Goal: Task Accomplishment & Management: Manage account settings

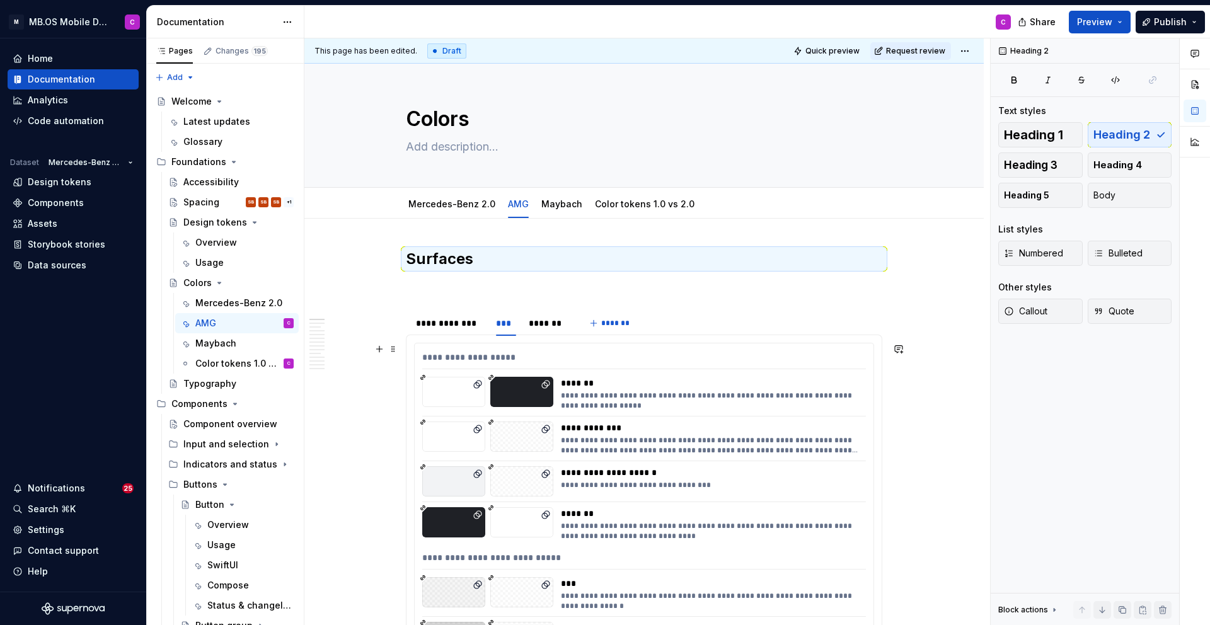
click at [425, 402] on div "To enrich screen reader interactions, please activate Accessibility in Grammarl…" at bounding box center [453, 392] width 63 height 30
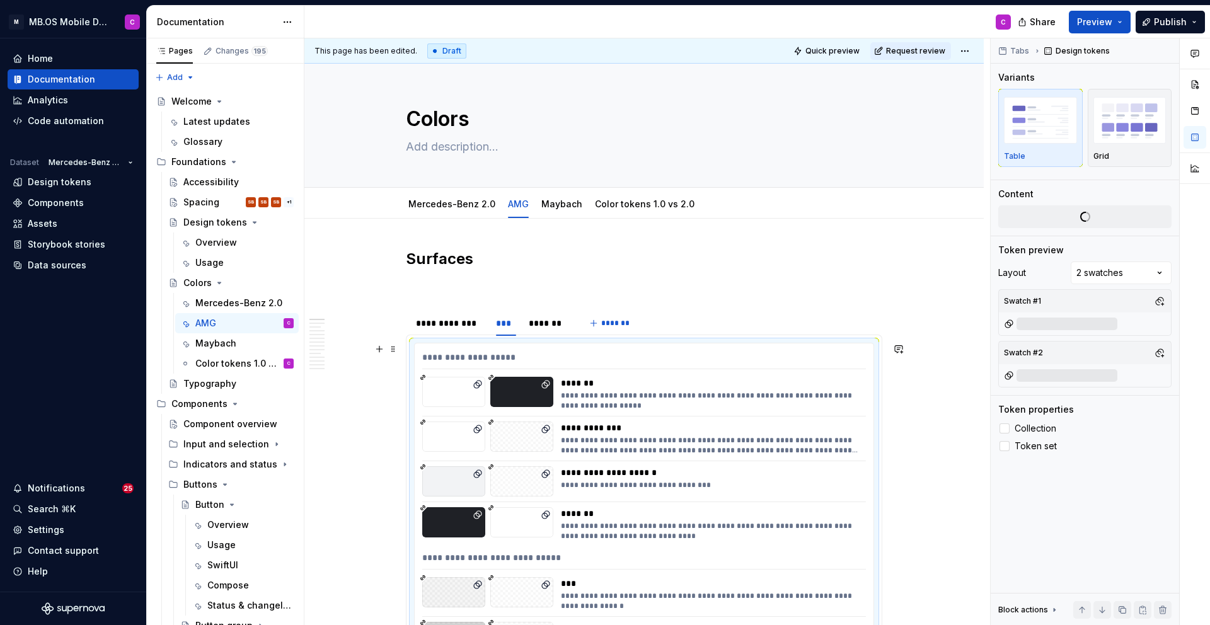
drag, startPoint x: 442, startPoint y: 415, endPoint x: 399, endPoint y: 345, distance: 82.0
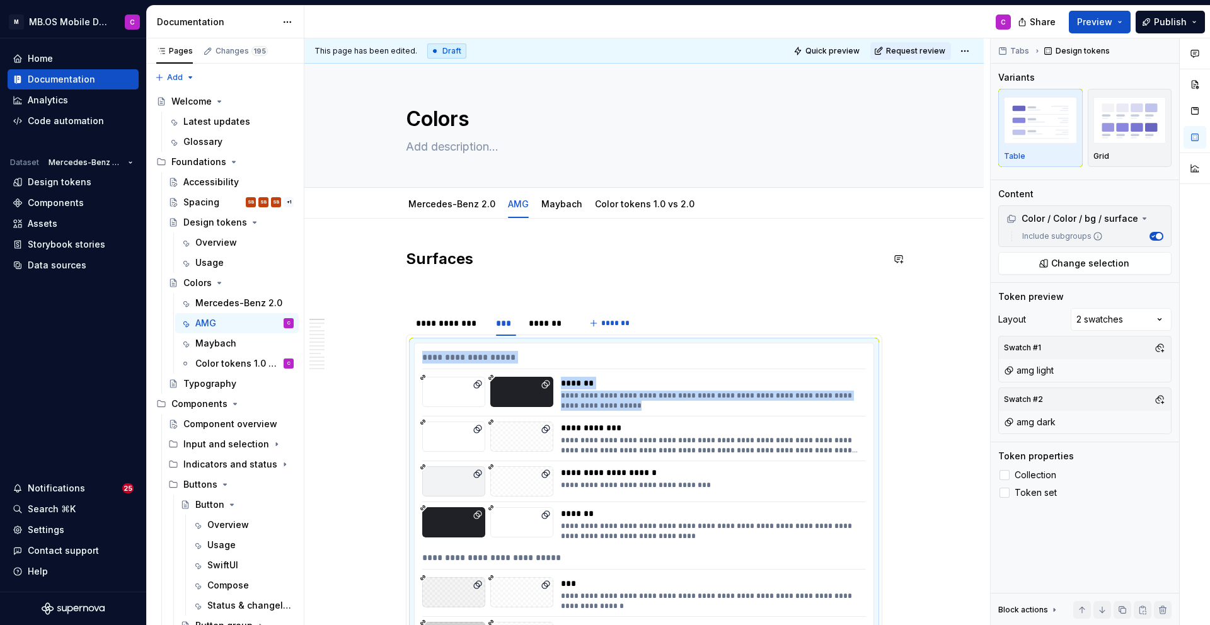
drag, startPoint x: 411, startPoint y: 268, endPoint x: 416, endPoint y: 278, distance: 11.6
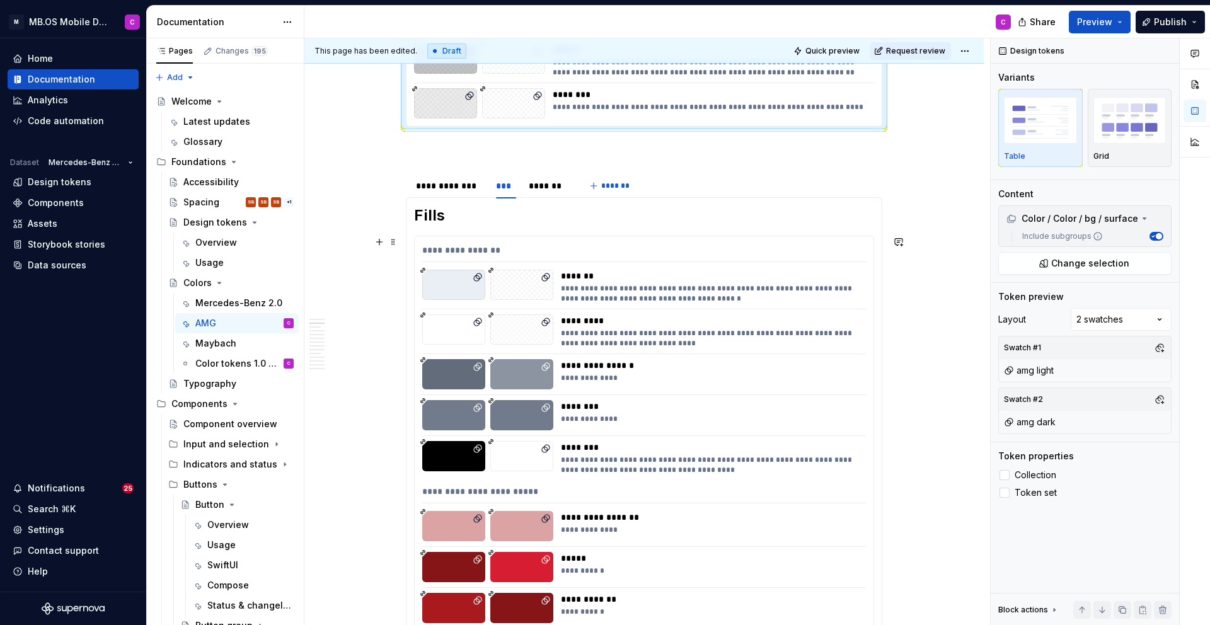
scroll to position [580, 0]
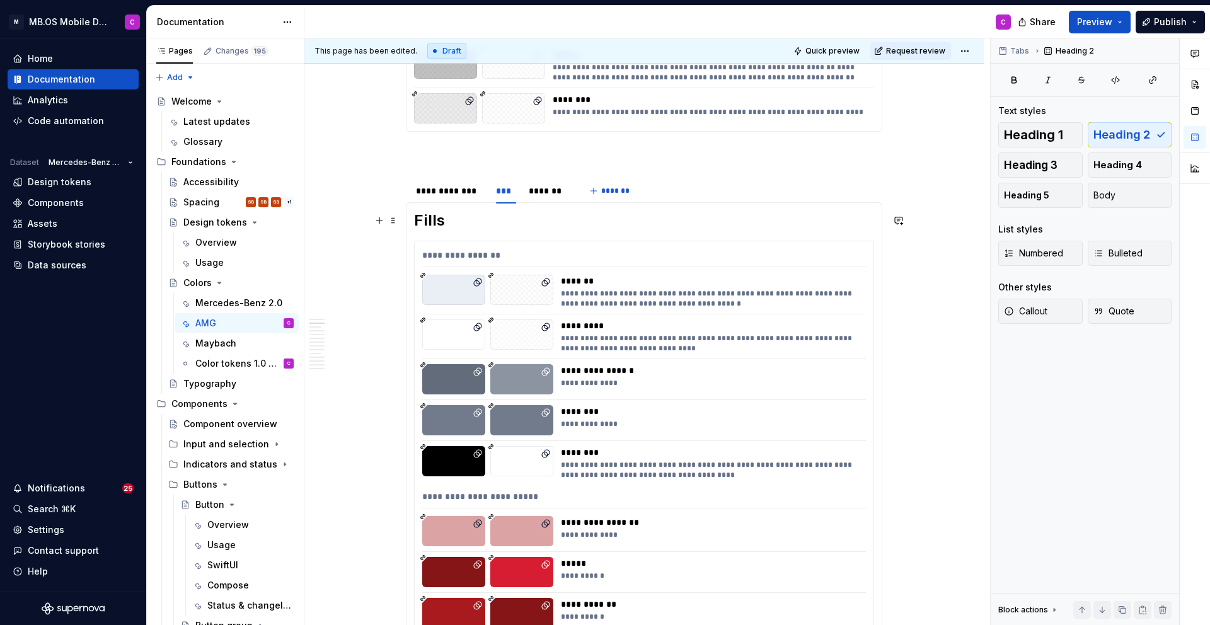
click at [424, 223] on h2 "Fills" at bounding box center [644, 220] width 460 height 20
click at [397, 221] on span at bounding box center [393, 221] width 10 height 18
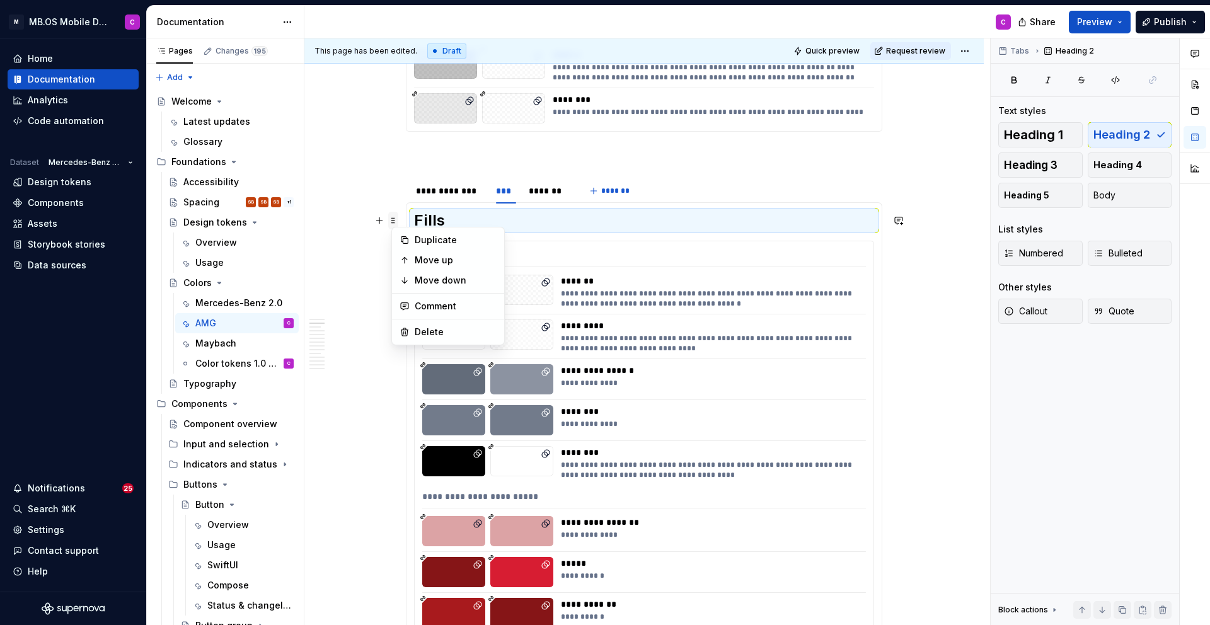
click at [397, 221] on span at bounding box center [393, 221] width 10 height 18
click at [398, 255] on span at bounding box center [393, 247] width 10 height 18
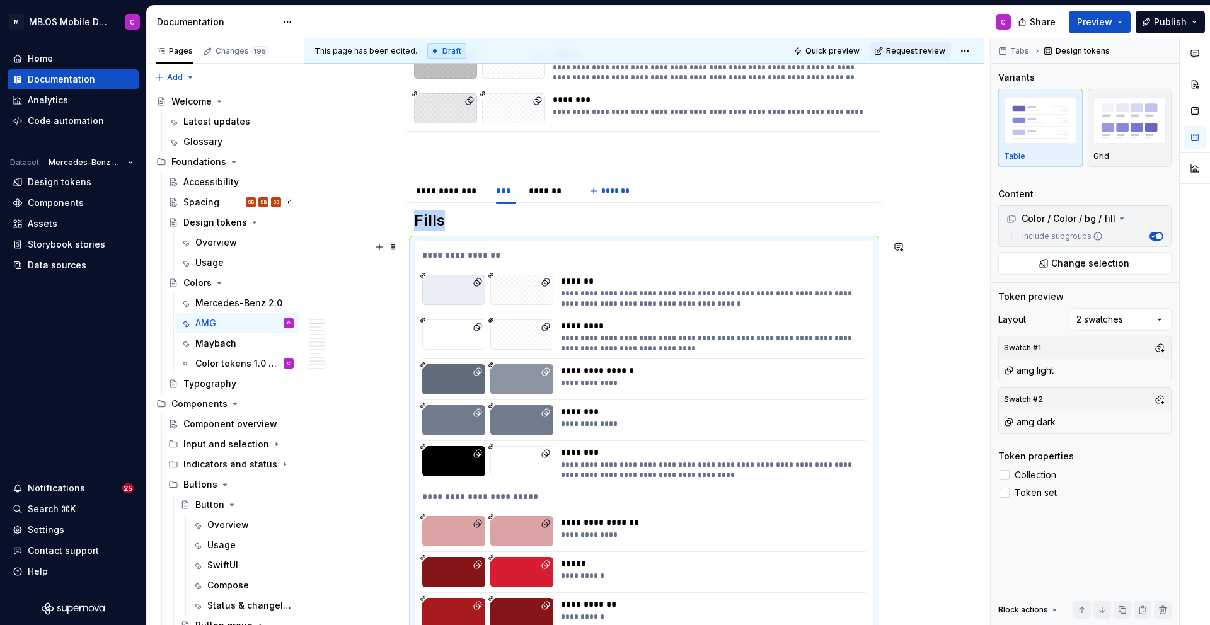
click at [424, 219] on h2 "Fills" at bounding box center [644, 220] width 460 height 20
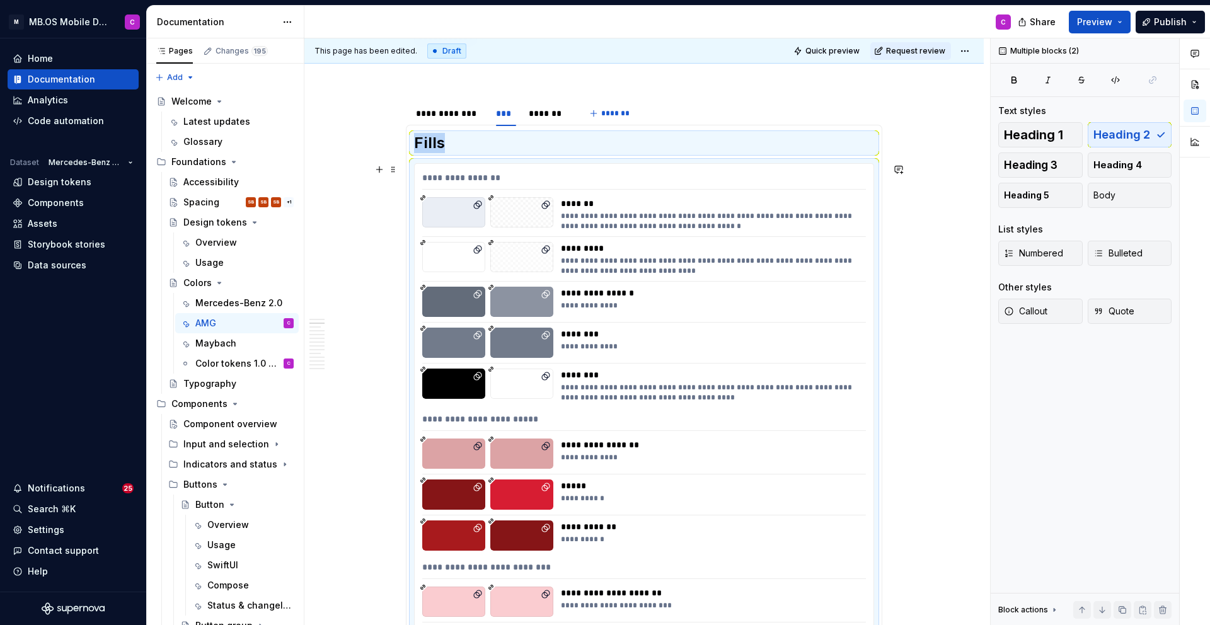
scroll to position [657, 0]
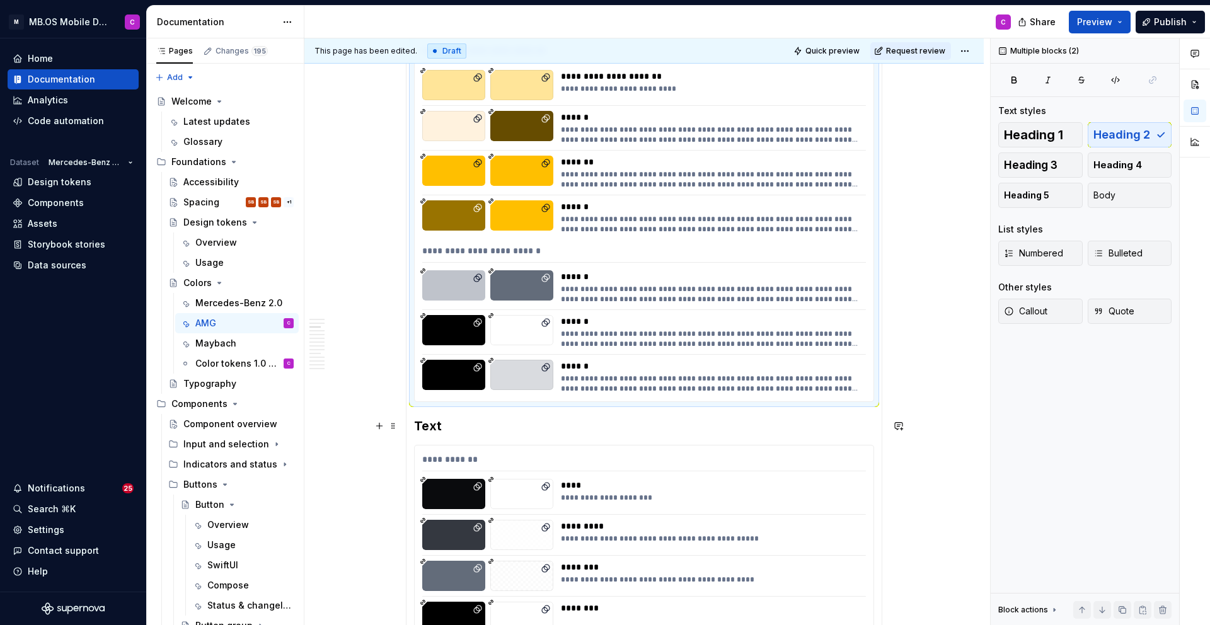
click at [435, 427] on h3 "Text" at bounding box center [644, 426] width 460 height 18
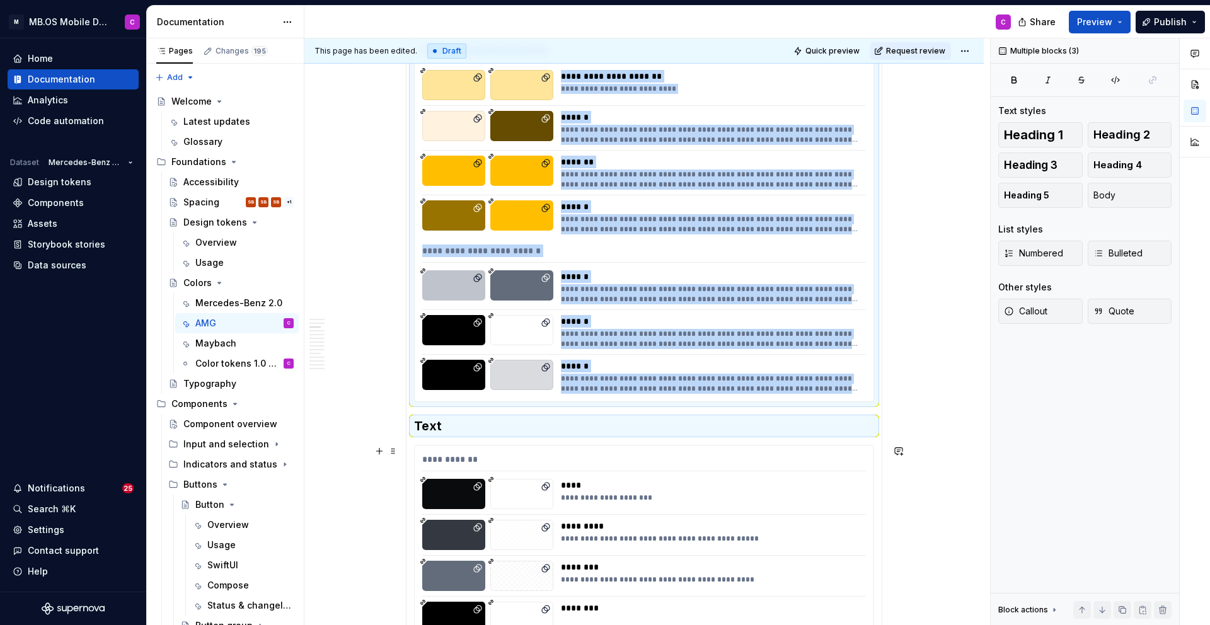
click at [448, 489] on div "To enrich screen reader interactions, please activate Accessibility in Grammarl…" at bounding box center [453, 494] width 63 height 30
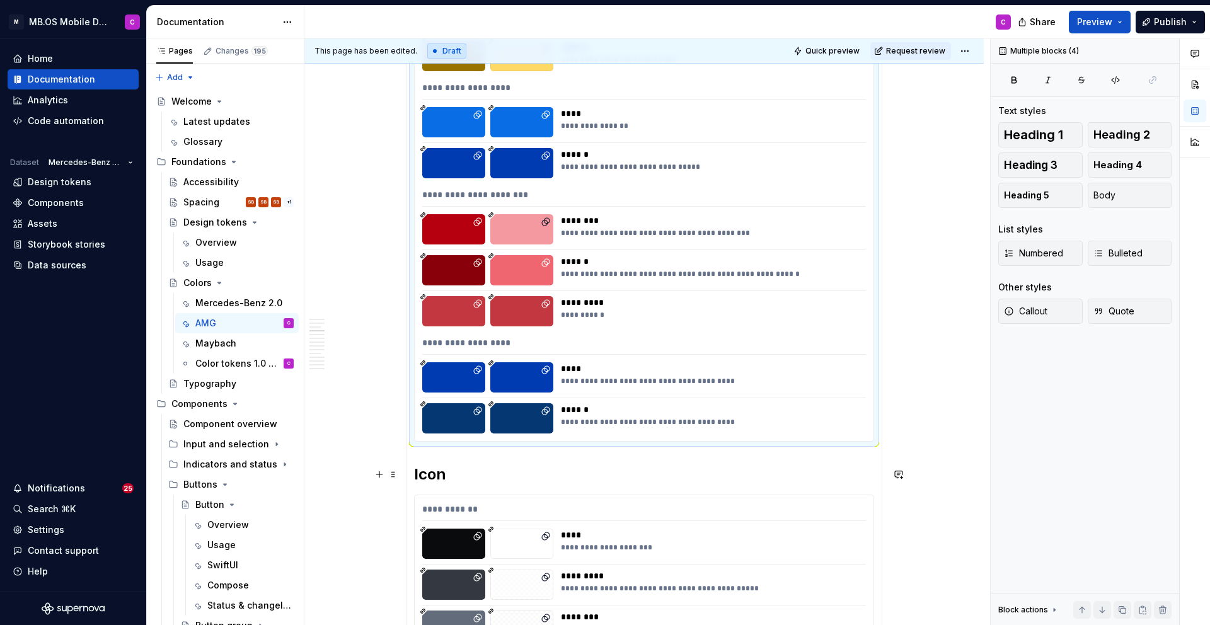
click at [440, 472] on h2 "Icon" at bounding box center [644, 474] width 460 height 20
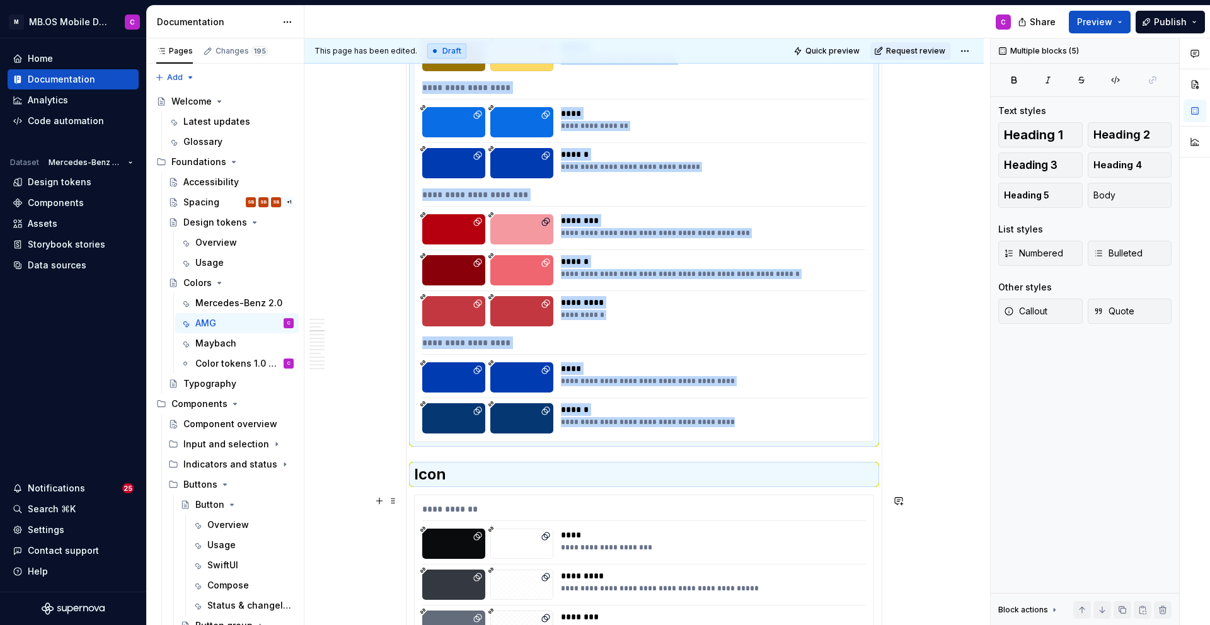
click at [442, 513] on div "**********" at bounding box center [644, 512] width 444 height 18
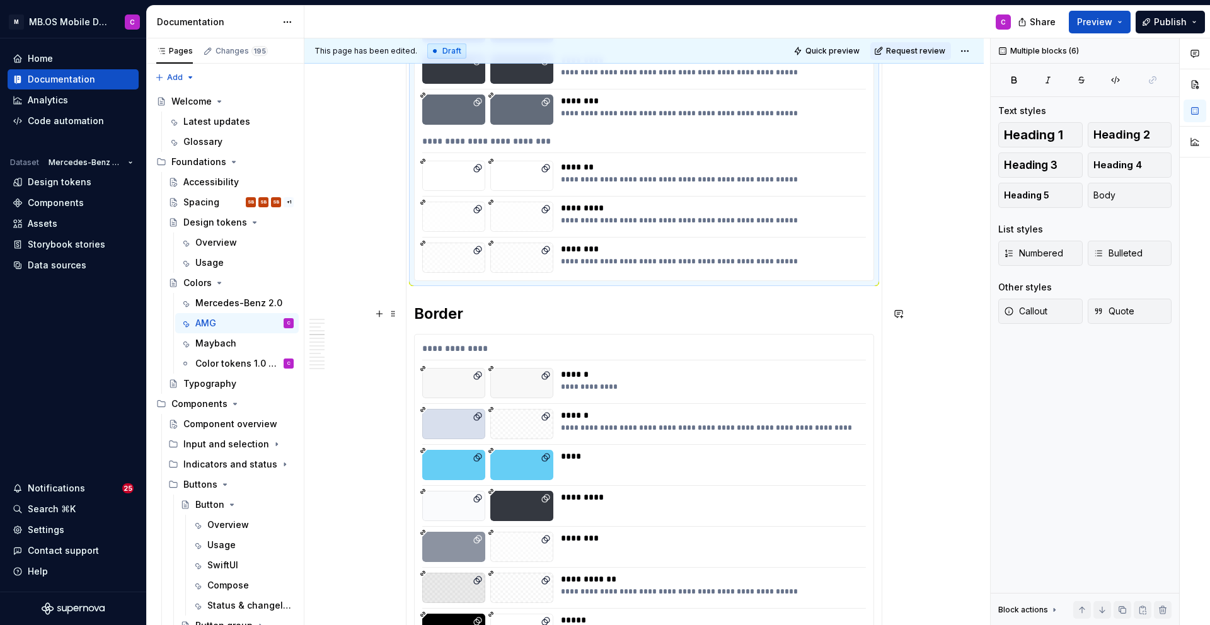
click at [443, 316] on h2 "Border" at bounding box center [644, 314] width 460 height 20
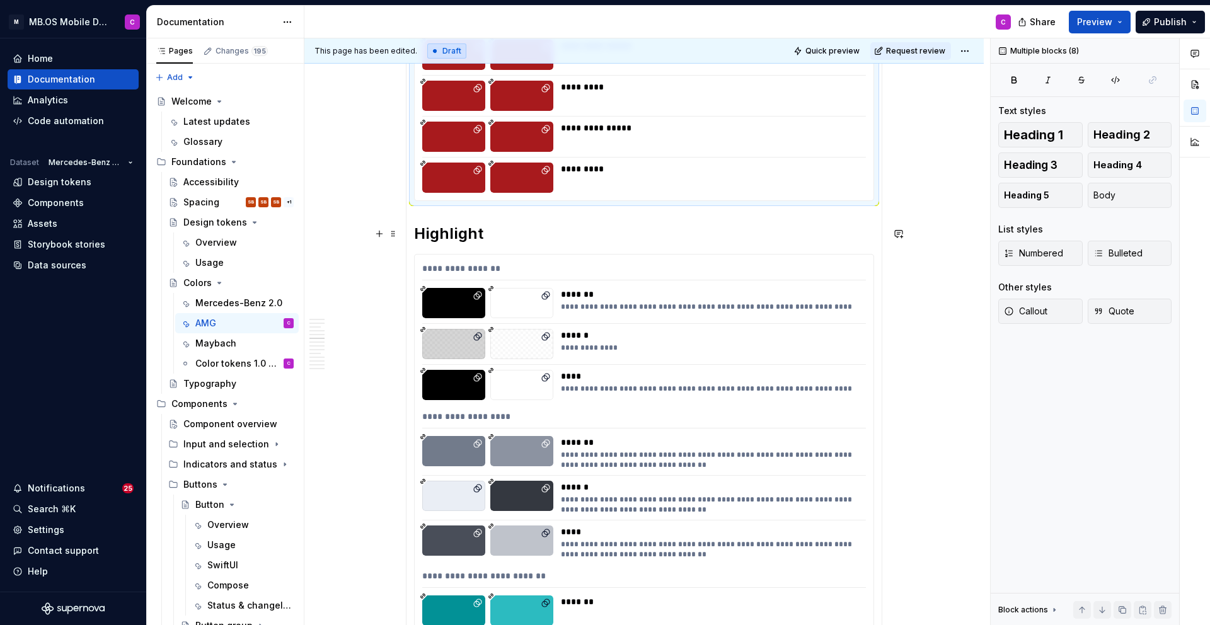
click at [447, 231] on h2 "Highlight" at bounding box center [644, 234] width 460 height 20
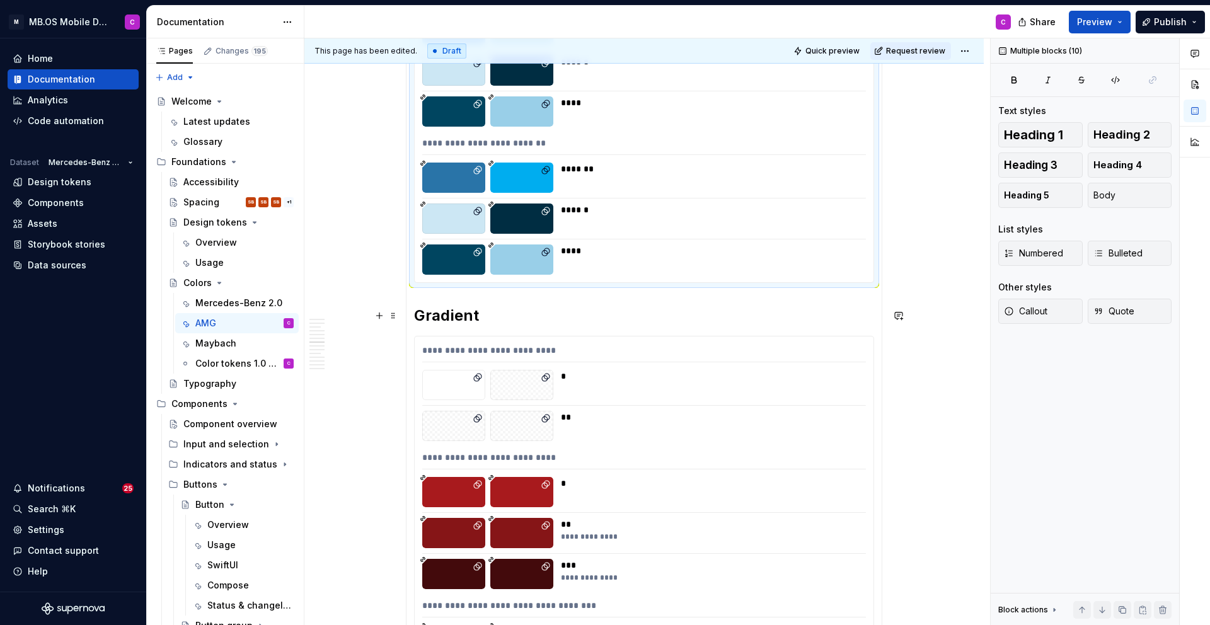
click at [450, 318] on h2 "Gradient" at bounding box center [644, 316] width 460 height 20
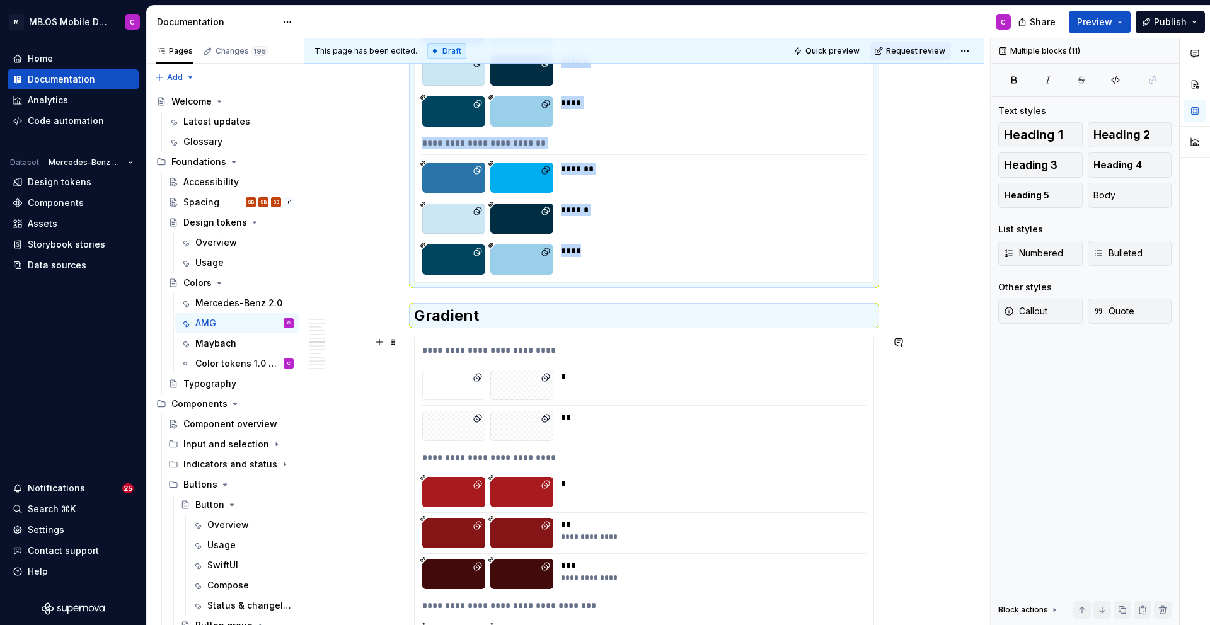
click at [455, 423] on div "To enrich screen reader interactions, please activate Accessibility in Grammarl…" at bounding box center [453, 426] width 63 height 30
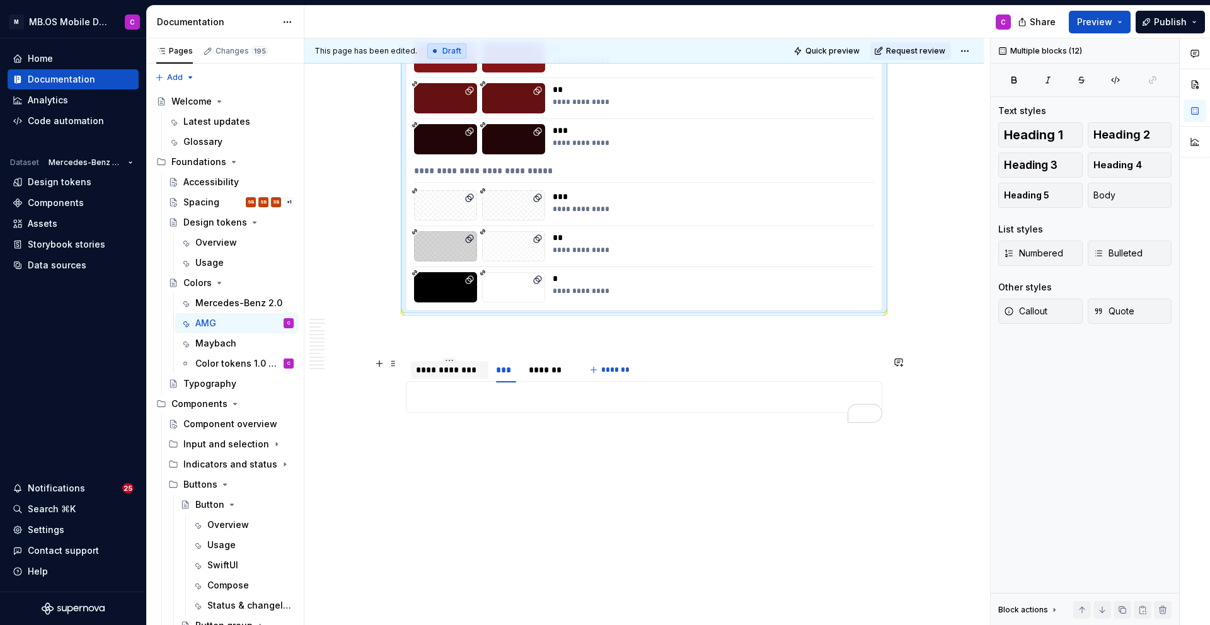
click at [455, 372] on div "**********" at bounding box center [449, 370] width 67 height 13
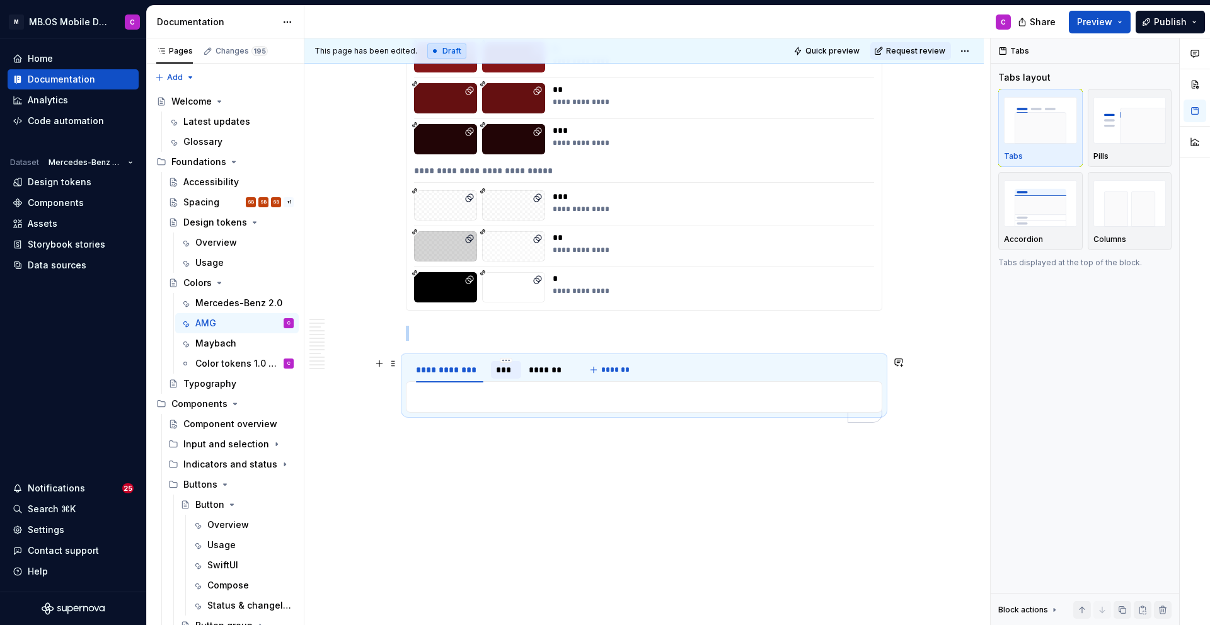
click at [506, 371] on div "***" at bounding box center [506, 370] width 21 height 13
click at [542, 369] on div "*******" at bounding box center [548, 370] width 38 height 13
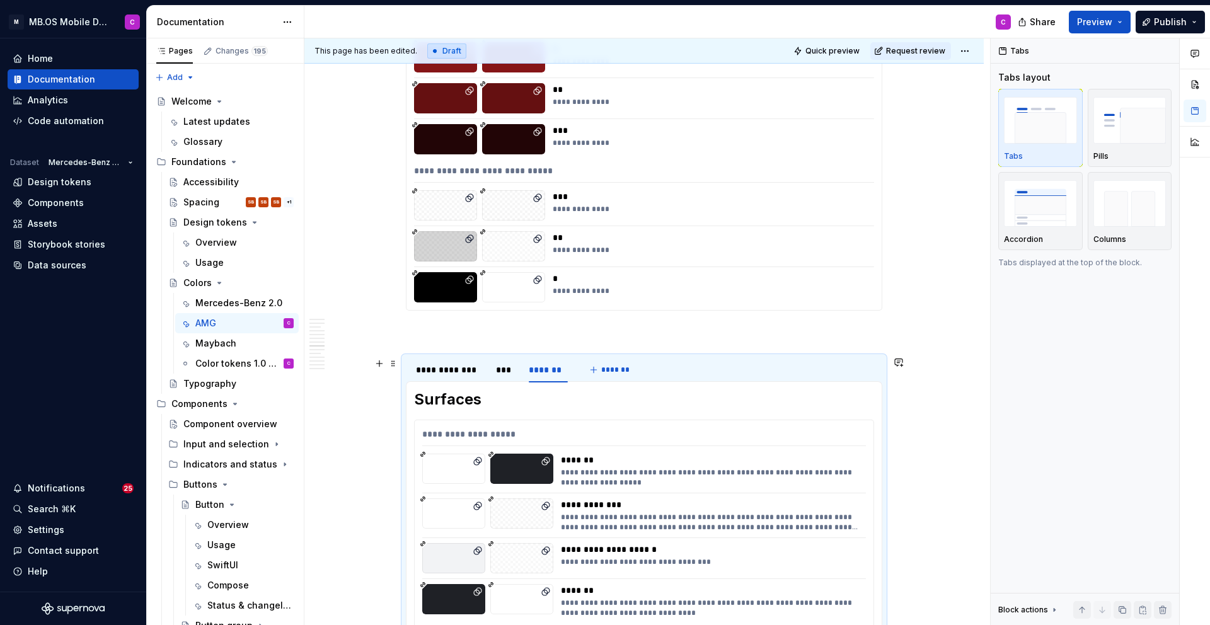
click at [408, 362] on div "**********" at bounding box center [492, 373] width 172 height 32
click at [391, 364] on span at bounding box center [393, 364] width 10 height 18
click at [396, 360] on span at bounding box center [393, 364] width 10 height 18
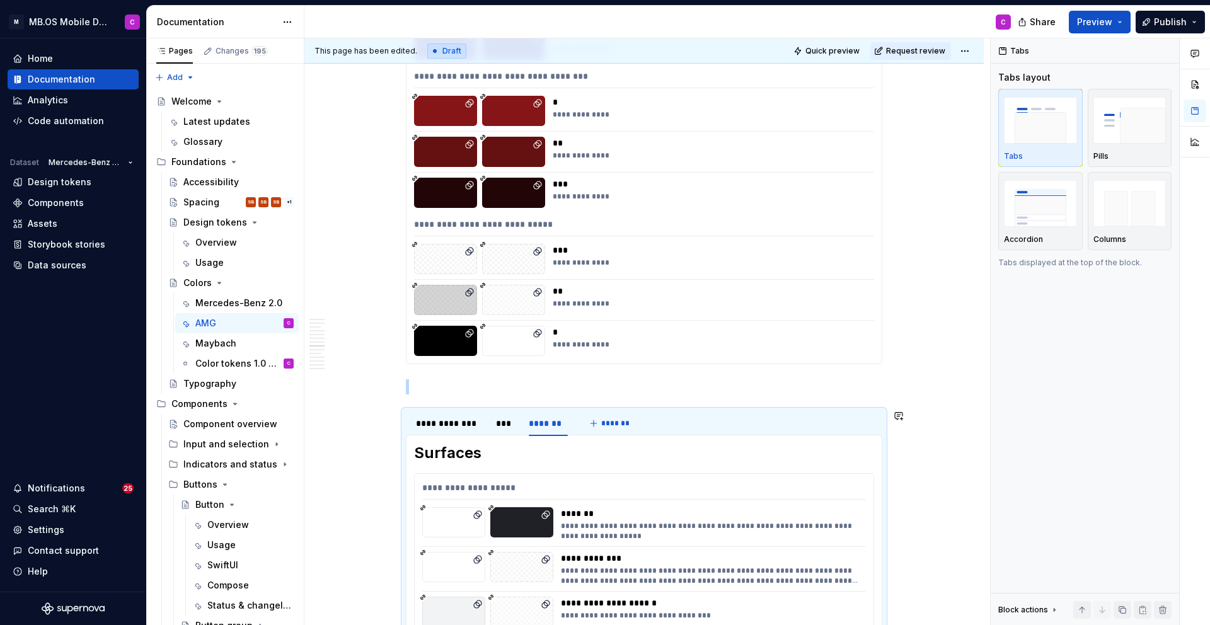
copy br "To enrich screen reader interactions, please activate Accessibility in Grammarl…"
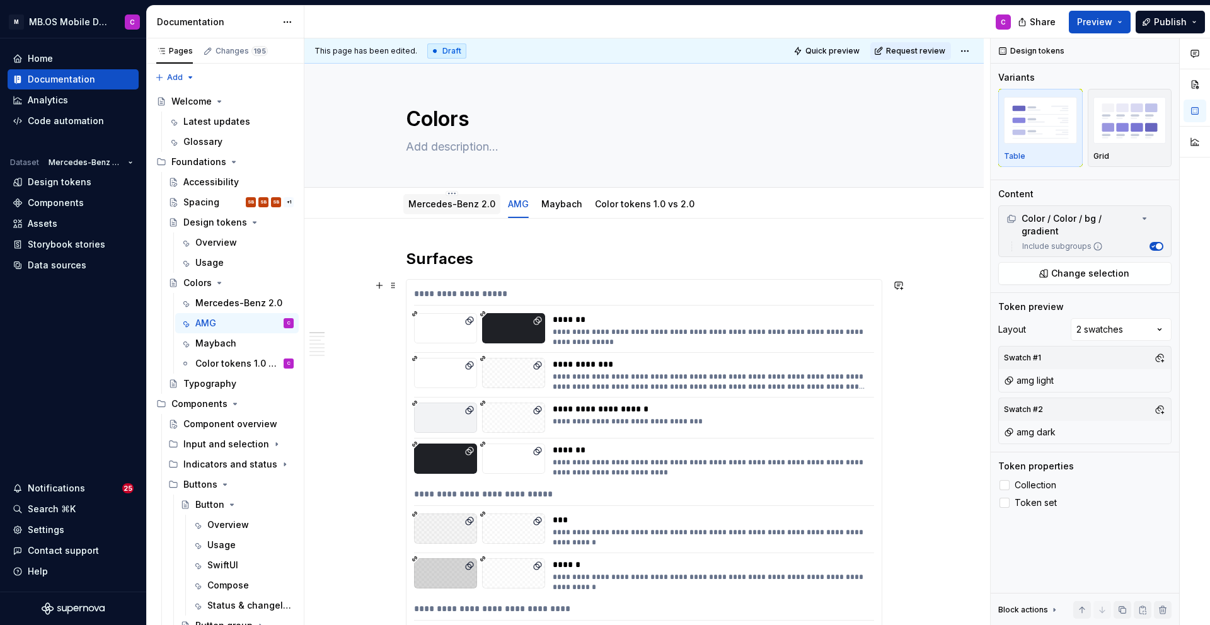
type textarea "*"
click at [554, 209] on div "Maybach" at bounding box center [561, 204] width 41 height 13
click at [554, 205] on link "Maybach" at bounding box center [561, 203] width 41 height 11
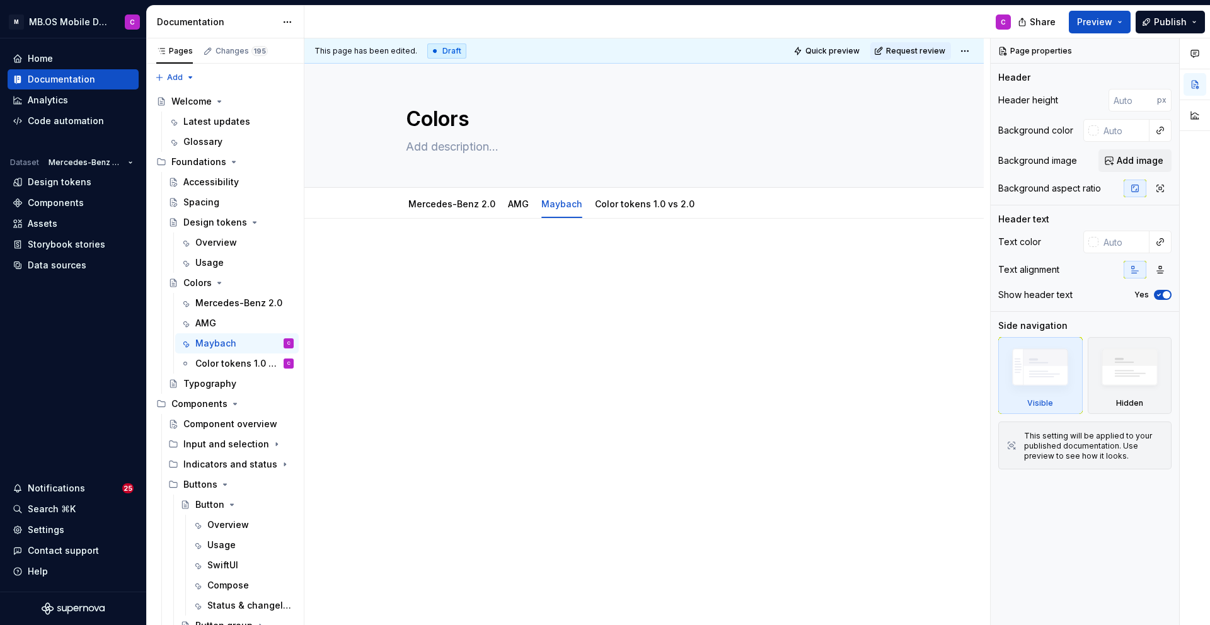
click at [462, 244] on div at bounding box center [643, 359] width 679 height 281
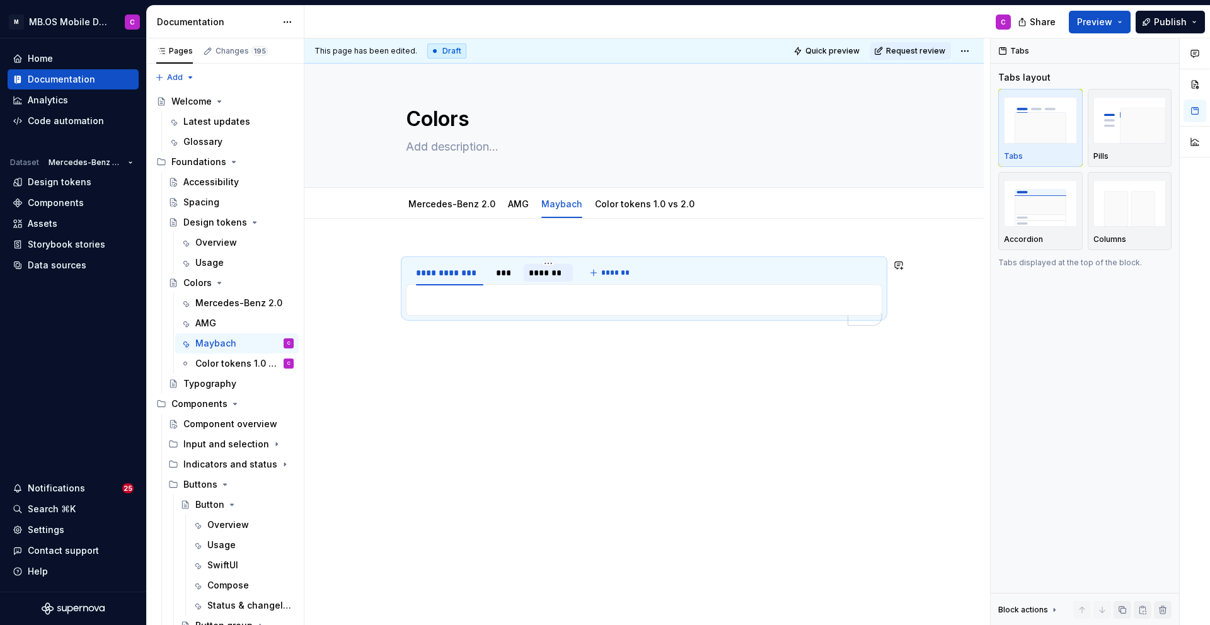
click at [549, 277] on div "*******" at bounding box center [548, 272] width 38 height 13
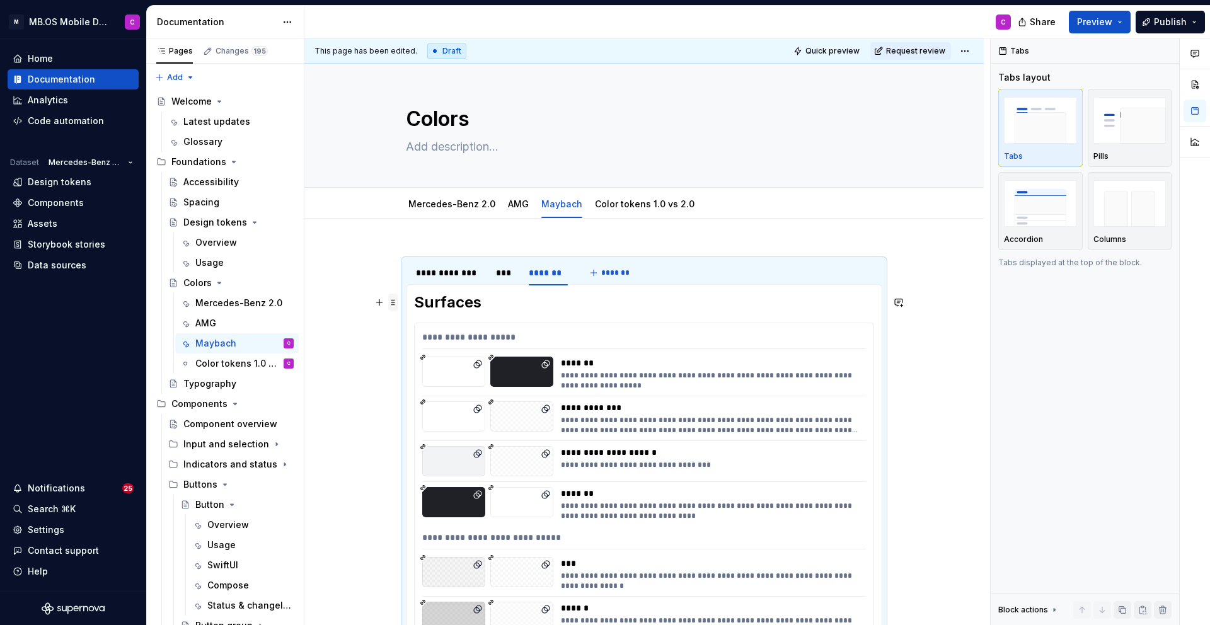
click at [398, 304] on span at bounding box center [393, 303] width 10 height 18
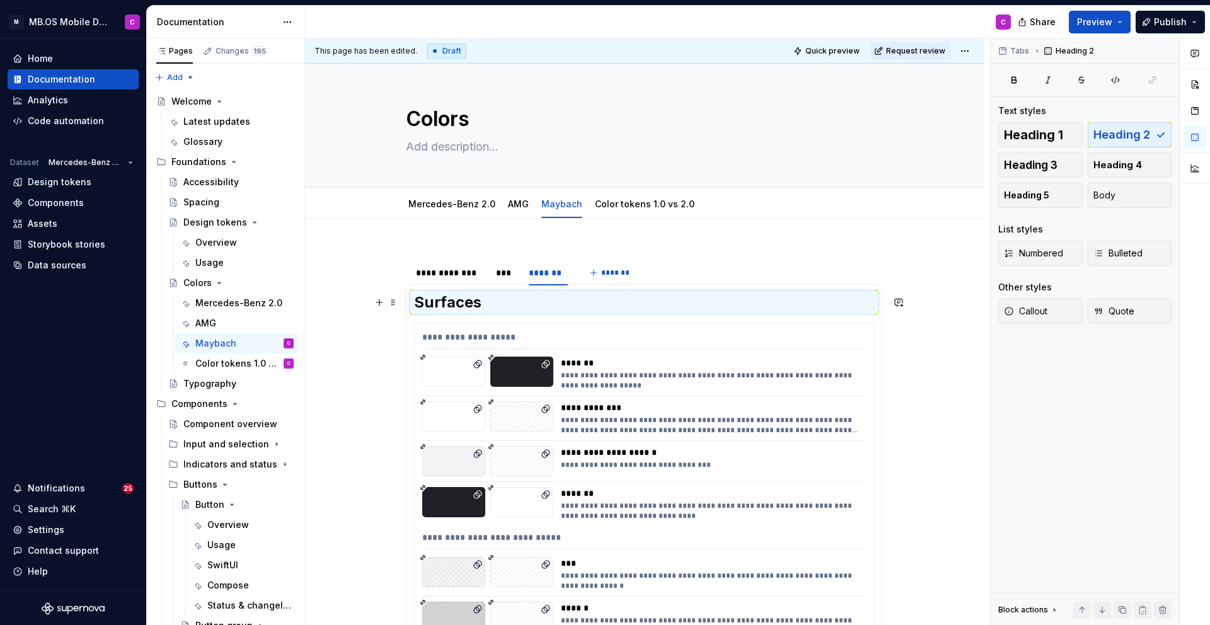
click at [567, 331] on div "**********" at bounding box center [644, 340] width 444 height 18
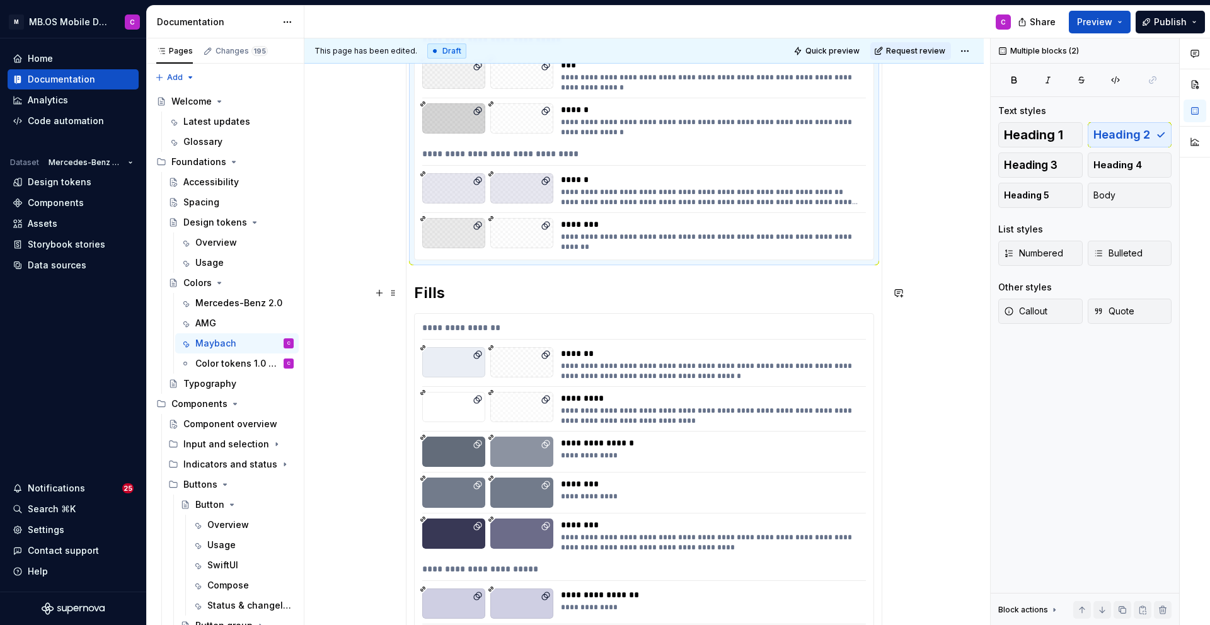
click at [434, 292] on h2 "Fills" at bounding box center [644, 293] width 460 height 20
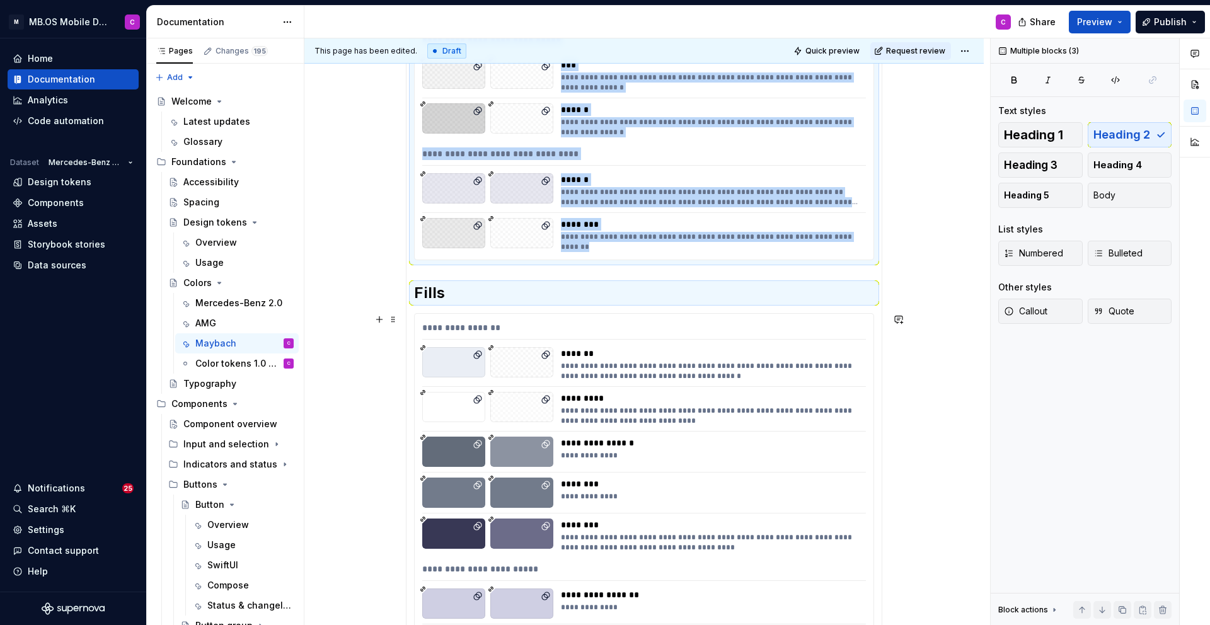
click at [480, 413] on div "To enrich screen reader interactions, please activate Accessibility in Grammarl…" at bounding box center [453, 407] width 63 height 30
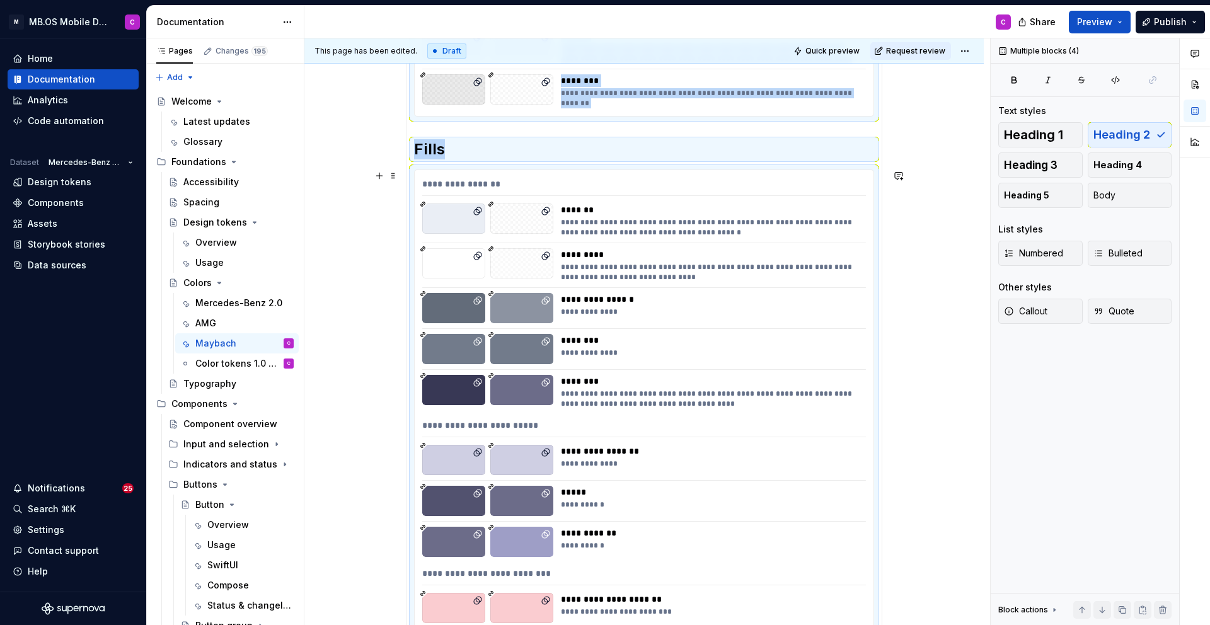
scroll to position [842, 0]
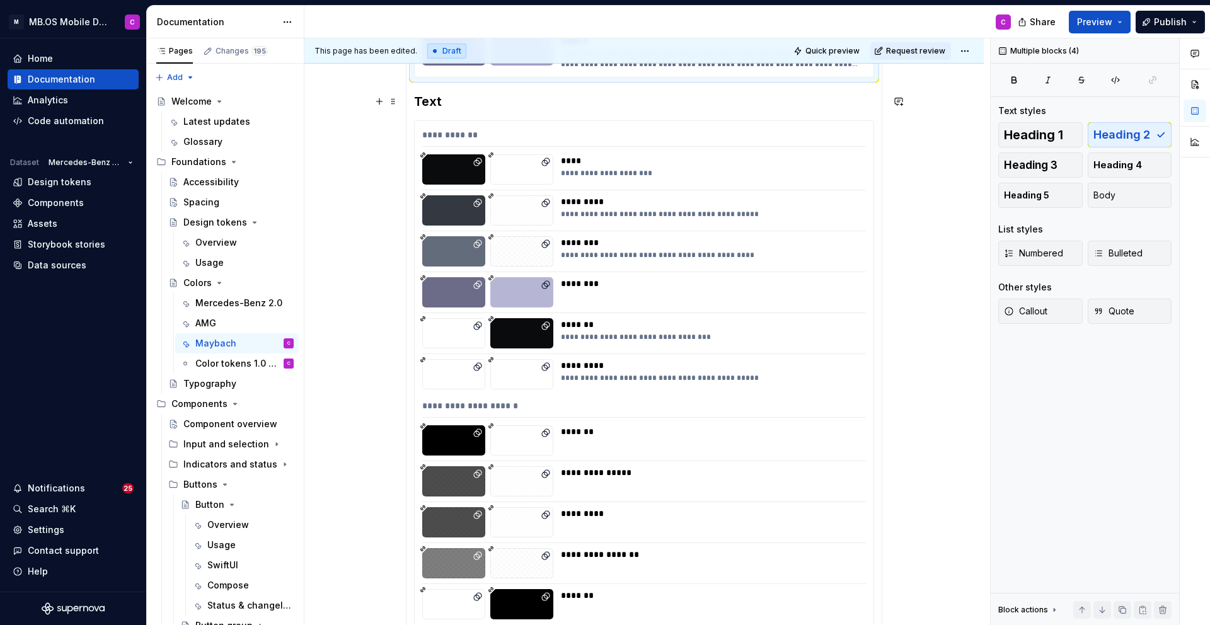
click at [436, 101] on h3 "Text" at bounding box center [644, 102] width 460 height 18
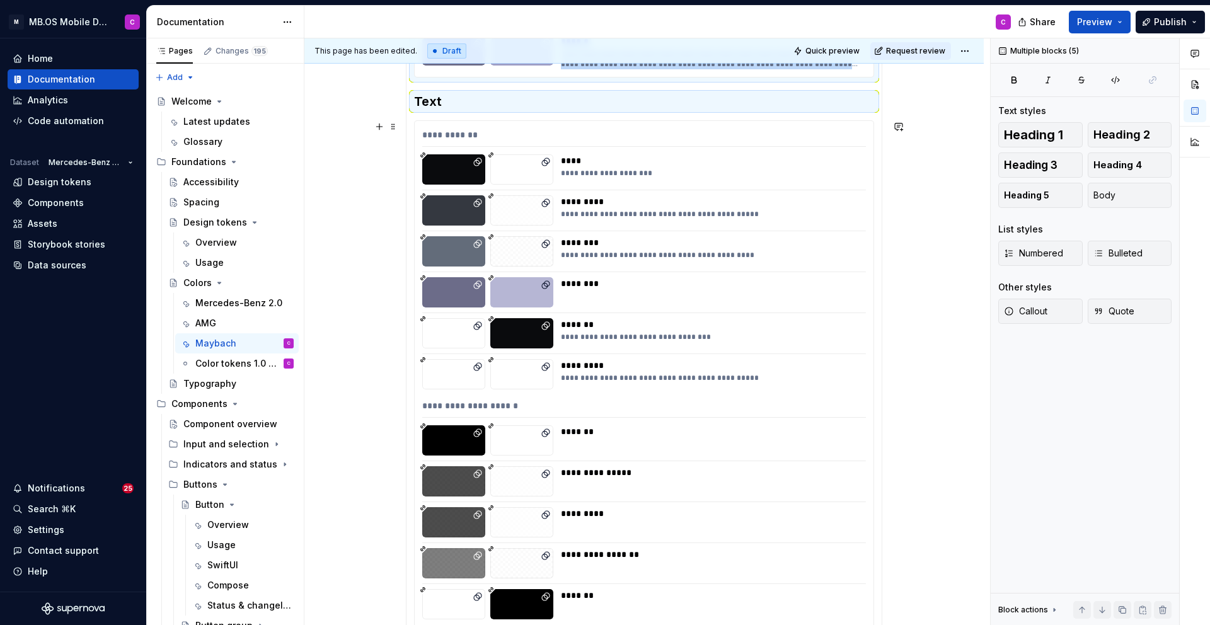
click at [473, 207] on div "To enrich screen reader interactions, please activate Accessibility in Grammarl…" at bounding box center [453, 210] width 63 height 30
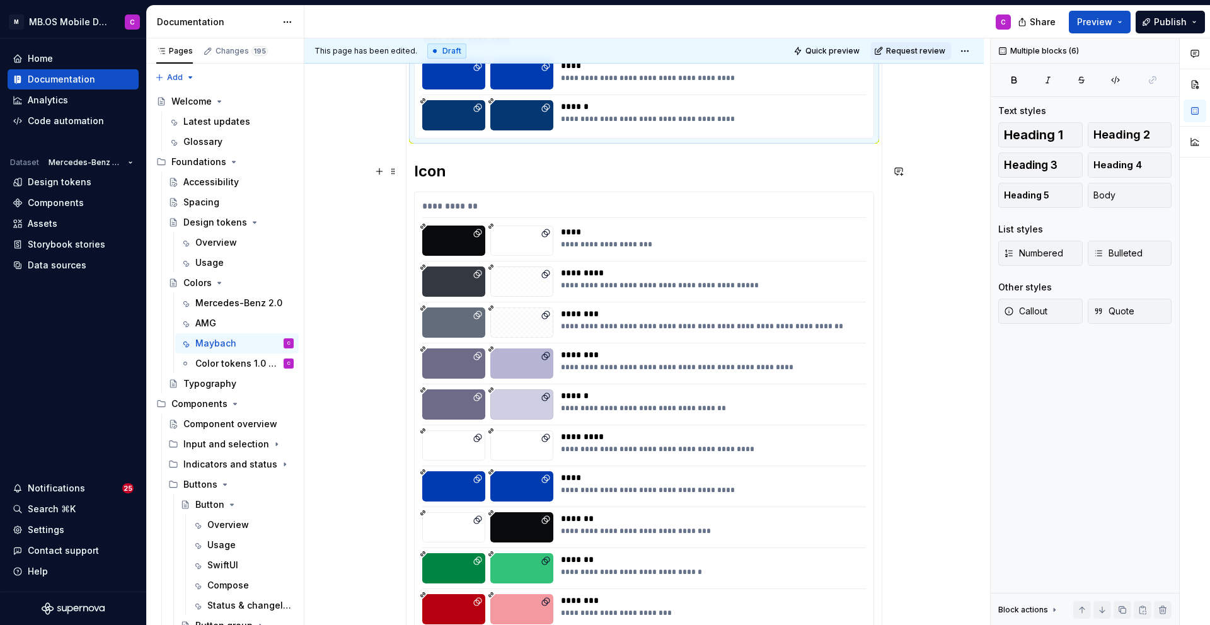
click at [430, 164] on h2 "Icon" at bounding box center [644, 171] width 460 height 20
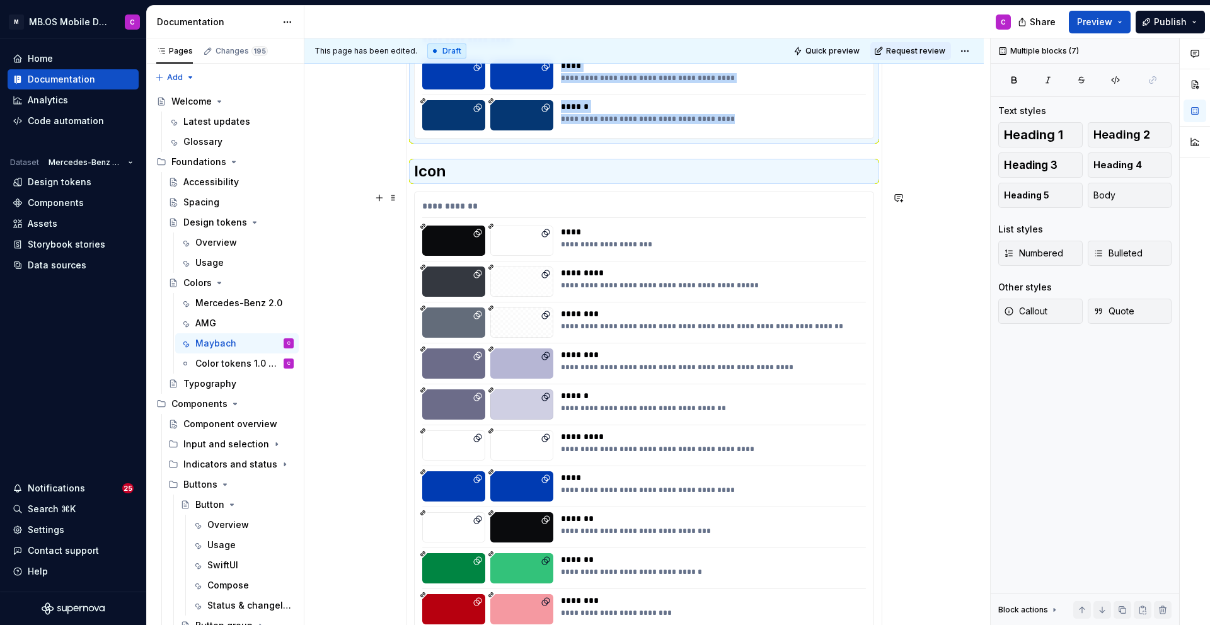
click at [479, 315] on icon "To enrich screen reader interactions, please activate Accessibility in Grammarl…" at bounding box center [477, 316] width 6 height 6
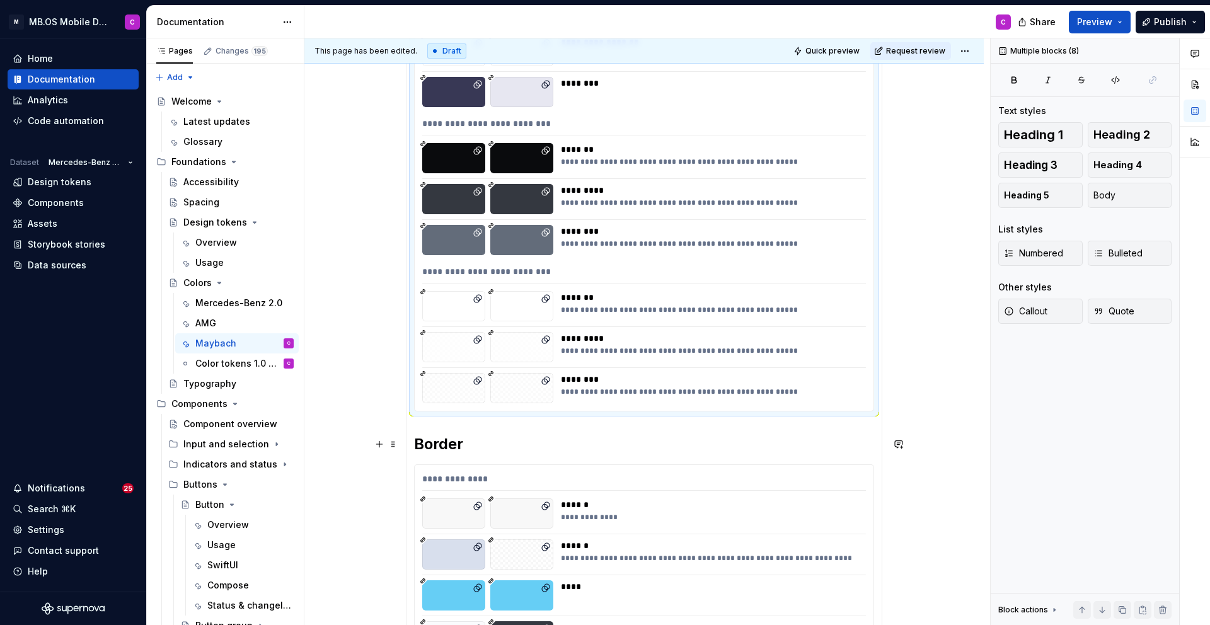
click at [454, 442] on h2 "Border" at bounding box center [644, 444] width 460 height 20
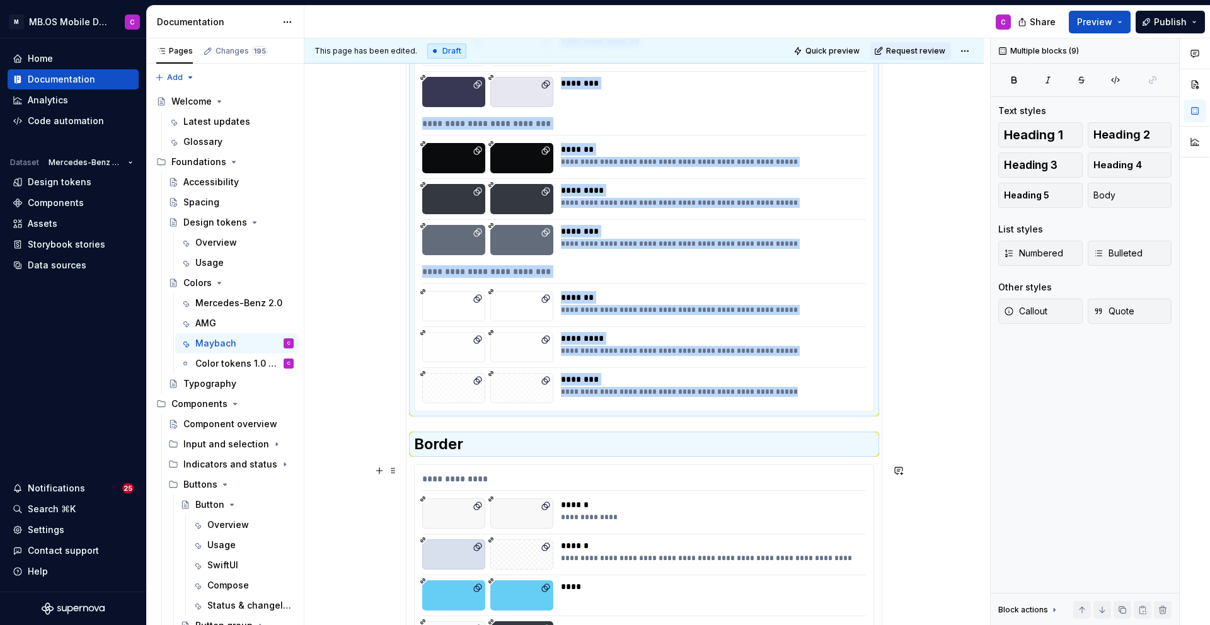
click at [458, 498] on div "To enrich screen reader interactions, please activate Accessibility in Grammarl…" at bounding box center [453, 513] width 63 height 30
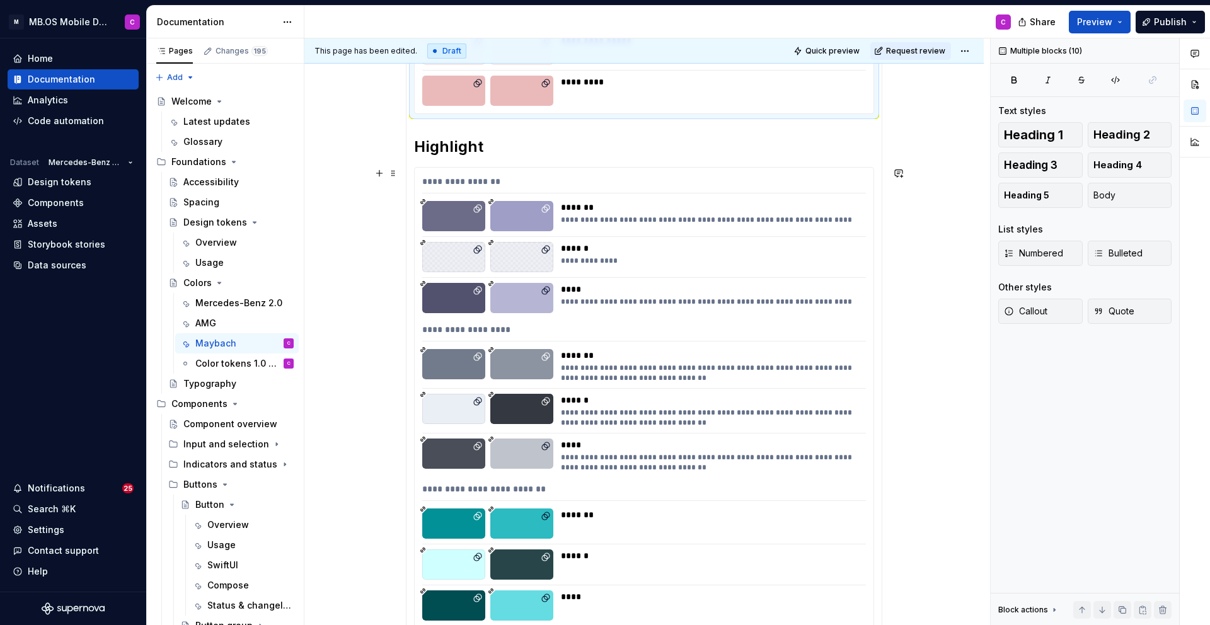
click at [445, 147] on h2 "Highlight" at bounding box center [644, 147] width 460 height 20
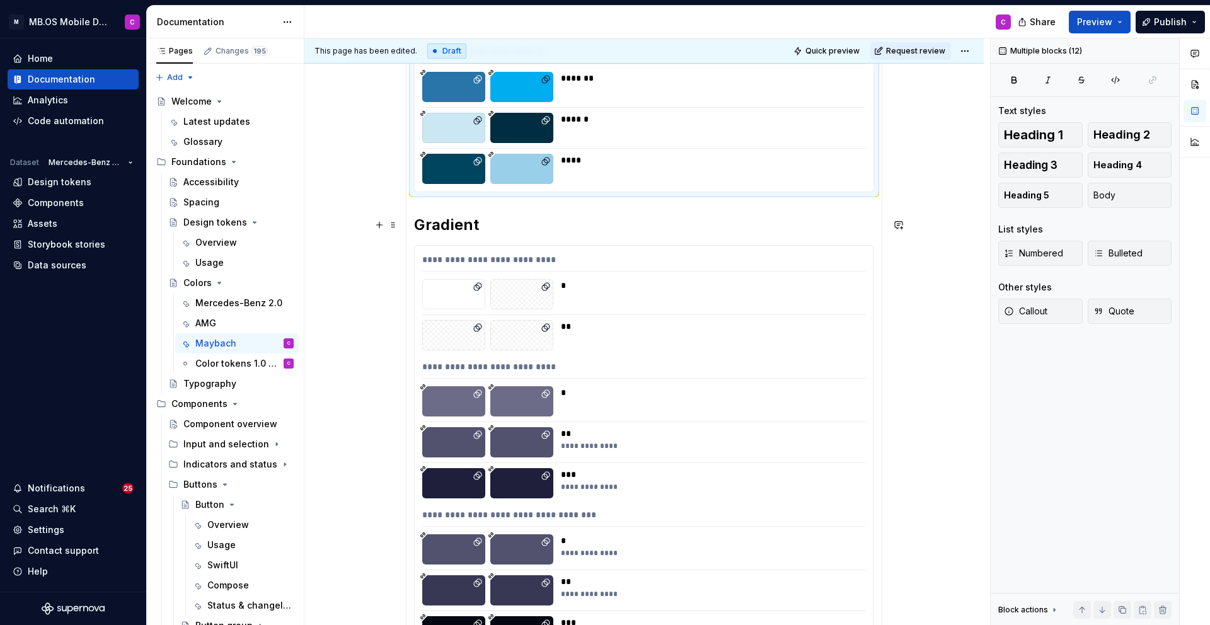
click at [443, 226] on h2 "Gradient" at bounding box center [644, 225] width 460 height 20
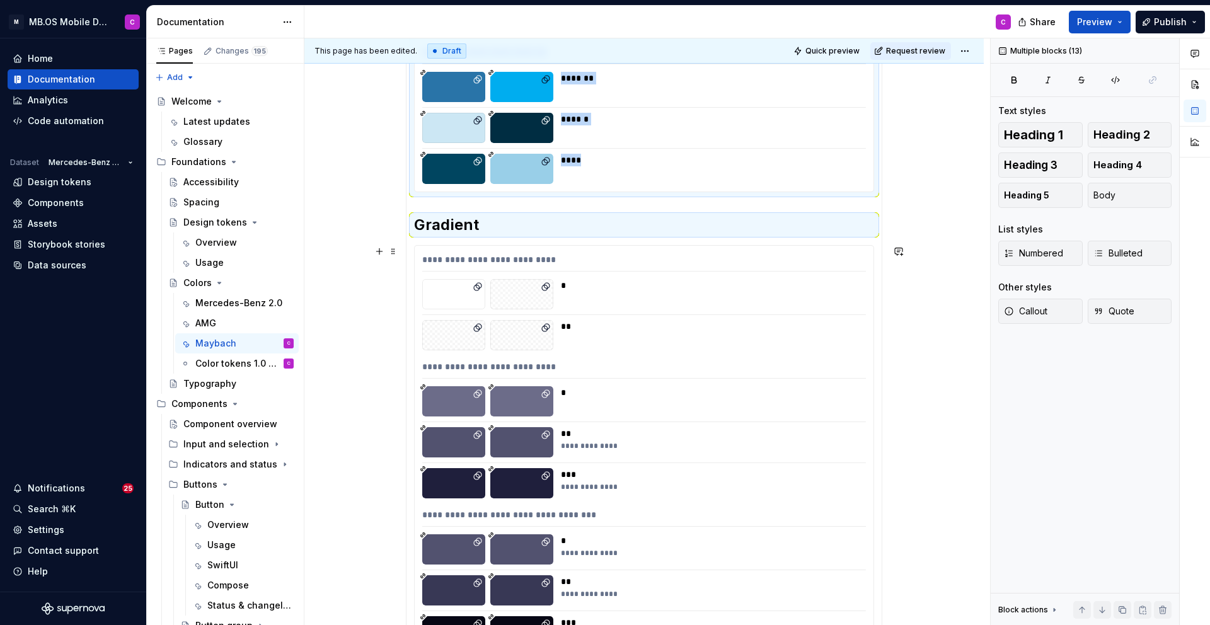
click at [461, 329] on div "To enrich screen reader interactions, please activate Accessibility in Grammarl…" at bounding box center [453, 335] width 63 height 30
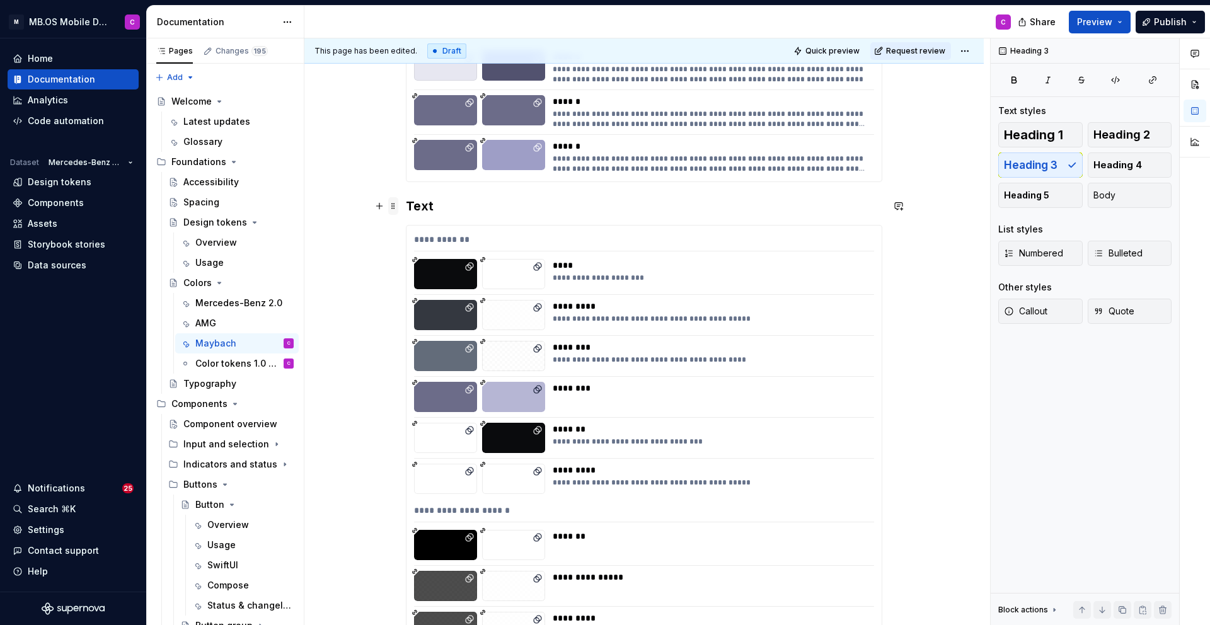
click at [395, 207] on span at bounding box center [393, 206] width 10 height 18
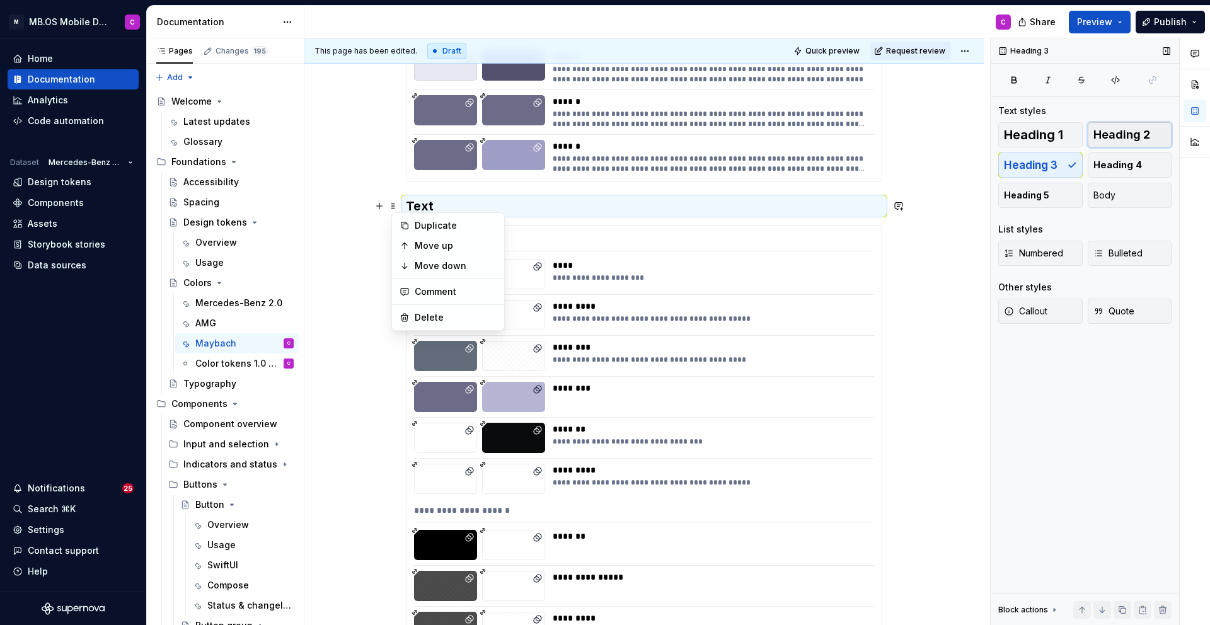
click at [1141, 136] on span "Heading 2" at bounding box center [1121, 135] width 57 height 13
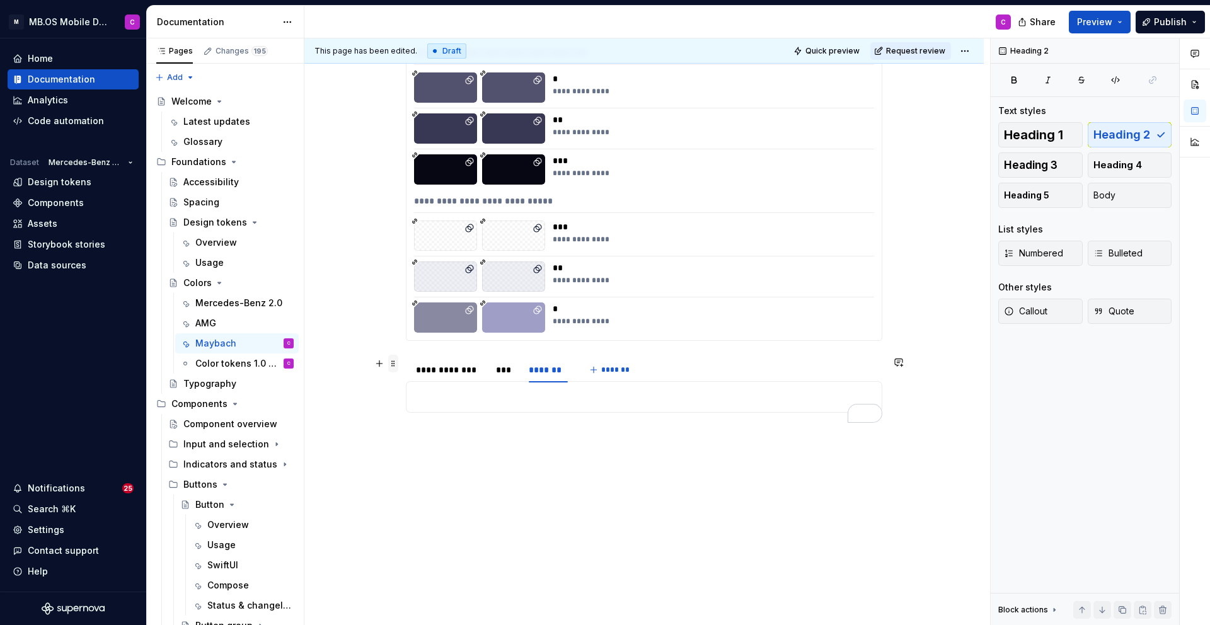
click at [395, 363] on span at bounding box center [393, 364] width 10 height 18
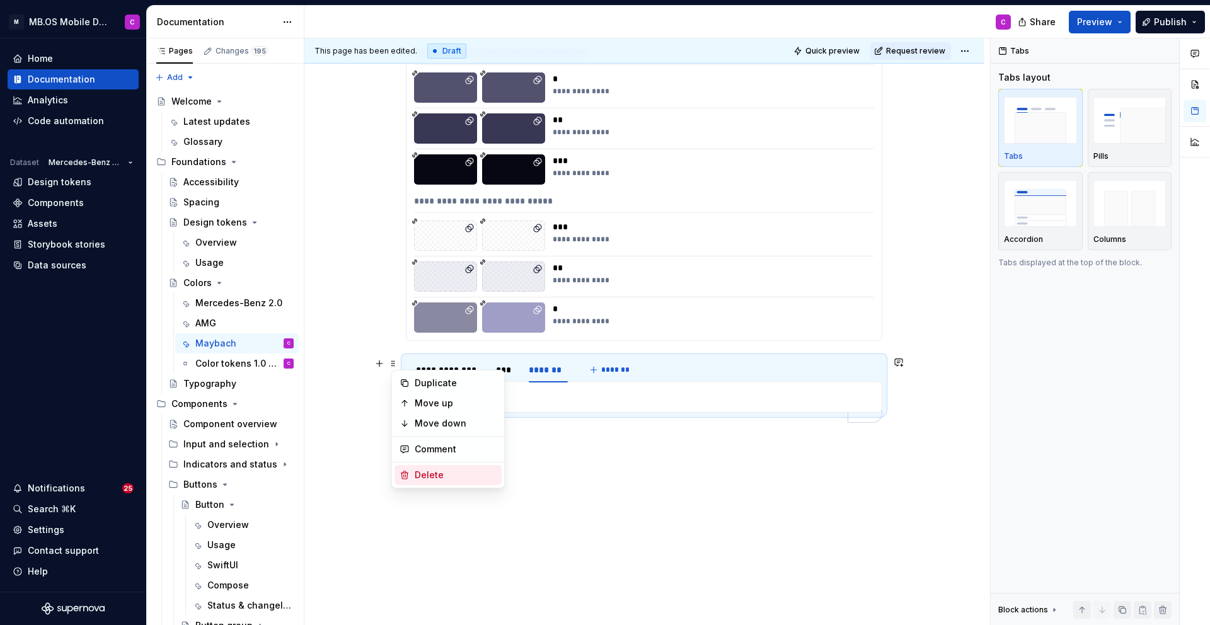
click at [448, 481] on div "Delete" at bounding box center [447, 475] width 107 height 20
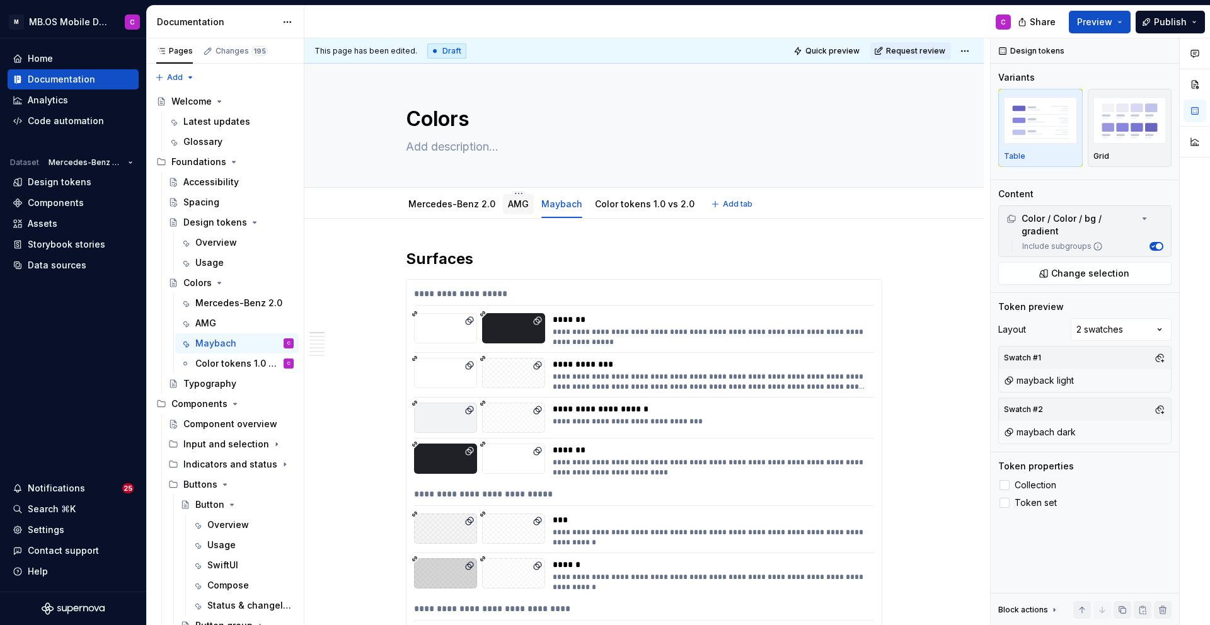
click at [510, 209] on link "AMG" at bounding box center [518, 203] width 21 height 11
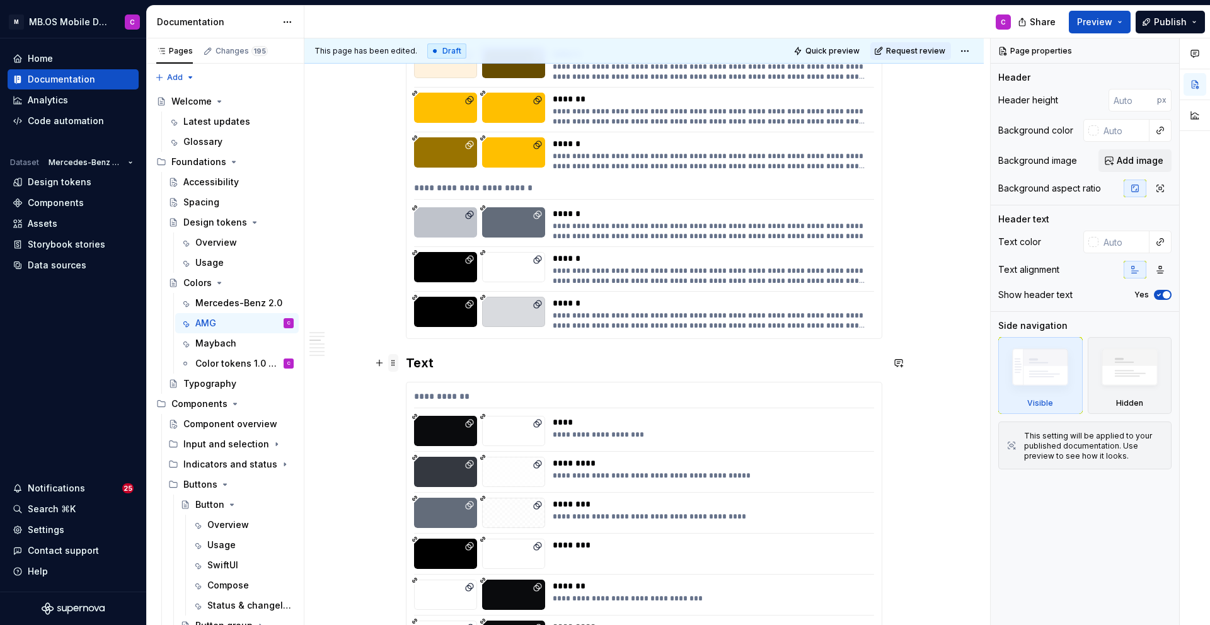
click at [398, 362] on span at bounding box center [393, 363] width 10 height 18
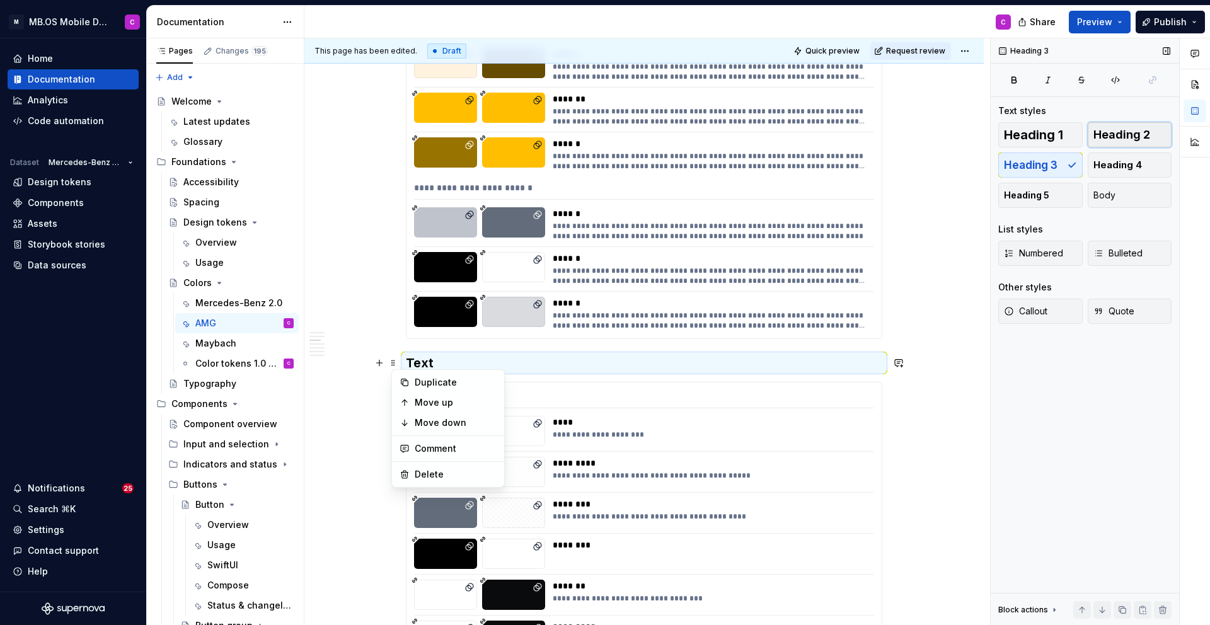
click at [1122, 131] on span "Heading 2" at bounding box center [1121, 135] width 57 height 13
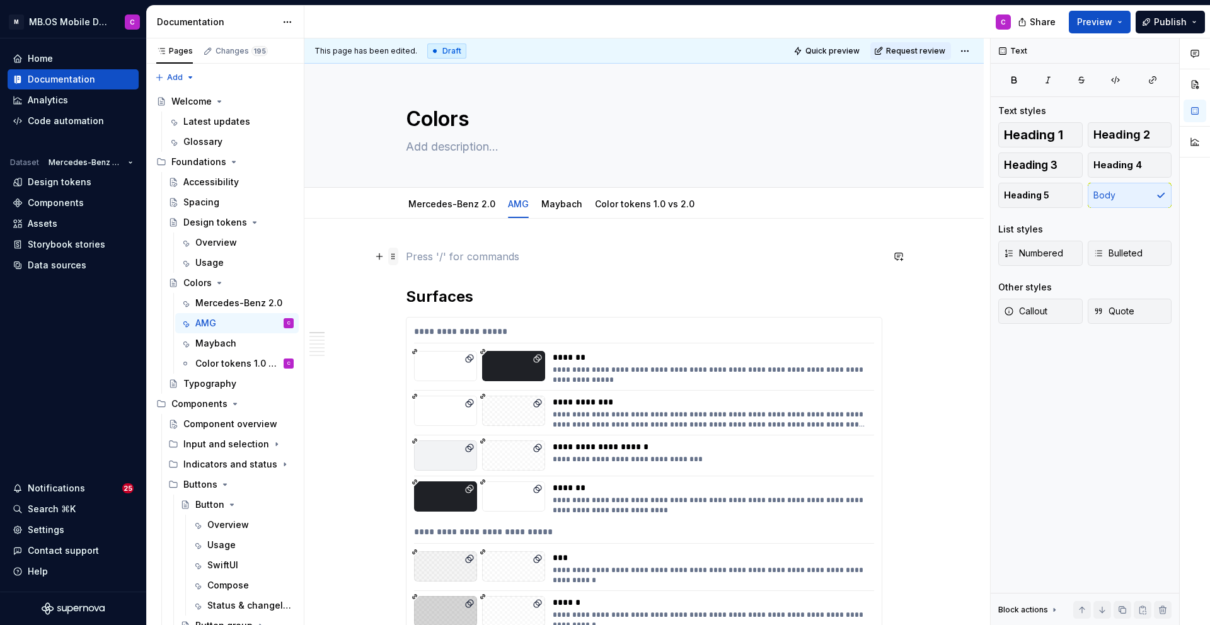
click at [396, 256] on span at bounding box center [393, 257] width 10 height 18
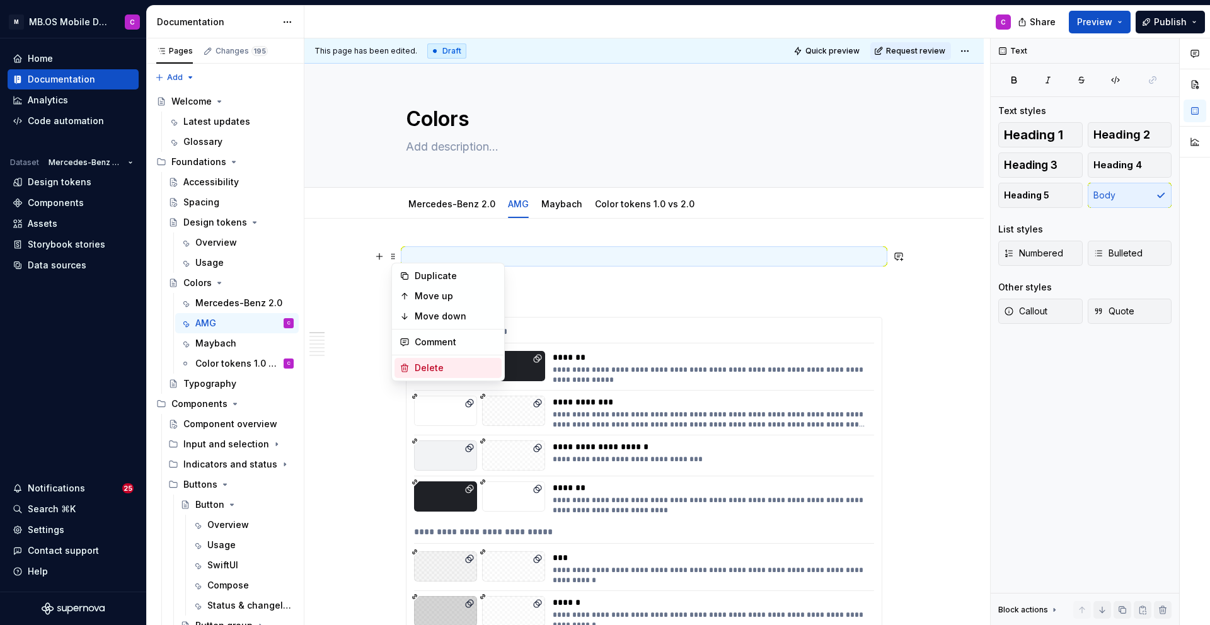
click at [435, 368] on div "Delete" at bounding box center [456, 368] width 82 height 13
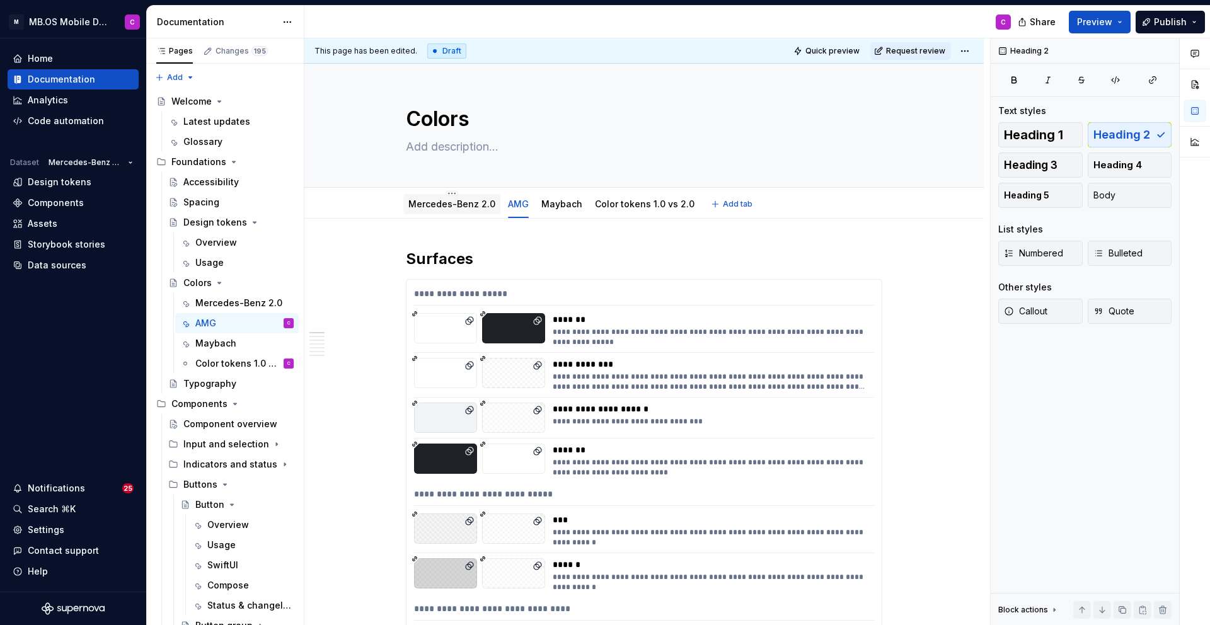
click at [461, 201] on link "Mercedes-Benz 2.0" at bounding box center [451, 203] width 87 height 11
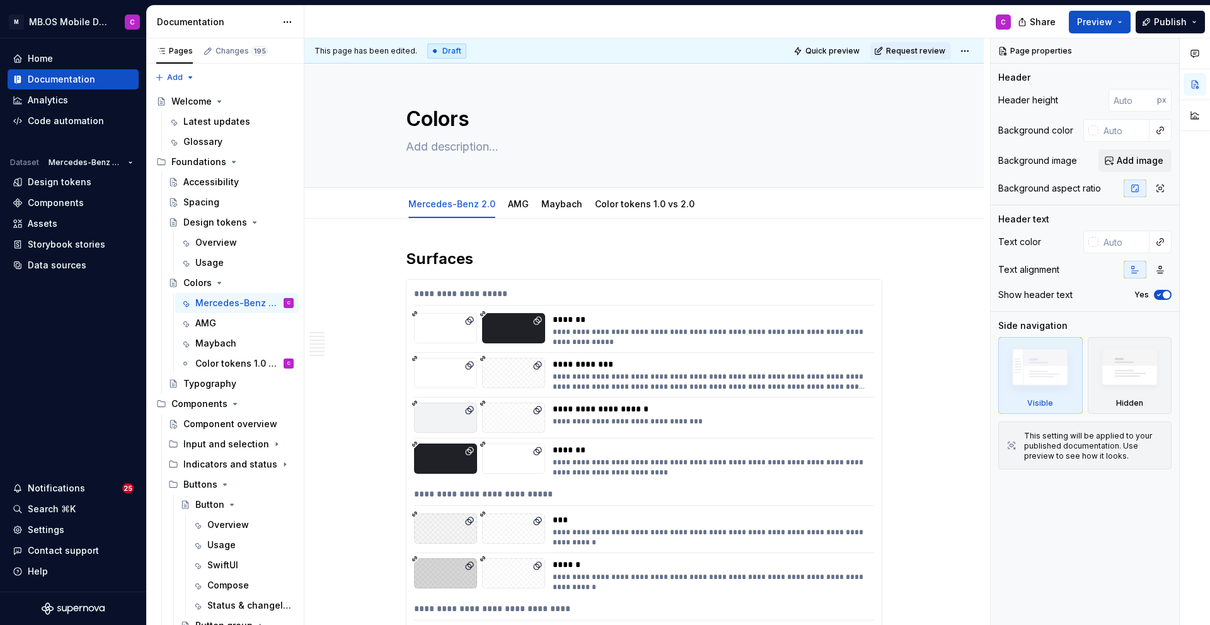
click at [972, 40] on div "This page has been edited. Draft Quick preview Request review" at bounding box center [643, 50] width 679 height 25
click at [968, 54] on html "M MB.OS Mobile Design System C Home Documentation Analytics Code automation Dat…" at bounding box center [605, 312] width 1210 height 625
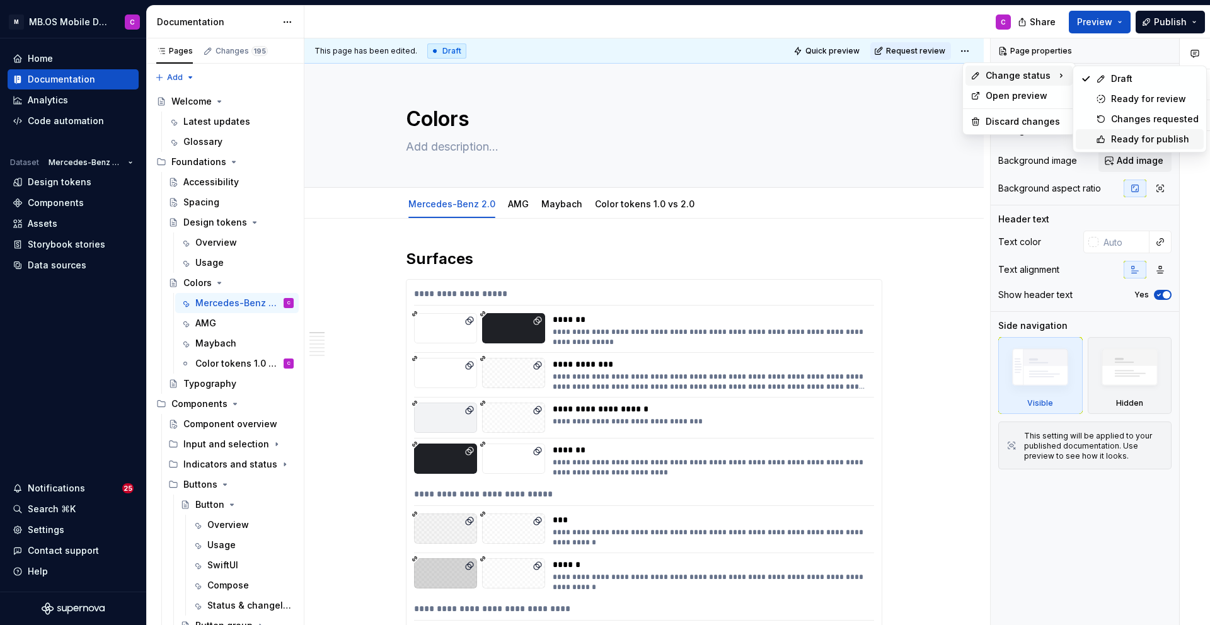
click at [1139, 141] on div "Ready for publish" at bounding box center [1155, 139] width 88 height 13
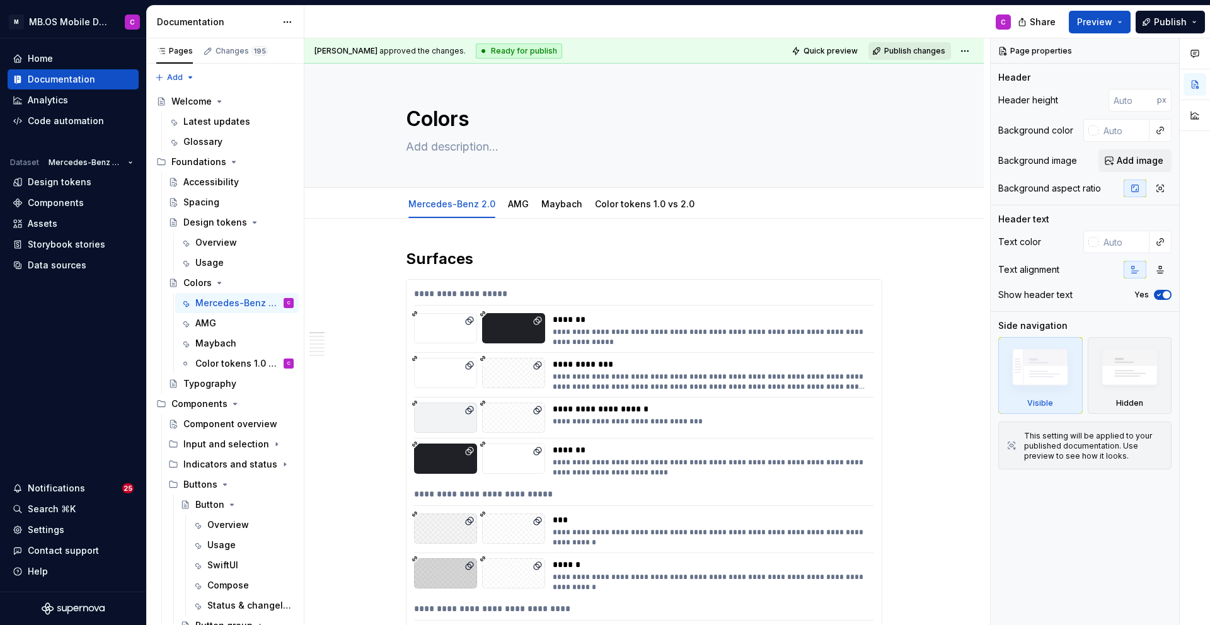
click at [911, 51] on span "Publish changes" at bounding box center [914, 51] width 61 height 10
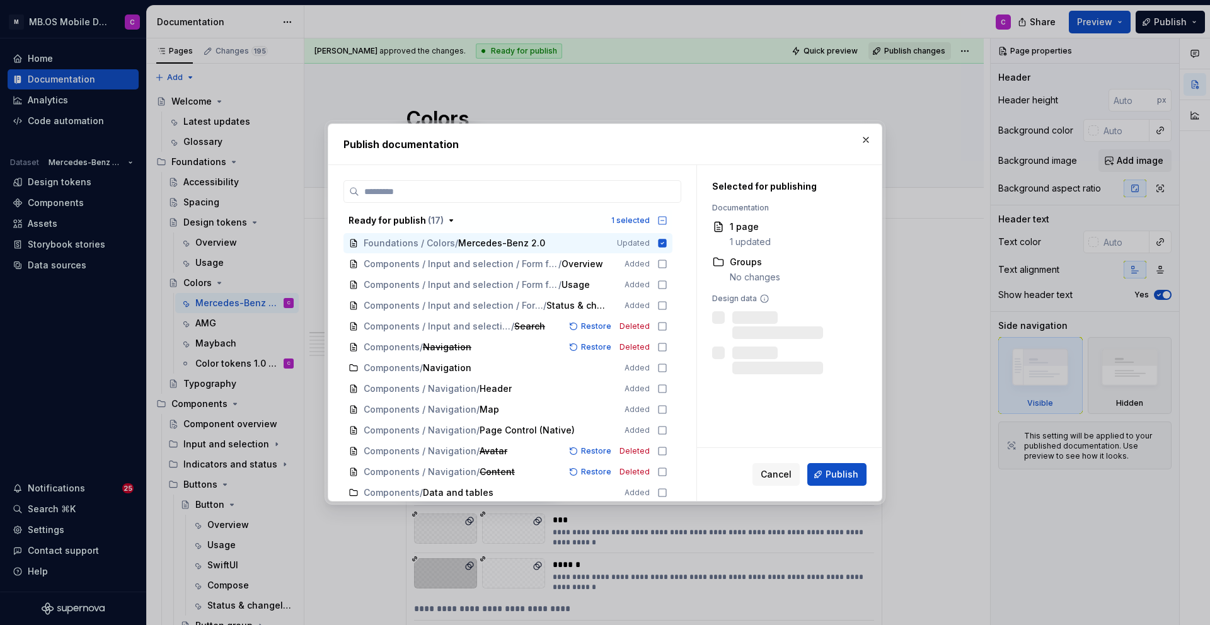
type textarea "*"
click at [421, 190] on input "search" at bounding box center [519, 191] width 321 height 13
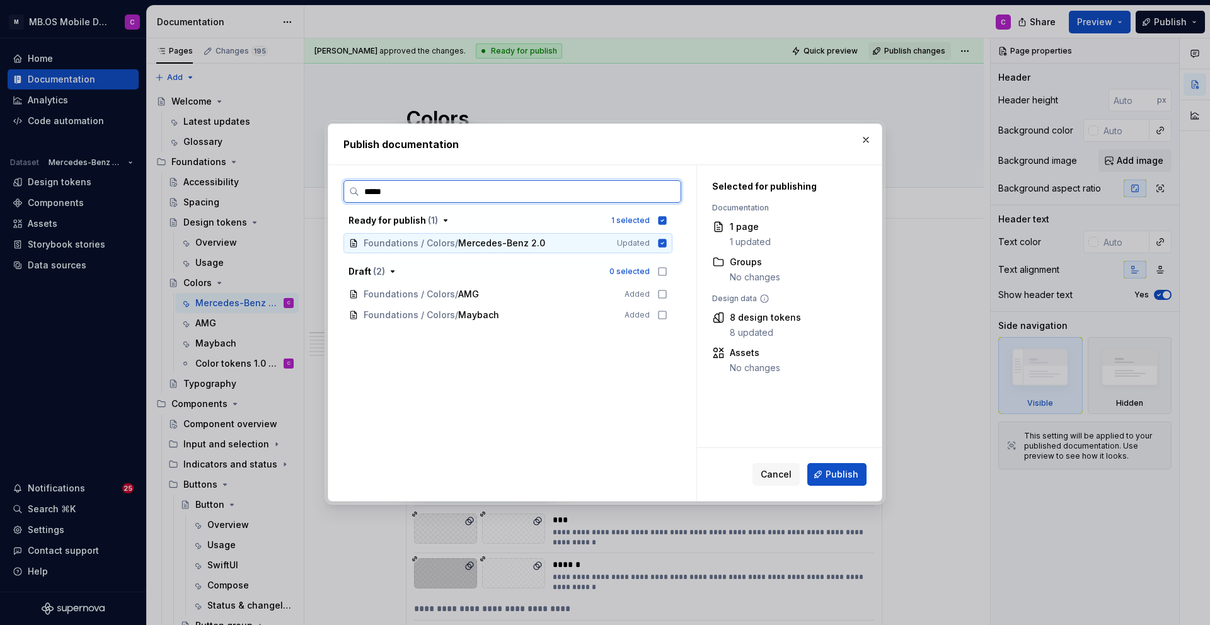
type input "******"
click at [667, 292] on icon at bounding box center [662, 294] width 10 height 10
click at [667, 314] on icon at bounding box center [662, 315] width 10 height 10
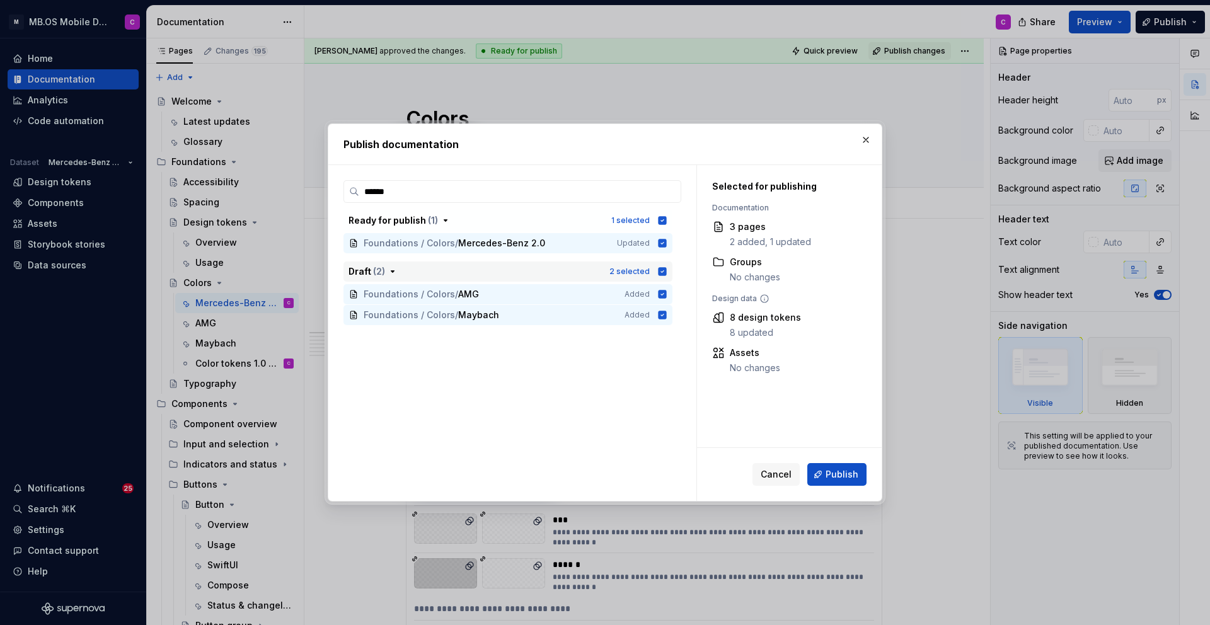
click at [392, 271] on icon "button" at bounding box center [392, 271] width 3 height 1
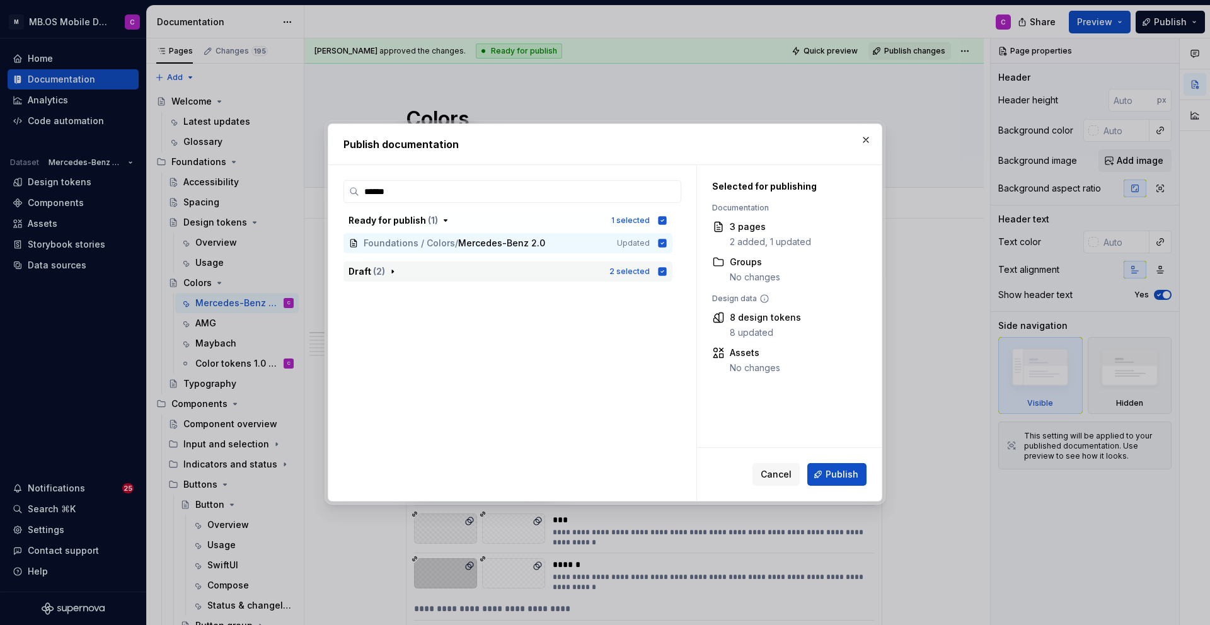
click at [392, 271] on icon "button" at bounding box center [392, 271] width 10 height 10
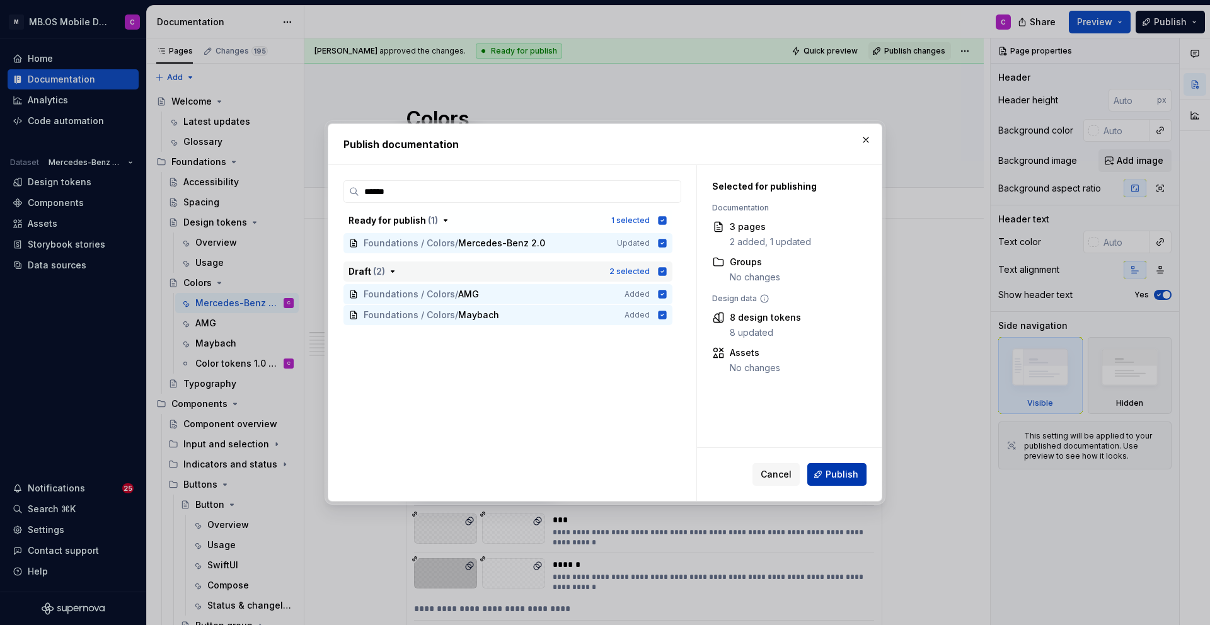
click at [833, 477] on span "Publish" at bounding box center [841, 474] width 33 height 13
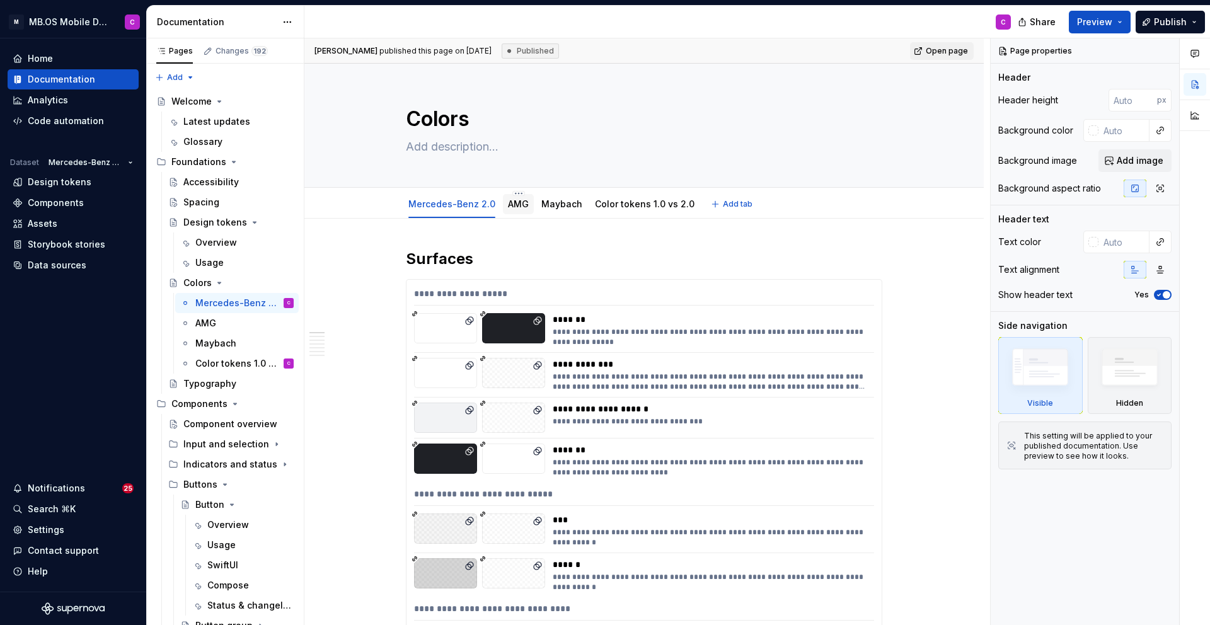
click at [514, 203] on link "AMG" at bounding box center [518, 203] width 21 height 11
click at [558, 204] on link "Maybach" at bounding box center [561, 203] width 41 height 11
click at [949, 49] on span "Open page" at bounding box center [946, 51] width 42 height 10
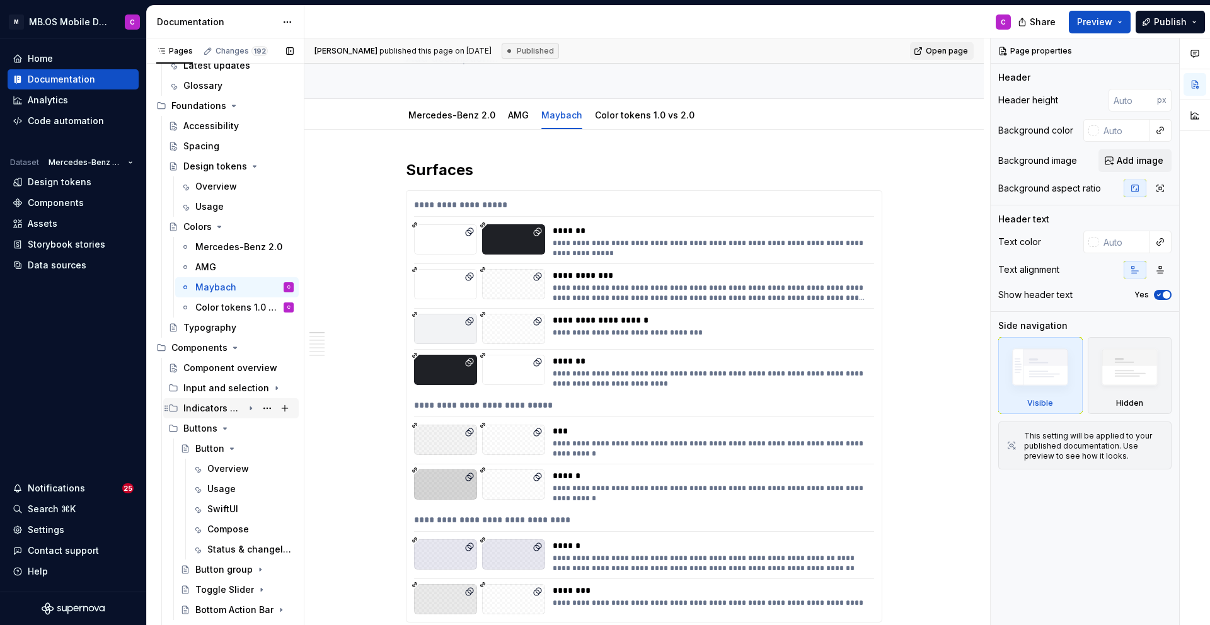
scroll to position [57, 0]
click at [263, 345] on button "Page tree" at bounding box center [267, 347] width 18 height 18
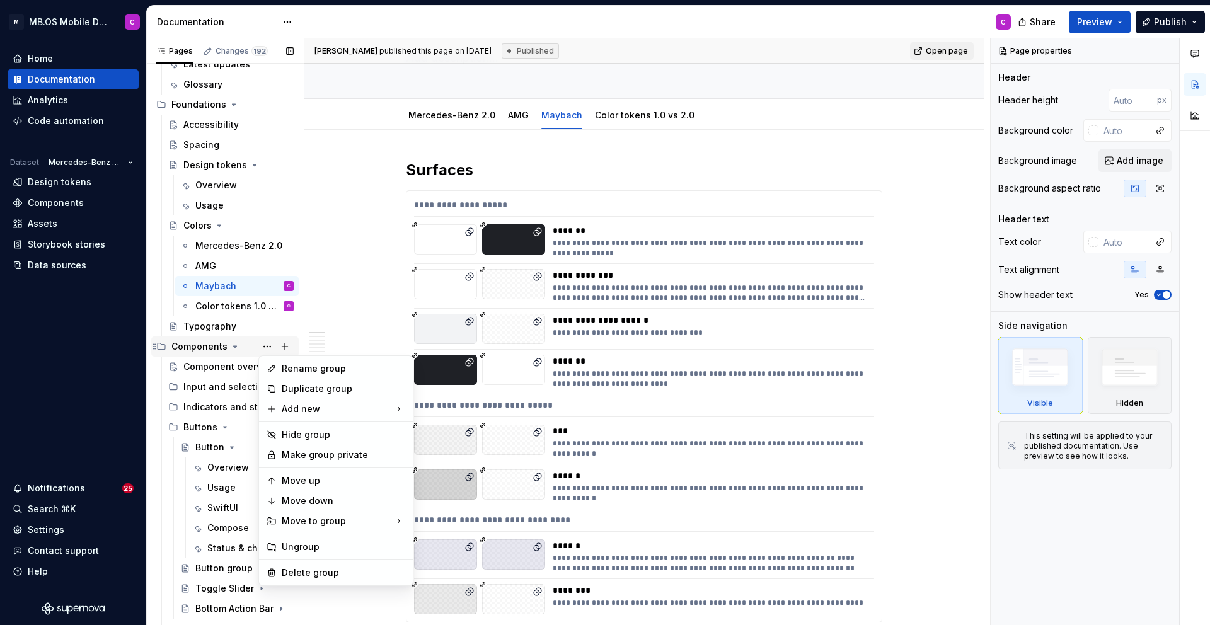
click at [207, 346] on div "Pages Changes 192 Add Accessibility guide for tree Page tree. Navigate the tree…" at bounding box center [225, 334] width 158 height 592
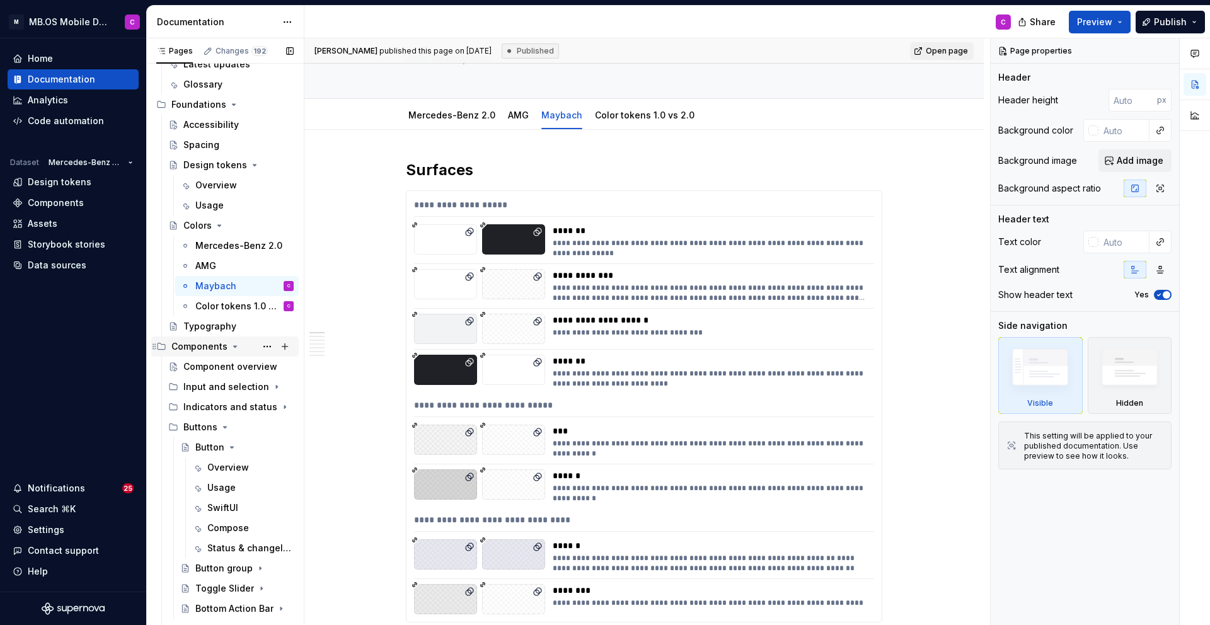
click at [234, 347] on icon "Page tree" at bounding box center [235, 346] width 3 height 1
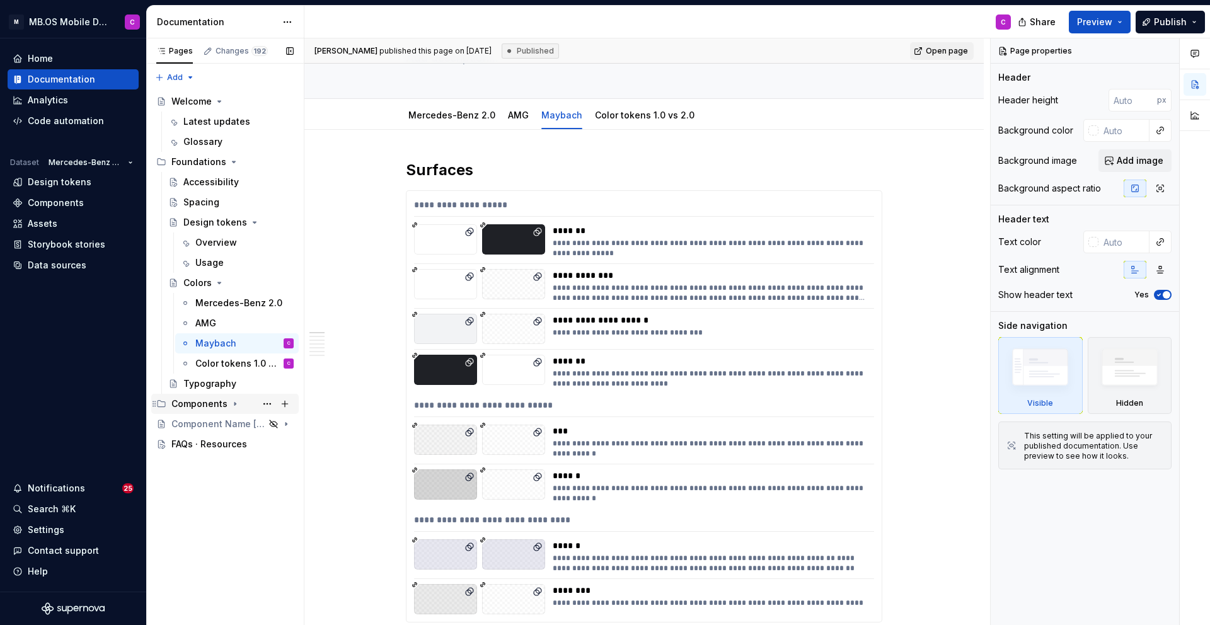
scroll to position [0, 0]
click at [231, 402] on icon "Page tree" at bounding box center [235, 404] width 10 height 10
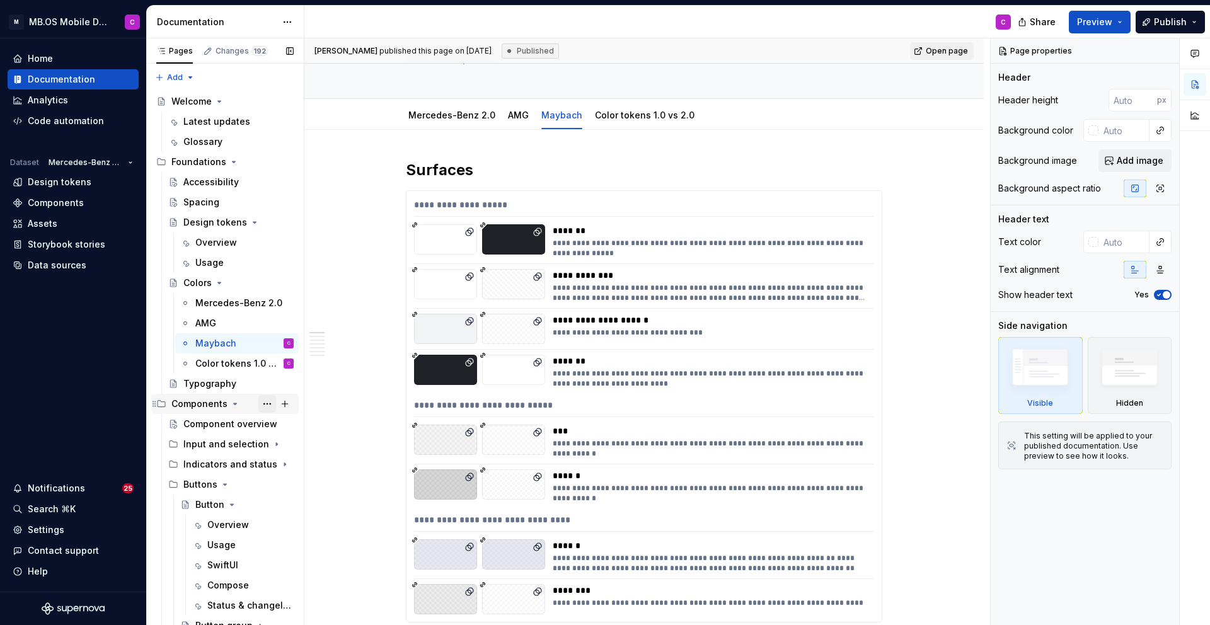
click at [261, 402] on button "Page tree" at bounding box center [267, 404] width 18 height 18
click at [215, 469] on div "Pages Changes 192 Add Accessibility guide for tree Page tree. Navigate the tree…" at bounding box center [225, 334] width 158 height 592
click at [210, 444] on div "Input and selection" at bounding box center [213, 444] width 60 height 13
click at [242, 422] on div "Component overview" at bounding box center [219, 424] width 72 height 13
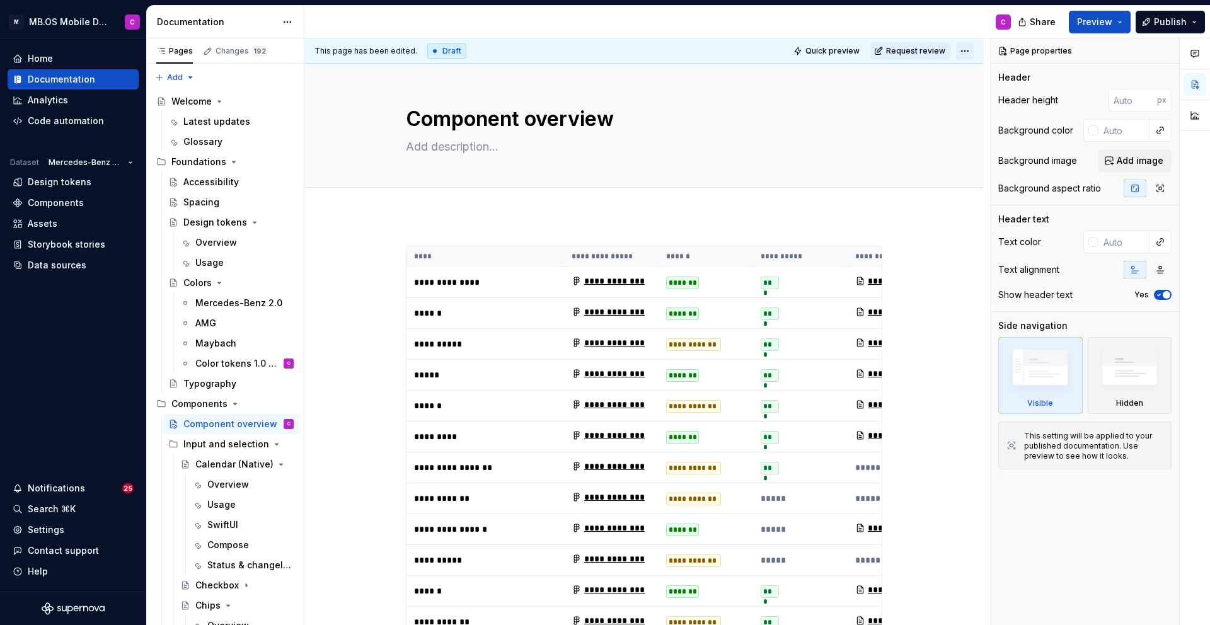
click at [968, 49] on html "M MB.OS Mobile Design System C Home Documentation Analytics Code automation Dat…" at bounding box center [605, 312] width 1210 height 625
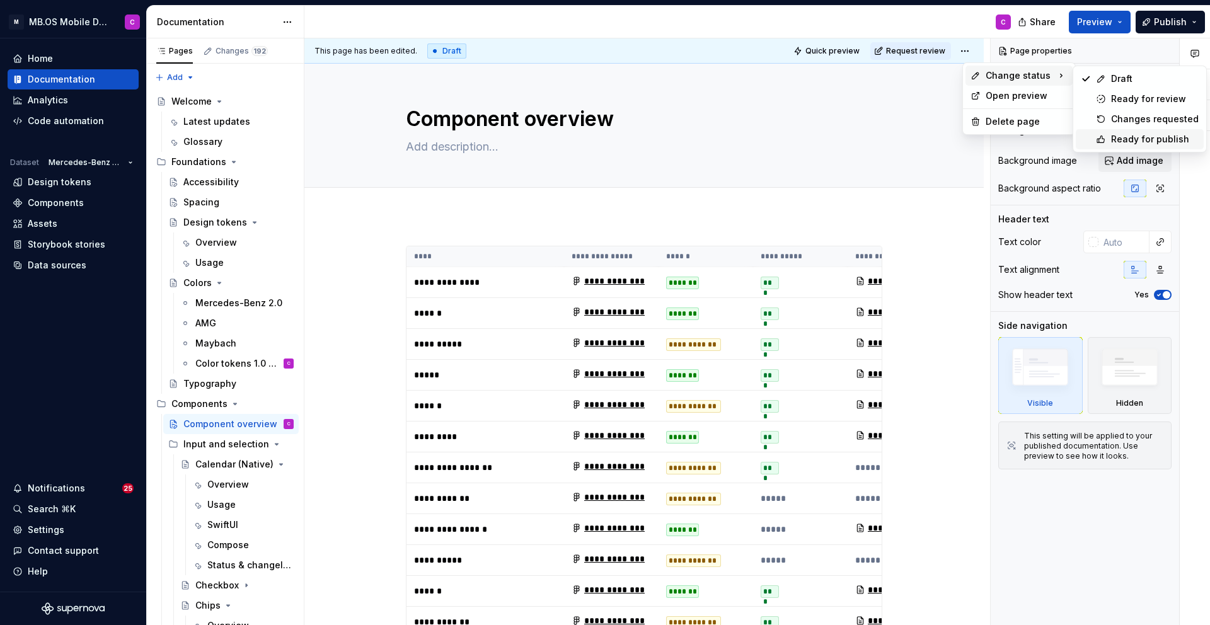
click at [1118, 137] on div "Ready for publish" at bounding box center [1155, 139] width 88 height 13
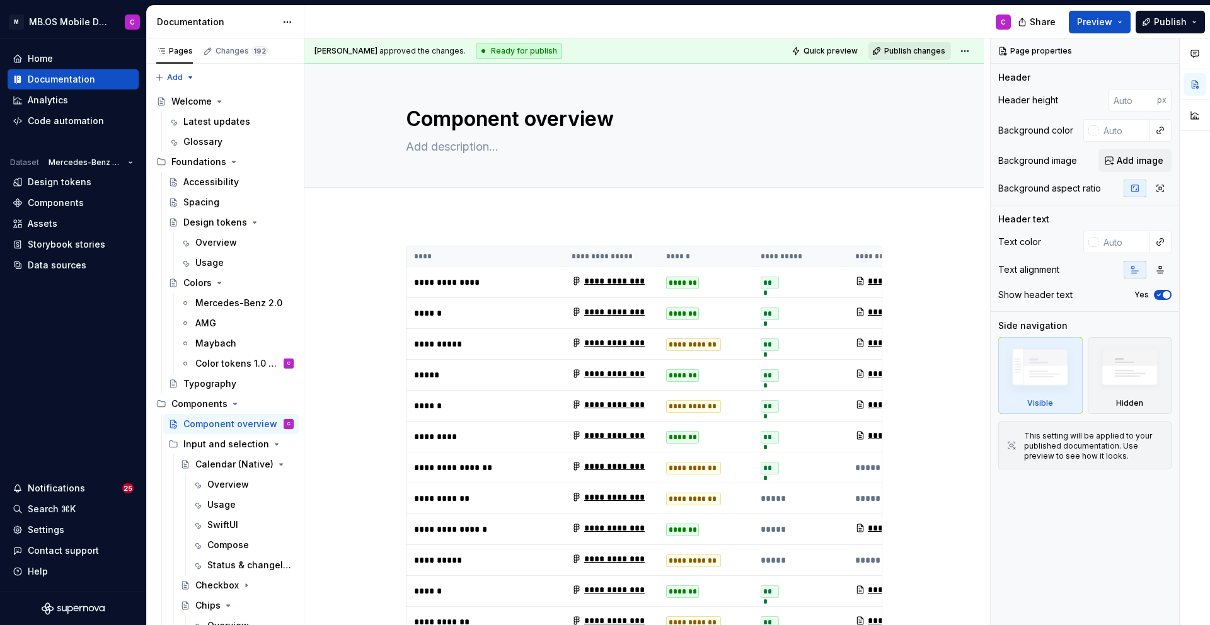
click at [903, 48] on span "Publish changes" at bounding box center [914, 51] width 61 height 10
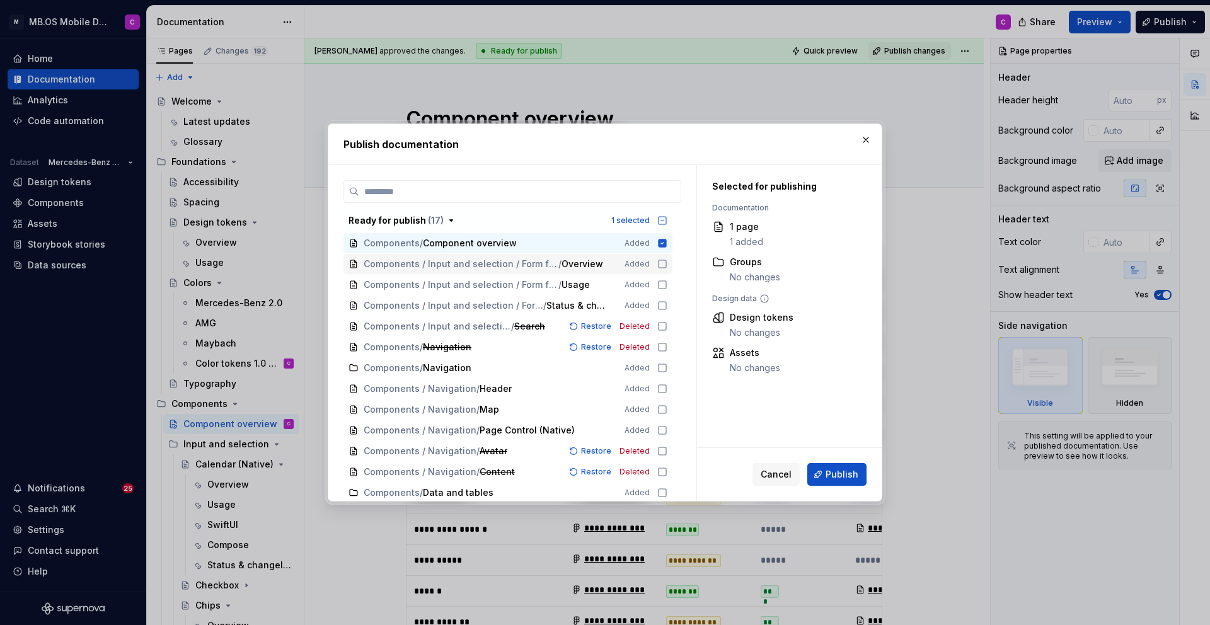
type textarea "*"
click at [458, 198] on label at bounding box center [512, 191] width 338 height 23
click at [458, 198] on input "search" at bounding box center [519, 191] width 321 height 13
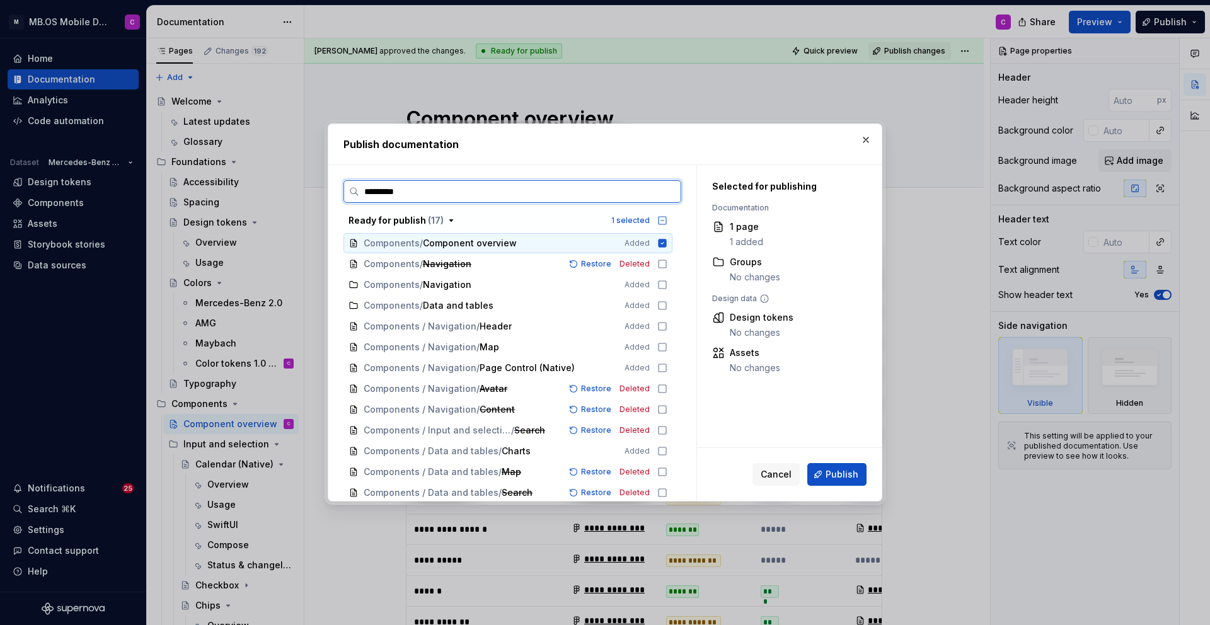
type input "**********"
click at [667, 285] on icon at bounding box center [662, 285] width 10 height 10
click at [667, 305] on icon at bounding box center [662, 306] width 10 height 10
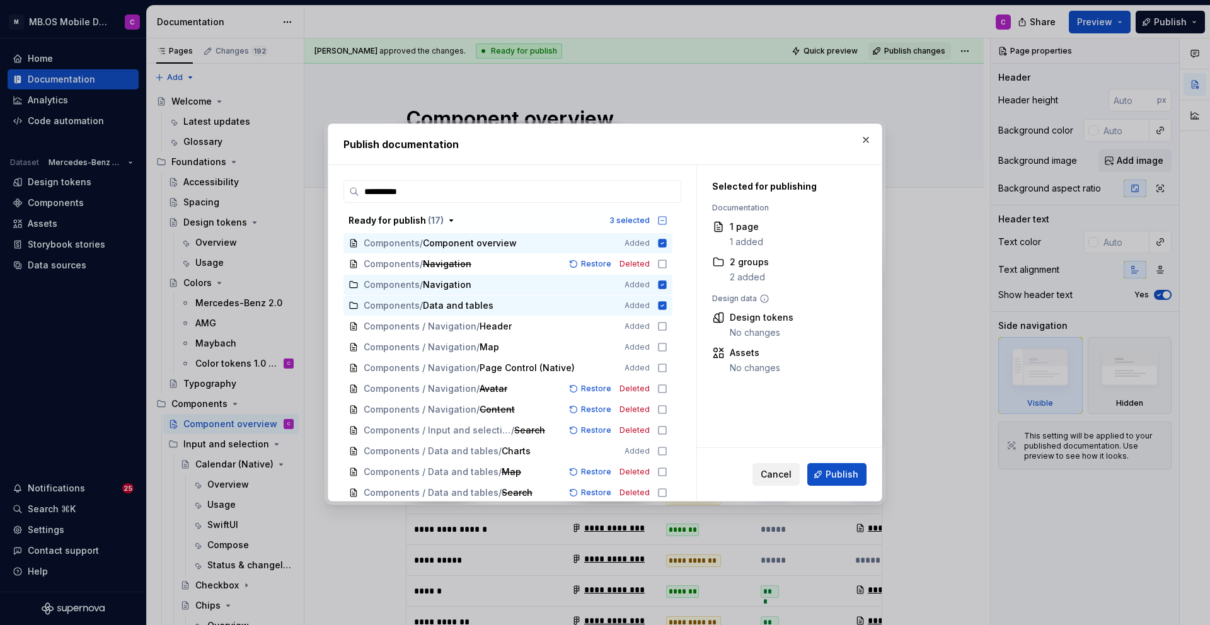
click at [777, 483] on button "Cancel" at bounding box center [775, 474] width 47 height 23
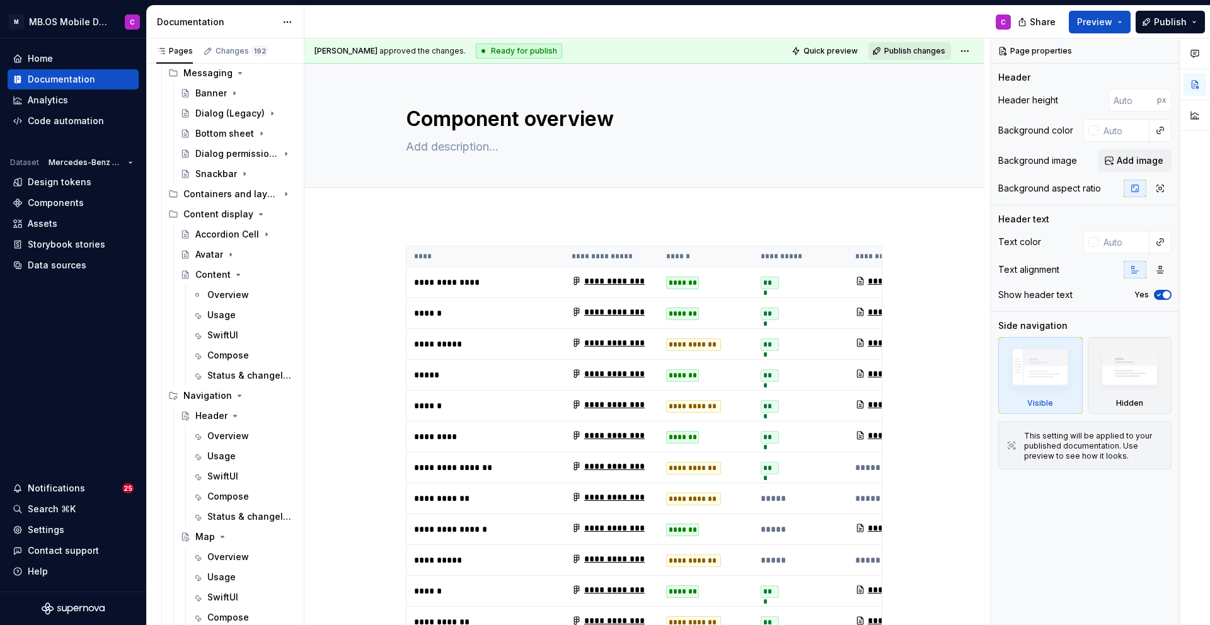
scroll to position [2003, 0]
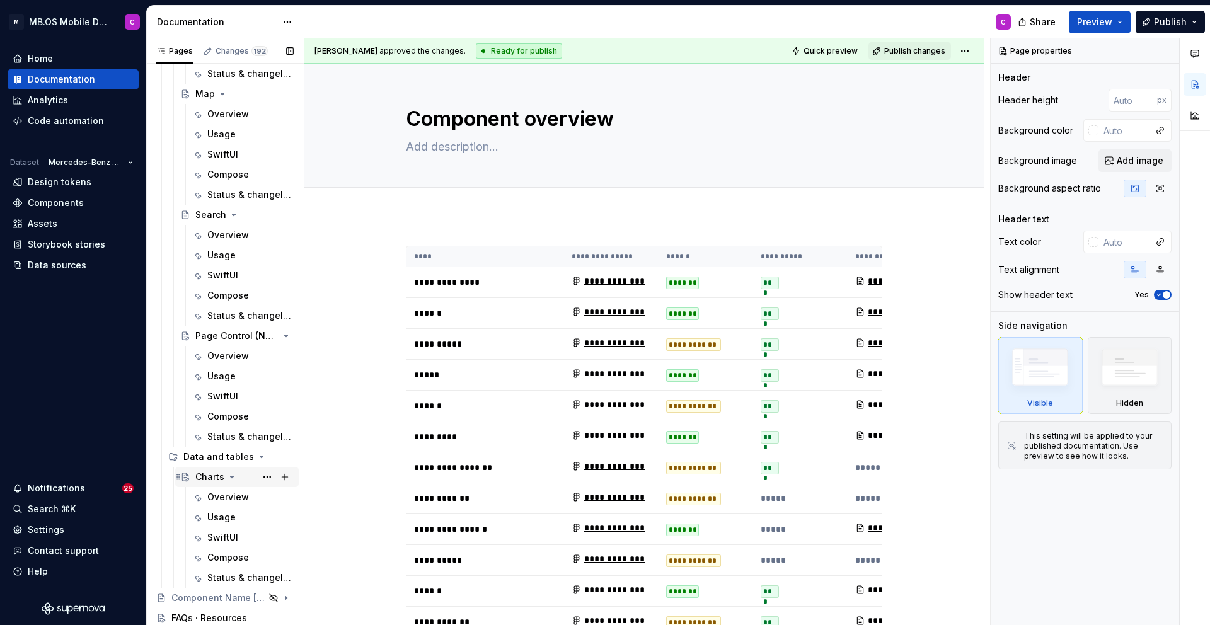
click at [203, 479] on div "Charts" at bounding box center [209, 477] width 29 height 13
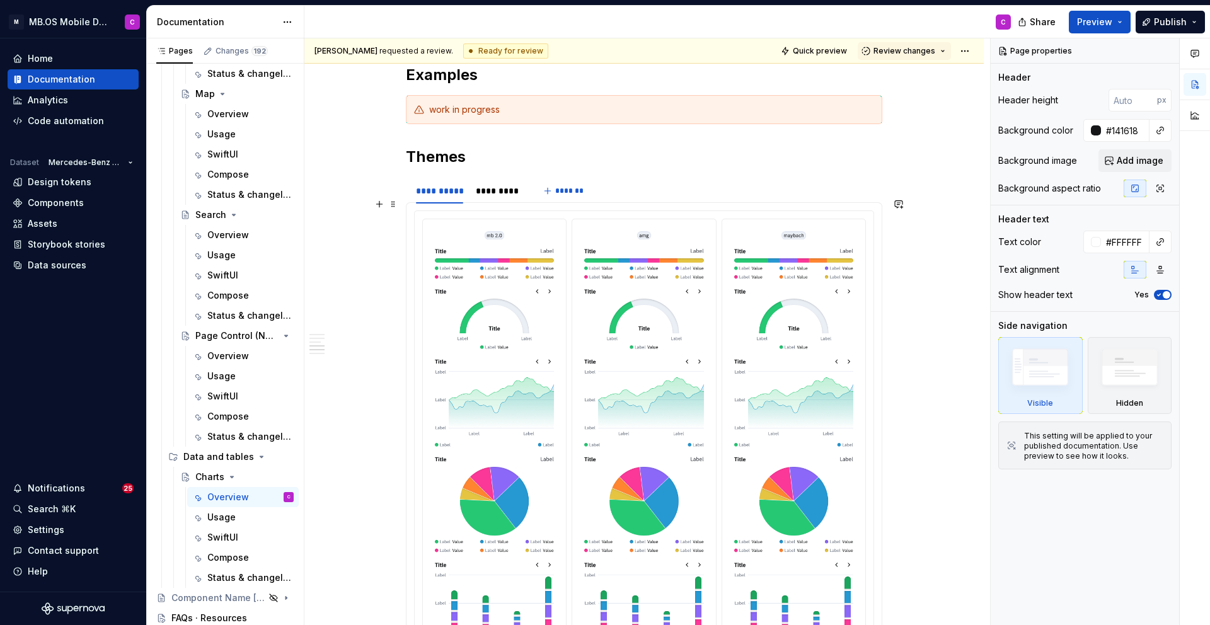
scroll to position [1605, 0]
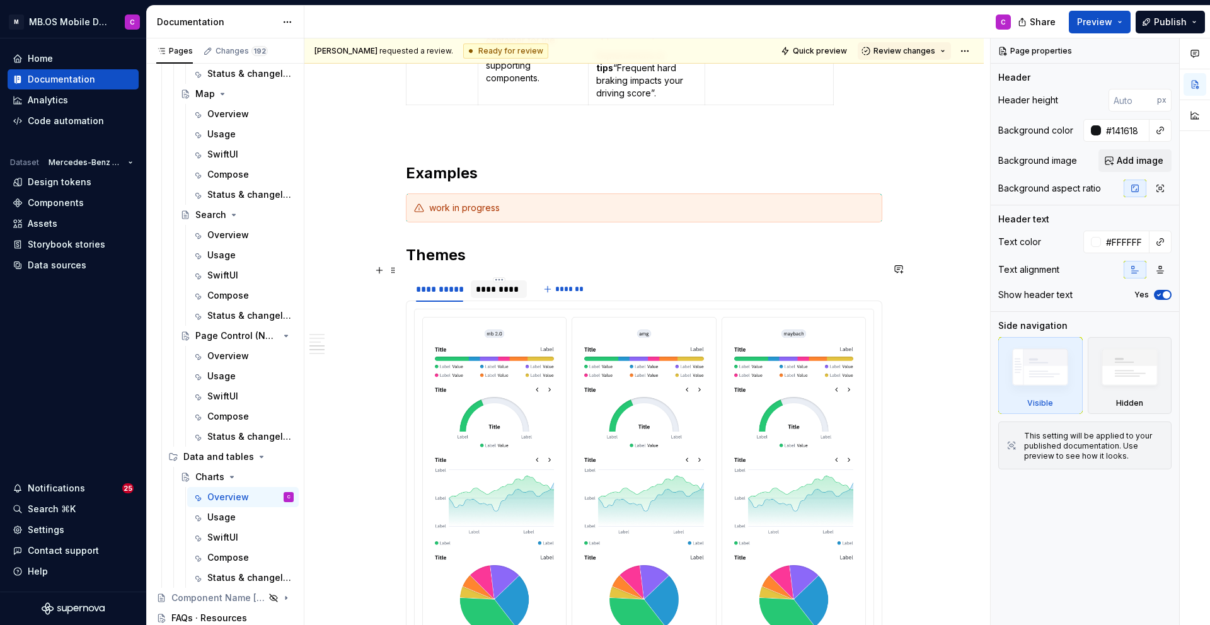
click at [500, 283] on div "*********" at bounding box center [499, 289] width 46 height 13
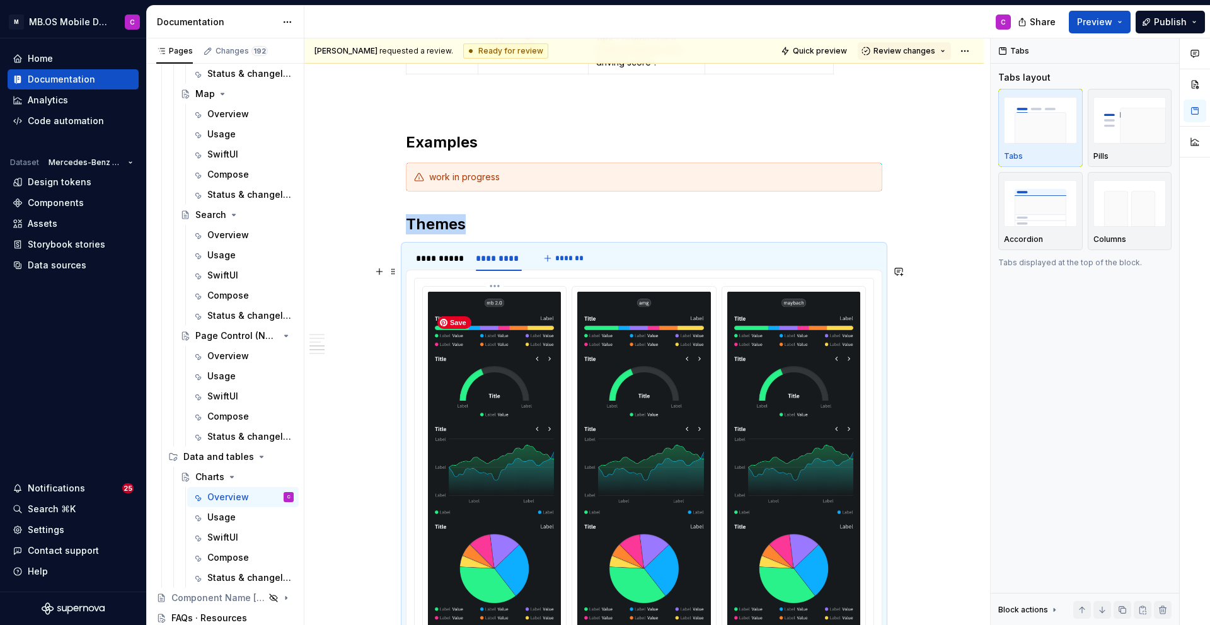
scroll to position [1625, 0]
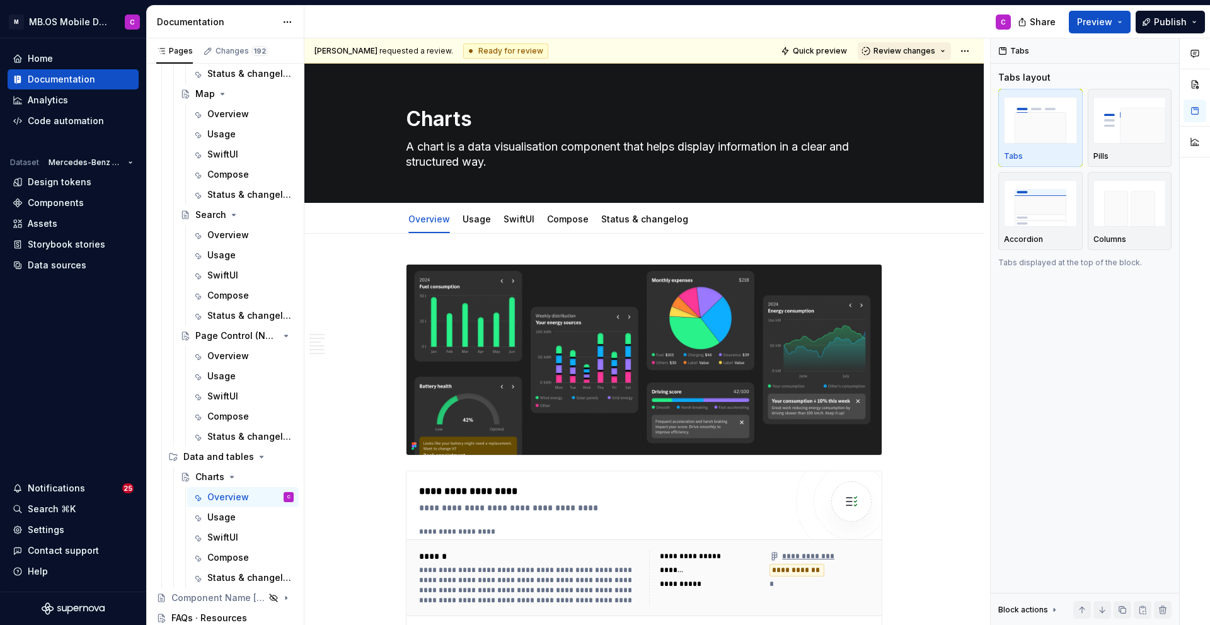
click at [949, 50] on button "Review changes" at bounding box center [903, 51] width 93 height 18
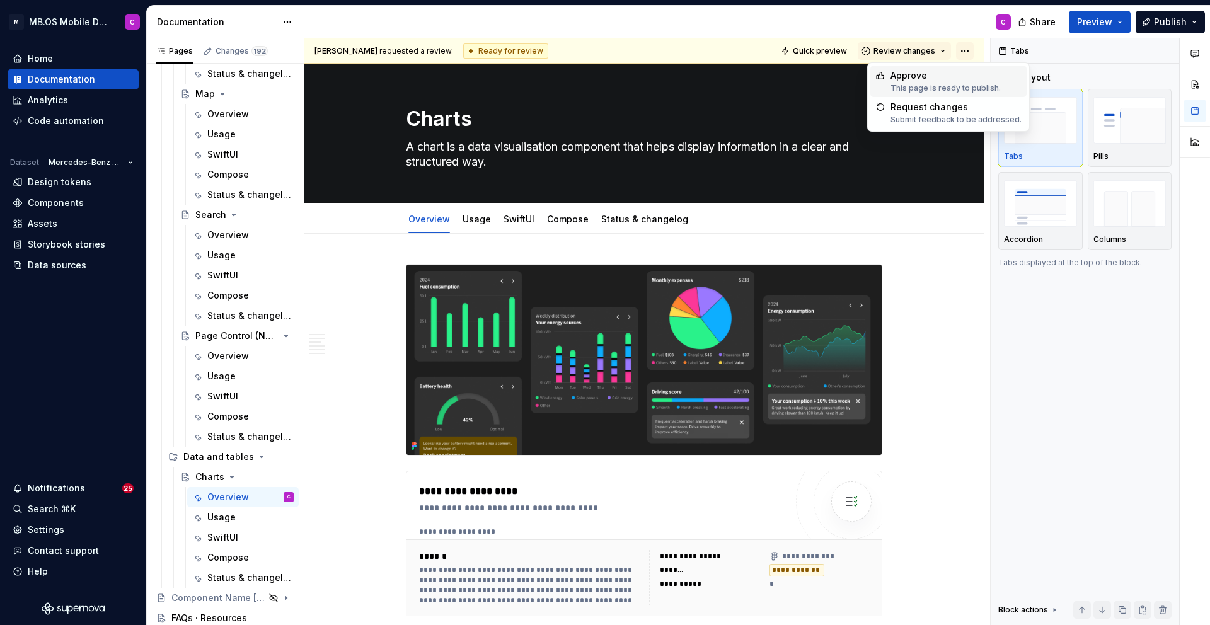
click at [966, 50] on html "M MB.OS Mobile Design System C Home Documentation Analytics Code automation Dat…" at bounding box center [605, 312] width 1210 height 625
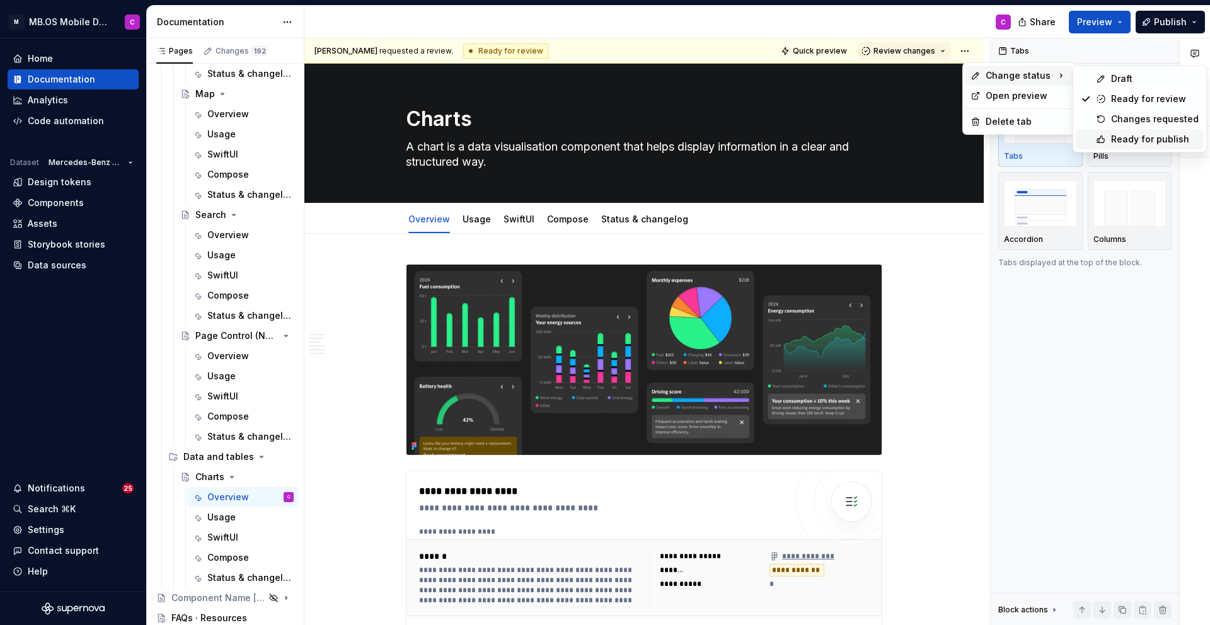
click at [1135, 140] on div "Ready for publish" at bounding box center [1155, 139] width 88 height 13
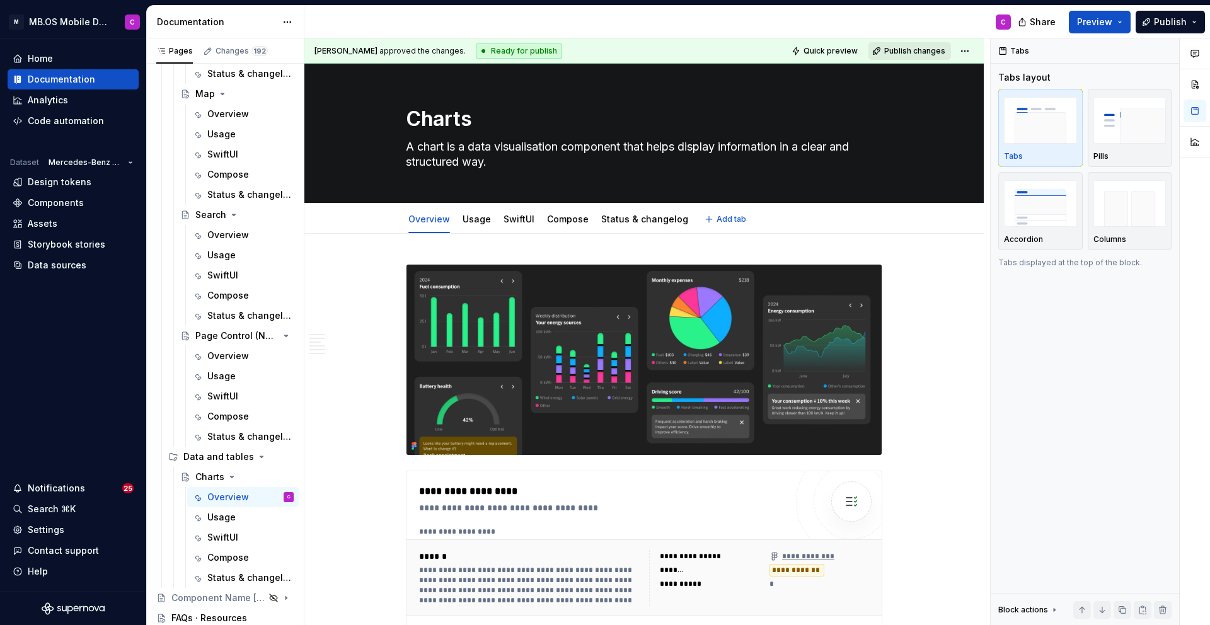
type textarea "*"
click at [920, 52] on span "Publish changes" at bounding box center [914, 51] width 61 height 10
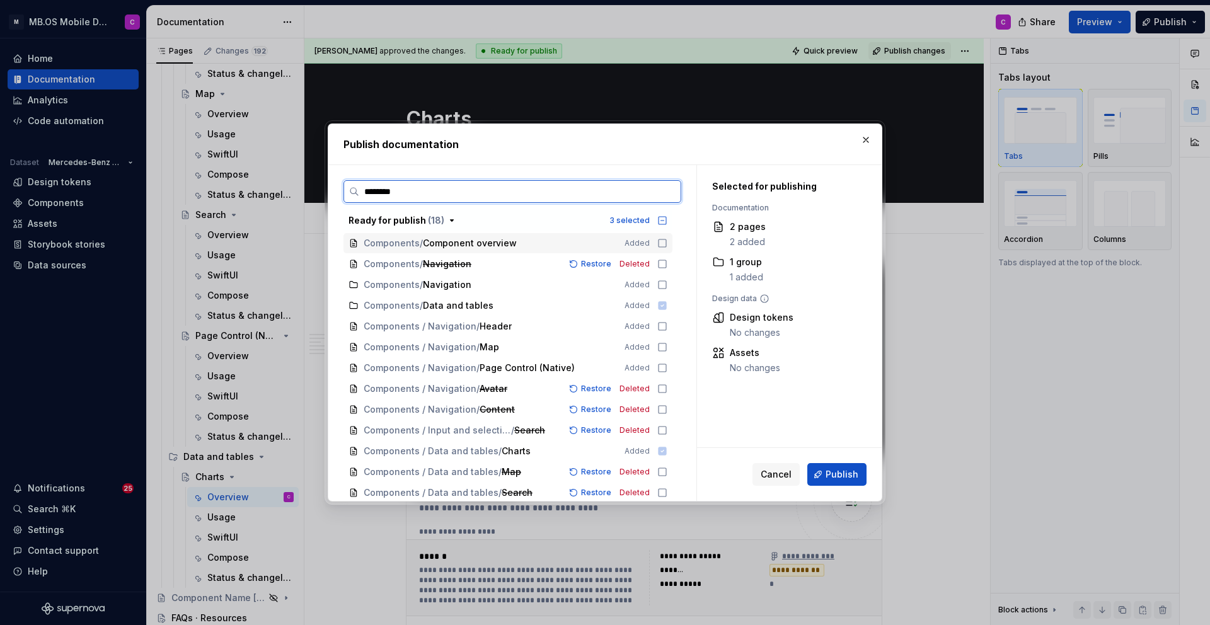
type input "*********"
click at [667, 241] on icon at bounding box center [662, 243] width 10 height 10
click at [666, 220] on icon "button" at bounding box center [662, 221] width 8 height 8
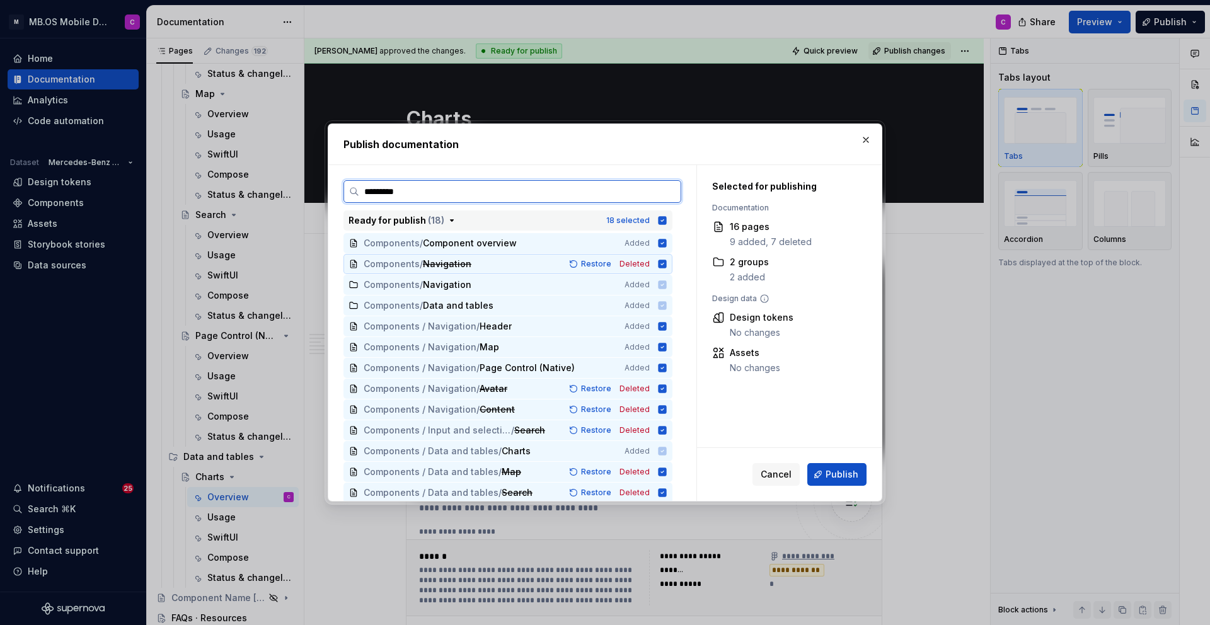
click at [667, 265] on icon at bounding box center [662, 264] width 8 height 8
click at [667, 265] on icon at bounding box center [662, 264] width 10 height 10
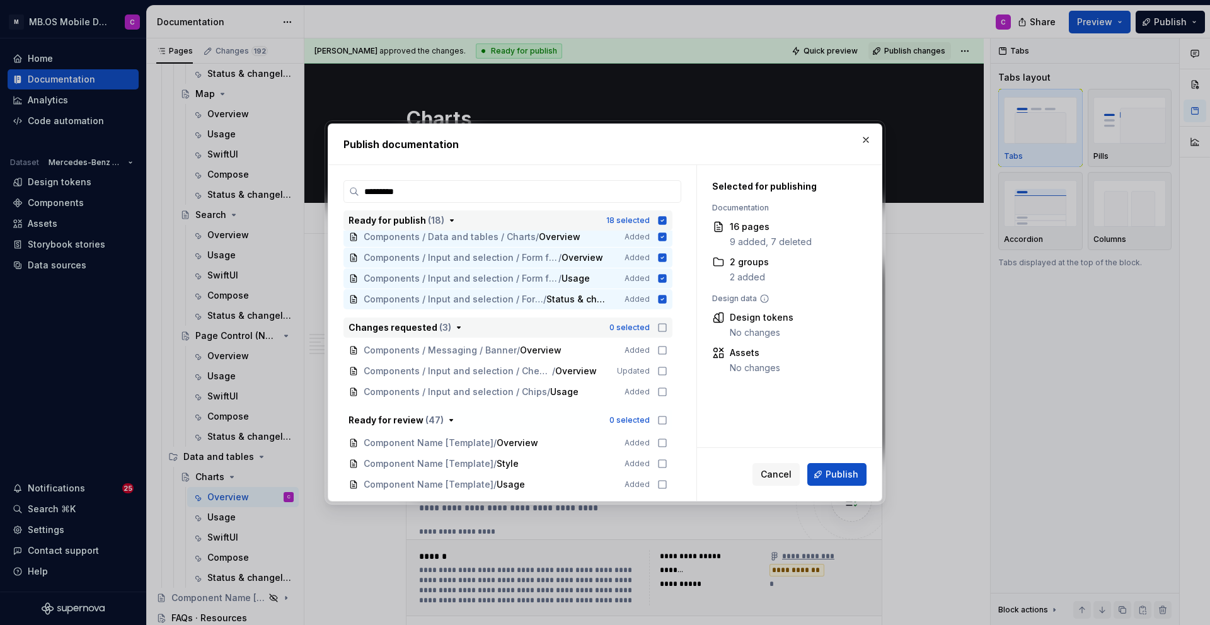
click at [667, 327] on icon "button" at bounding box center [662, 328] width 10 height 10
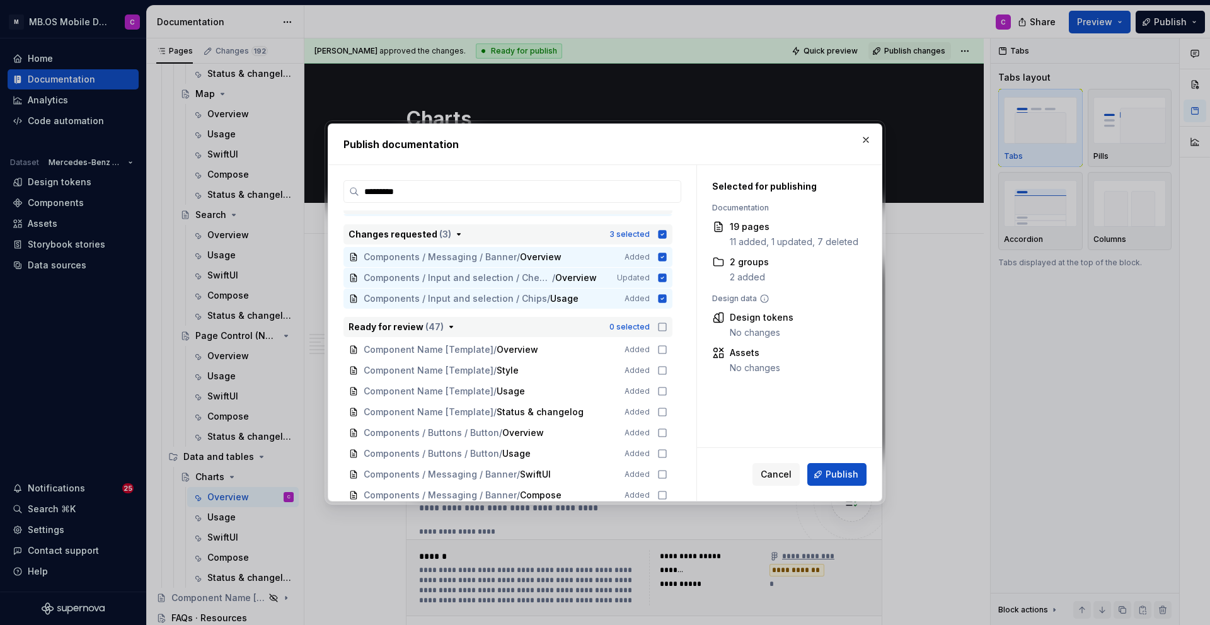
click at [667, 326] on icon "button" at bounding box center [662, 327] width 10 height 10
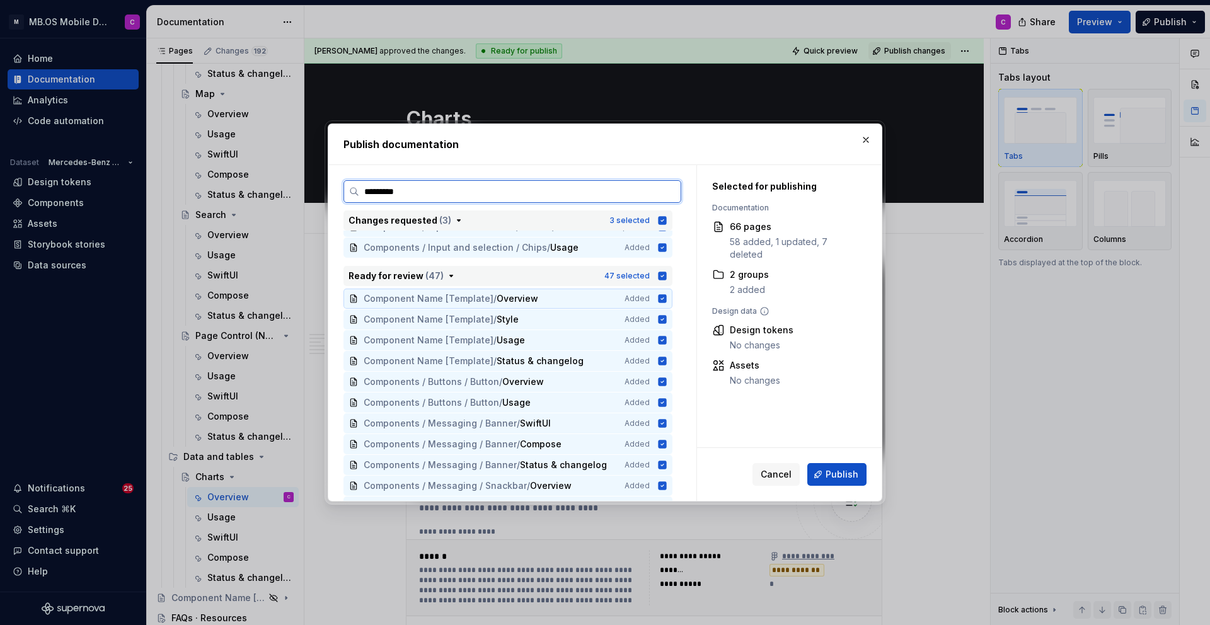
click at [667, 299] on icon at bounding box center [662, 299] width 10 height 10
click at [667, 320] on icon at bounding box center [662, 319] width 8 height 8
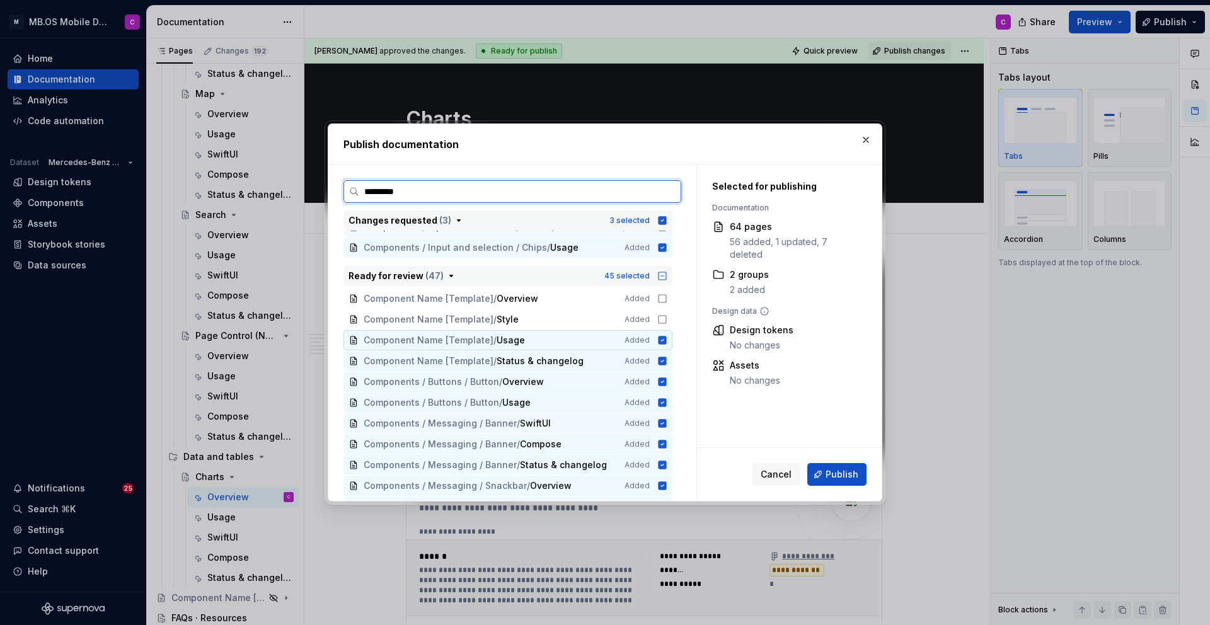
click at [667, 340] on icon at bounding box center [662, 340] width 8 height 8
click at [667, 363] on icon at bounding box center [662, 361] width 8 height 8
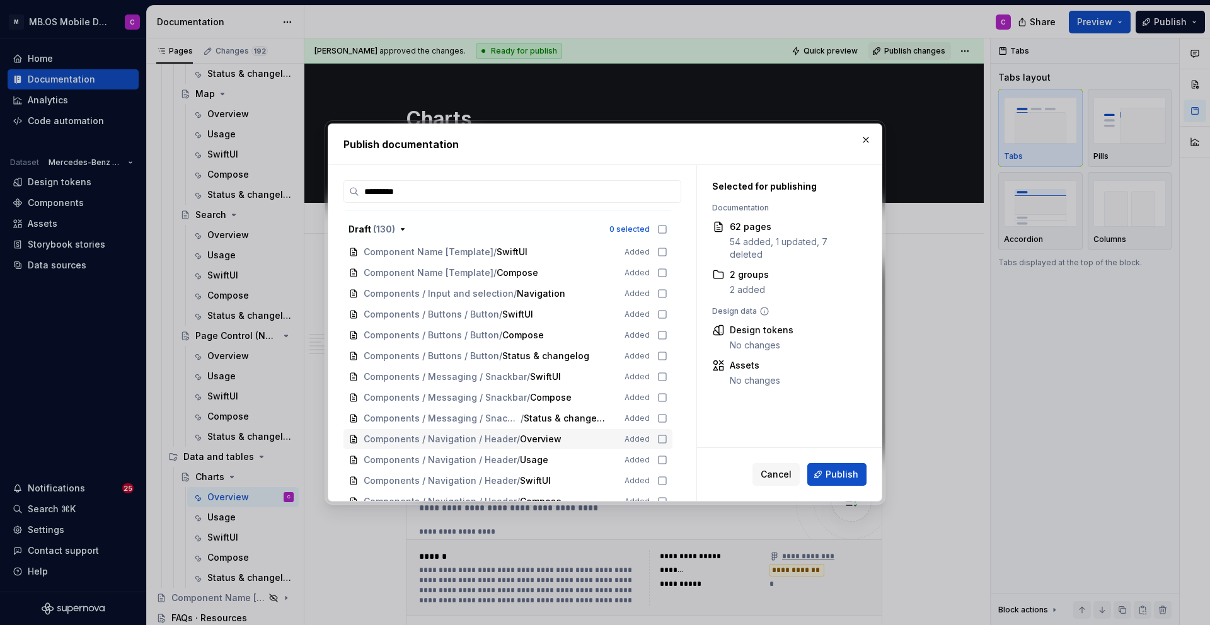
scroll to position [1499, 0]
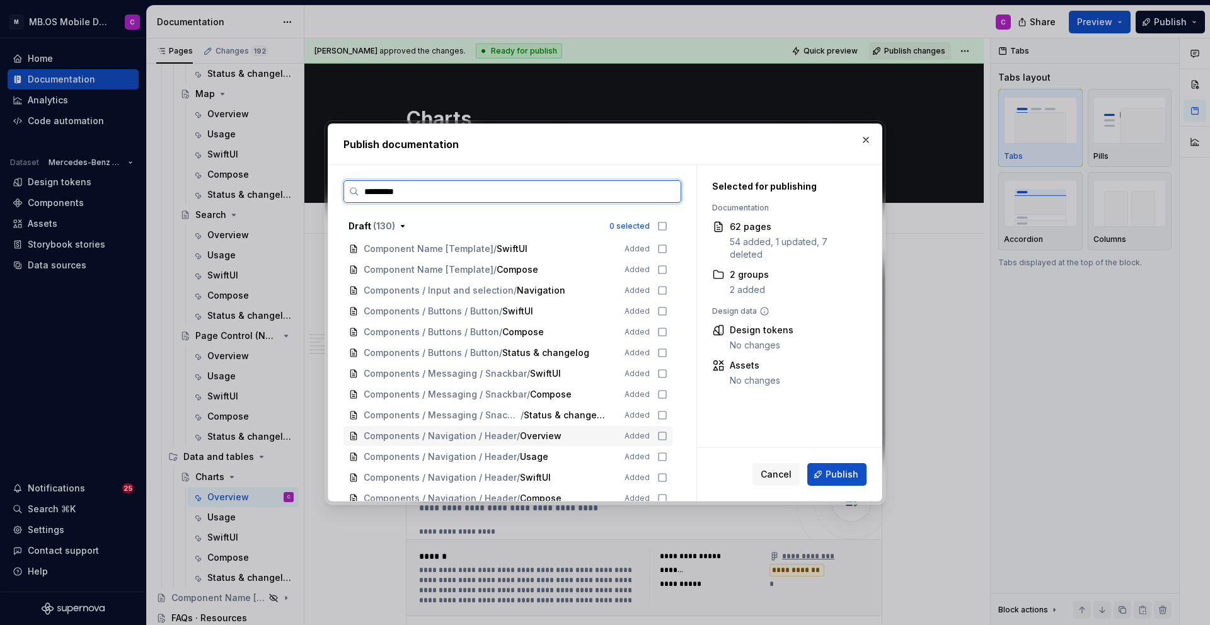
click at [666, 435] on icon at bounding box center [662, 436] width 10 height 10
click at [667, 455] on icon at bounding box center [662, 457] width 10 height 10
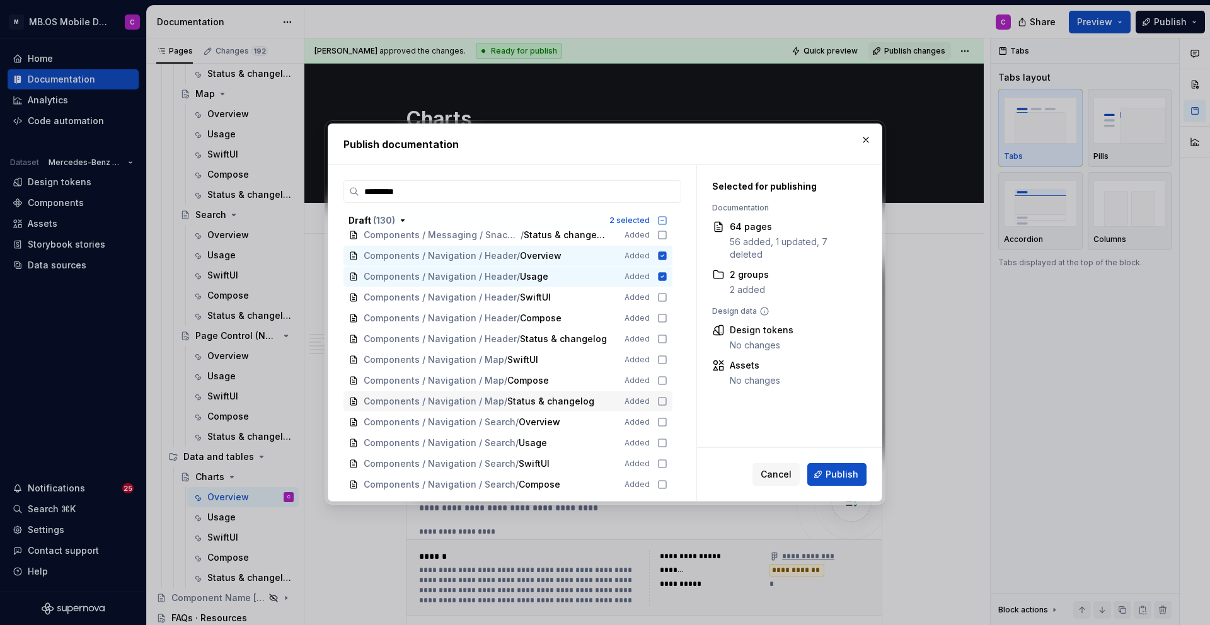
scroll to position [1682, 0]
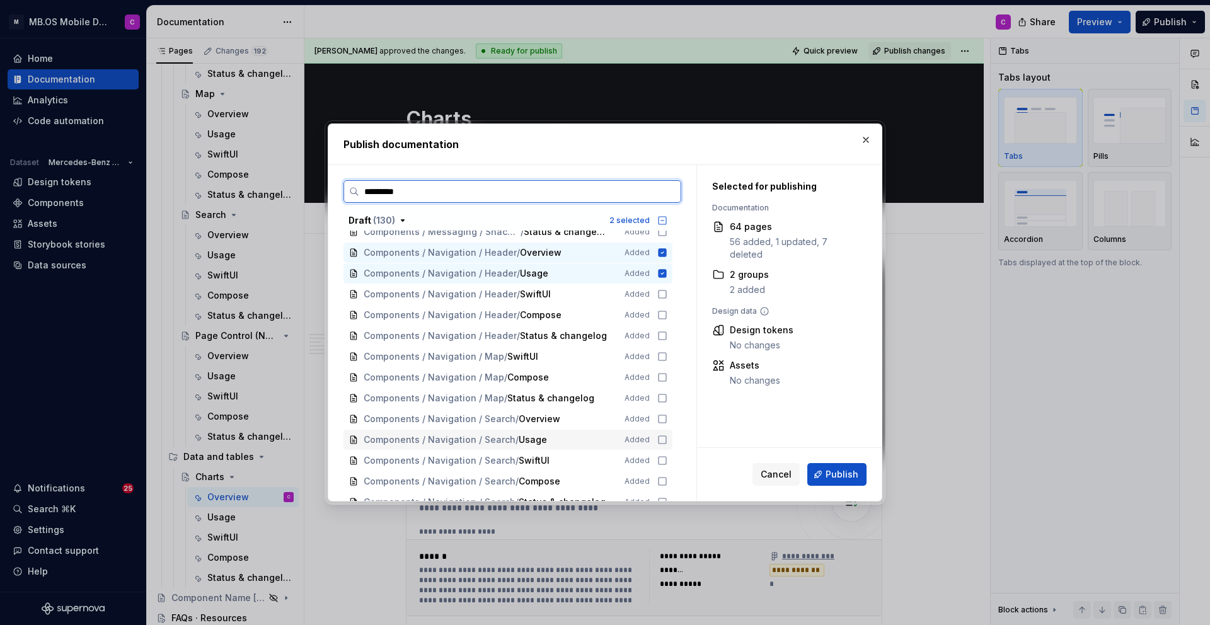
click at [667, 440] on icon at bounding box center [662, 440] width 10 height 10
click at [667, 416] on icon at bounding box center [662, 419] width 10 height 10
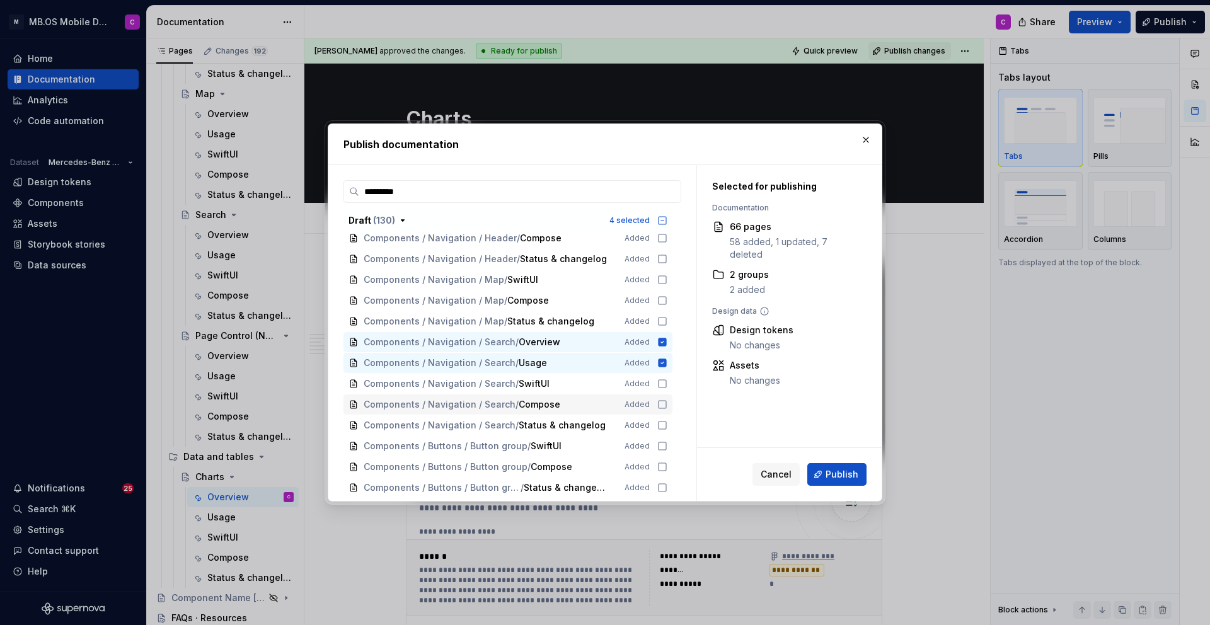
scroll to position [1797, 0]
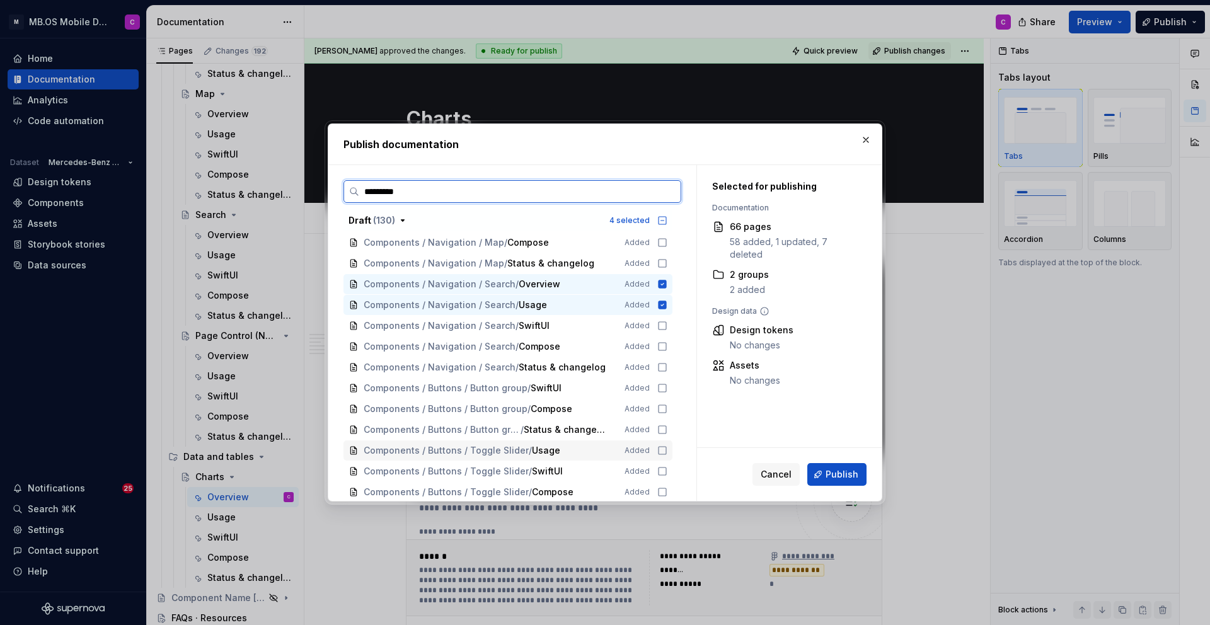
click at [667, 449] on icon at bounding box center [662, 450] width 10 height 10
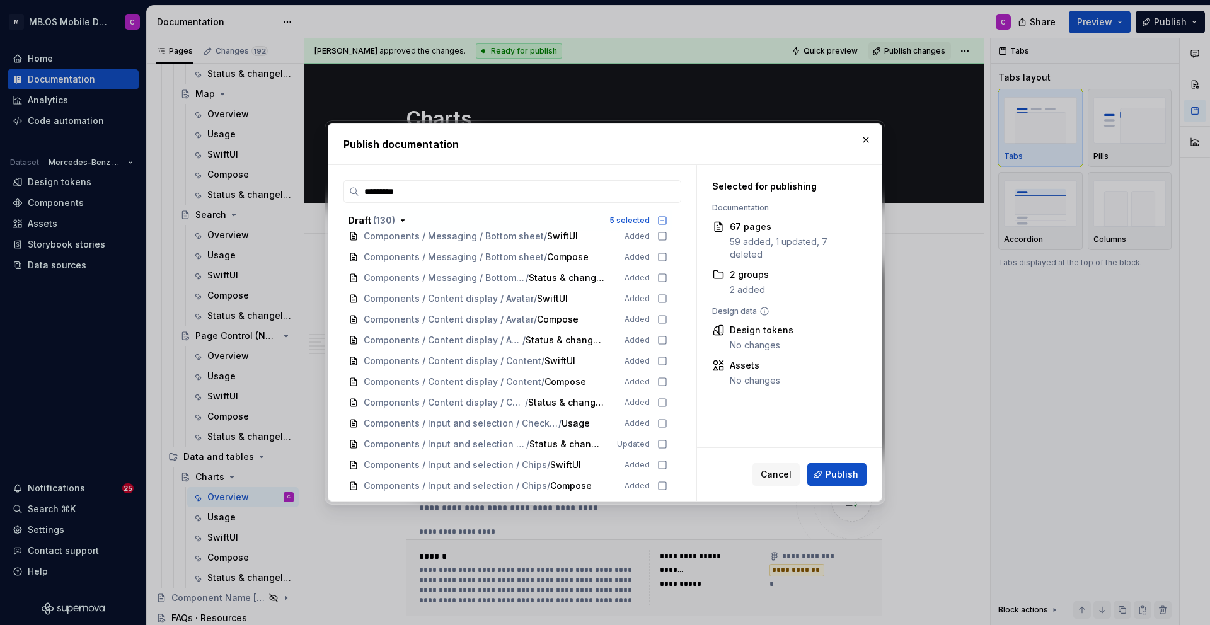
scroll to position [2182, 0]
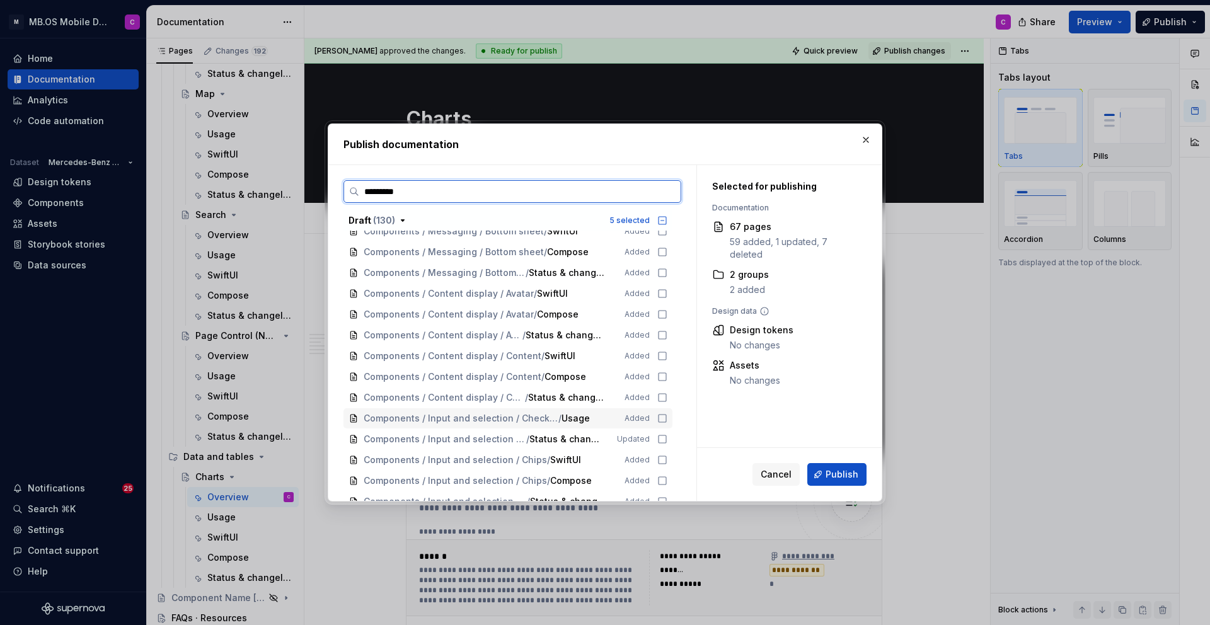
click at [667, 417] on icon at bounding box center [662, 418] width 10 height 10
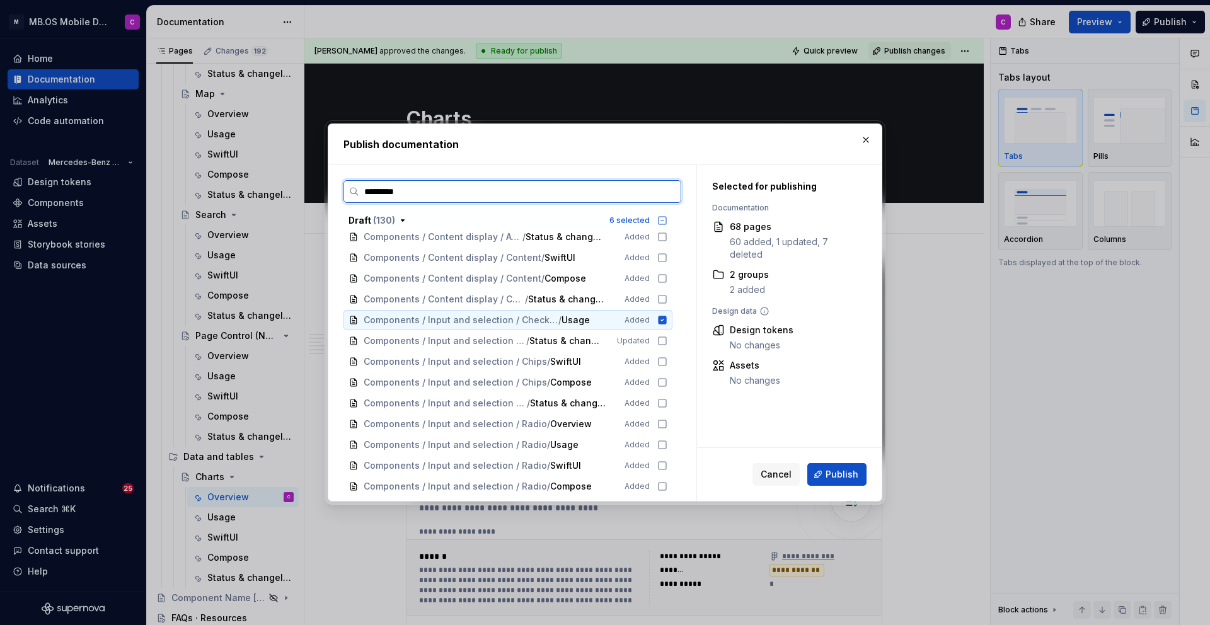
scroll to position [2281, 0]
click at [667, 423] on icon at bounding box center [662, 423] width 10 height 10
click at [667, 445] on icon at bounding box center [662, 444] width 10 height 10
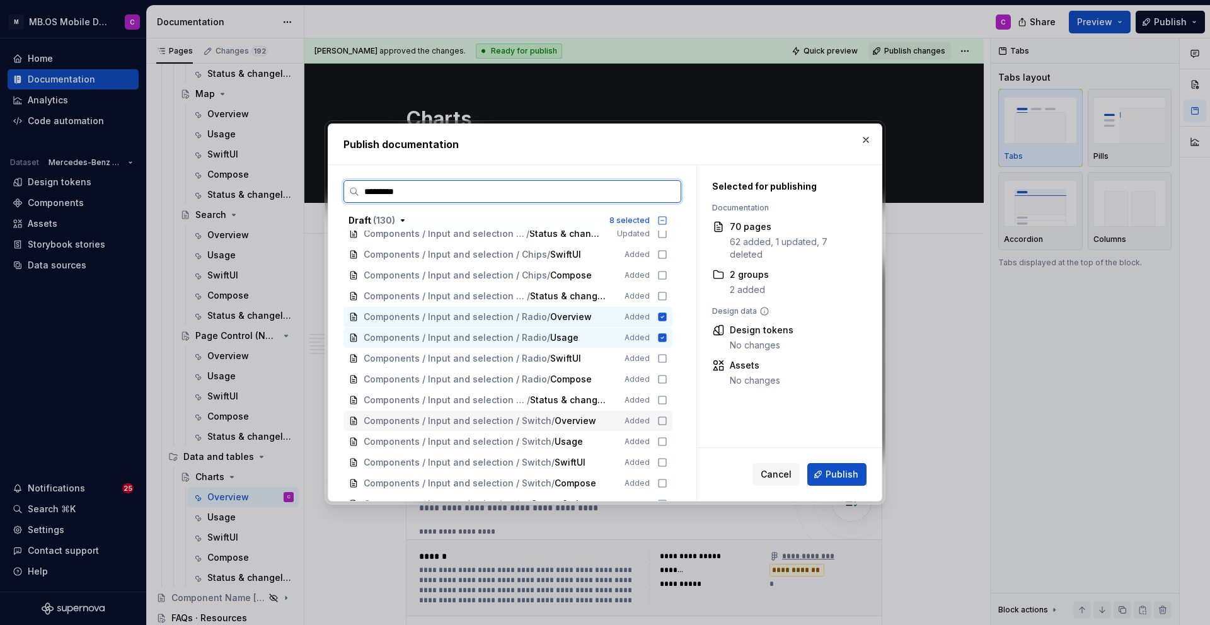
click at [667, 419] on icon at bounding box center [662, 421] width 10 height 10
click at [667, 438] on icon at bounding box center [662, 442] width 10 height 10
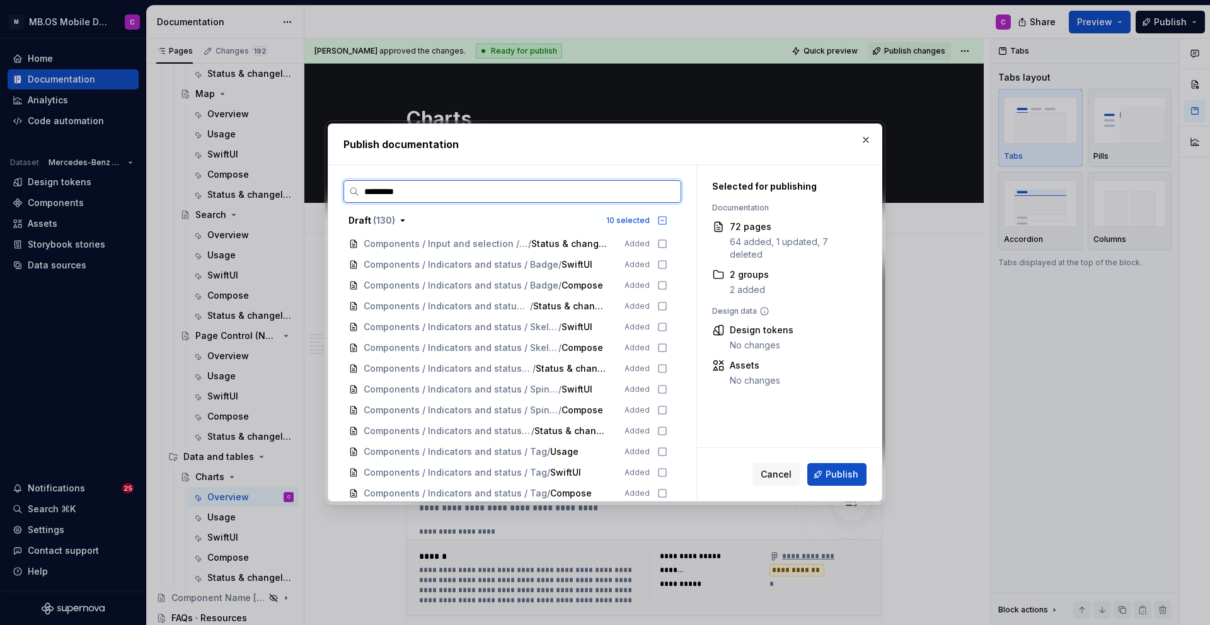
scroll to position [2651, 0]
click at [667, 447] on icon at bounding box center [662, 448] width 10 height 10
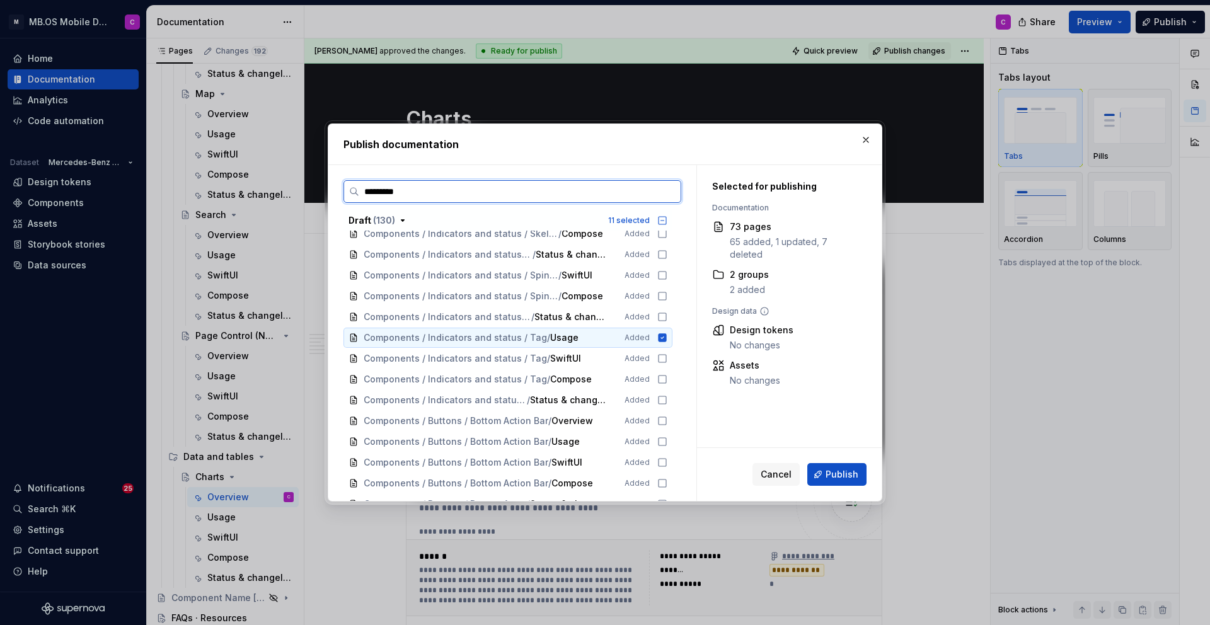
scroll to position [2762, 0]
click at [667, 419] on icon at bounding box center [662, 420] width 10 height 10
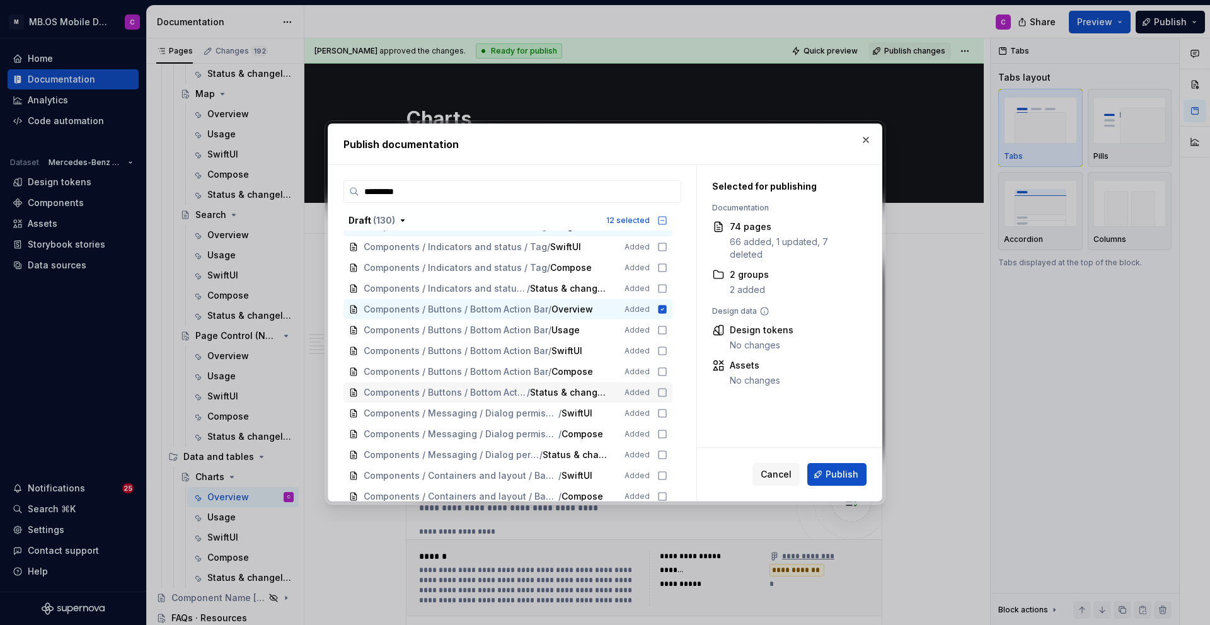
scroll to position [2874, 0]
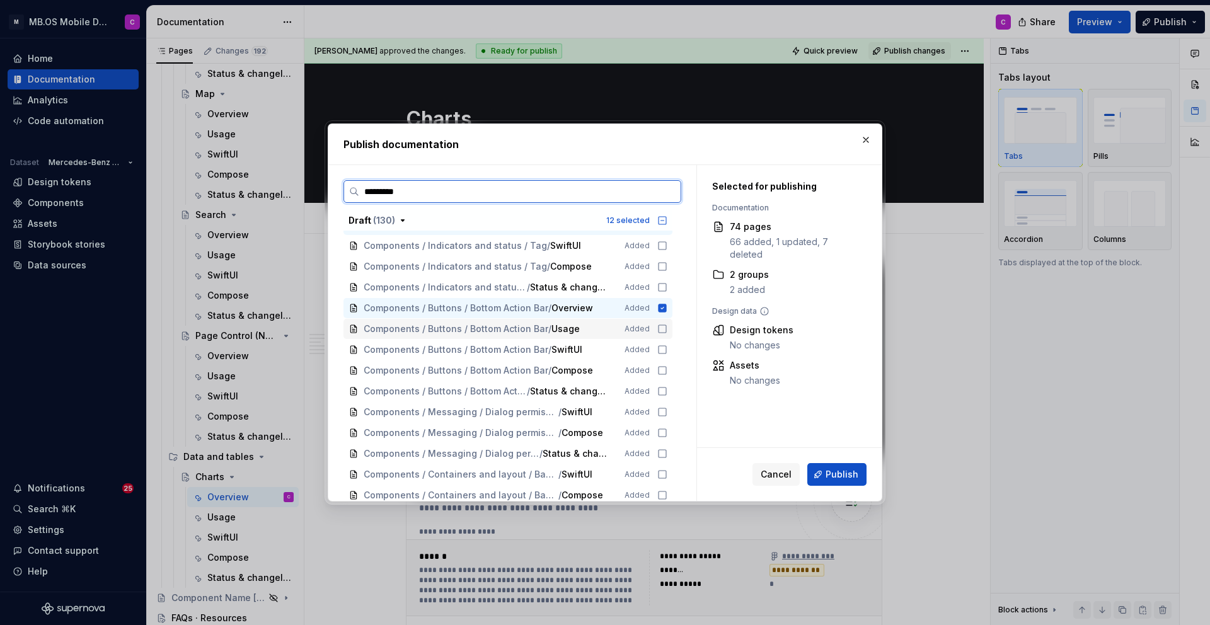
click at [667, 328] on icon at bounding box center [662, 329] width 10 height 10
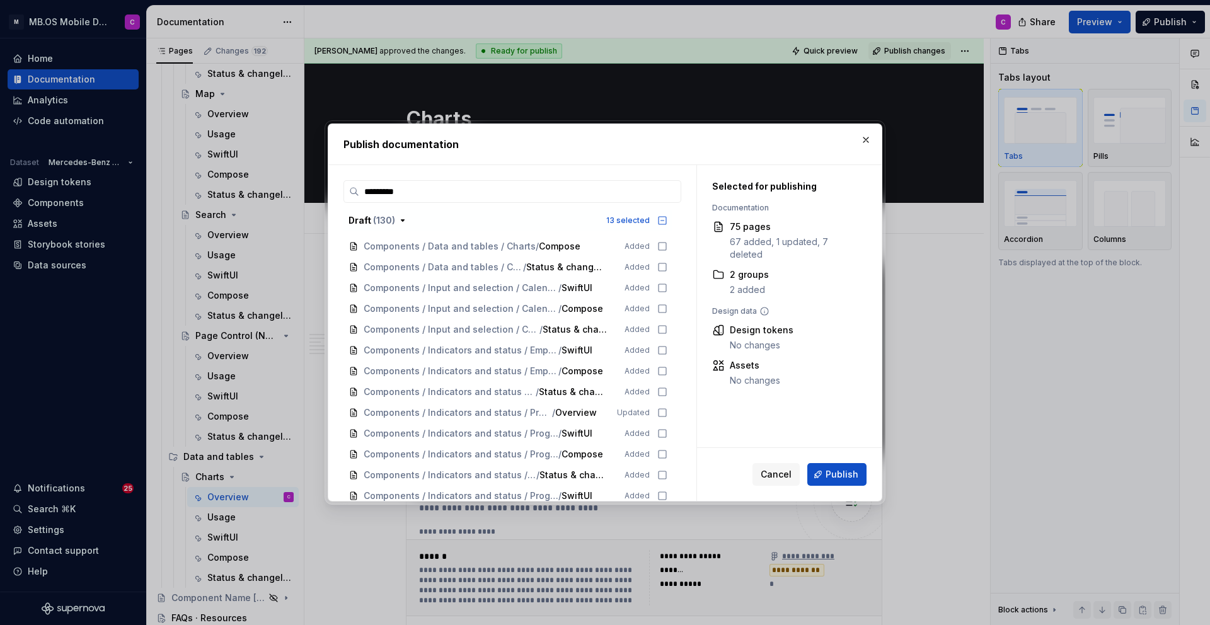
scroll to position [3499, 0]
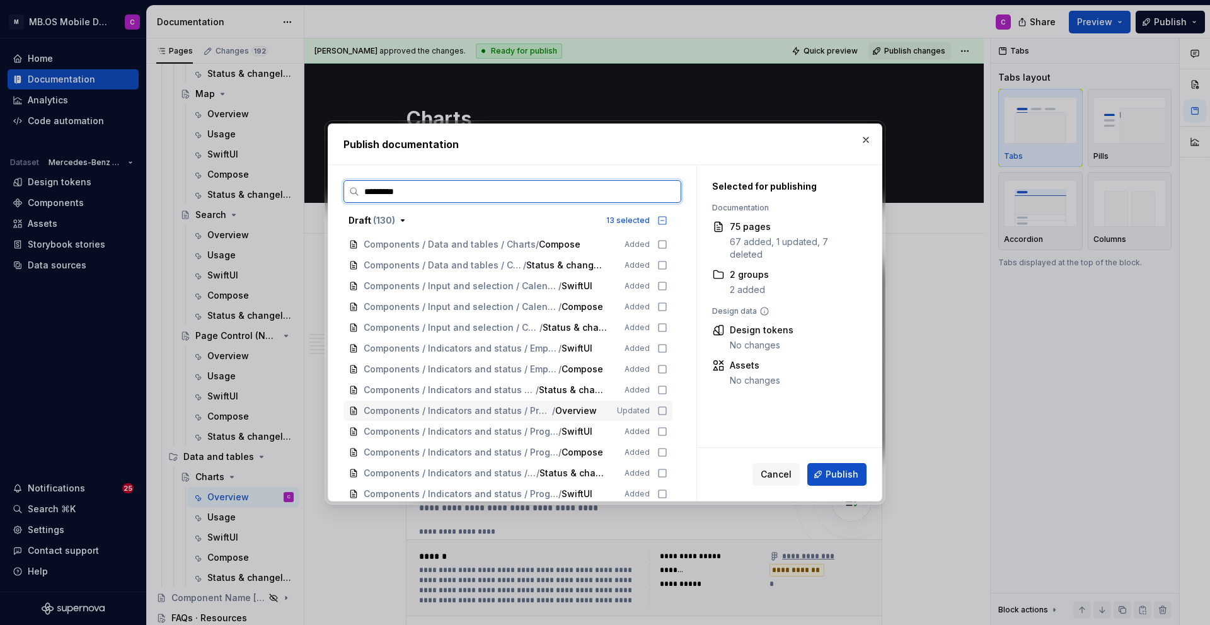
click at [667, 412] on icon at bounding box center [662, 411] width 10 height 10
click at [667, 408] on icon at bounding box center [662, 409] width 10 height 10
click at [667, 433] on icon at bounding box center [662, 430] width 10 height 10
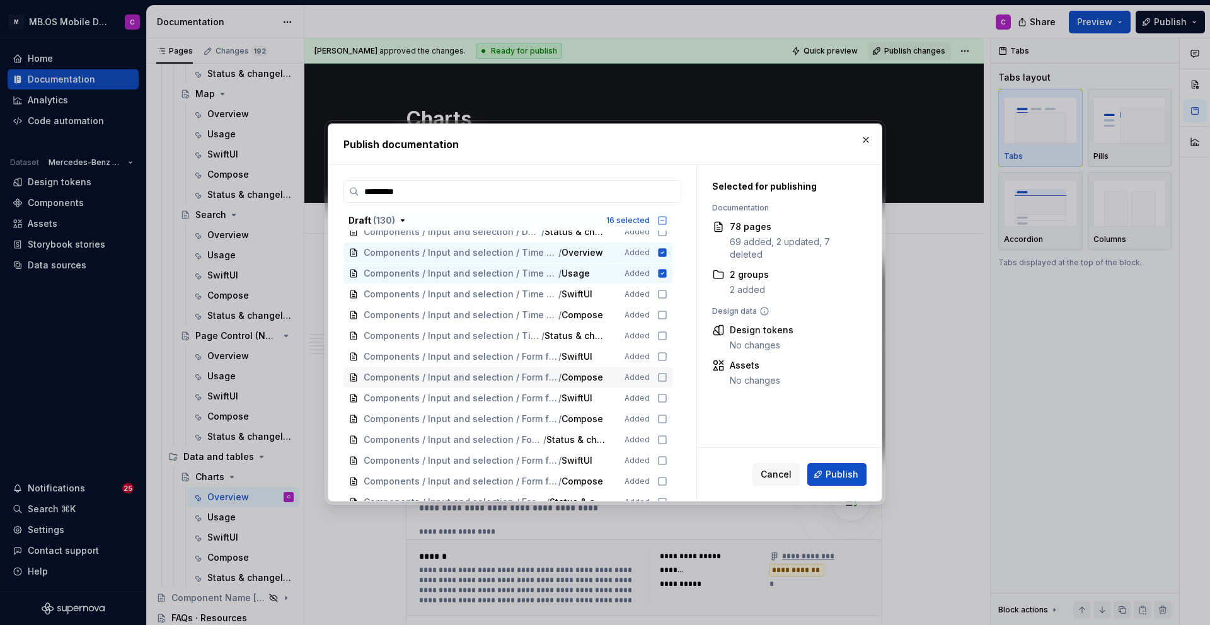
scroll to position [3939, 0]
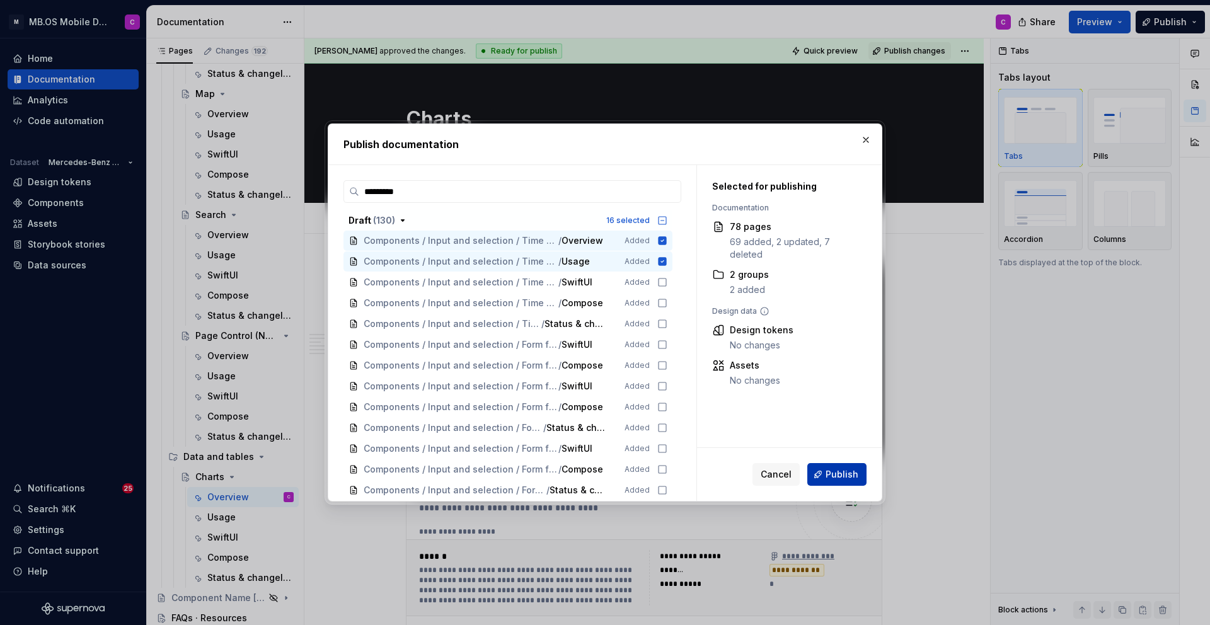
click at [839, 476] on span "Publish" at bounding box center [841, 474] width 33 height 13
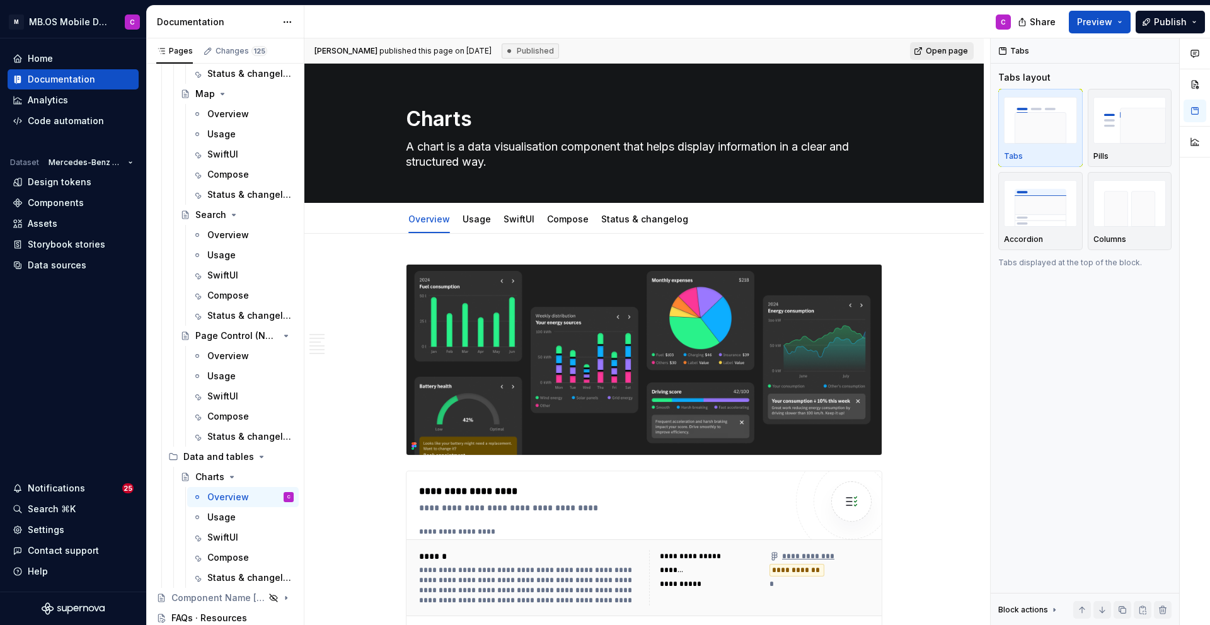
click at [950, 49] on span "Open page" at bounding box center [946, 51] width 42 height 10
click at [62, 203] on div "Components" at bounding box center [56, 203] width 56 height 13
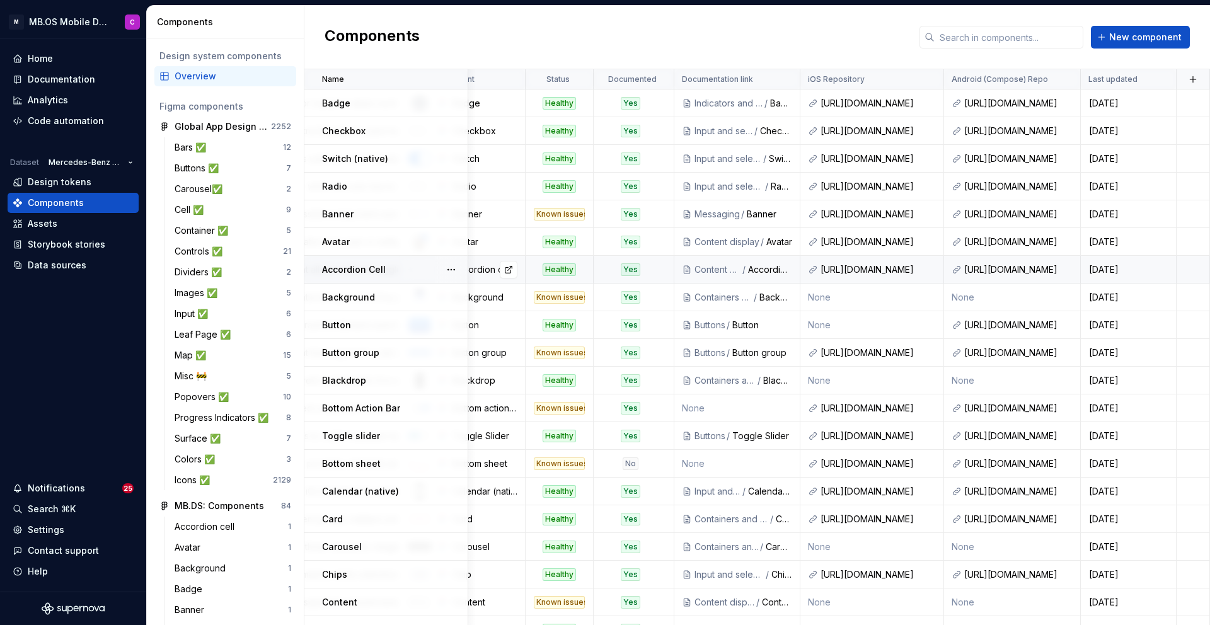
scroll to position [0, 297]
click at [658, 78] on html "M MB.OS Mobile Design System C Home Documentation Analytics Code automation Dat…" at bounding box center [605, 312] width 1210 height 625
click at [711, 173] on div "Sort ascending" at bounding box center [713, 170] width 82 height 13
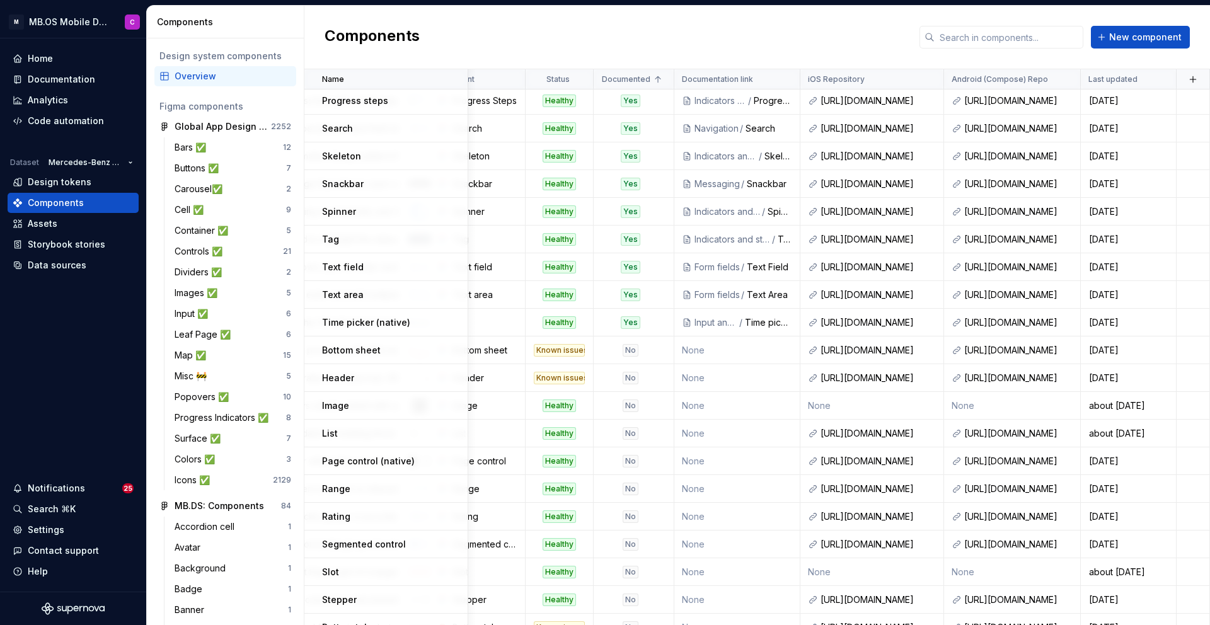
scroll to position [713, 297]
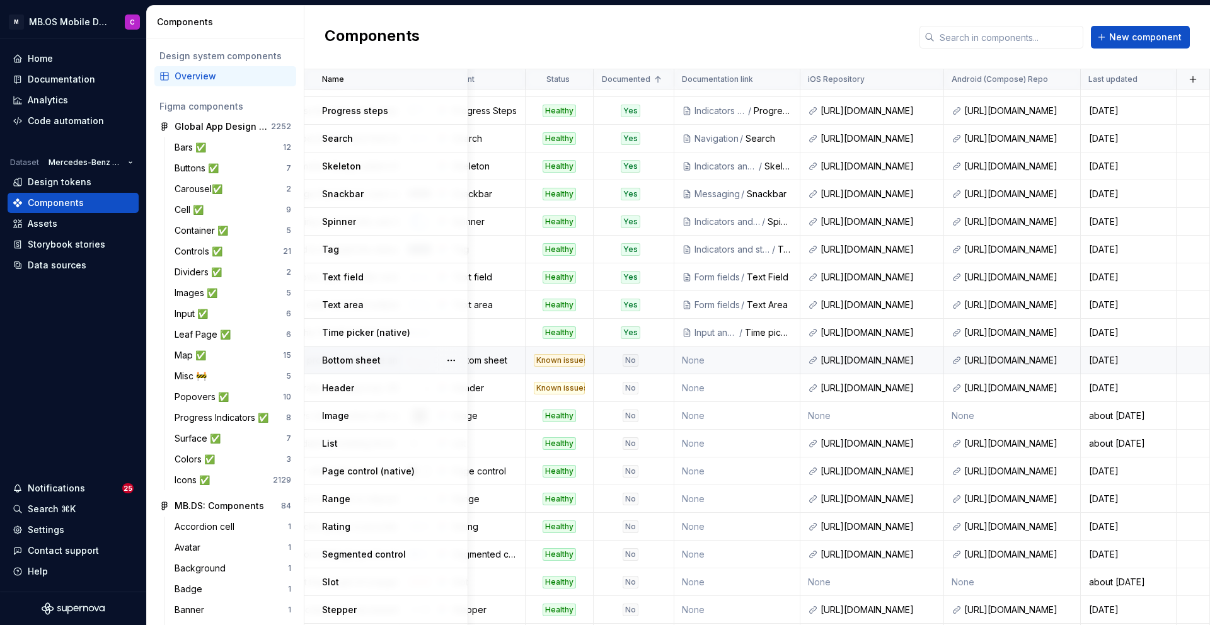
click at [651, 358] on div "No" at bounding box center [630, 360] width 72 height 13
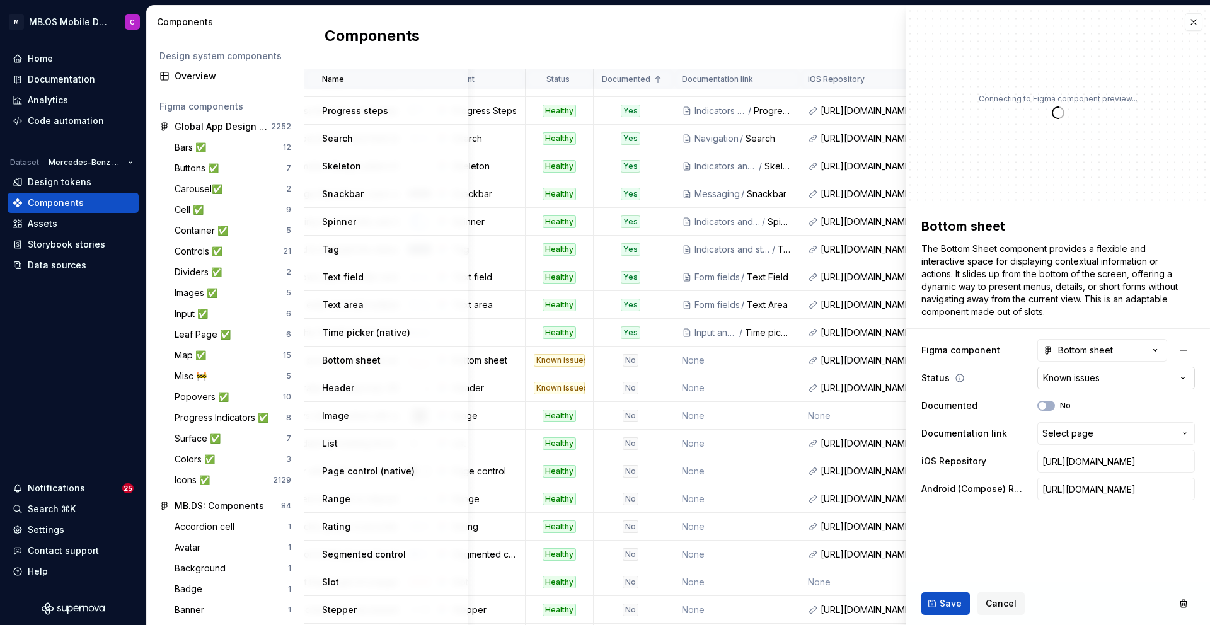
click at [1063, 374] on html "M MB.OS Mobile Design System C Home Documentation Analytics Code automation Dat…" at bounding box center [605, 312] width 1210 height 625
type textarea "*"
click at [1028, 372] on html "M MB.OS Mobile Design System C Home Documentation Analytics Code automation Dat…" at bounding box center [605, 312] width 1210 height 625
click at [1066, 435] on span "Select page" at bounding box center [1067, 433] width 51 height 13
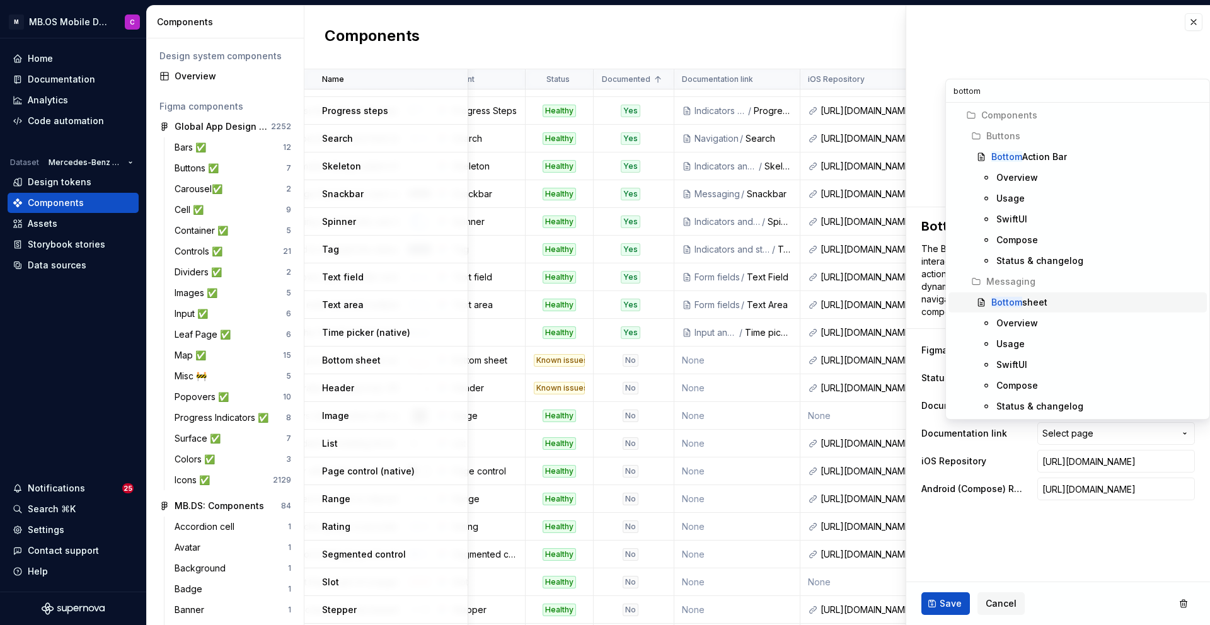
type input "bottom"
click at [1029, 300] on div "Bottom sheet" at bounding box center [1019, 302] width 56 height 13
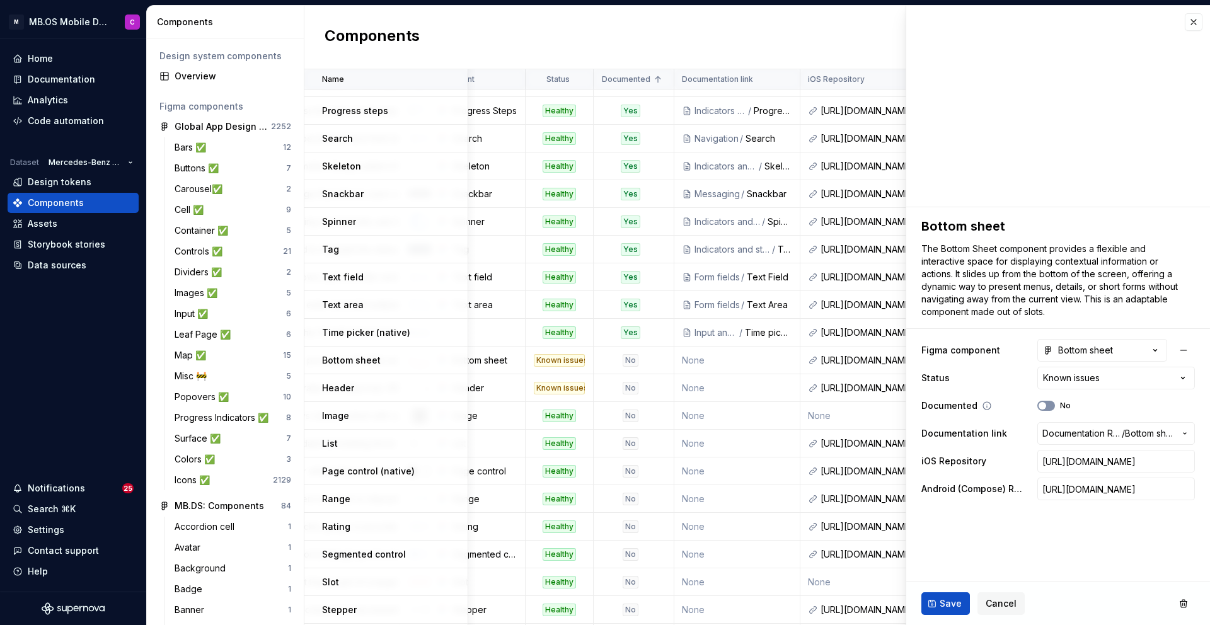
click at [1045, 409] on icon "button" at bounding box center [1042, 406] width 10 height 8
click at [939, 605] on span "Save" at bounding box center [950, 603] width 22 height 13
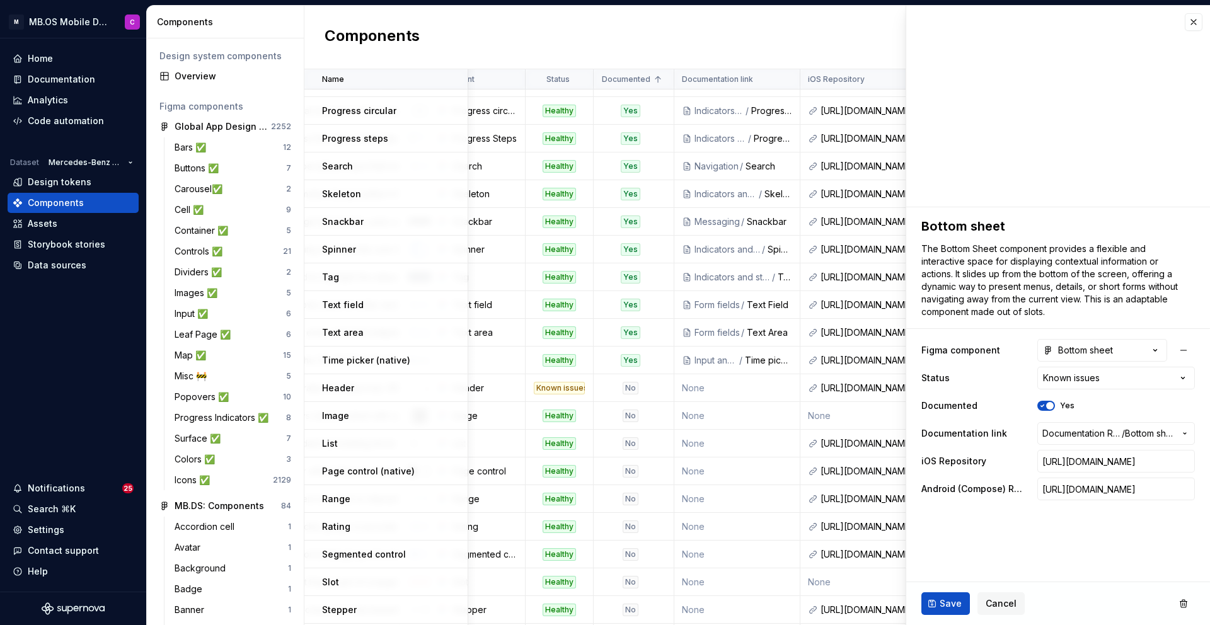
scroll to position [741, 297]
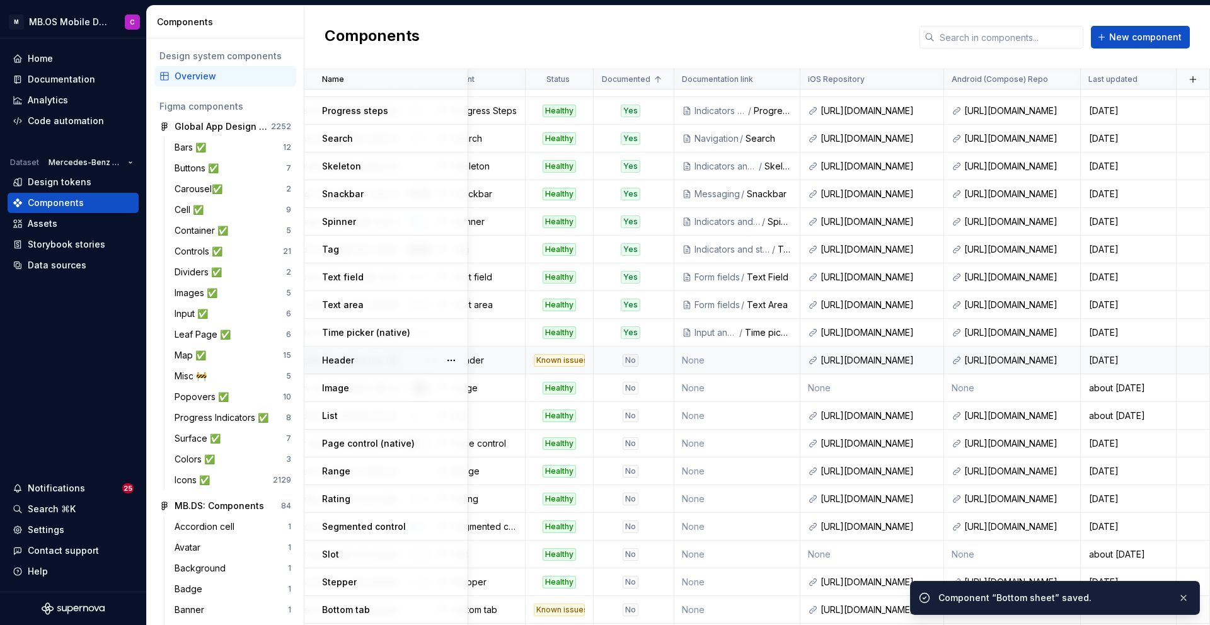
click at [630, 360] on div "No" at bounding box center [630, 360] width 16 height 13
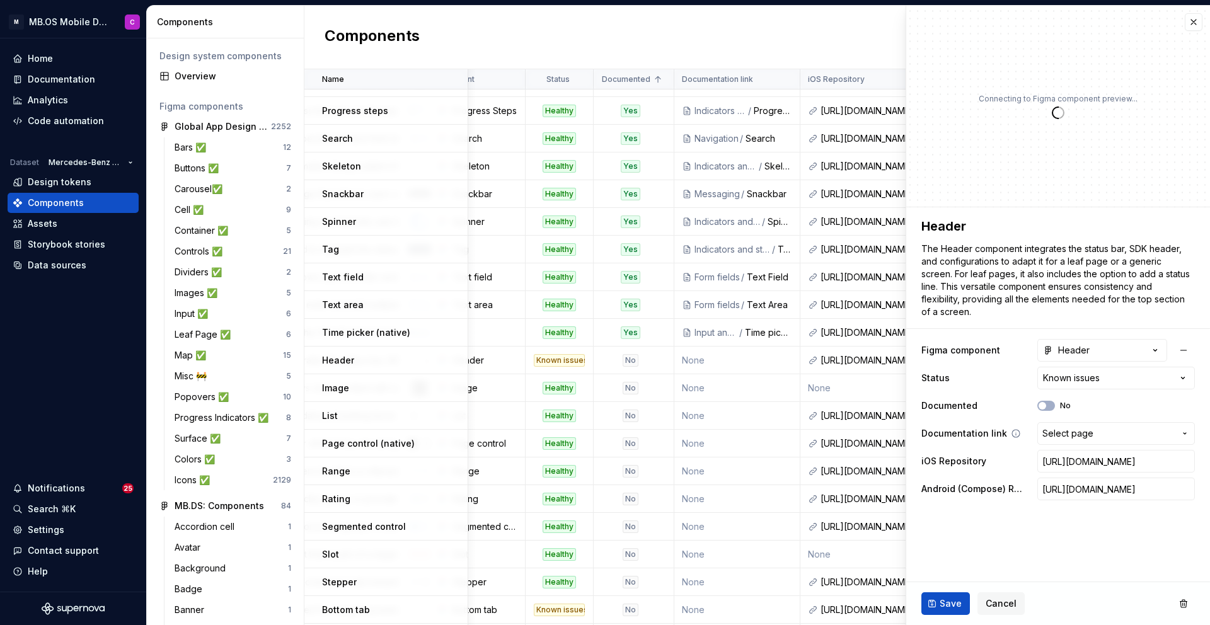
click at [1107, 425] on button "Select page" at bounding box center [1116, 433] width 158 height 23
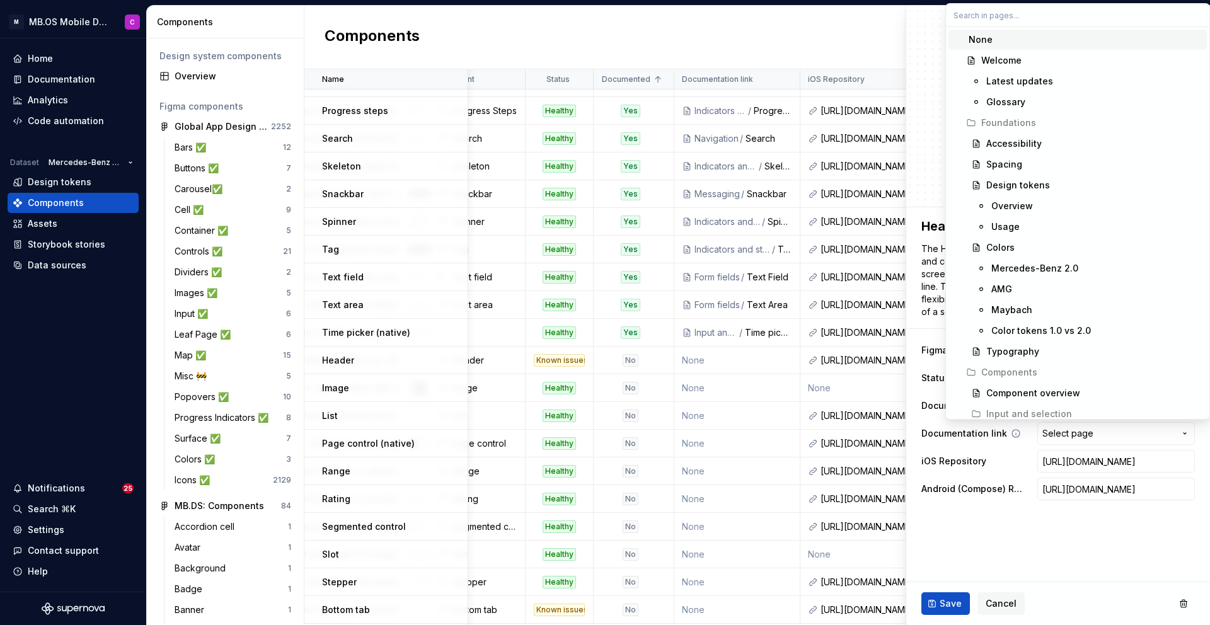
type textarea "*"
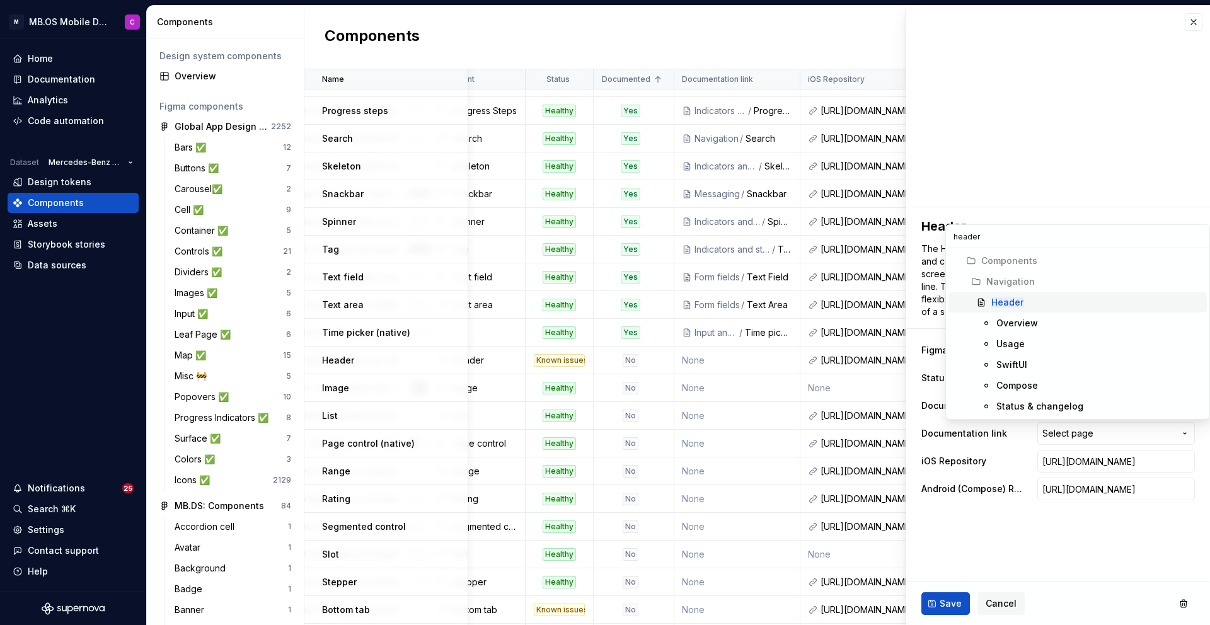
type input "header"
click at [1029, 302] on div "Header" at bounding box center [1096, 302] width 210 height 13
type textarea "*"
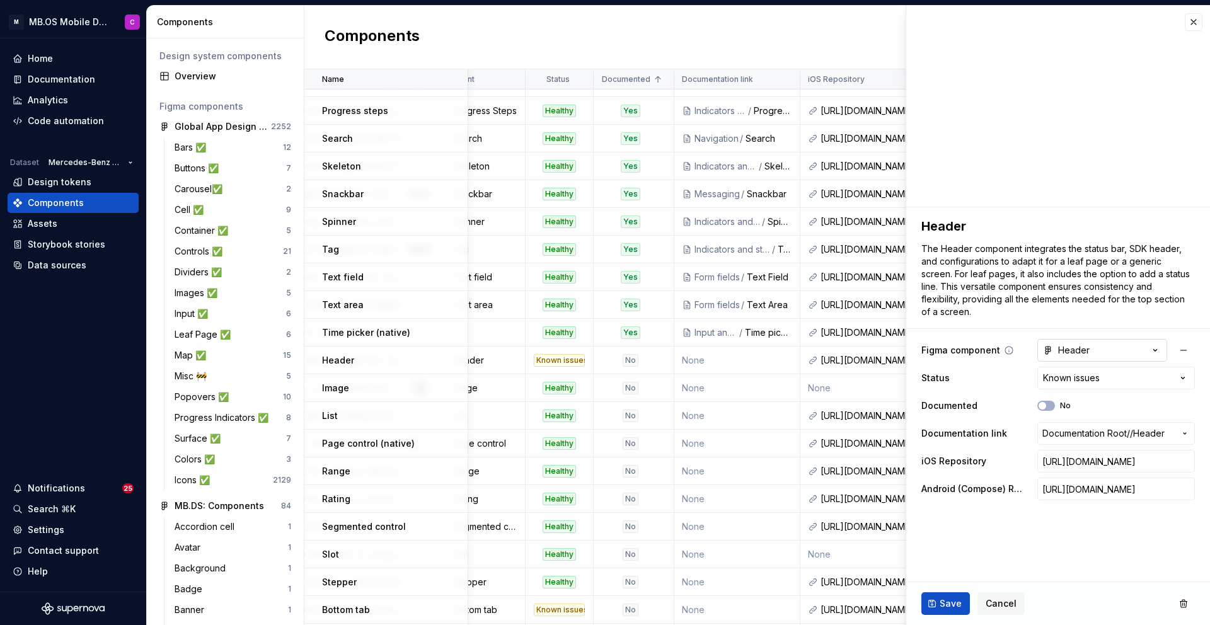
click at [1160, 344] on icon "button" at bounding box center [1155, 350] width 13 height 13
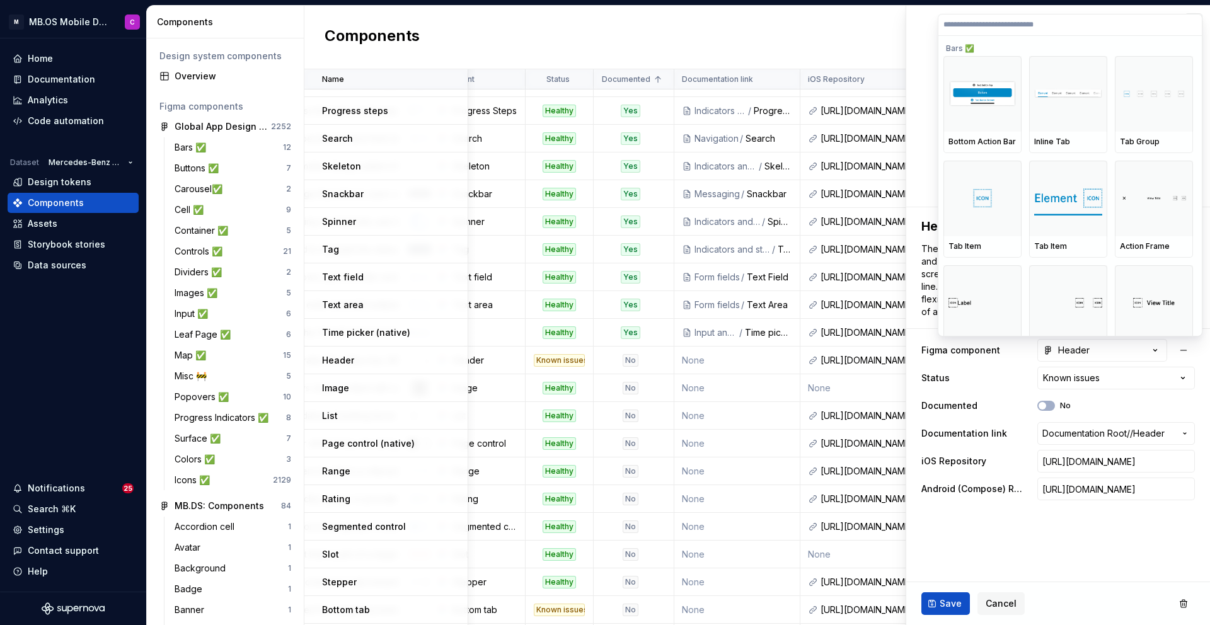
click at [1094, 391] on html "M MB.OS Mobile Design System C Home Documentation Analytics Code automation Dat…" at bounding box center [605, 312] width 1210 height 625
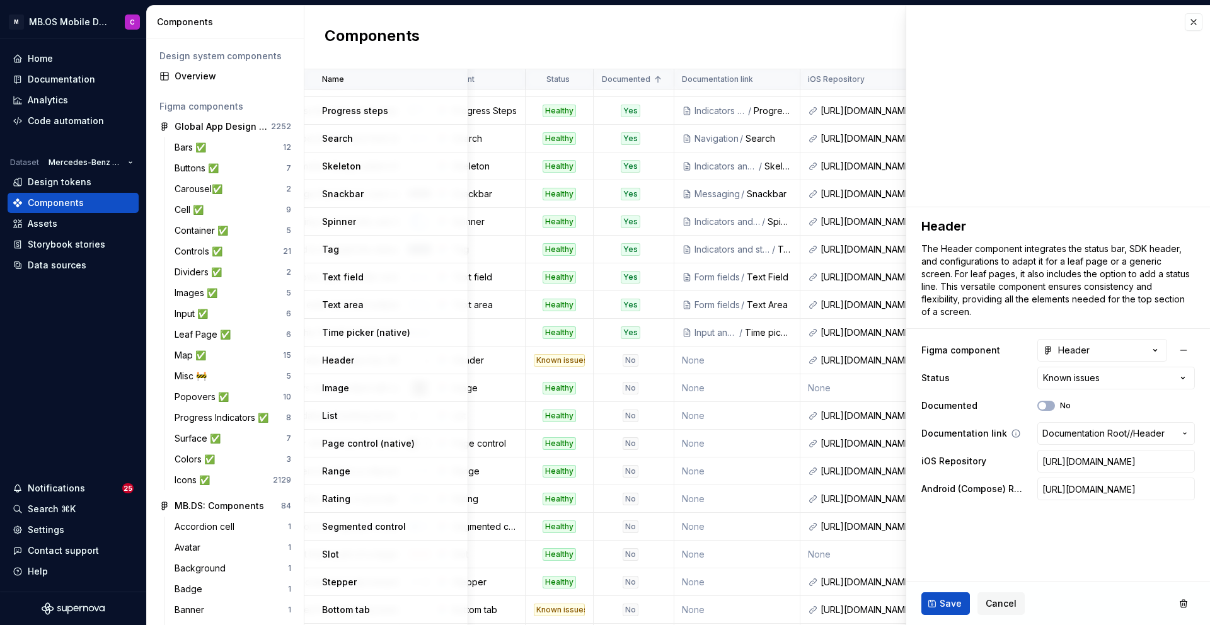
click at [1101, 433] on span "Documentation Root /" at bounding box center [1086, 433] width 88 height 13
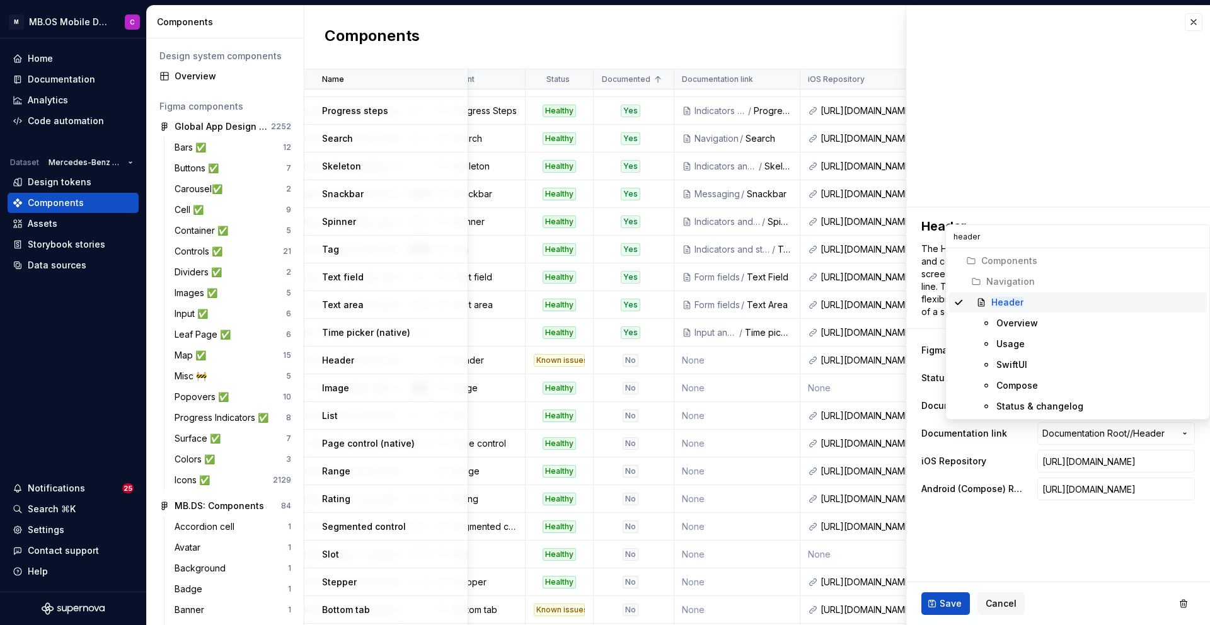
type input "header"
click at [982, 303] on div "Suggestions" at bounding box center [976, 302] width 20 height 10
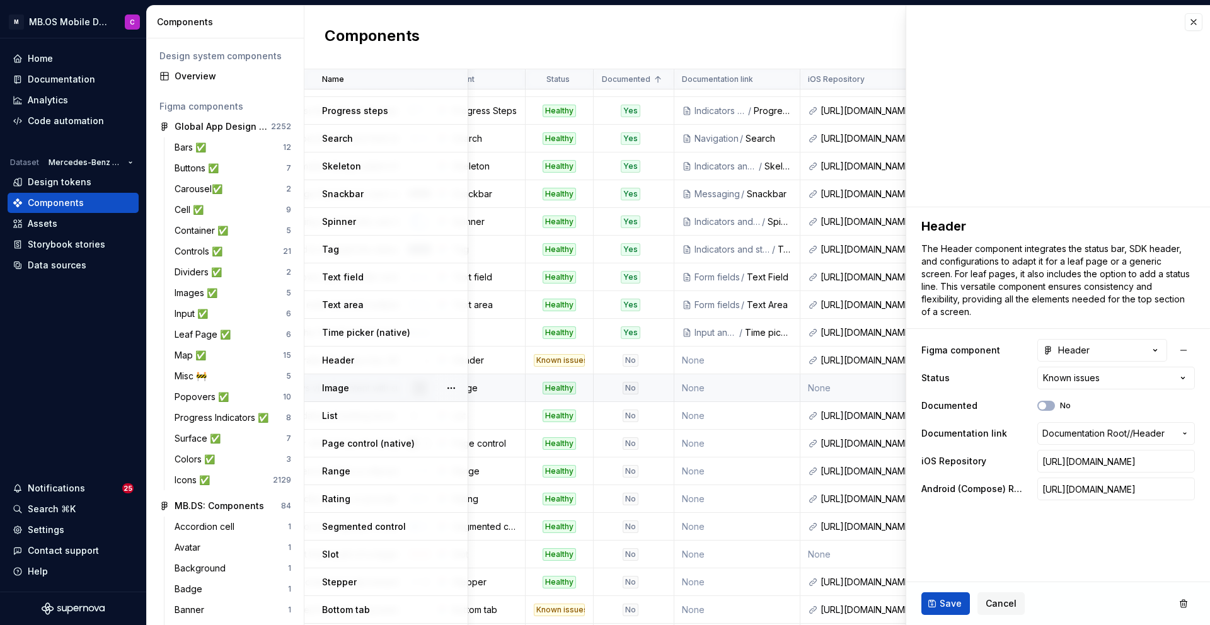
click at [643, 391] on div "No" at bounding box center [630, 388] width 72 height 13
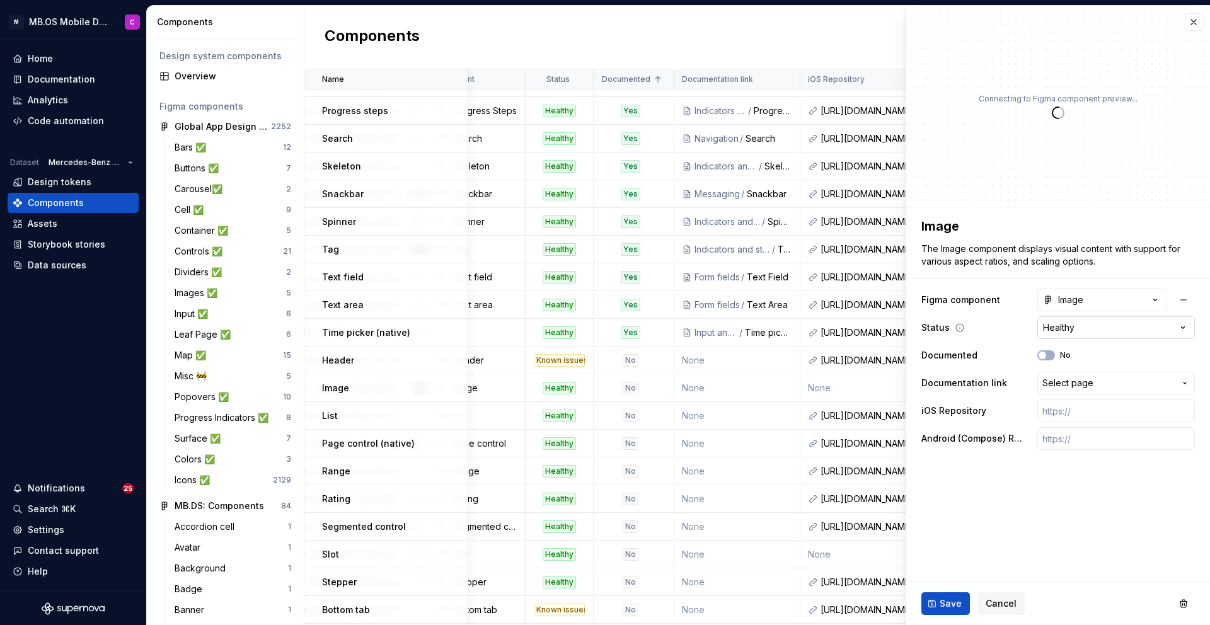
type textarea "*"
click at [1060, 385] on span "Select page" at bounding box center [1067, 383] width 51 height 13
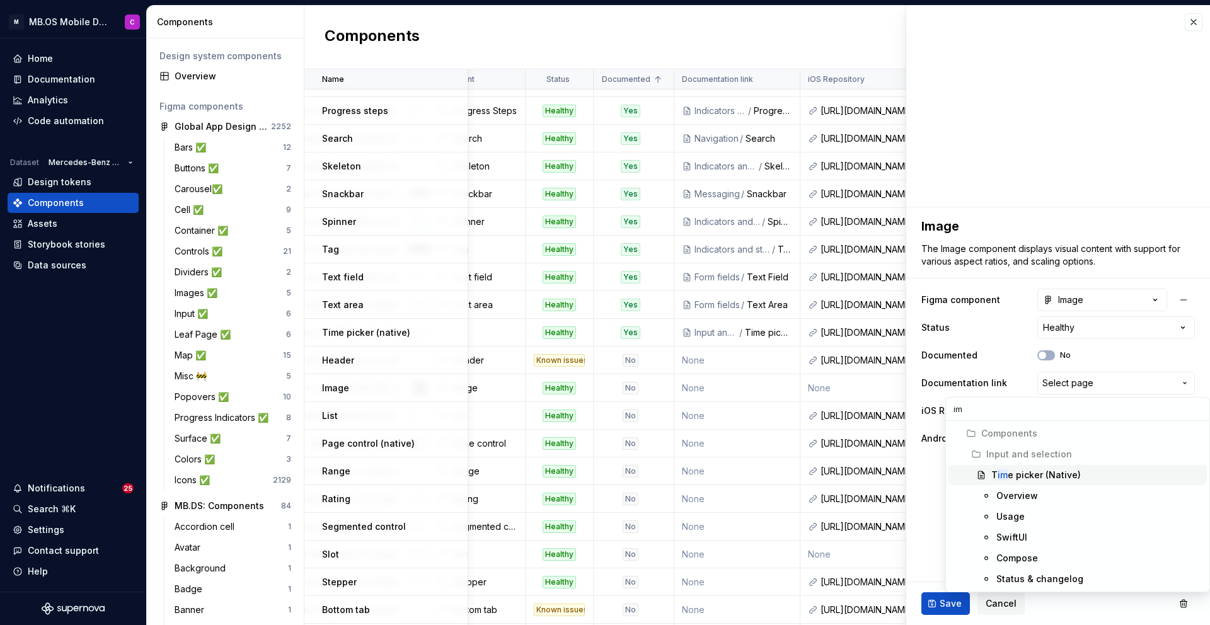
type input "i"
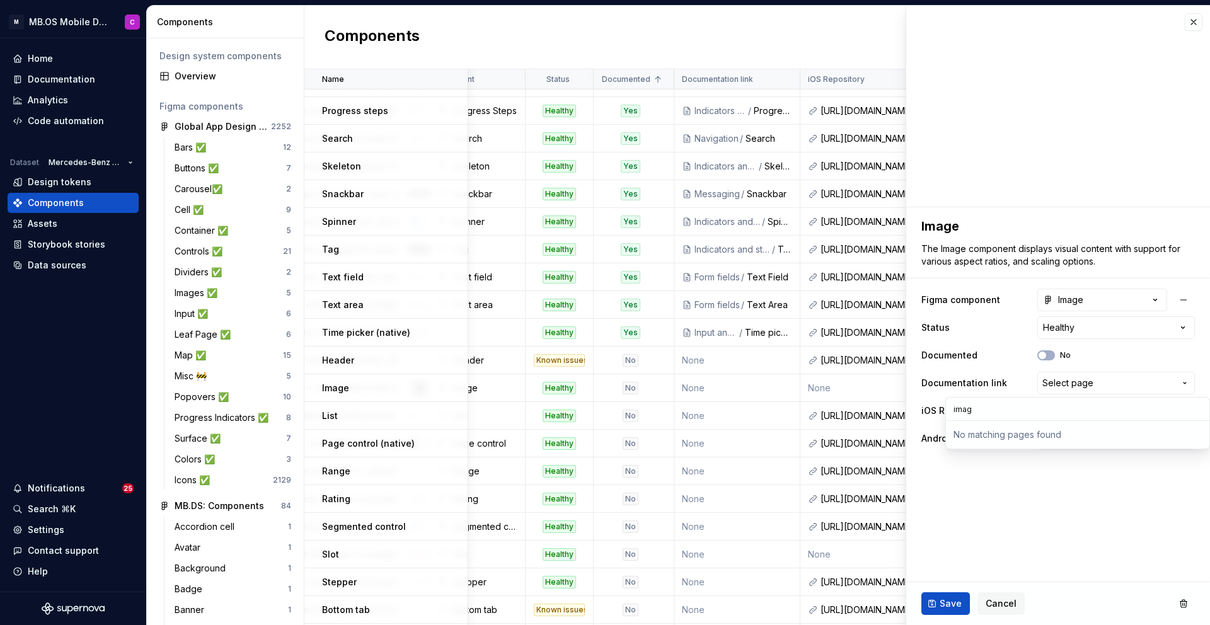
type input "image"
click at [935, 532] on html "M MB.OS Mobile Design System C Home Documentation Analytics Code automation Dat…" at bounding box center [605, 312] width 1210 height 625
click at [995, 612] on button "Cancel" at bounding box center [1000, 603] width 47 height 23
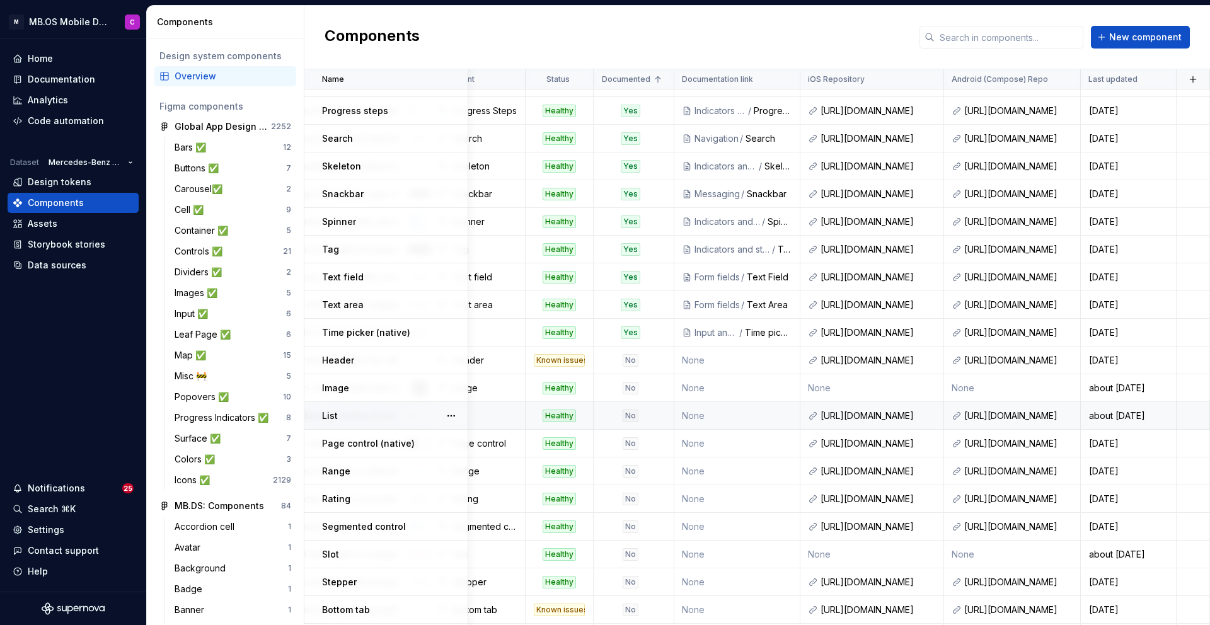
click at [633, 413] on div "No" at bounding box center [630, 416] width 16 height 13
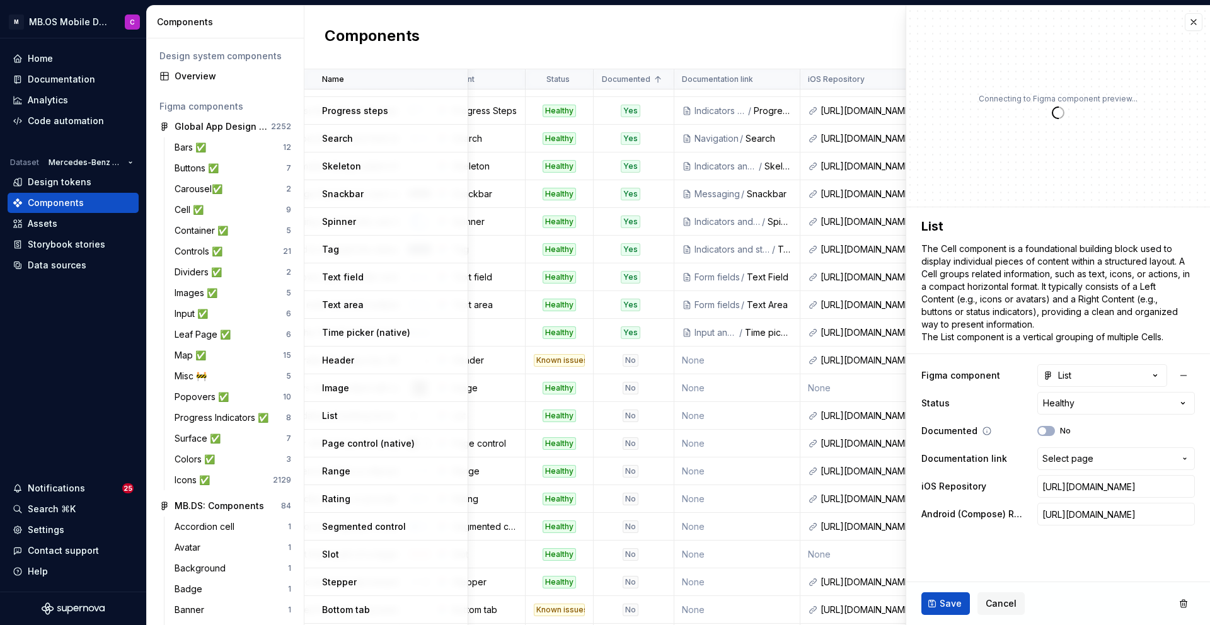
type textarea "*"
click at [1075, 455] on span "Select page" at bounding box center [1067, 458] width 51 height 13
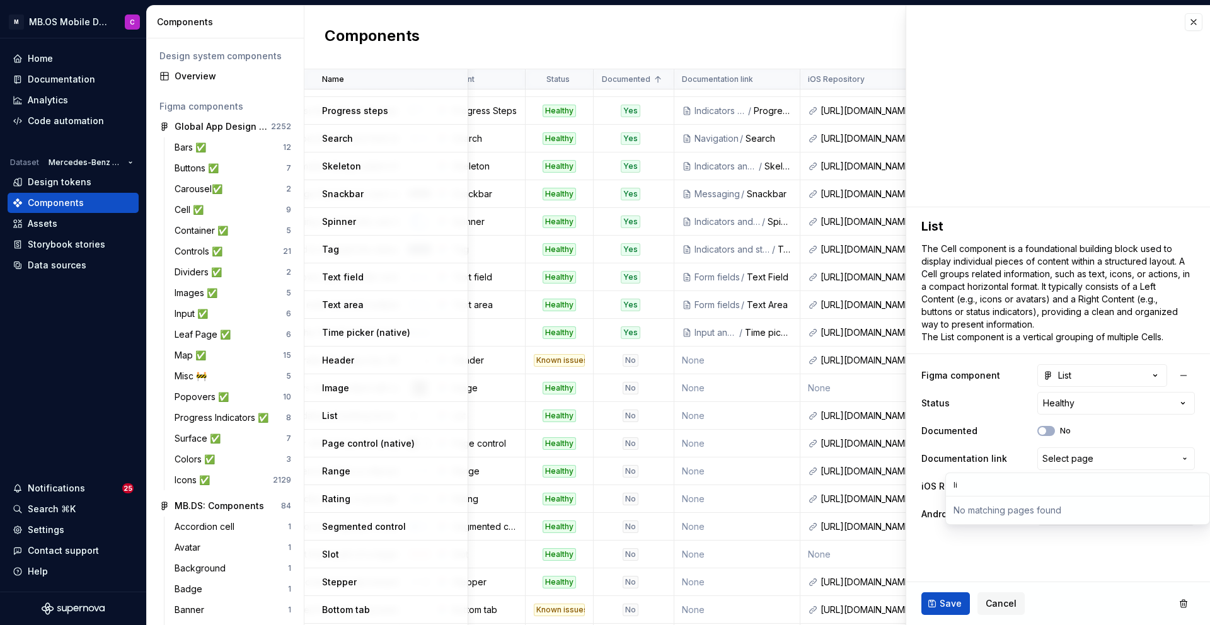
type input "l"
click at [690, 446] on html "M MB.OS Mobile Design System C Home Documentation Analytics Code automation Dat…" at bounding box center [605, 312] width 1210 height 625
click at [628, 444] on div "No" at bounding box center [630, 443] width 16 height 13
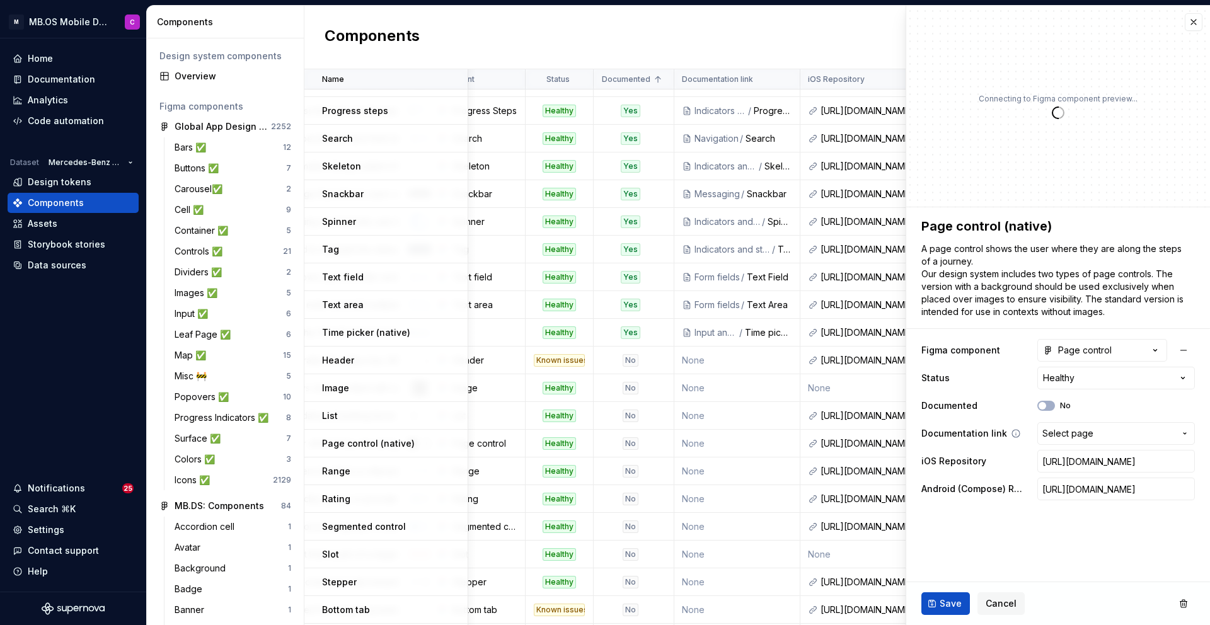
click at [1062, 435] on span "Select page" at bounding box center [1067, 433] width 51 height 13
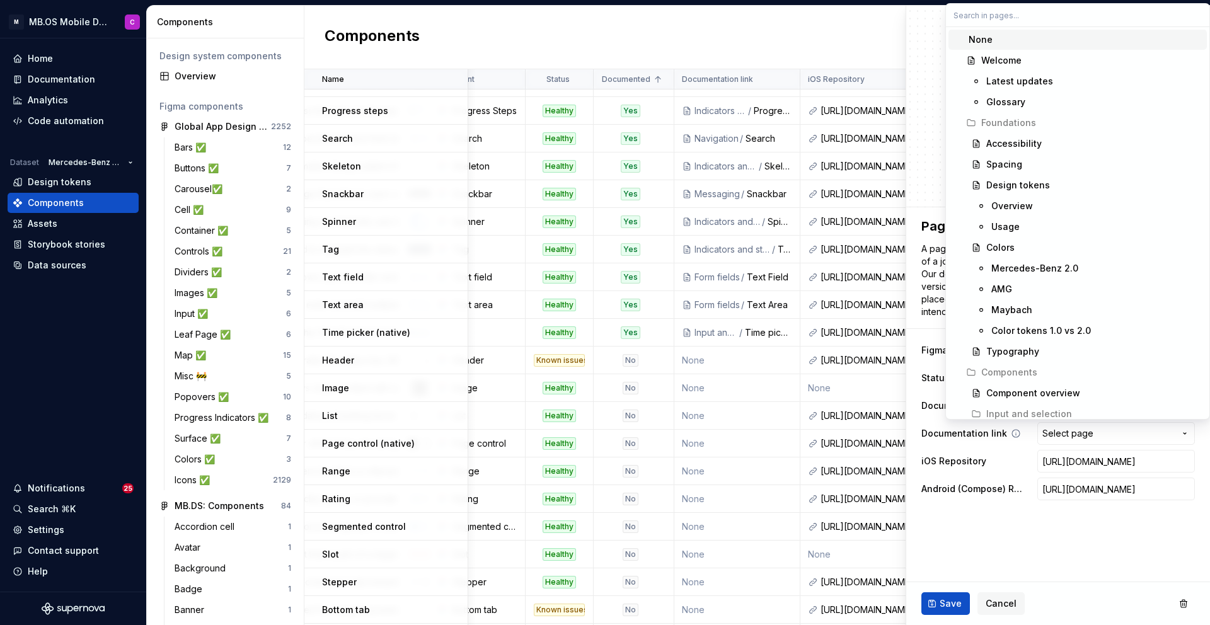
type textarea "*"
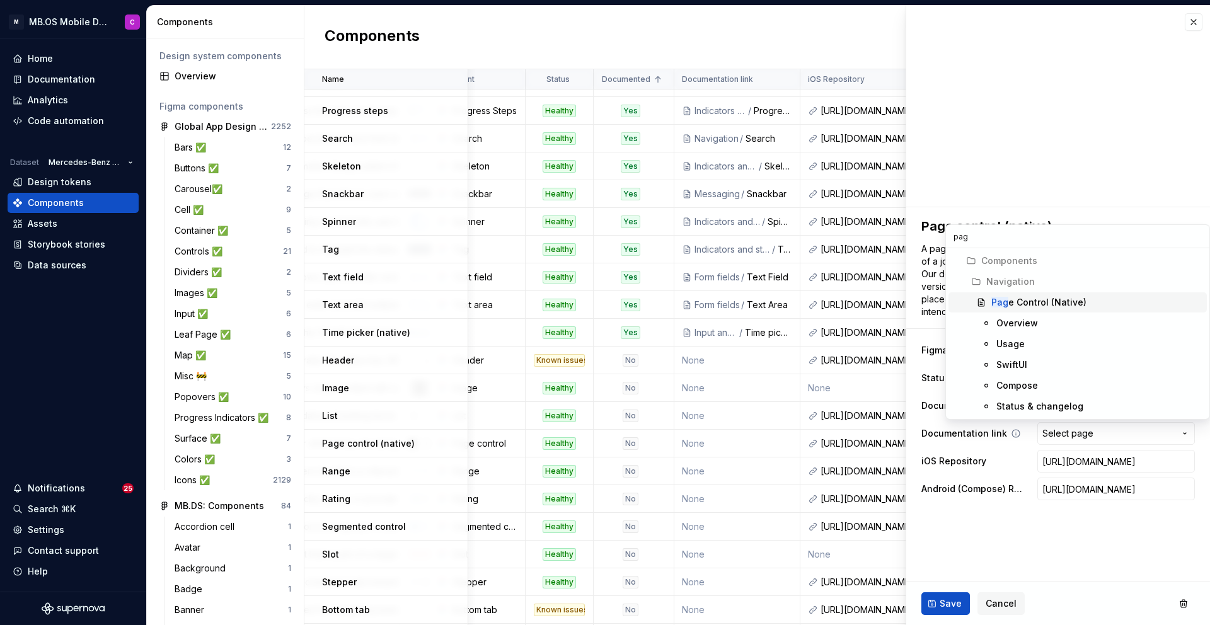
type input "page"
type textarea "*"
type input "page"
click at [1031, 300] on div "Page Control (Native)" at bounding box center [1037, 302] width 93 height 13
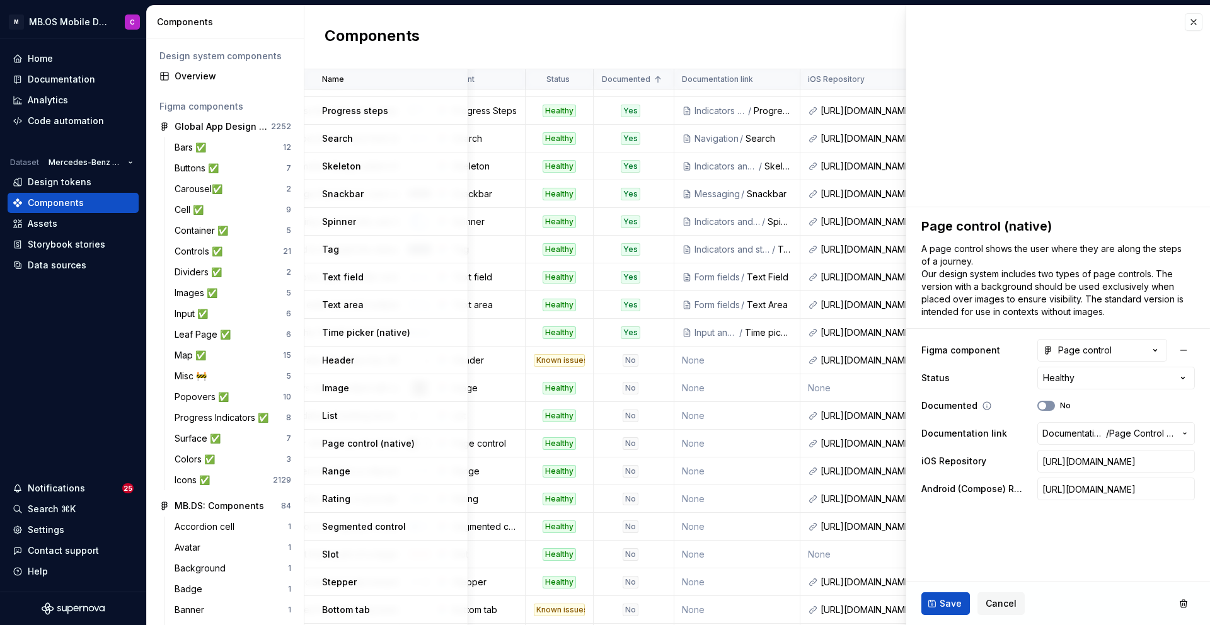
click at [1045, 404] on span "button" at bounding box center [1042, 406] width 8 height 8
click at [935, 599] on button "Save" at bounding box center [945, 603] width 49 height 23
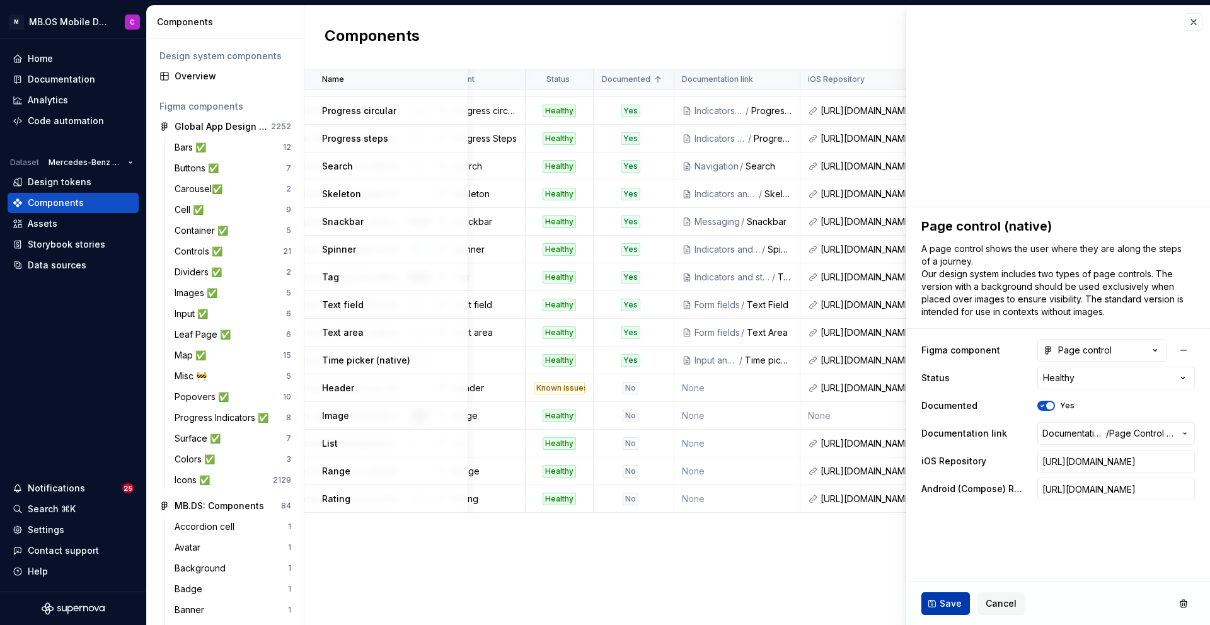
scroll to position [325, 297]
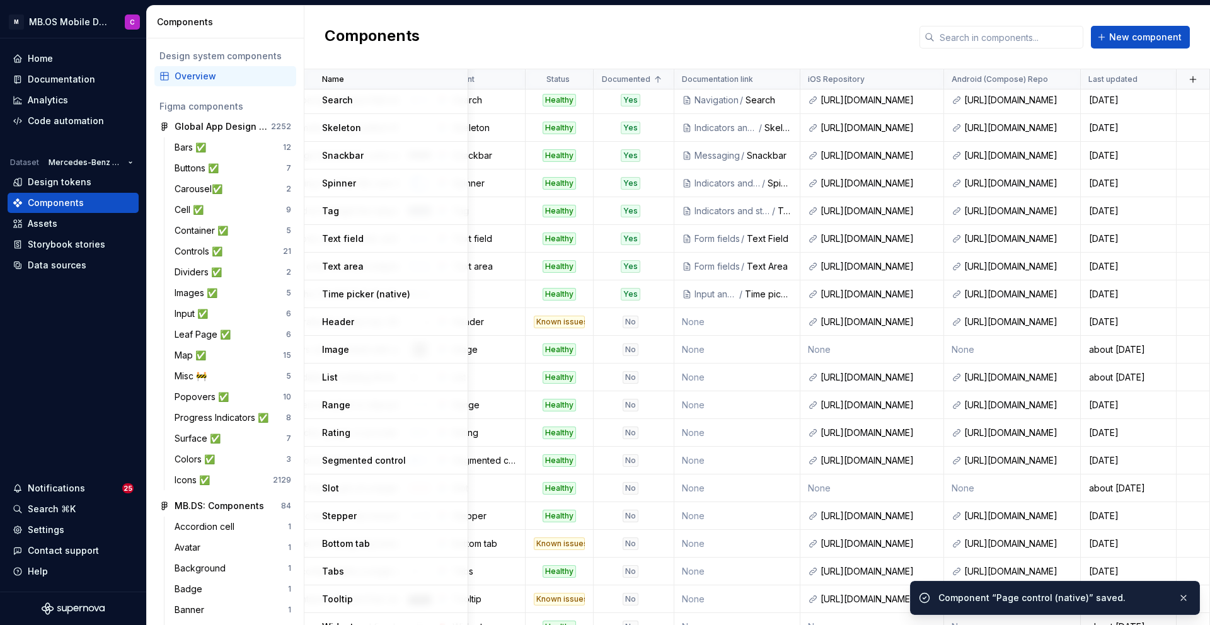
scroll to position [930, 297]
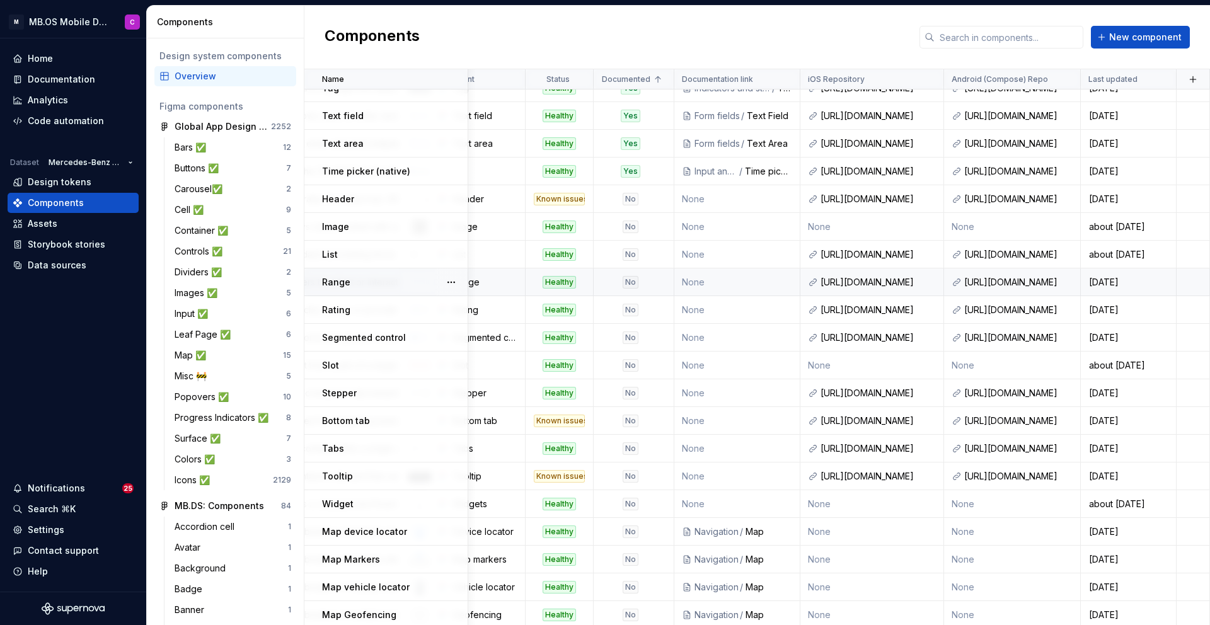
click at [630, 280] on div "No" at bounding box center [630, 282] width 16 height 13
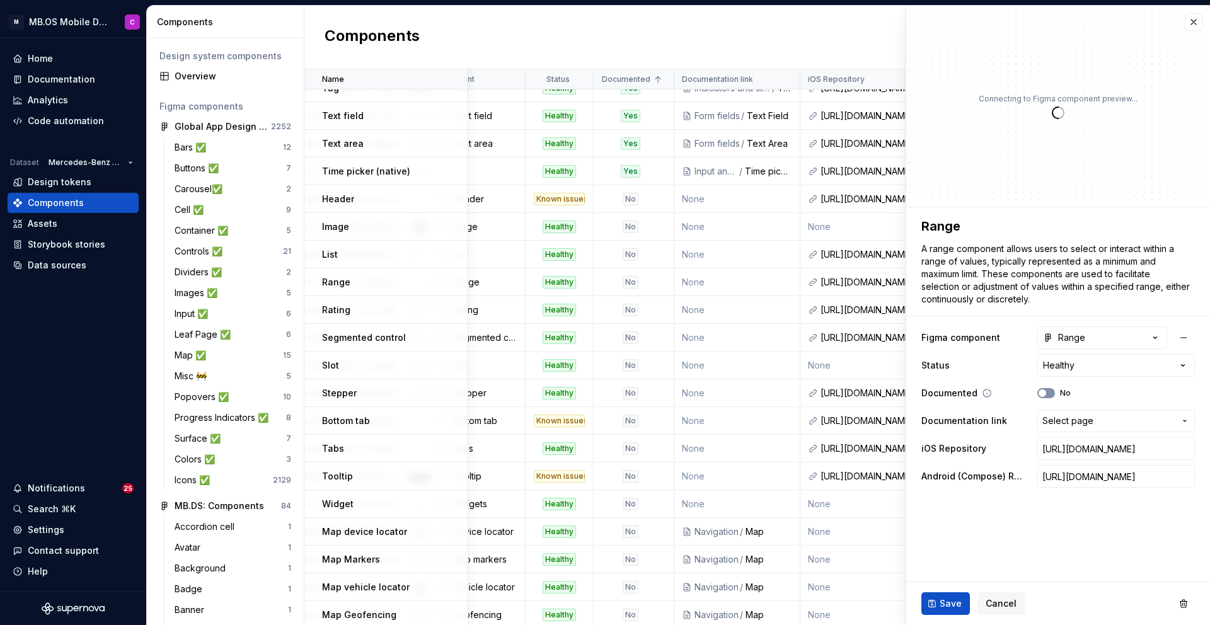
type textarea "*"
click at [1082, 423] on span "Select page" at bounding box center [1067, 421] width 51 height 13
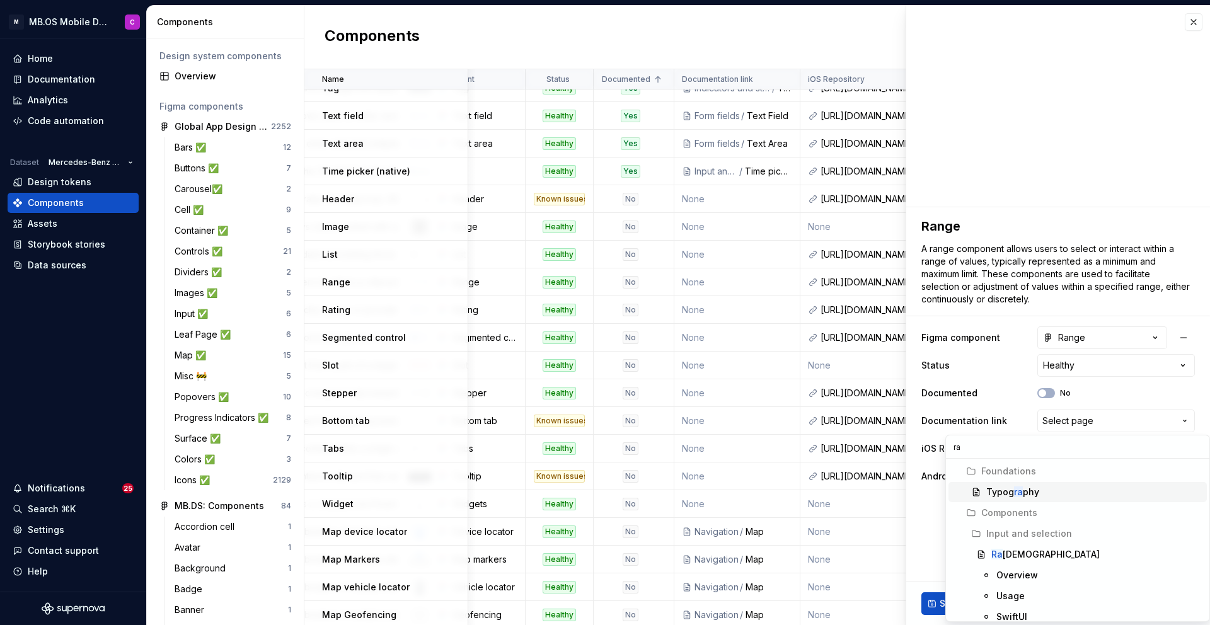
type input "r"
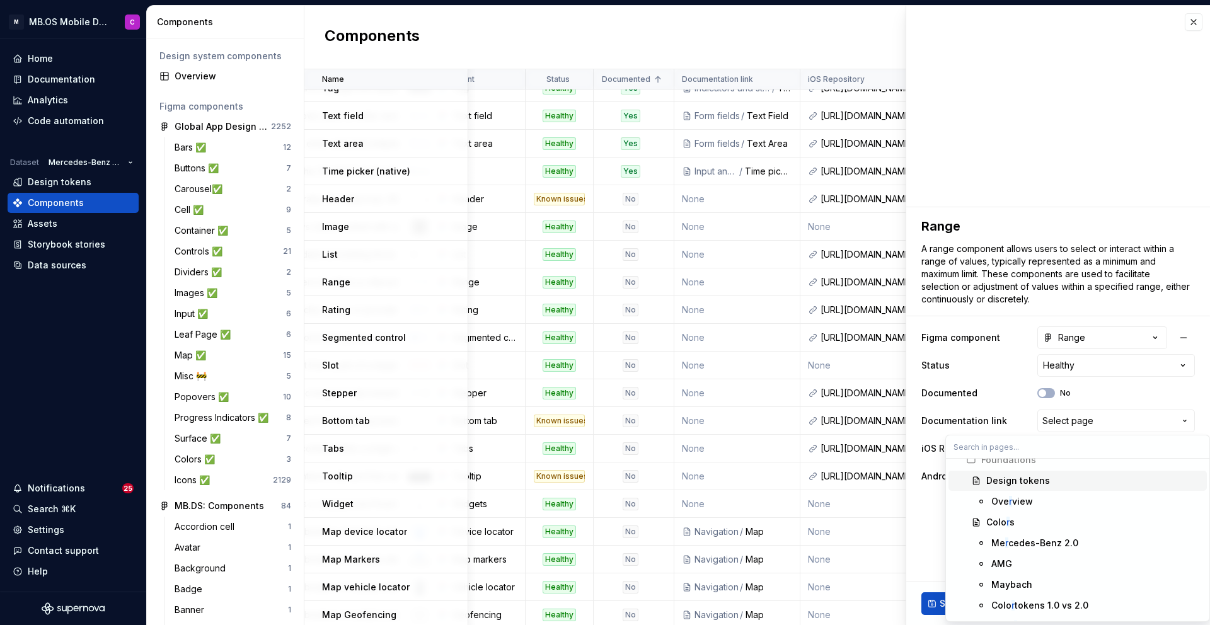
scroll to position [151, 0]
click at [926, 496] on html "M MB.OS Mobile Design System C Home Documentation Analytics Code automation Dat…" at bounding box center [605, 312] width 1210 height 625
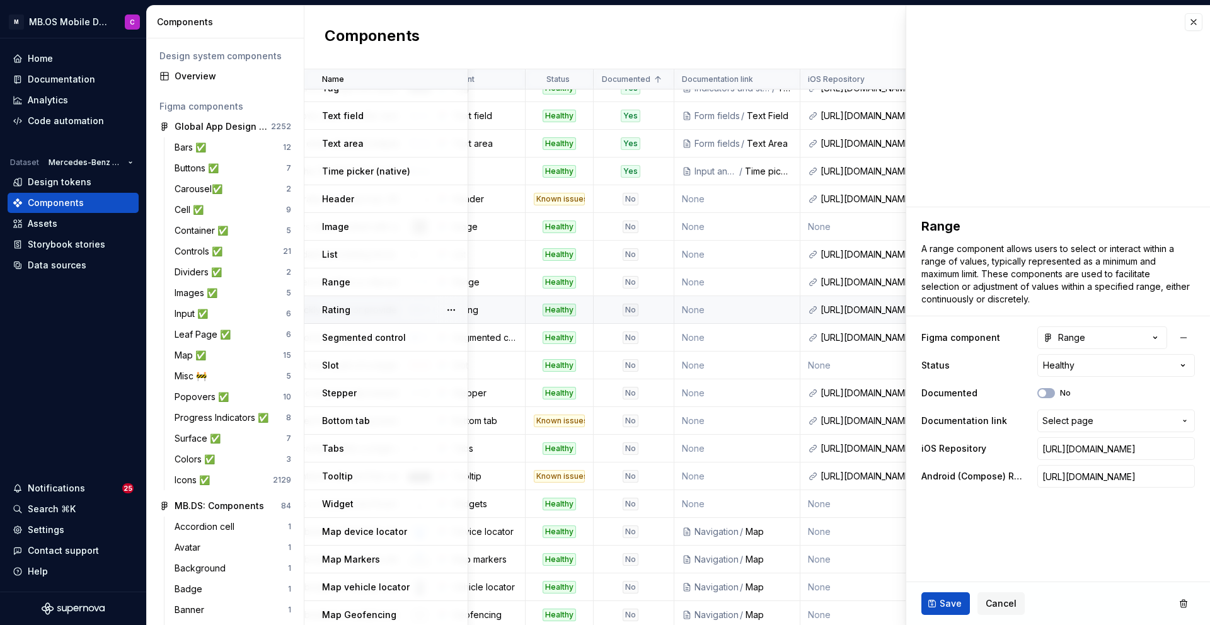
click at [629, 308] on div "No" at bounding box center [630, 310] width 16 height 13
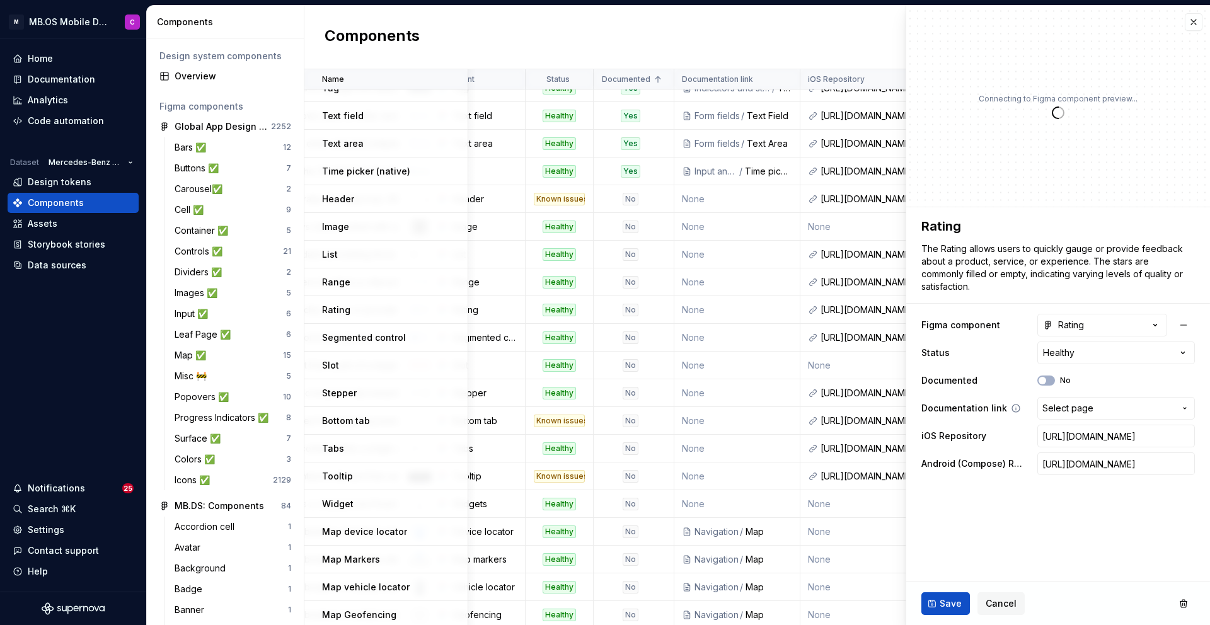
click at [1073, 413] on span "Select page" at bounding box center [1067, 408] width 51 height 13
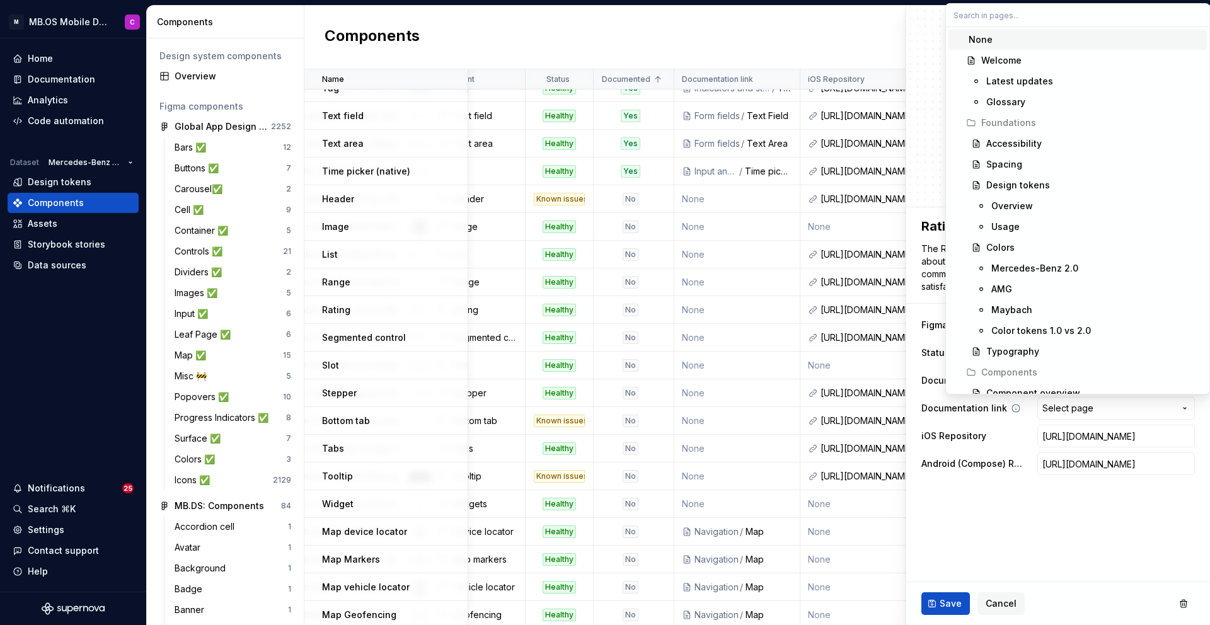
type textarea "*"
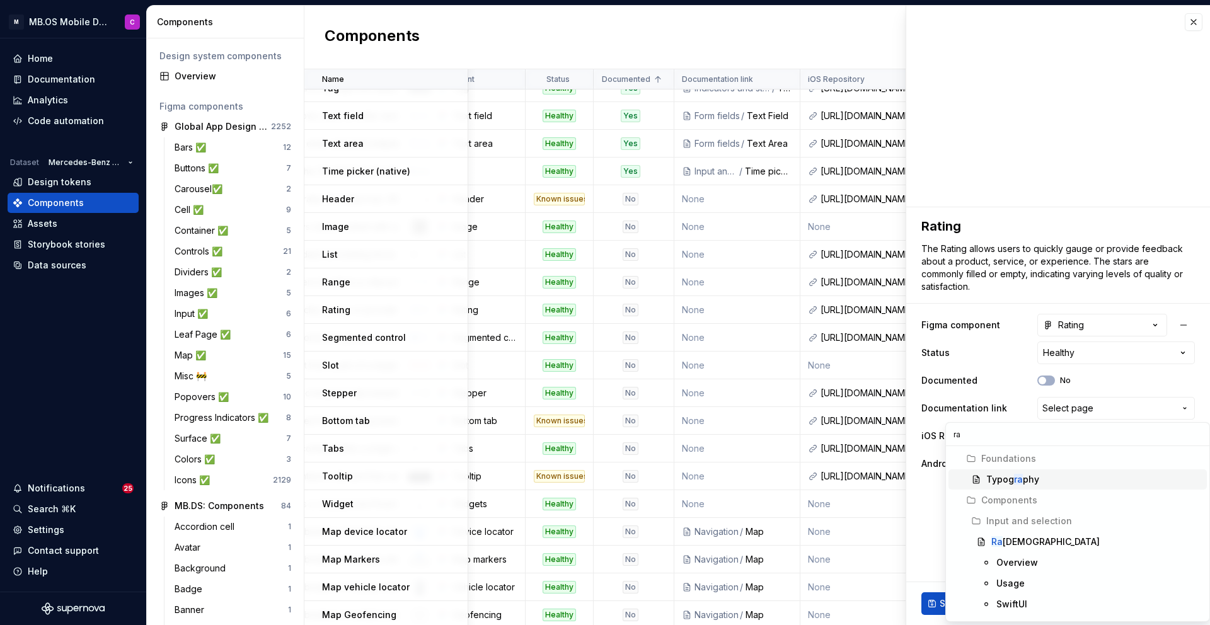
type input "r"
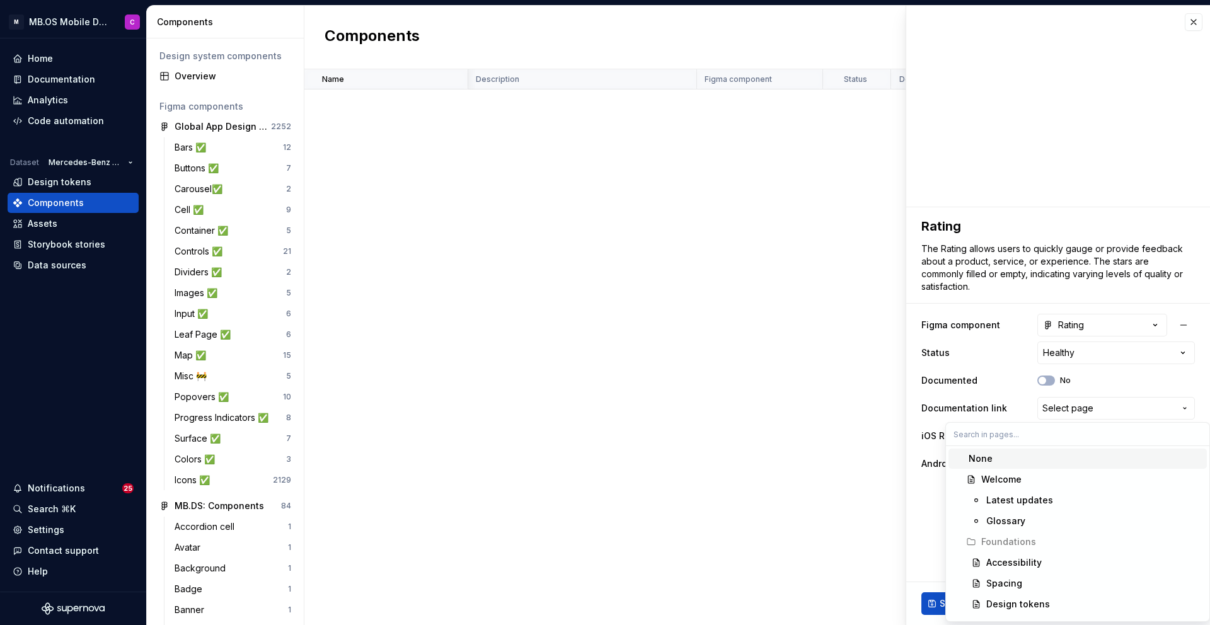
scroll to position [23, 0]
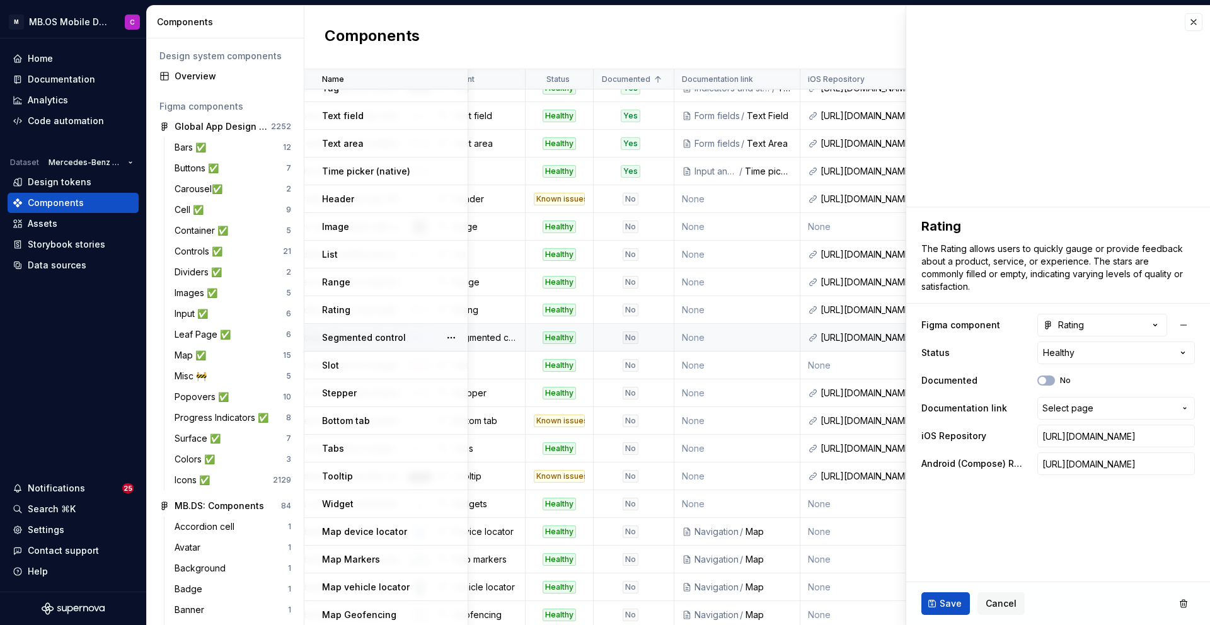
click at [631, 333] on html "M MB.OS Mobile Design System C Home Documentation Analytics Code automation Dat…" at bounding box center [605, 312] width 1210 height 625
click at [628, 334] on div "No" at bounding box center [630, 337] width 16 height 13
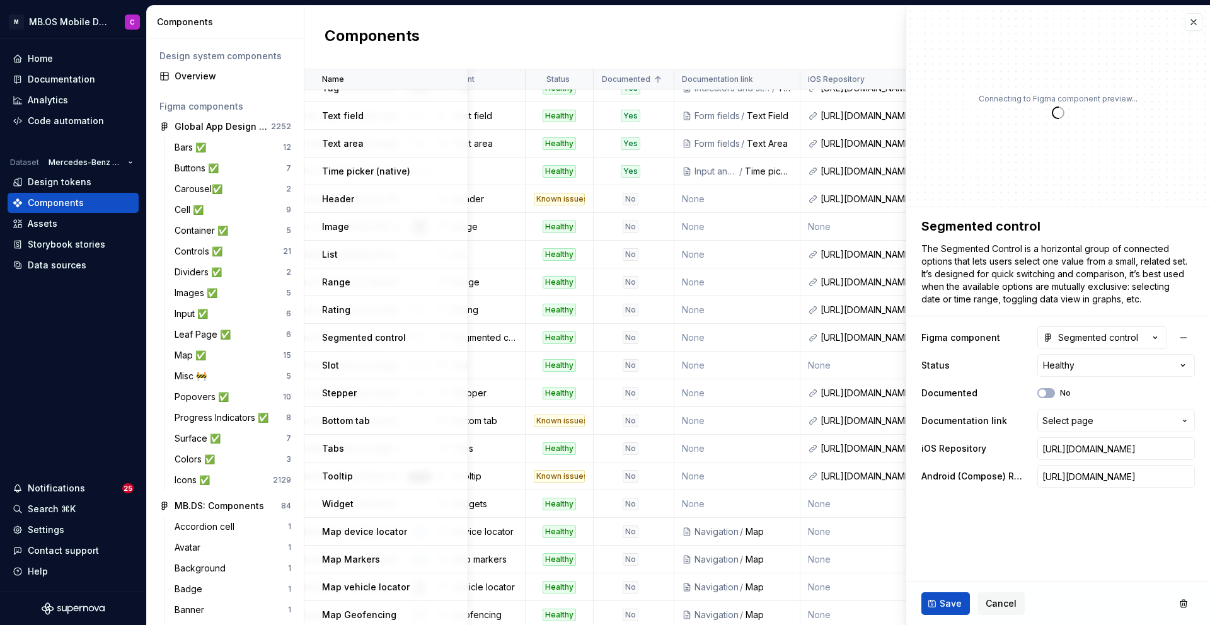
click at [1066, 407] on div "**********" at bounding box center [1057, 407] width 273 height 166
click at [1067, 418] on span "Select page" at bounding box center [1067, 421] width 51 height 13
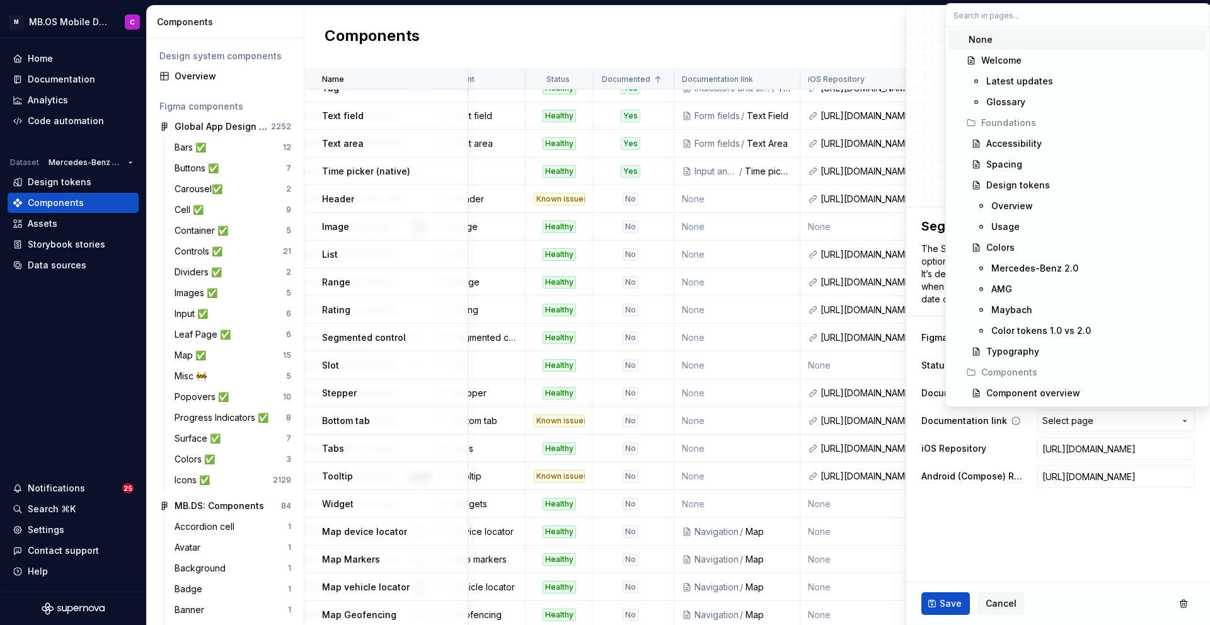
type textarea "*"
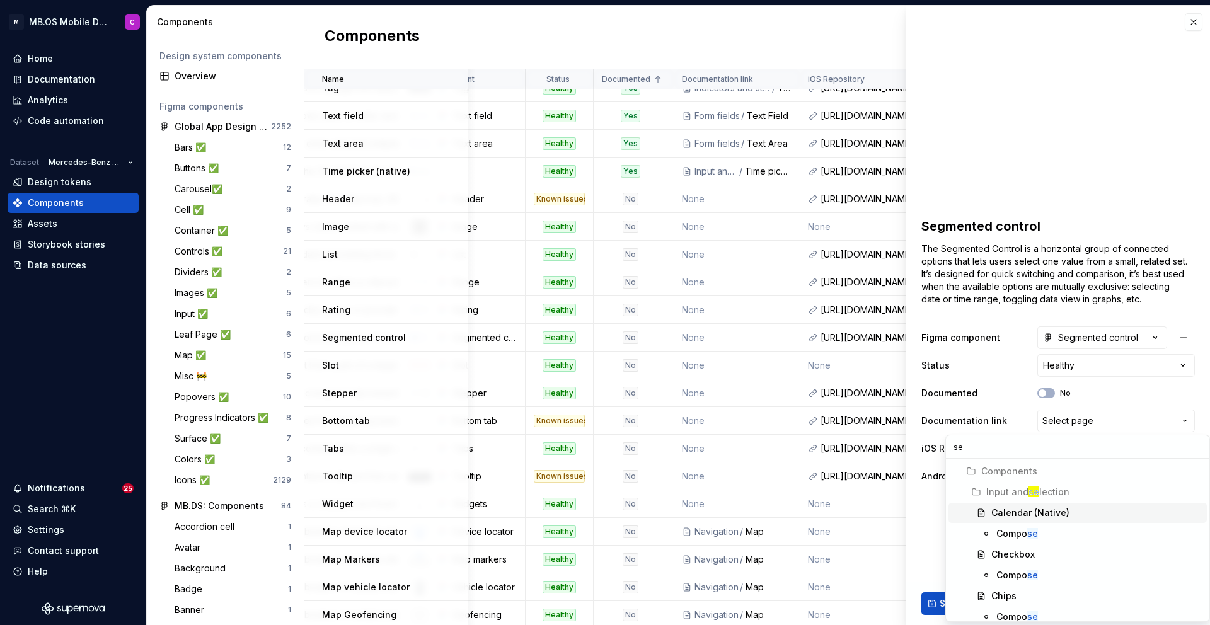
type input "s"
click at [634, 391] on html "M MB.OS Mobile Design System C Home Documentation Analytics Code automation Dat…" at bounding box center [605, 312] width 1210 height 625
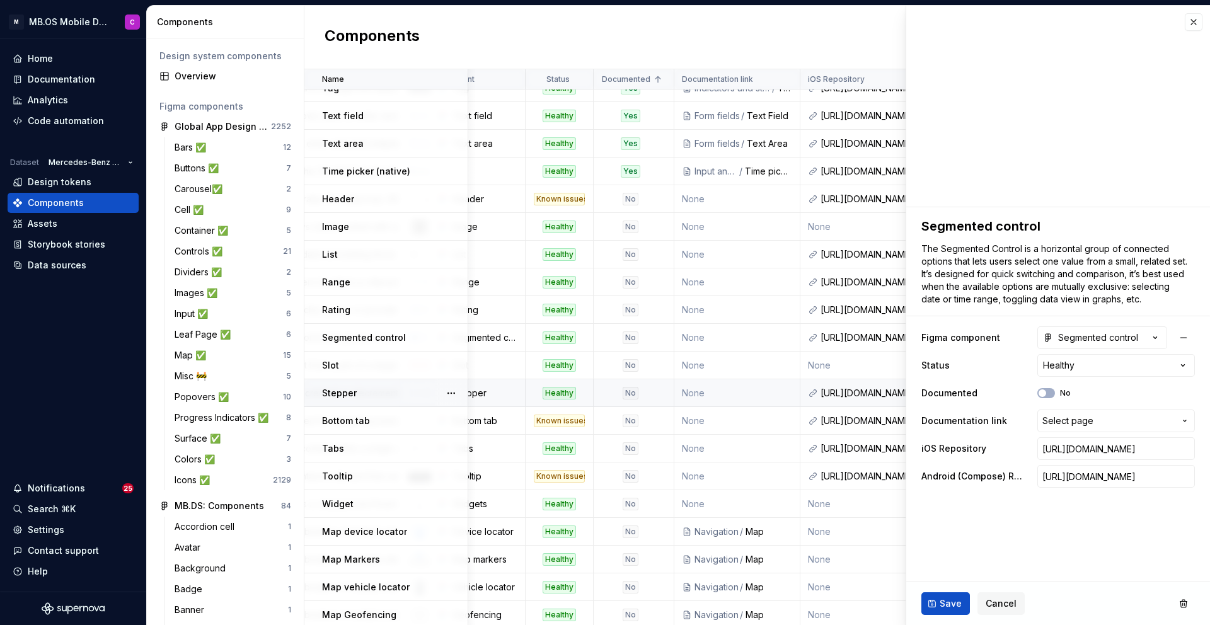
click at [630, 389] on div "No" at bounding box center [630, 393] width 16 height 13
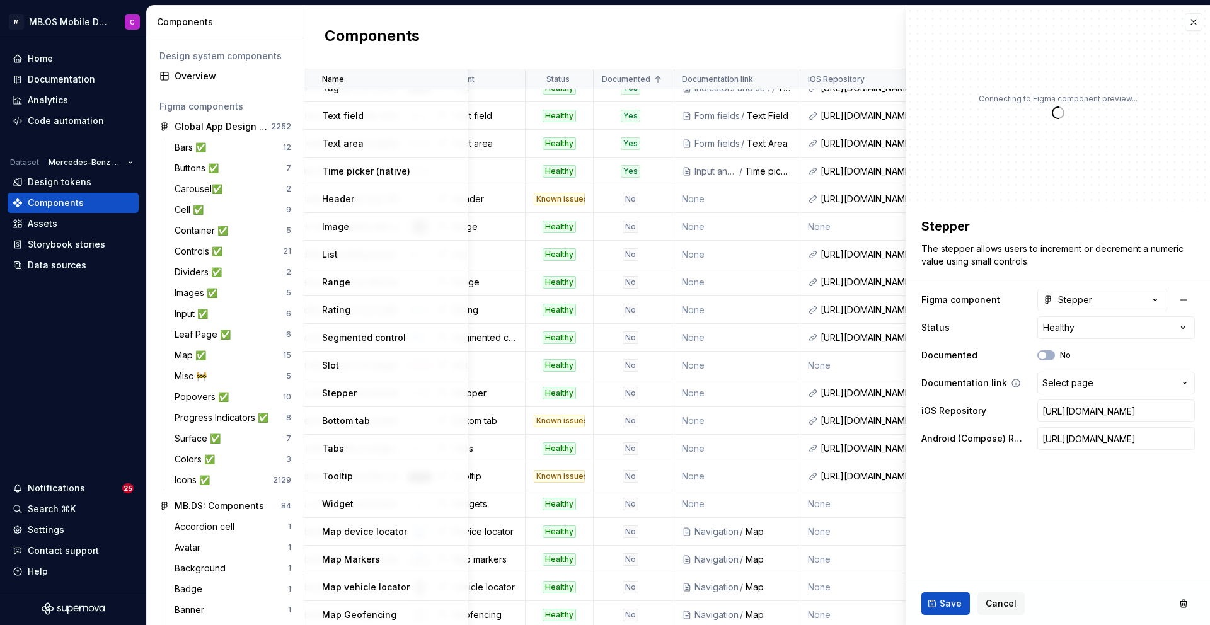
click at [1065, 377] on span "Select page" at bounding box center [1067, 383] width 51 height 13
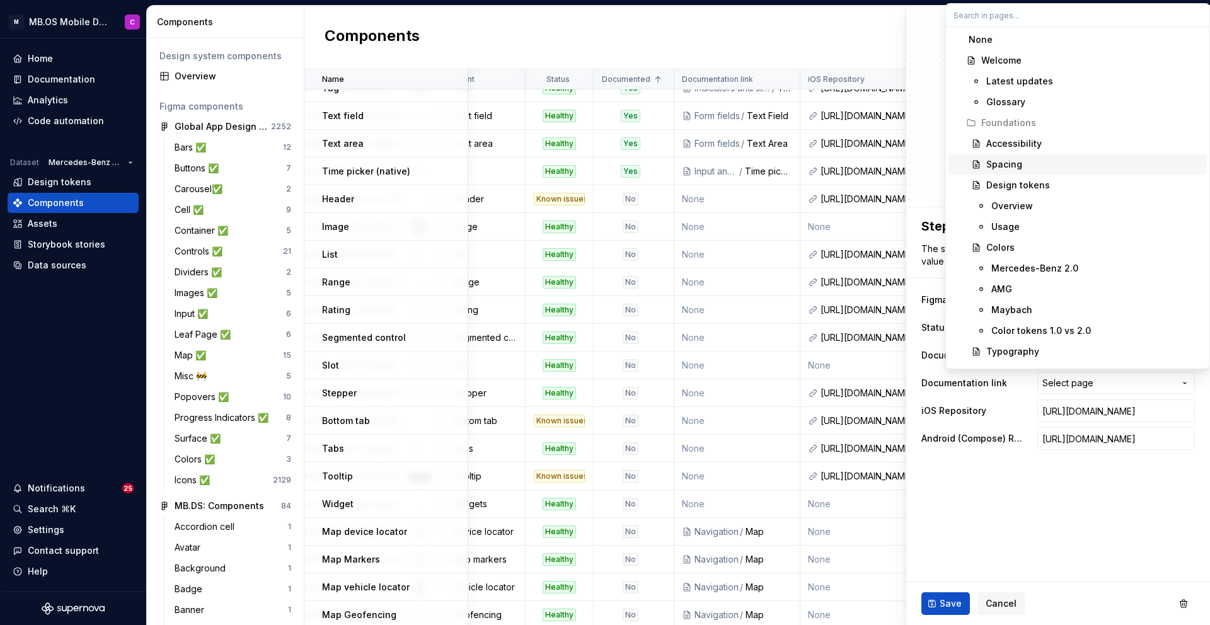
type textarea "*"
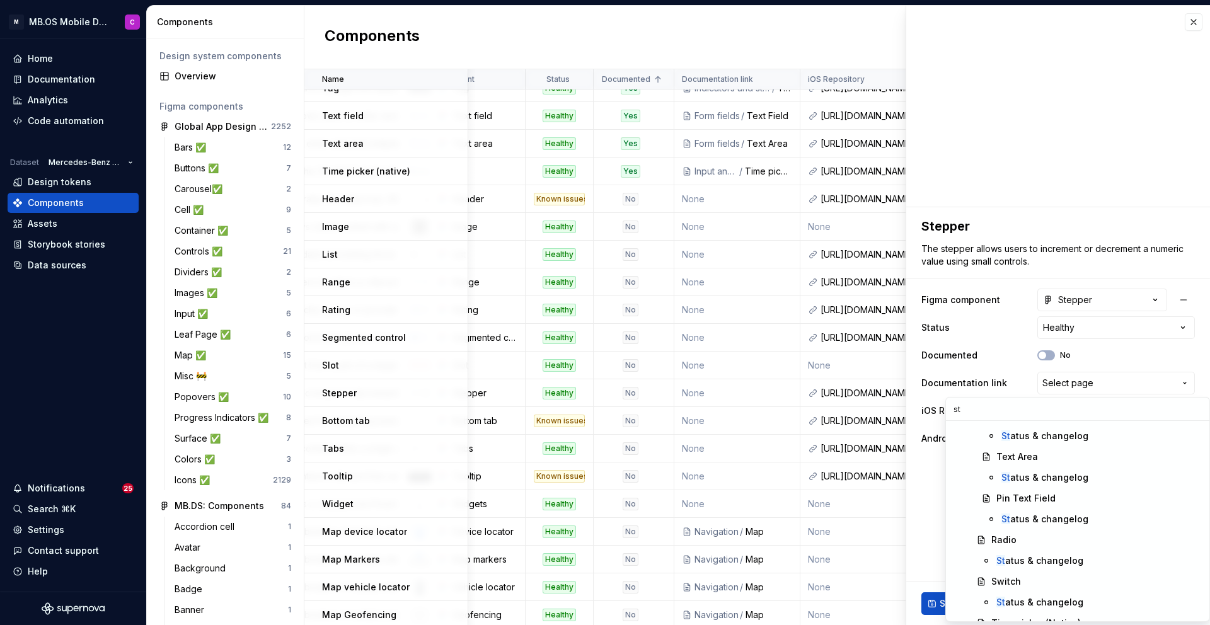
type input "s"
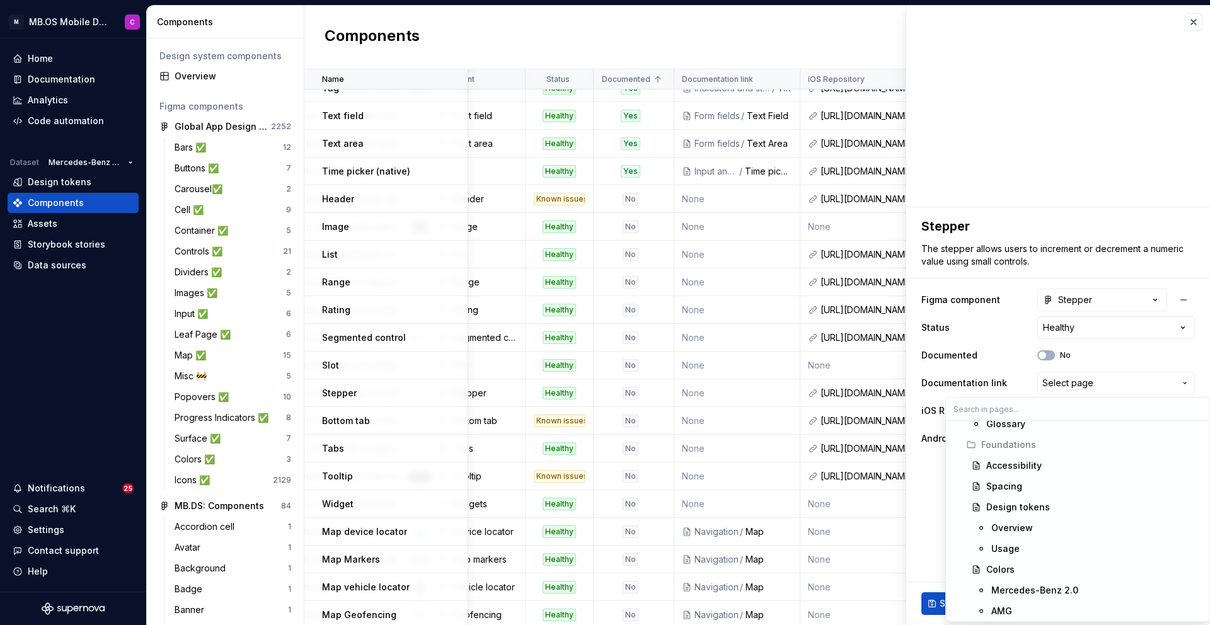
scroll to position [23, 0]
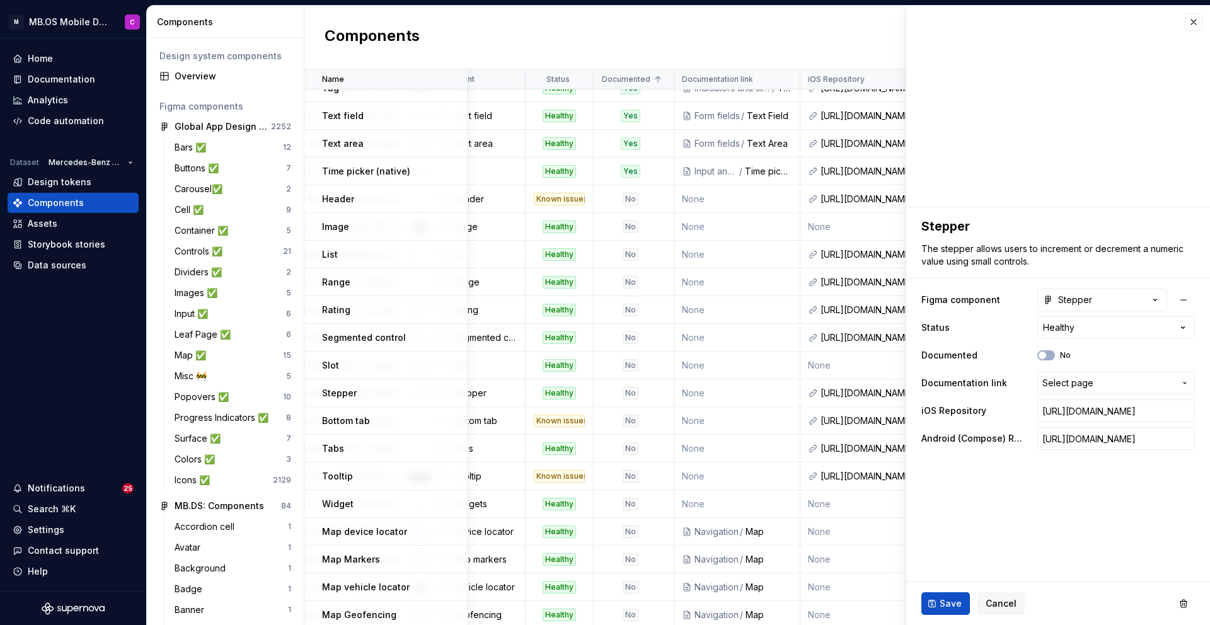
click at [642, 358] on html "M MB.OS Mobile Design System C Home Documentation Analytics Code automation Dat…" at bounding box center [605, 312] width 1210 height 625
click at [629, 447] on div "No" at bounding box center [630, 448] width 16 height 13
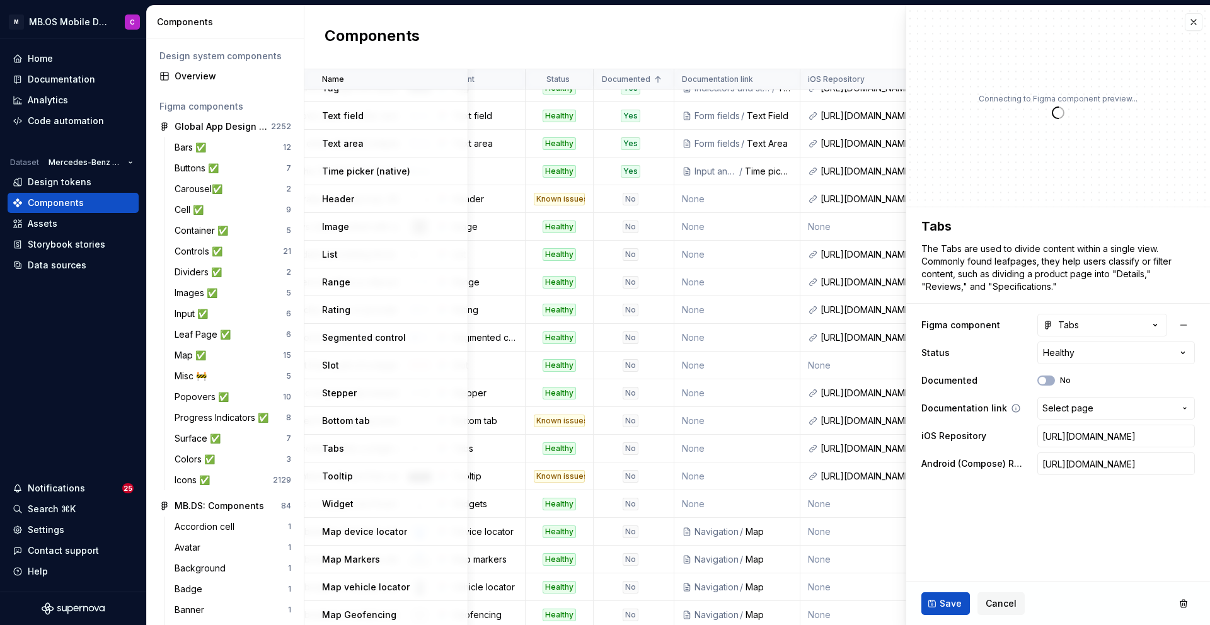
type textarea "*"
click at [1053, 410] on span "Select page" at bounding box center [1067, 408] width 51 height 13
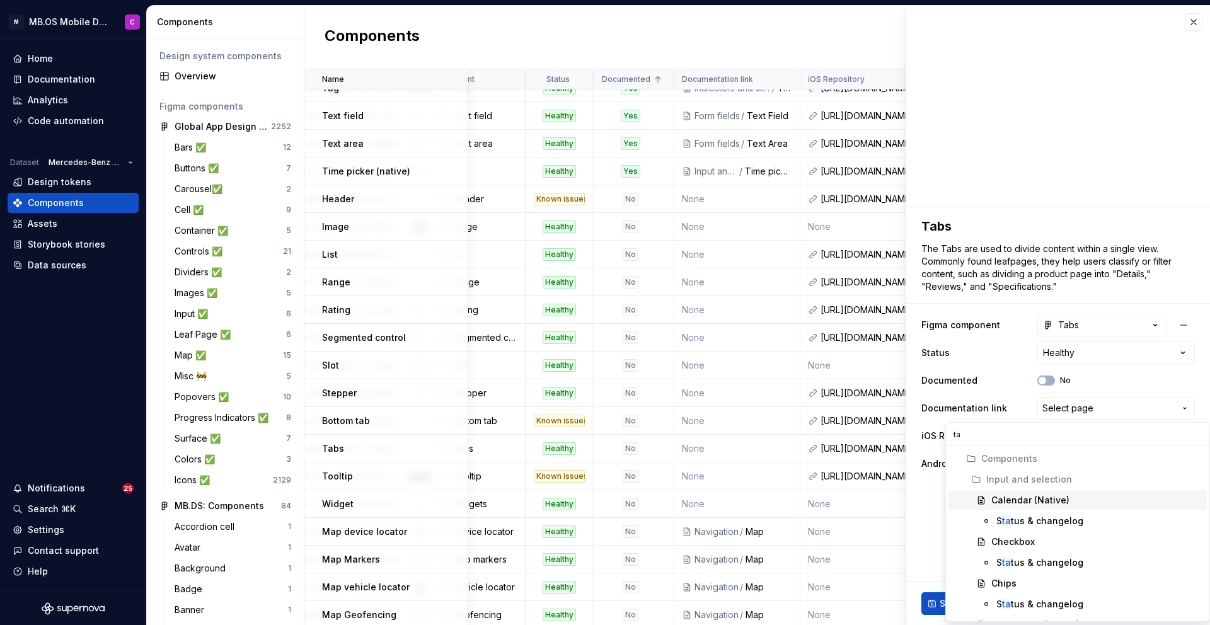
type input "t"
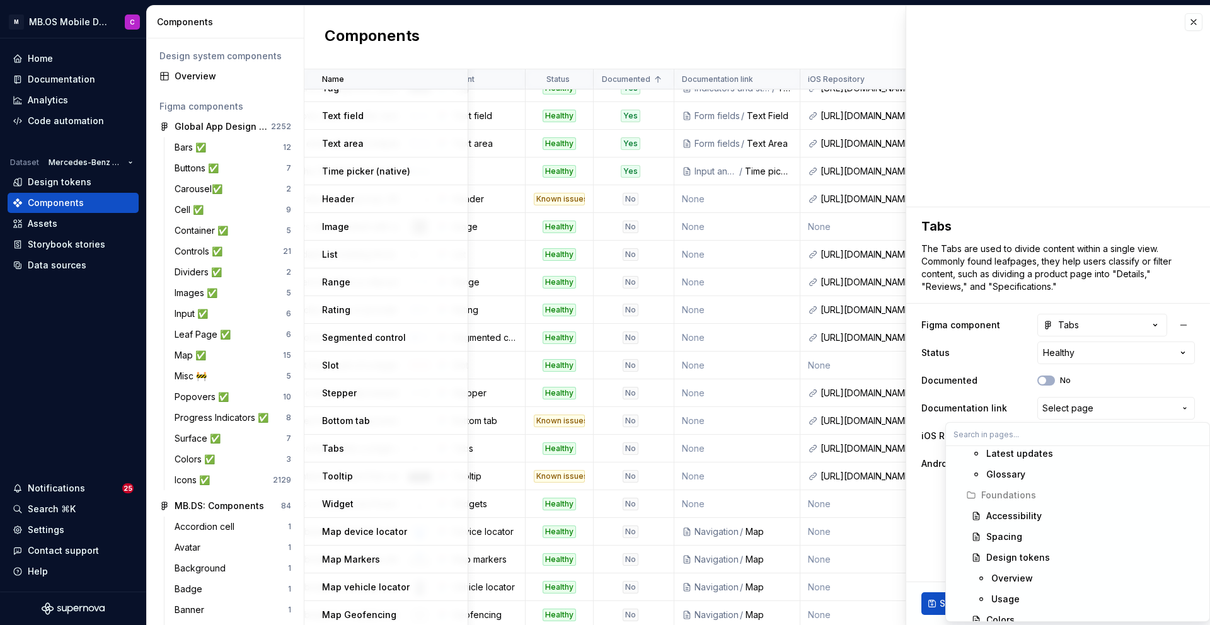
scroll to position [23, 0]
click at [621, 497] on html "M MB.OS Mobile Design System C Home Documentation Analytics Code automation Dat…" at bounding box center [605, 312] width 1210 height 625
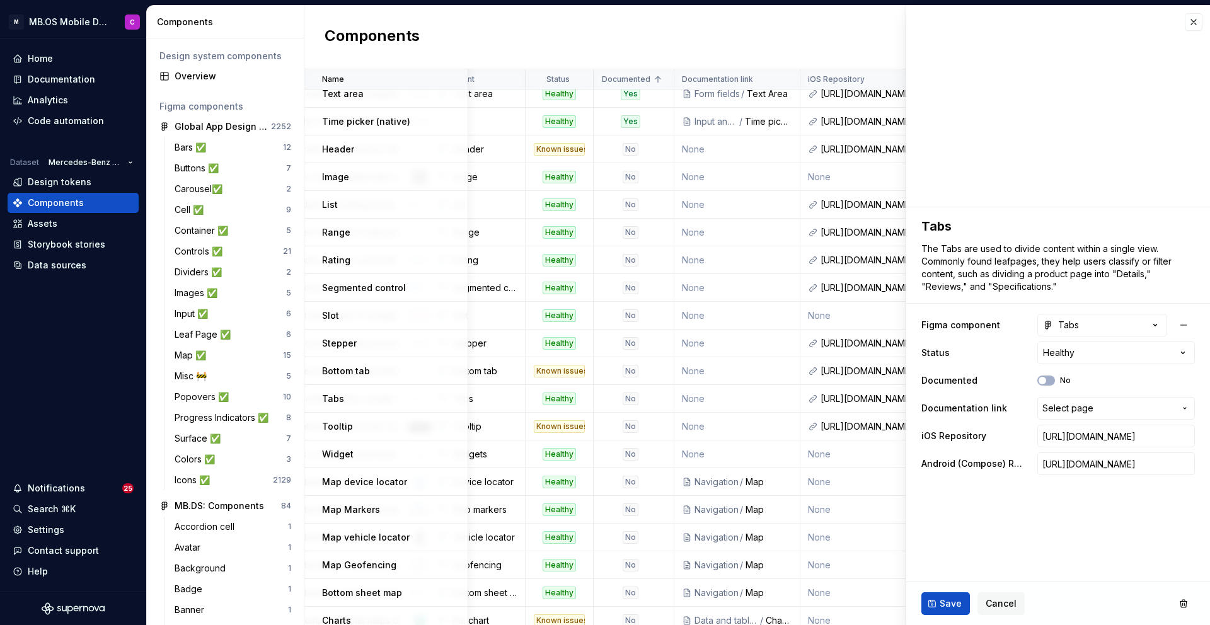
scroll to position [989, 297]
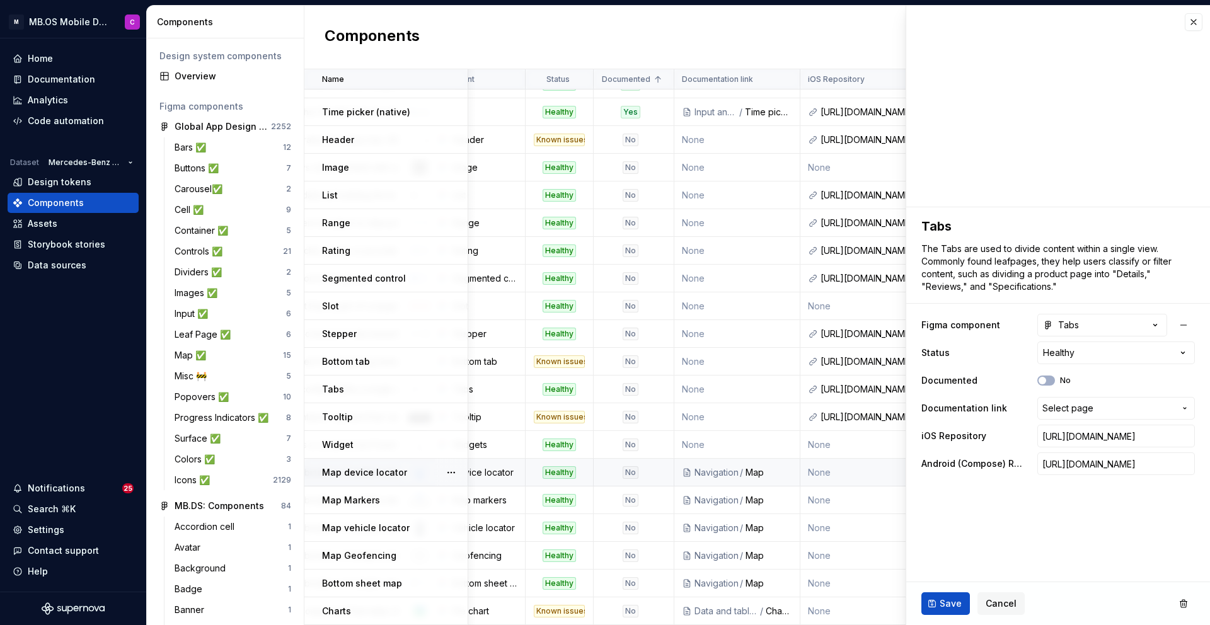
click at [631, 466] on div "No" at bounding box center [630, 472] width 16 height 13
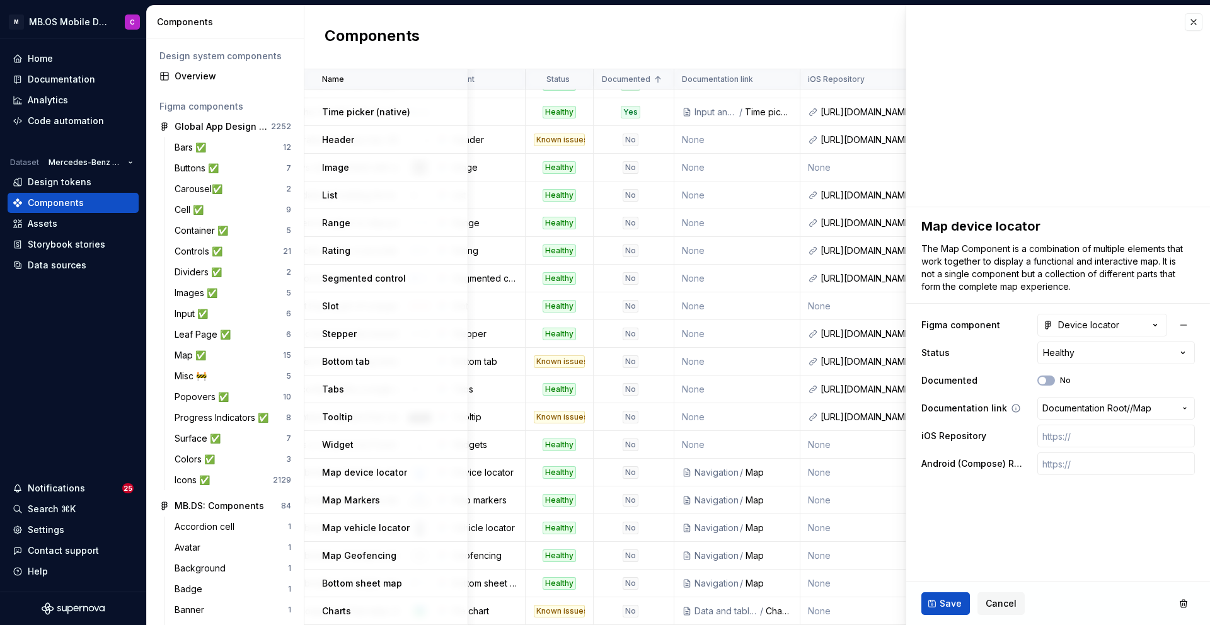
click at [1076, 406] on span "Documentation Root /" at bounding box center [1086, 408] width 88 height 13
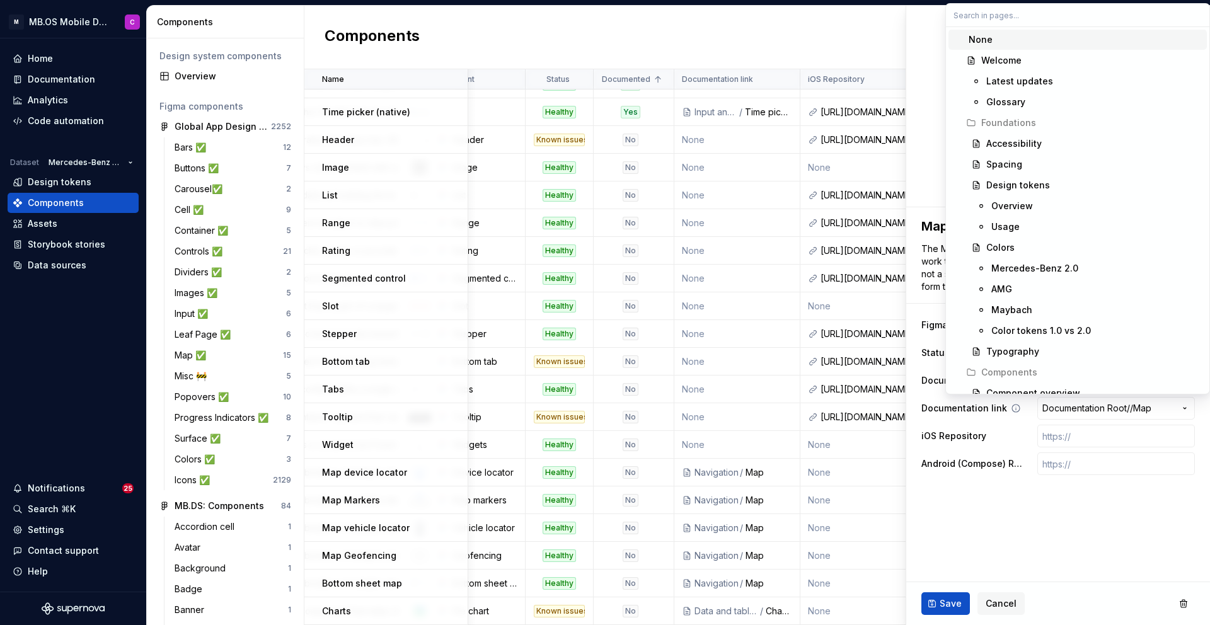
type textarea "*"
click at [1010, 16] on input "text" at bounding box center [1077, 15] width 263 height 23
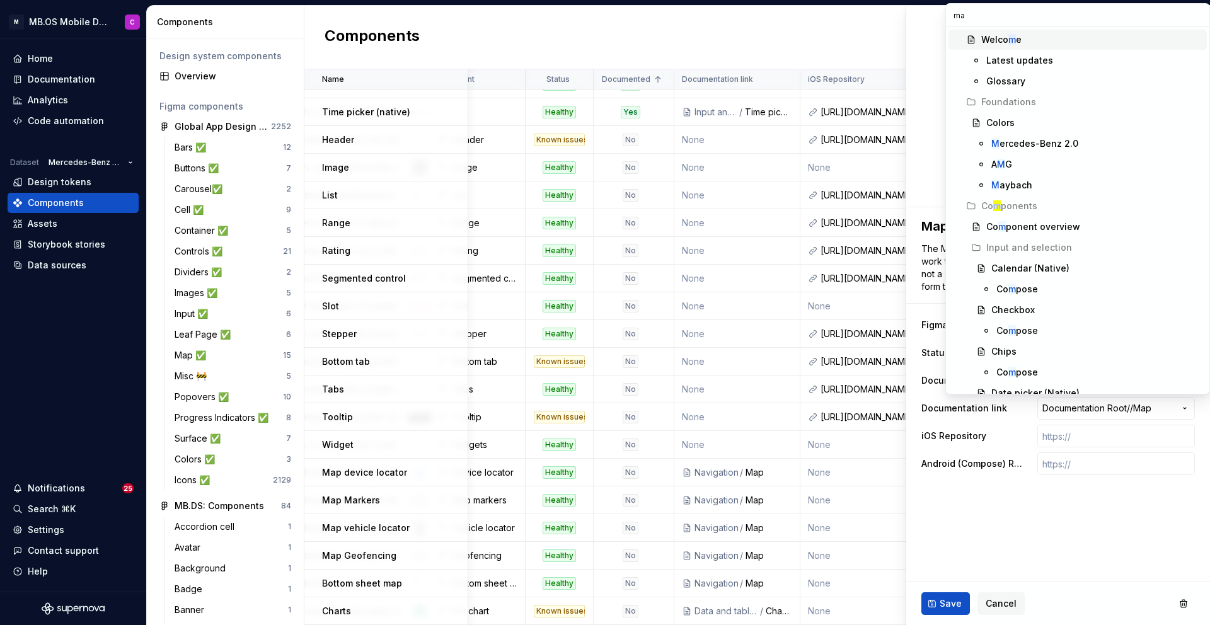
type input "map"
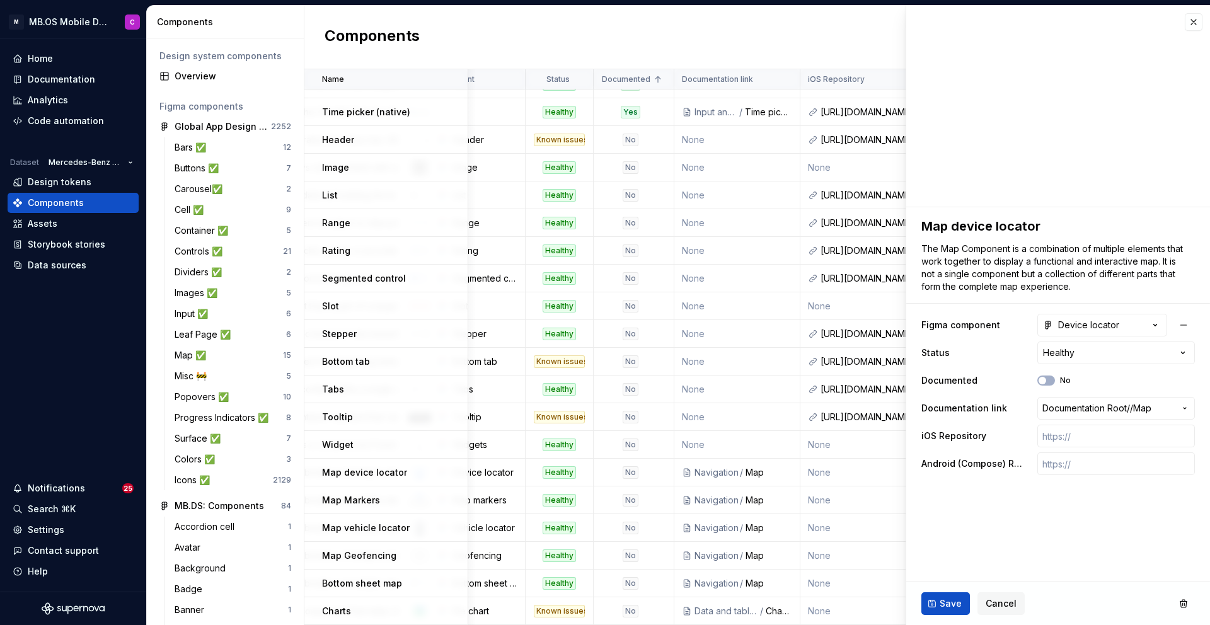
click at [1007, 391] on html "M MB.OS Mobile Design System C Home Documentation Analytics Code automation Dat…" at bounding box center [605, 312] width 1210 height 625
click at [1091, 408] on span "Documentation Root /" at bounding box center [1086, 408] width 88 height 13
type input "map"
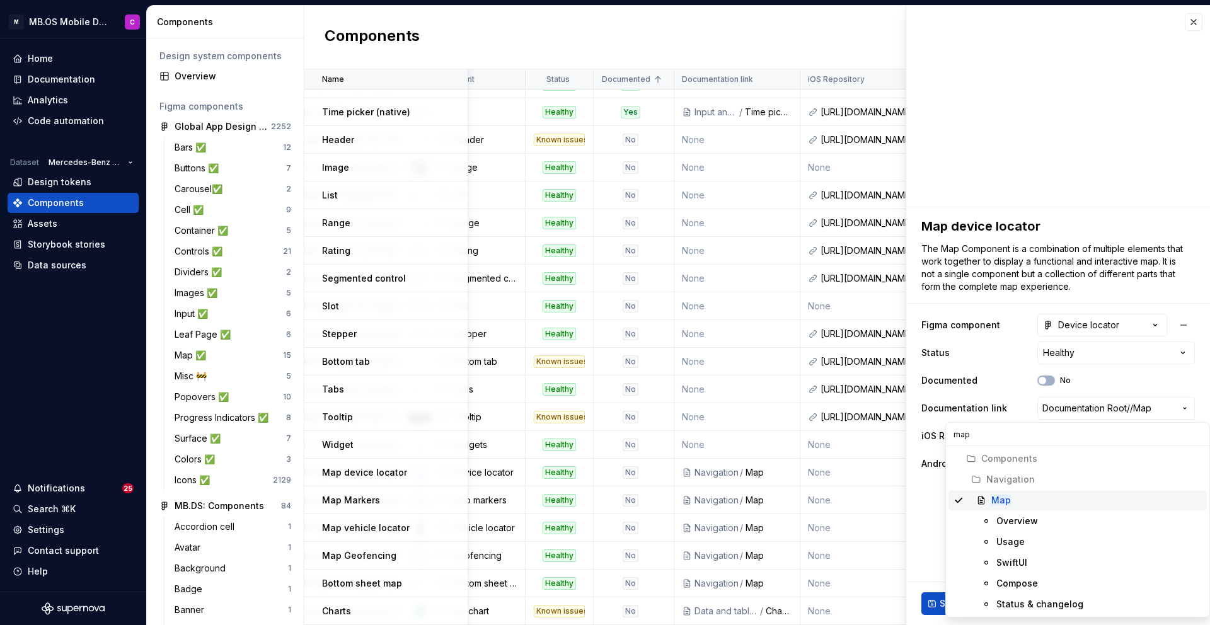
click at [1003, 491] on span "Map" at bounding box center [1077, 500] width 258 height 20
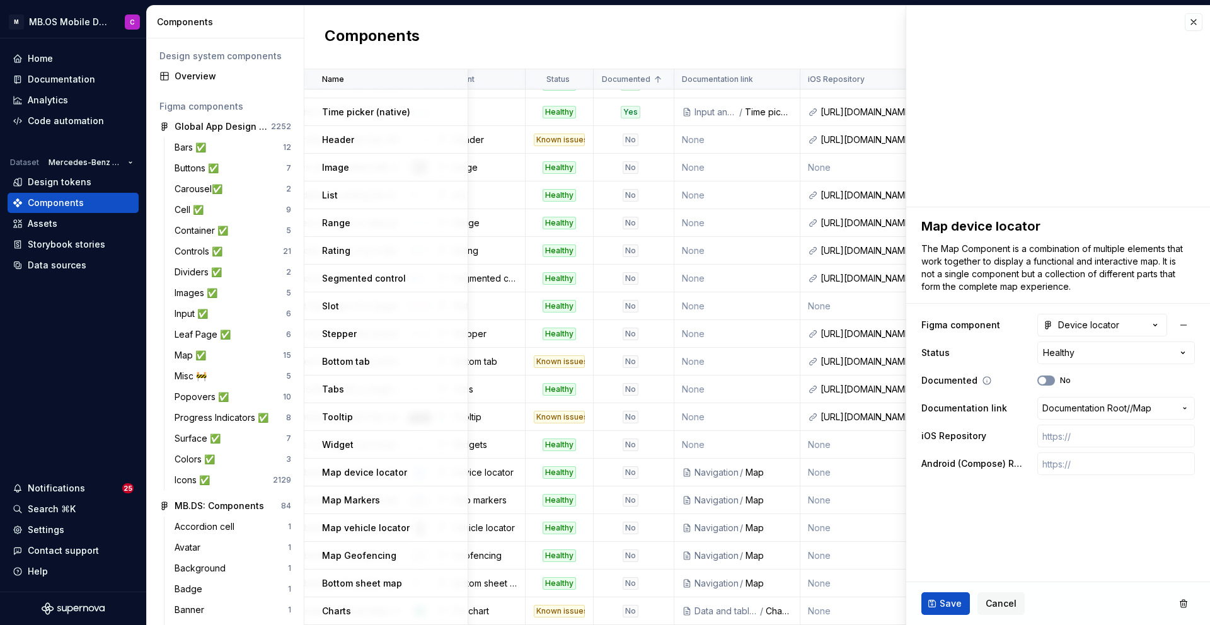
click at [1046, 384] on icon "button" at bounding box center [1042, 381] width 10 height 8
click at [946, 607] on span "Save" at bounding box center [950, 603] width 22 height 13
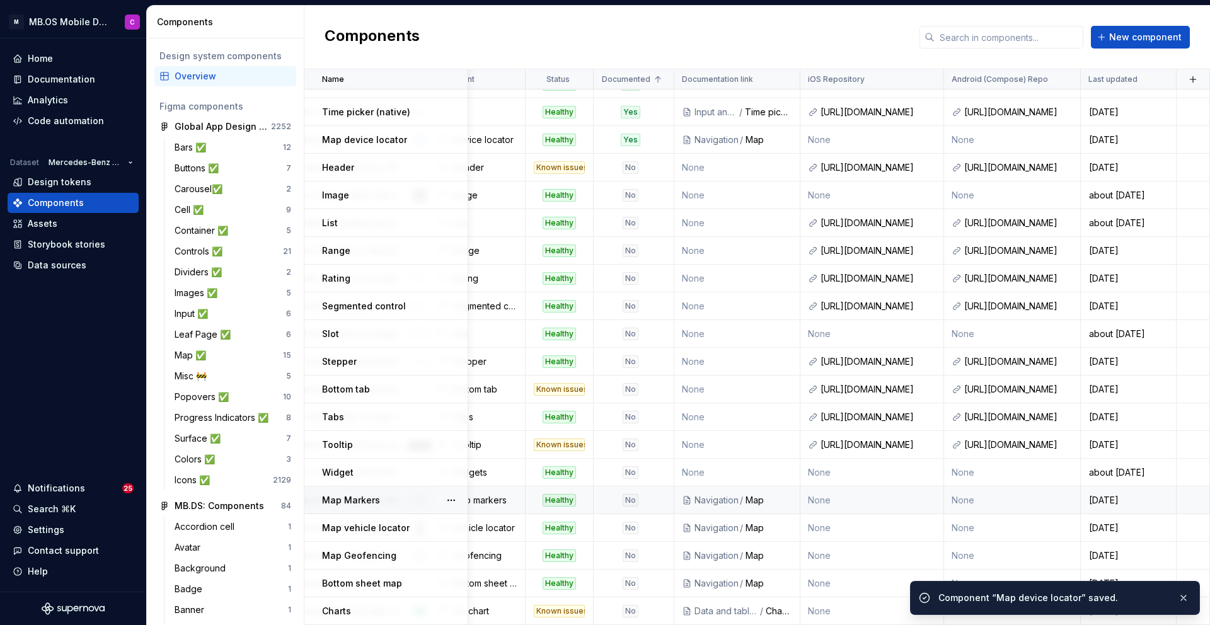
click at [632, 498] on div "No" at bounding box center [630, 500] width 16 height 13
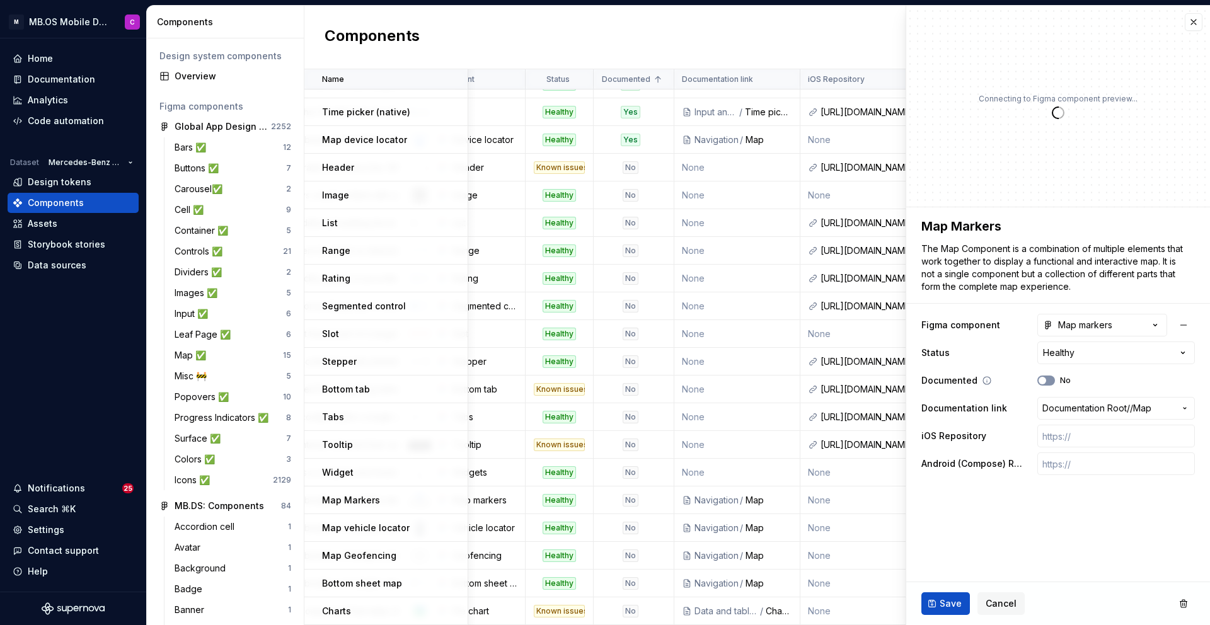
click at [1045, 377] on icon "button" at bounding box center [1042, 381] width 10 height 8
click at [949, 606] on span "Save" at bounding box center [950, 603] width 22 height 13
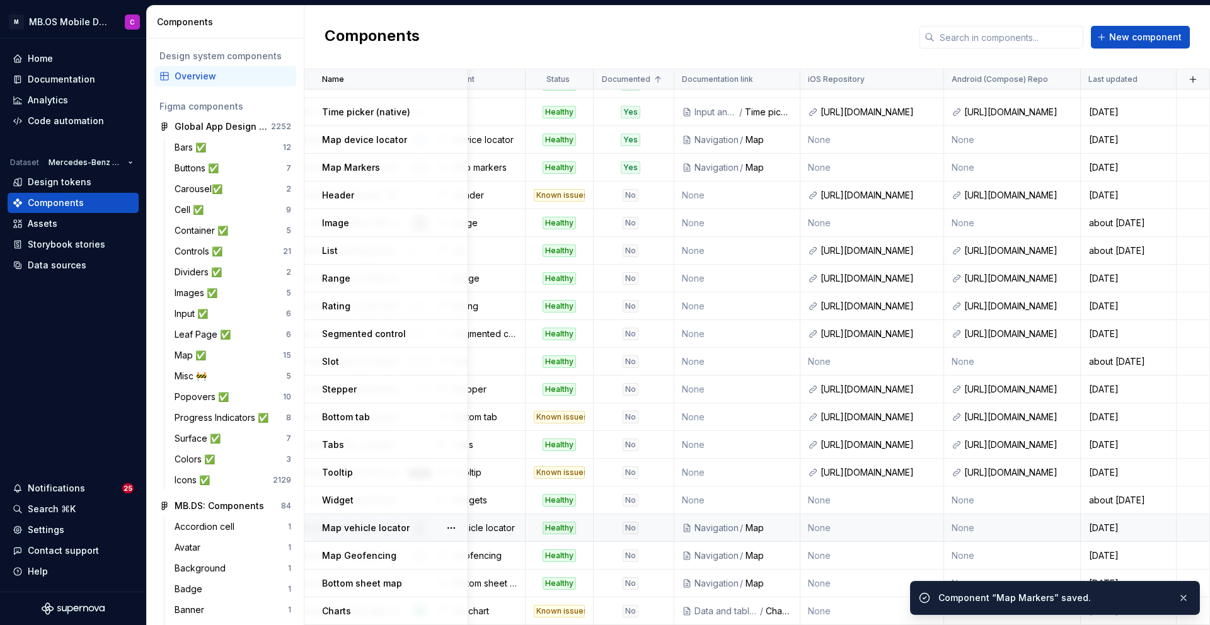
click at [631, 524] on div "No" at bounding box center [630, 528] width 16 height 13
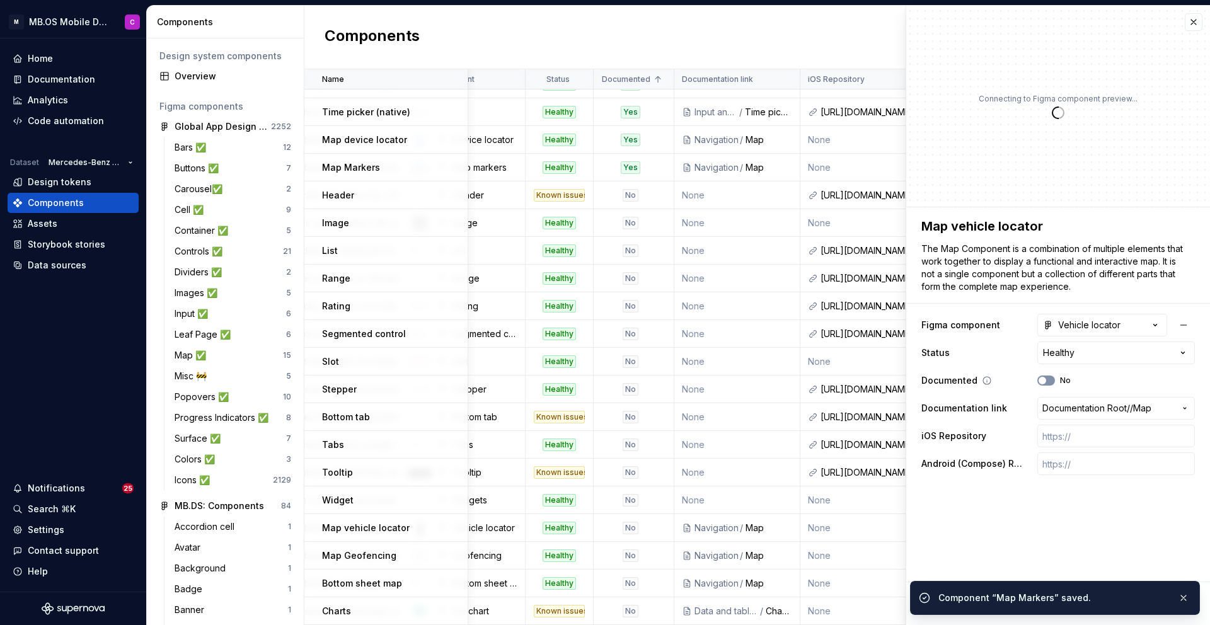
click at [1045, 382] on icon "button" at bounding box center [1042, 381] width 10 height 8
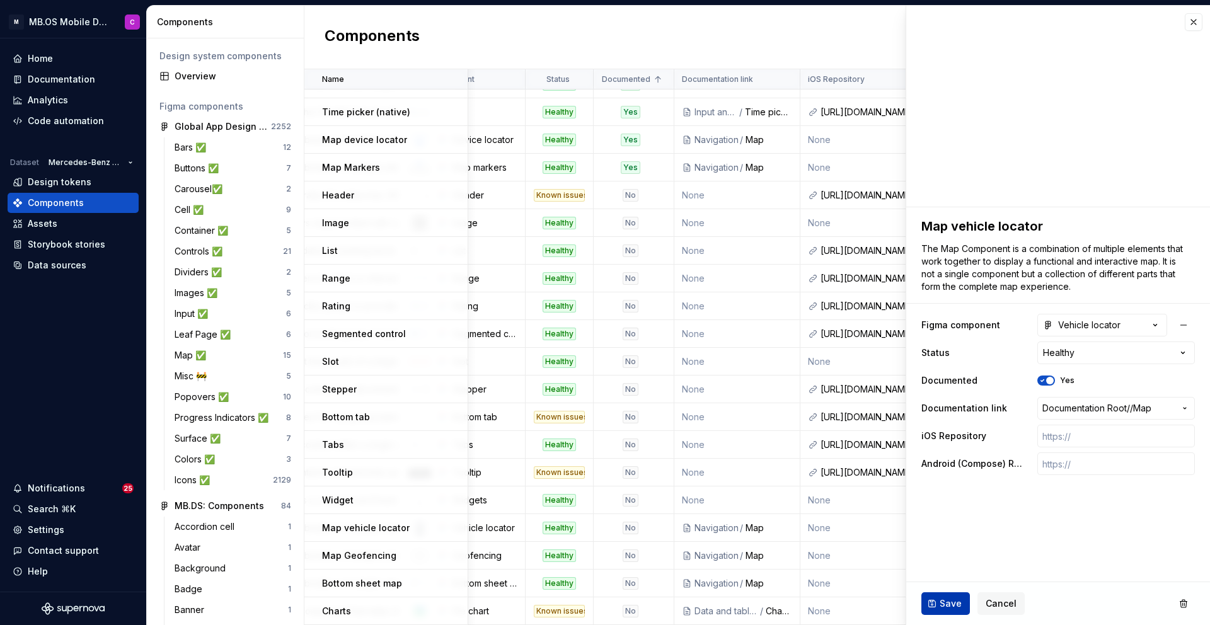
click at [934, 600] on button "Save" at bounding box center [945, 603] width 49 height 23
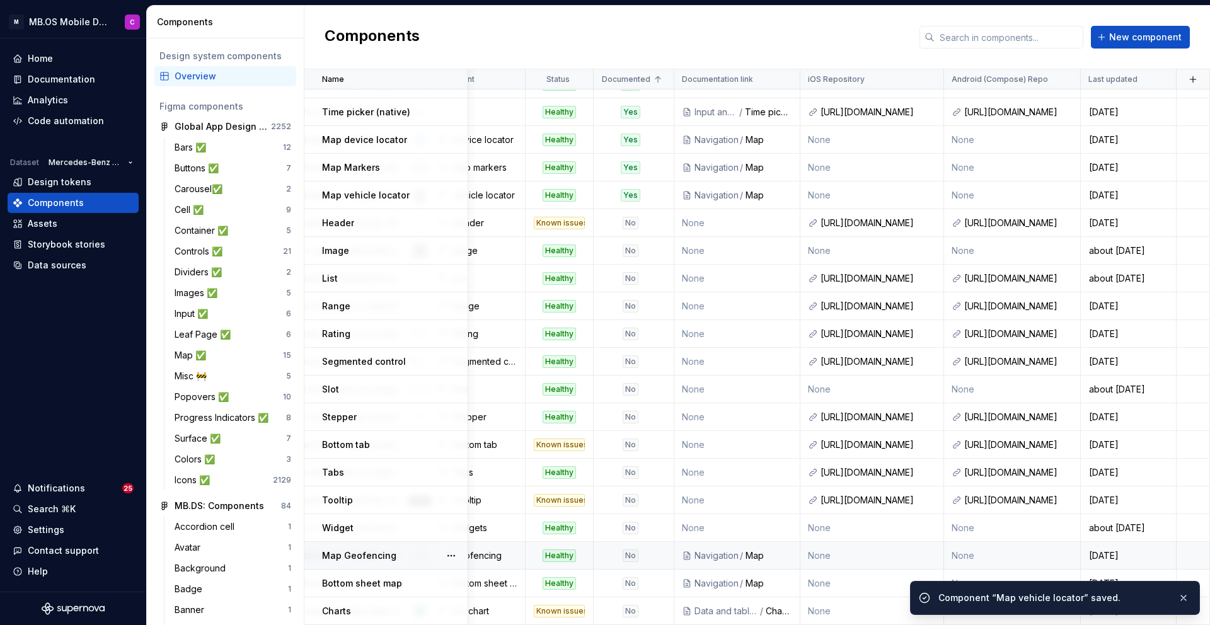
click at [632, 554] on div "No" at bounding box center [630, 555] width 16 height 13
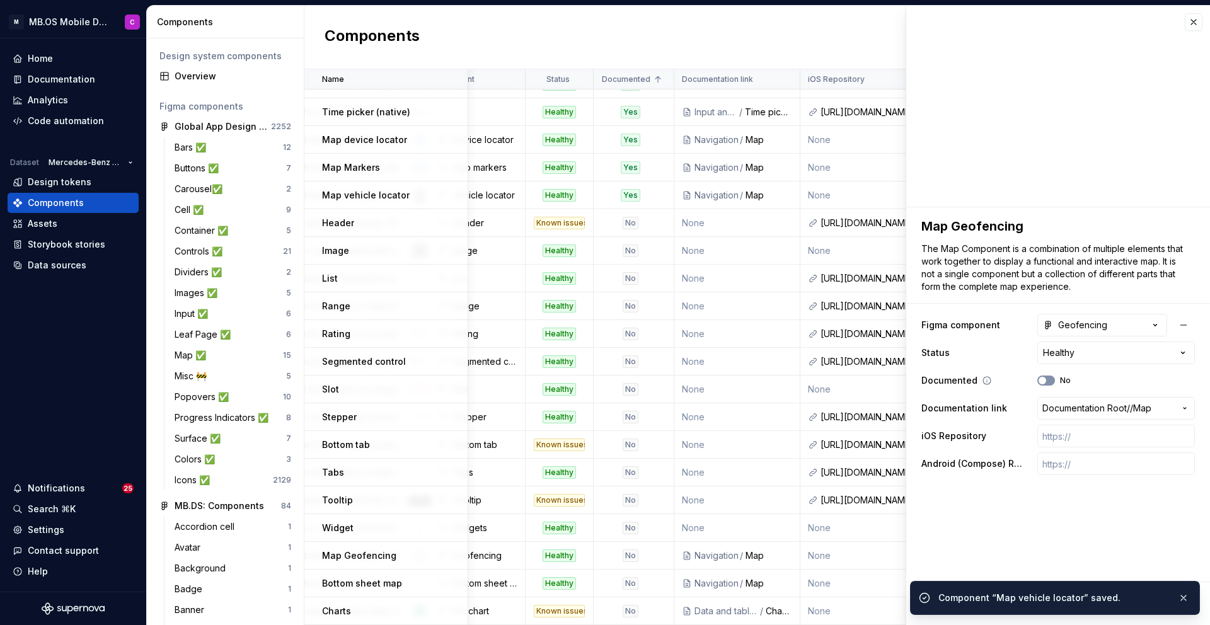
click at [1044, 378] on span "button" at bounding box center [1042, 381] width 8 height 8
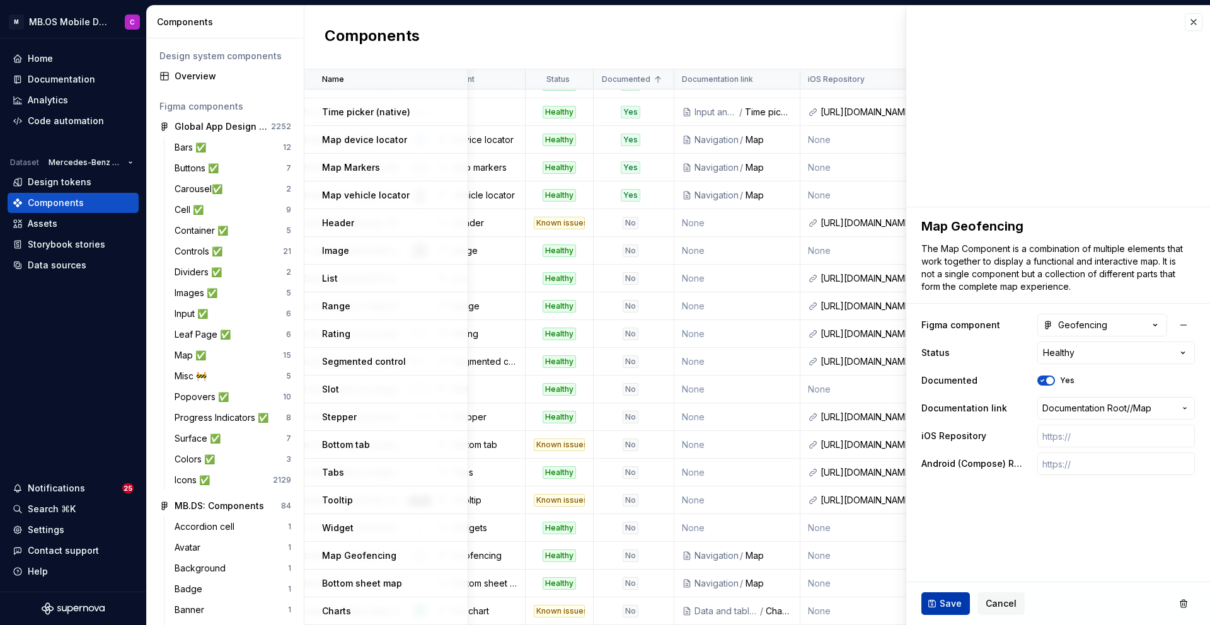
click at [941, 600] on span "Save" at bounding box center [950, 603] width 22 height 13
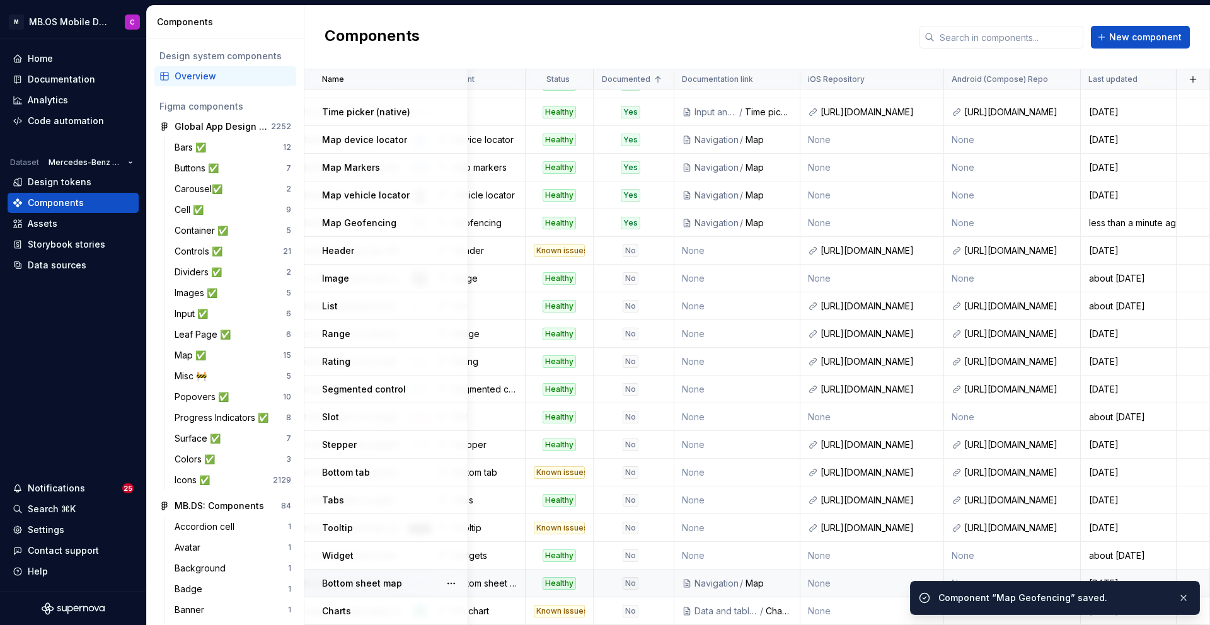
click at [628, 578] on div "No" at bounding box center [630, 583] width 16 height 13
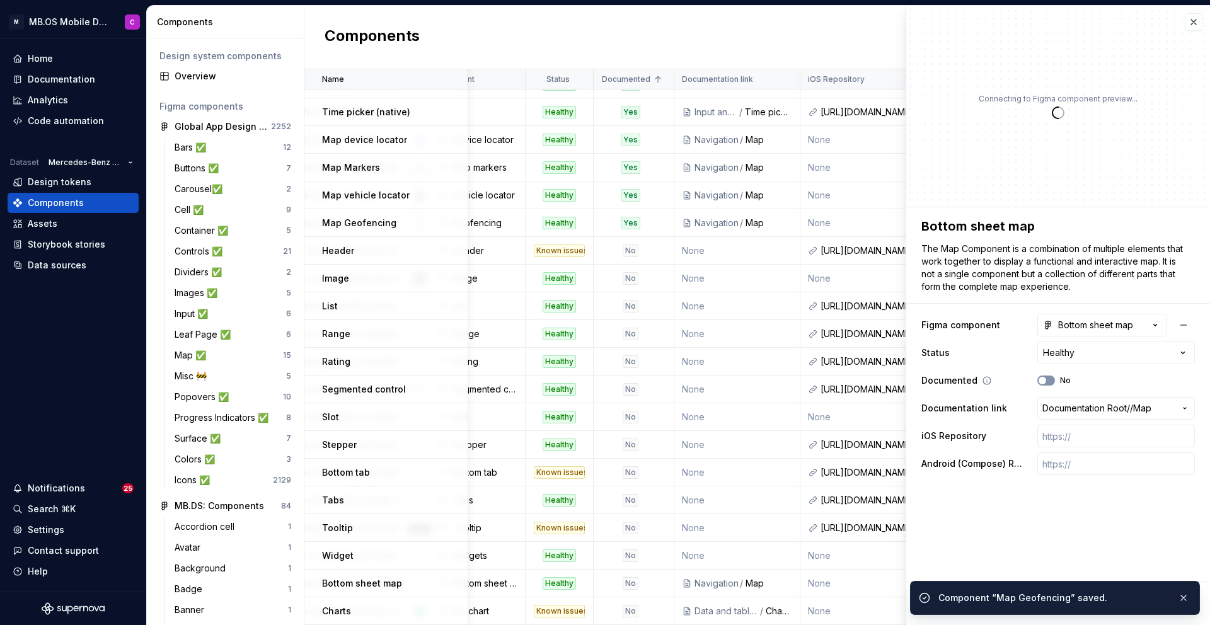
click at [1050, 376] on button "No" at bounding box center [1046, 380] width 18 height 10
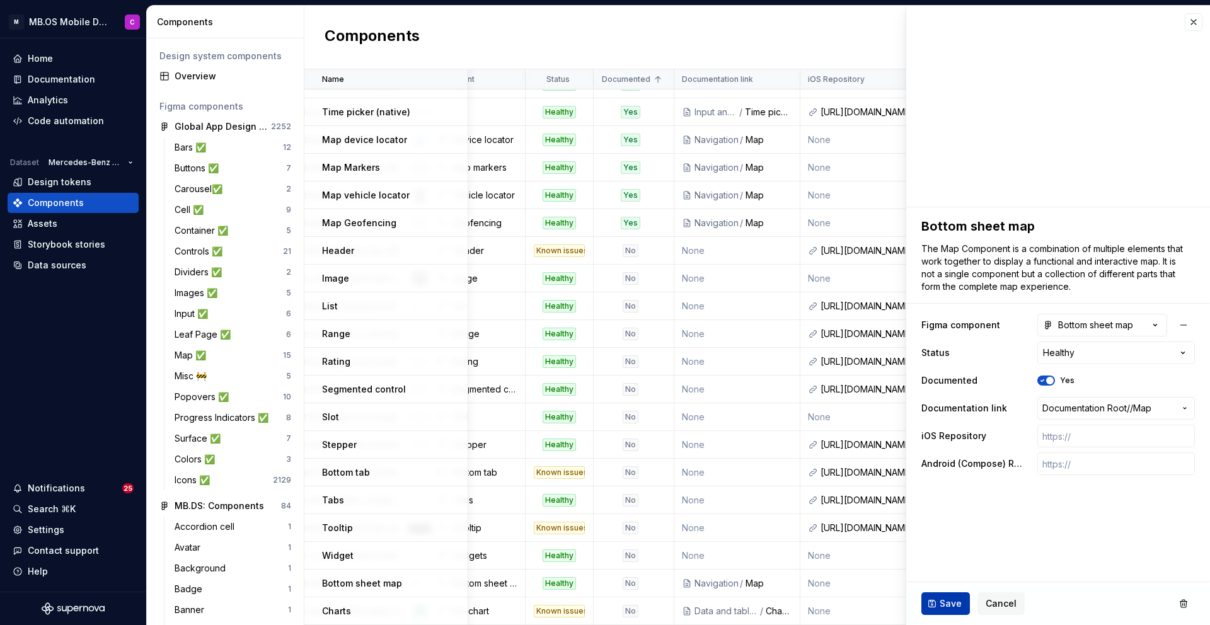
click at [949, 600] on span "Save" at bounding box center [950, 603] width 22 height 13
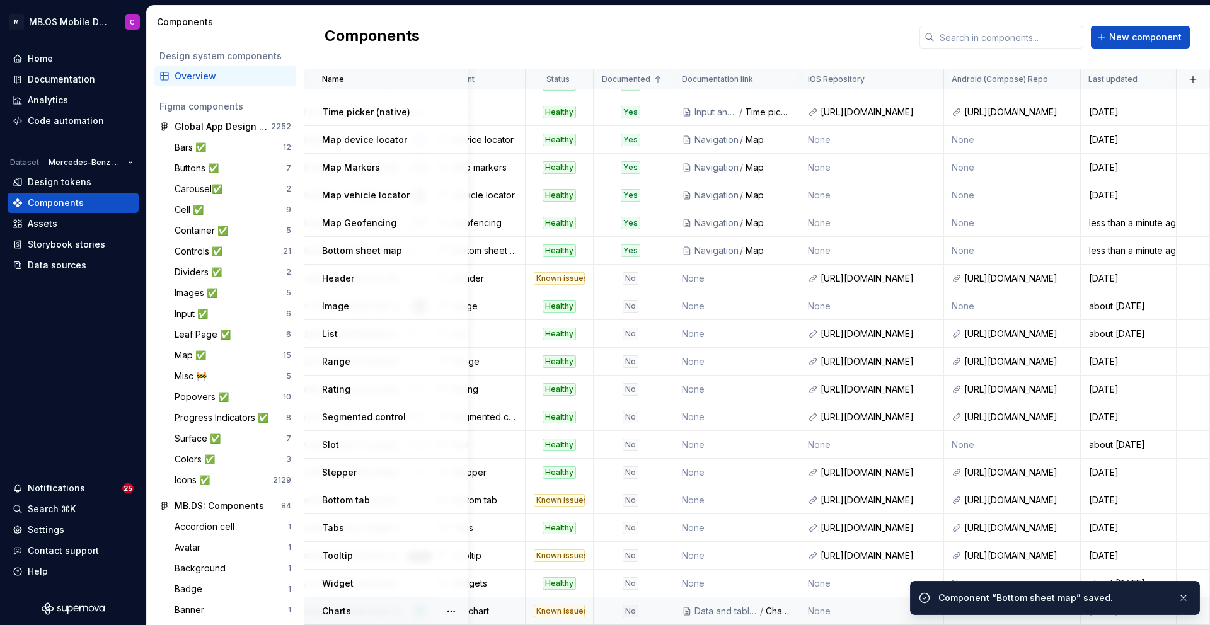
click at [629, 609] on div "No" at bounding box center [630, 611] width 16 height 13
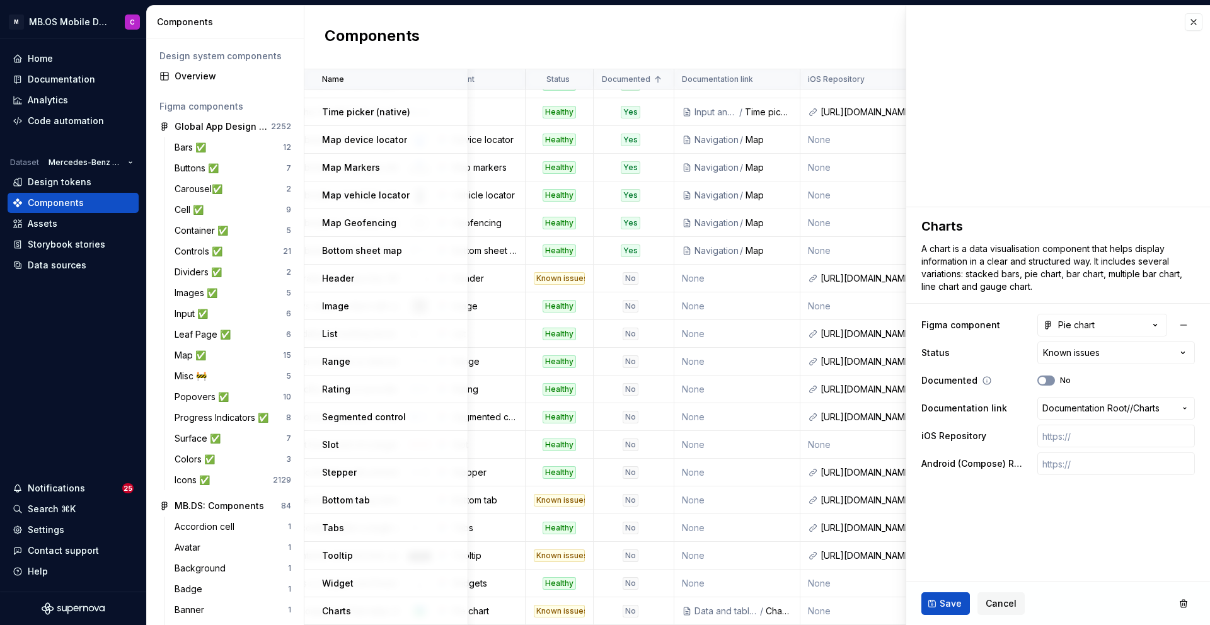
click at [1046, 378] on icon "button" at bounding box center [1042, 381] width 10 height 8
click at [942, 601] on span "Save" at bounding box center [950, 603] width 22 height 13
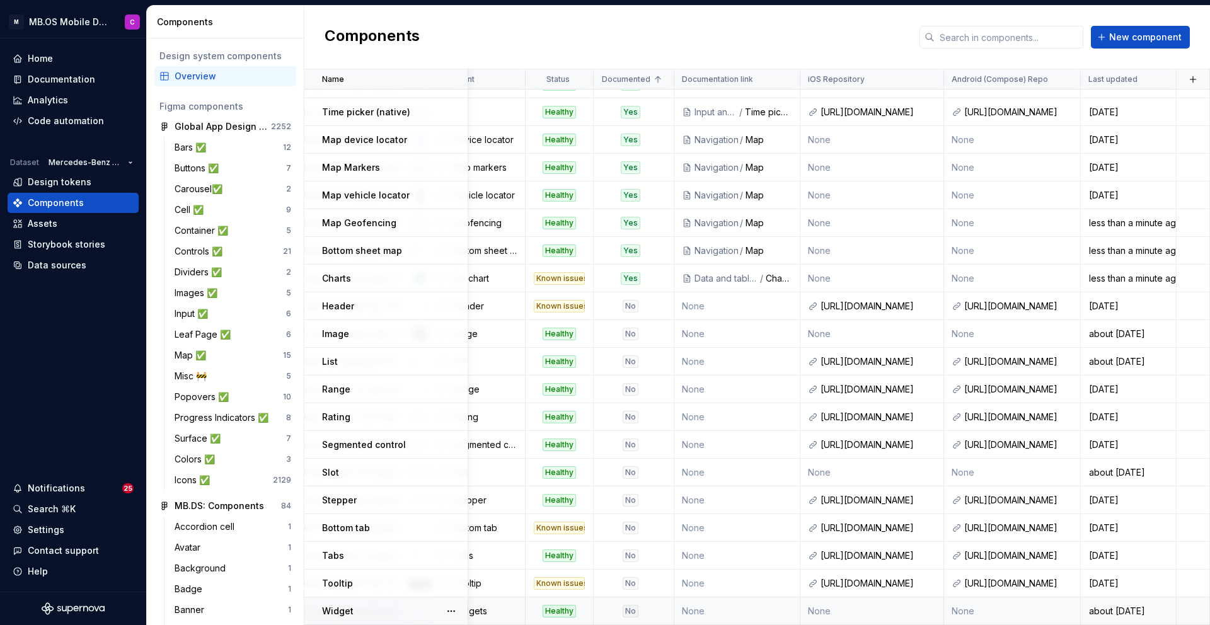
click at [628, 611] on div "No" at bounding box center [630, 611] width 16 height 13
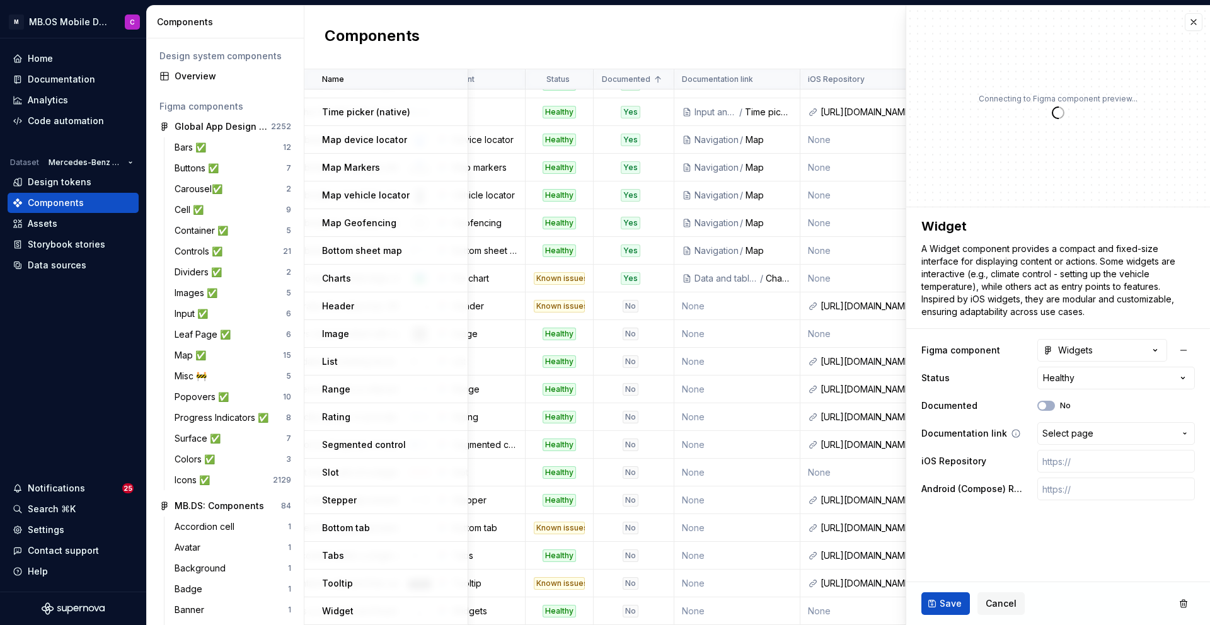
click at [1065, 433] on span "Select page" at bounding box center [1067, 433] width 51 height 13
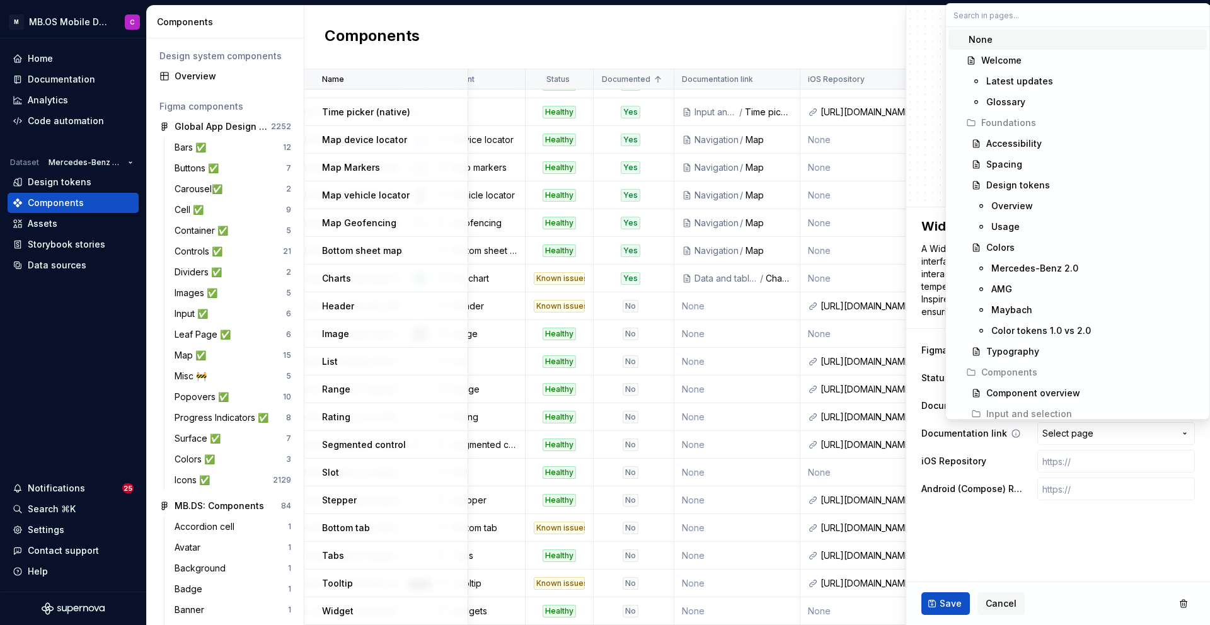
type textarea "*"
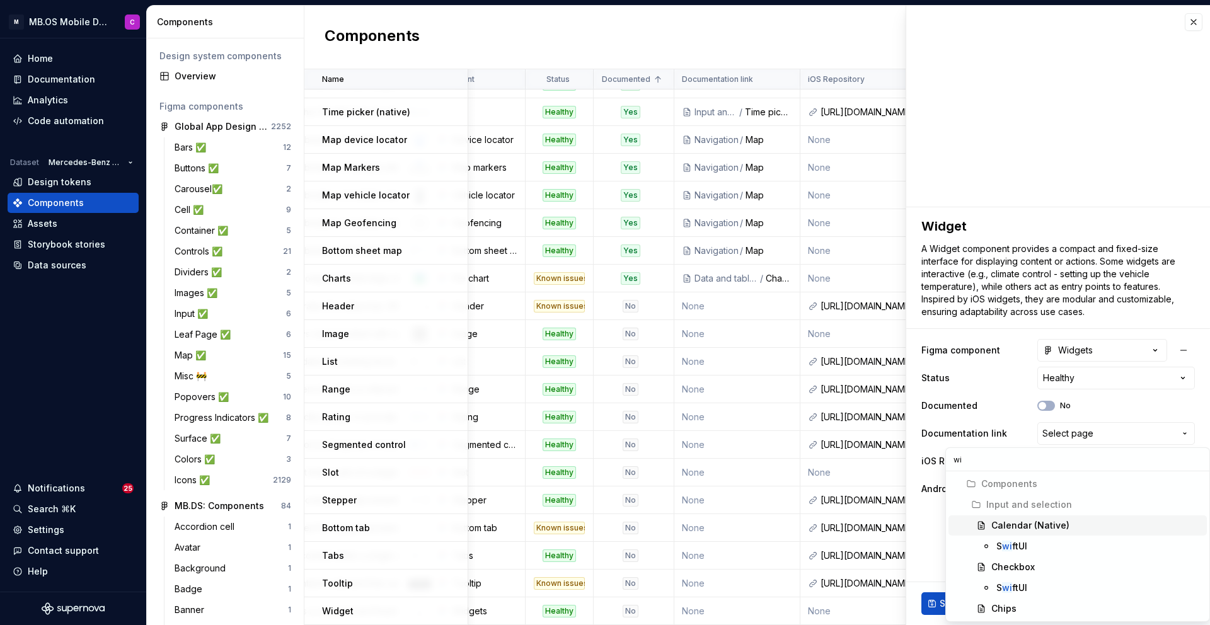
type input "w"
click at [923, 559] on html "M MB.OS Mobile Design System C Home Documentation Analytics Code automation Dat…" at bounding box center [605, 312] width 1210 height 625
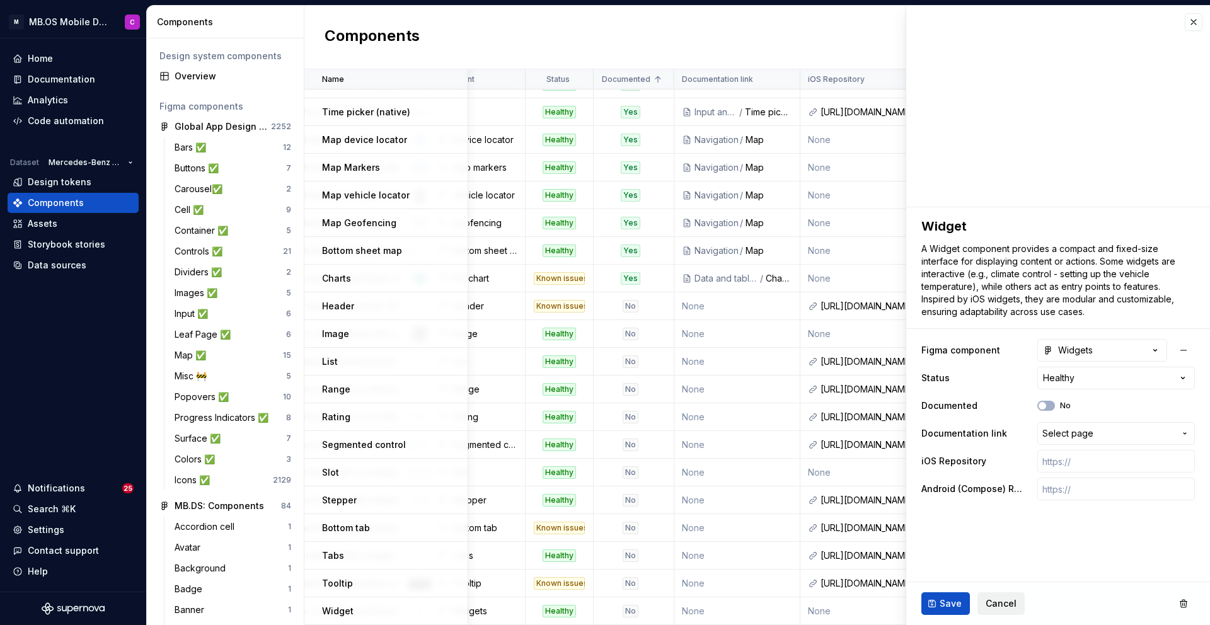
click at [997, 602] on span "Cancel" at bounding box center [1000, 603] width 31 height 13
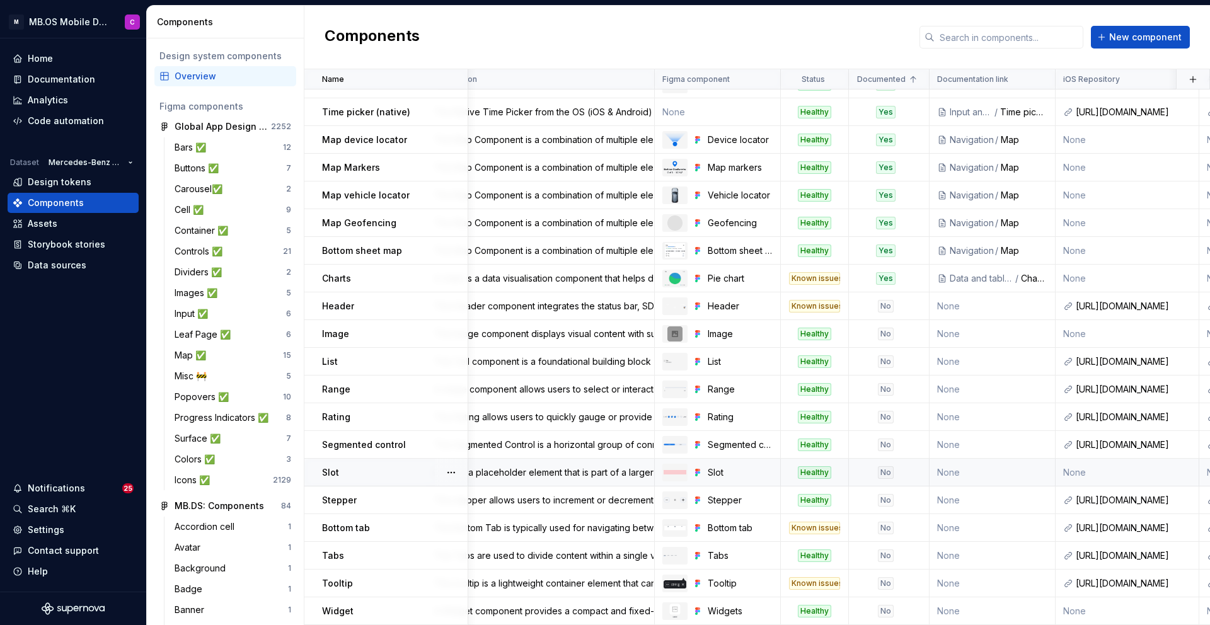
scroll to position [989, 0]
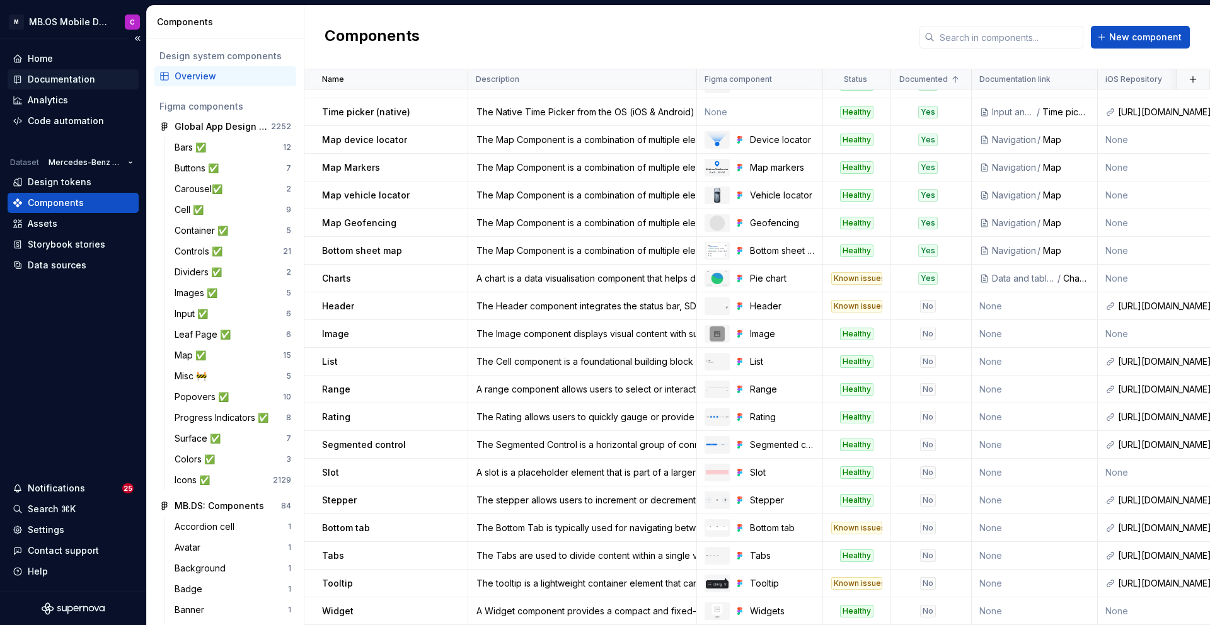
click at [76, 77] on div "Documentation" at bounding box center [61, 79] width 67 height 13
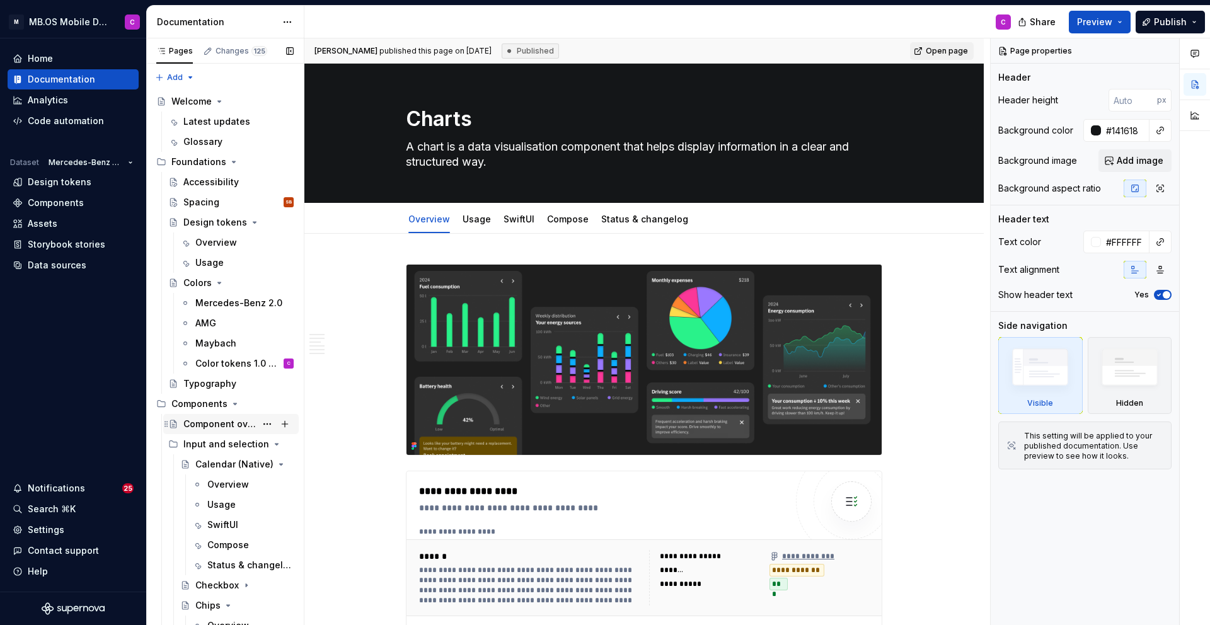
click at [235, 420] on div "Component overview" at bounding box center [219, 424] width 72 height 13
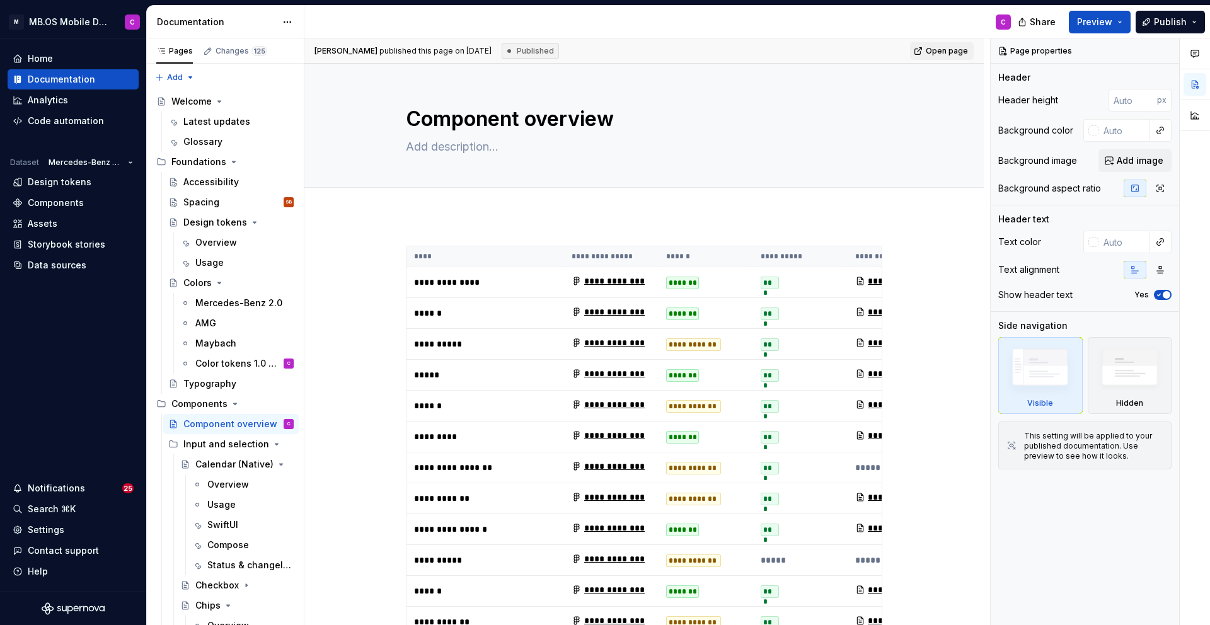
click at [530, 57] on div "Published" at bounding box center [529, 50] width 57 height 15
click at [847, 50] on div "[PERSON_NAME] published this page on [DATE] Published Open page" at bounding box center [643, 50] width 679 height 25
click at [928, 49] on link "Open page" at bounding box center [942, 51] width 64 height 18
click at [395, 249] on span at bounding box center [393, 252] width 10 height 18
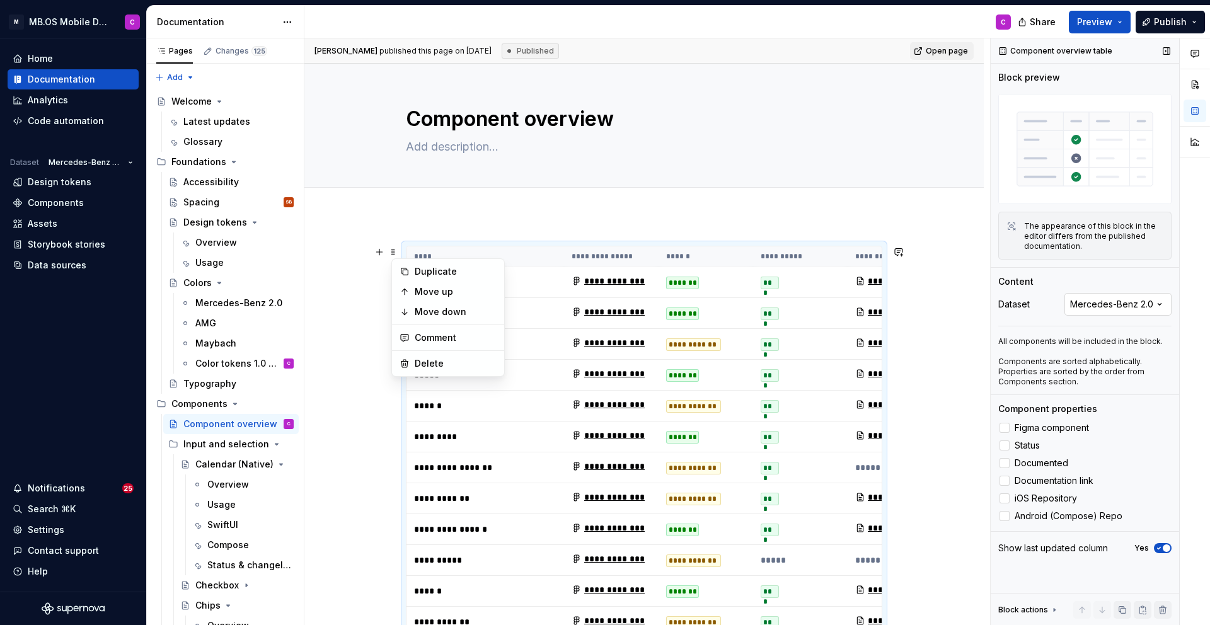
click at [1114, 304] on div "Comments Open comments No comments yet Select ‘Comment’ from the block context …" at bounding box center [1099, 331] width 219 height 587
click at [1162, 544] on icon "button" at bounding box center [1159, 548] width 10 height 8
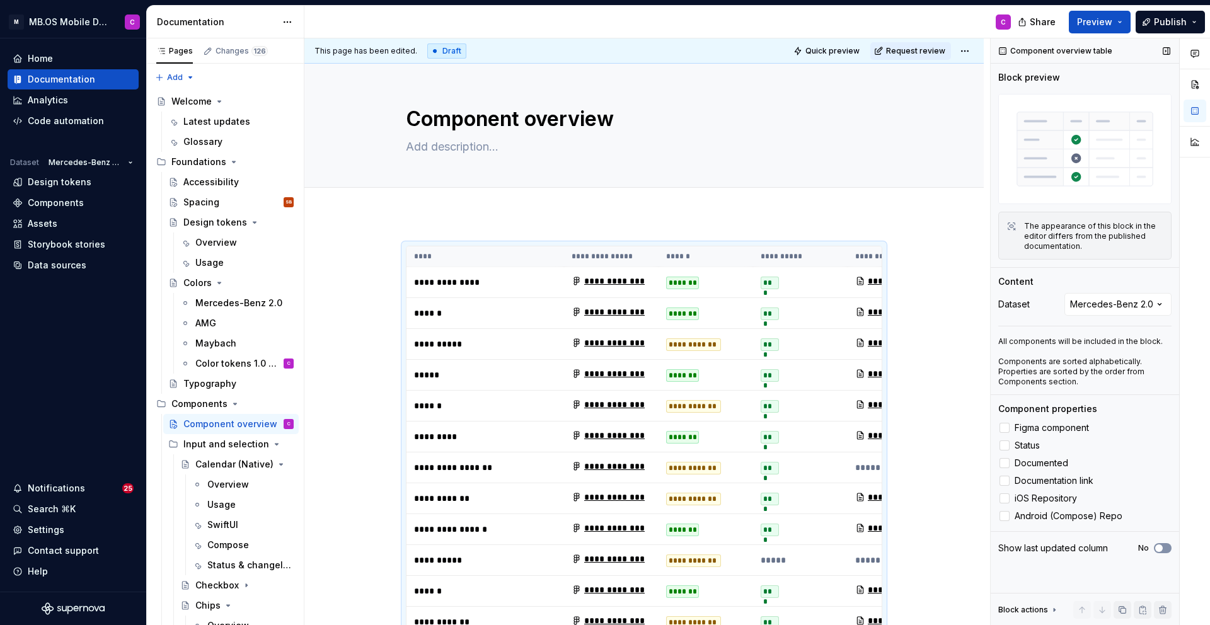
scroll to position [207, 0]
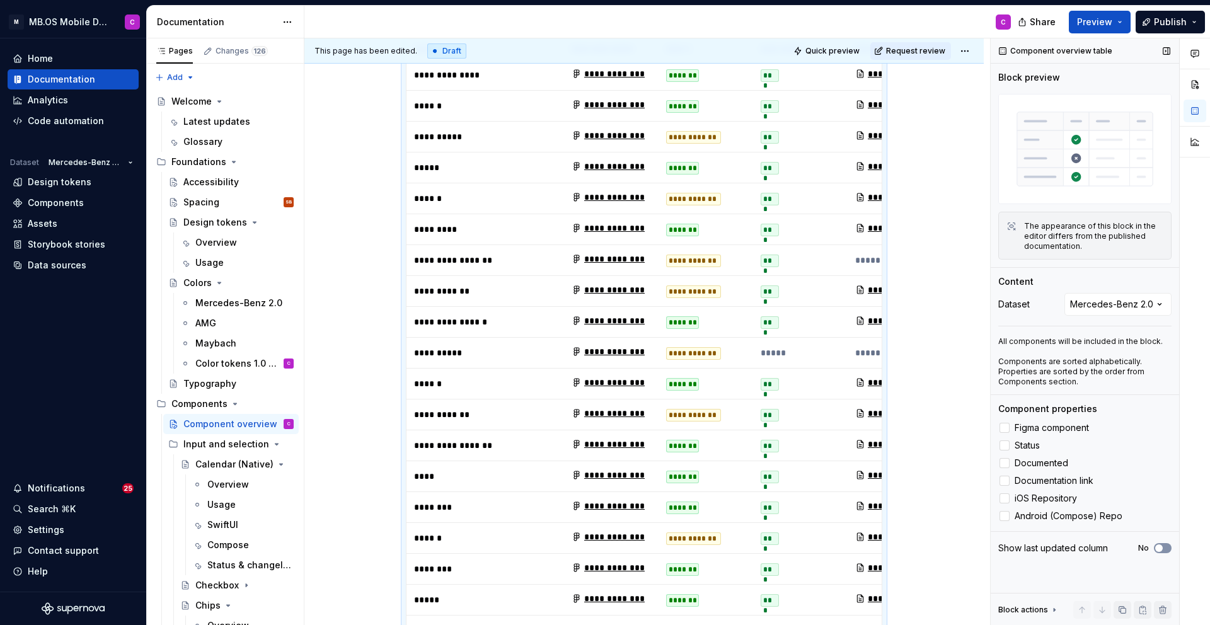
click at [1158, 546] on span "button" at bounding box center [1159, 548] width 8 height 8
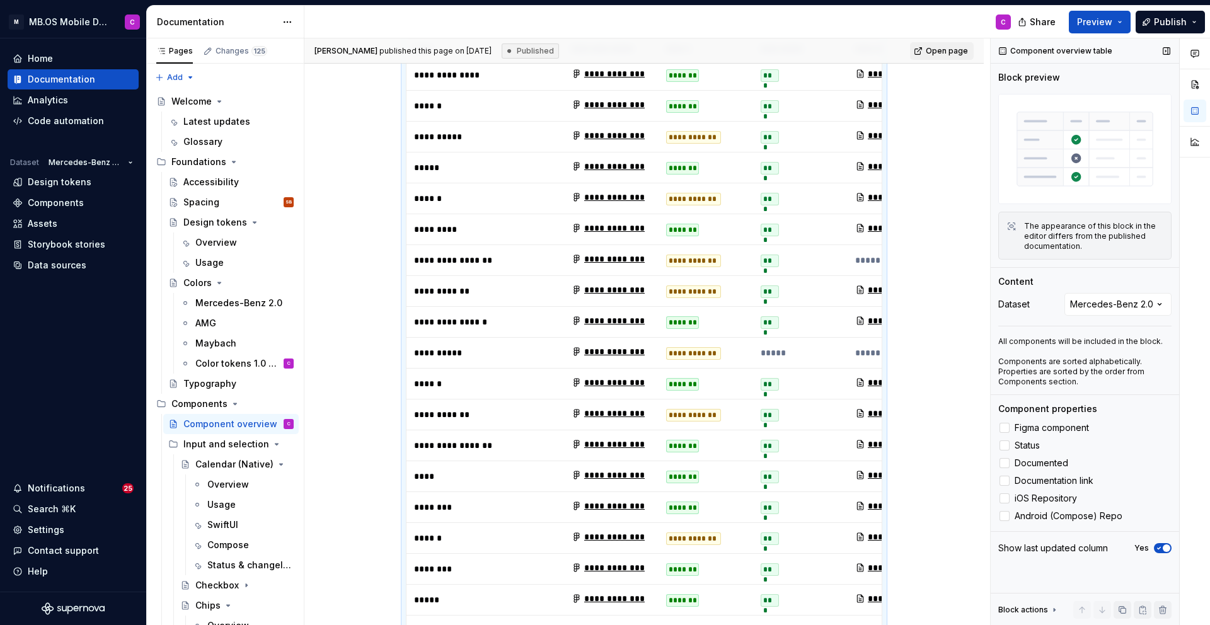
click at [1158, 546] on icon "button" at bounding box center [1159, 548] width 10 height 8
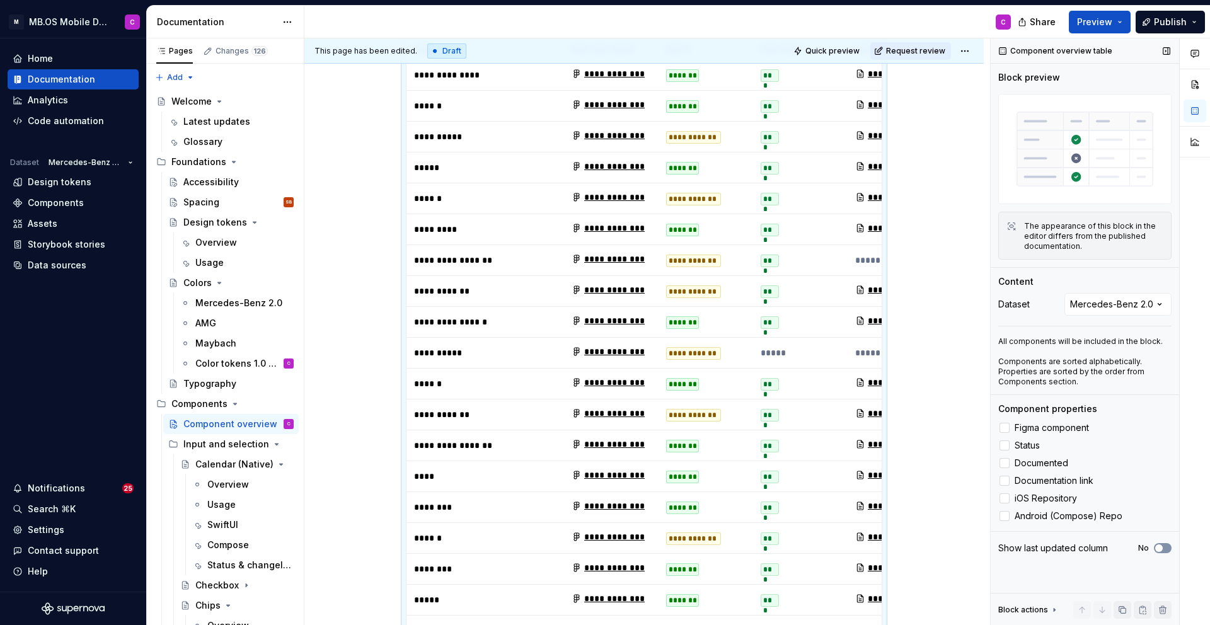
click at [1160, 547] on span "button" at bounding box center [1159, 548] width 8 height 8
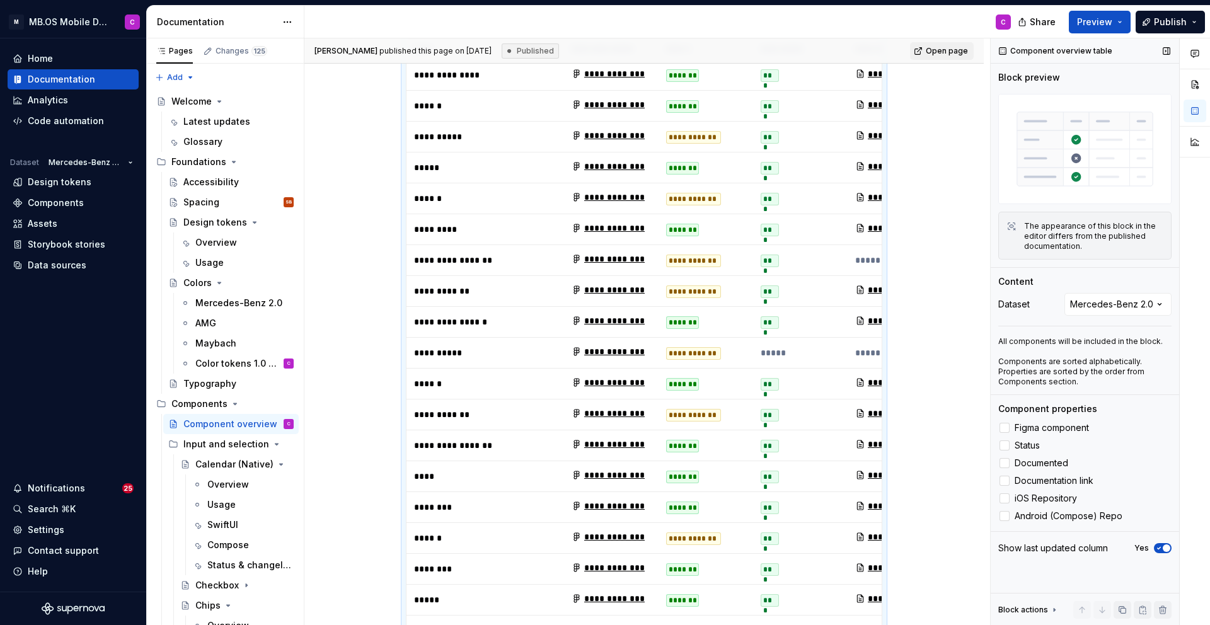
click at [1160, 547] on icon "button" at bounding box center [1159, 548] width 10 height 8
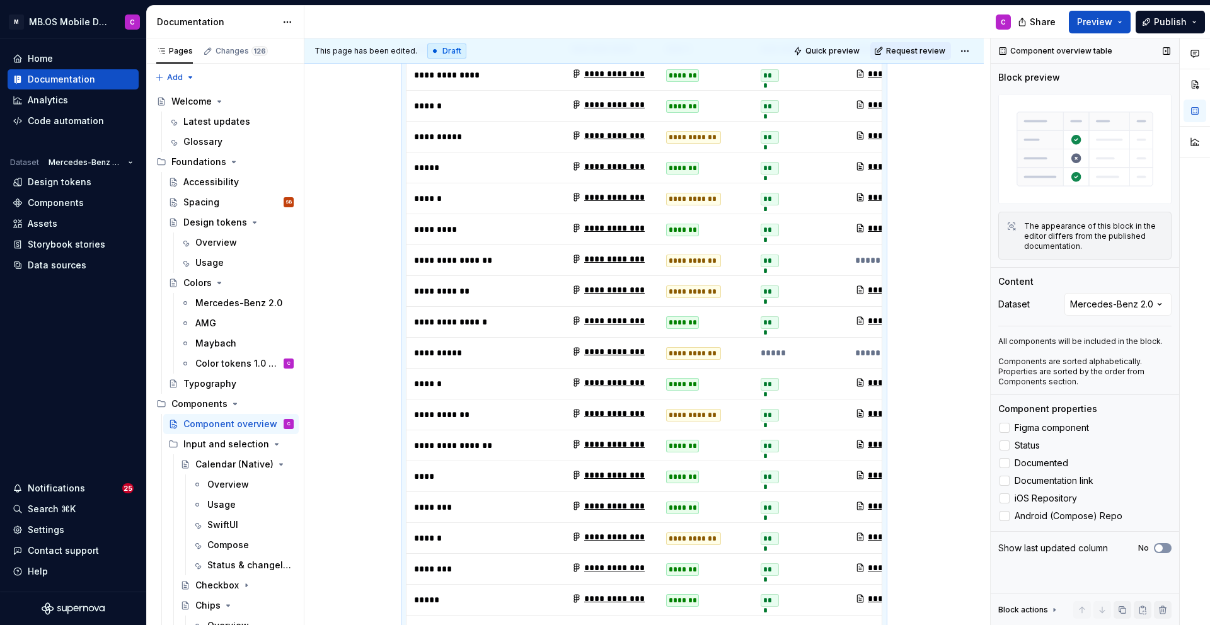
click at [1160, 547] on span "button" at bounding box center [1159, 548] width 8 height 8
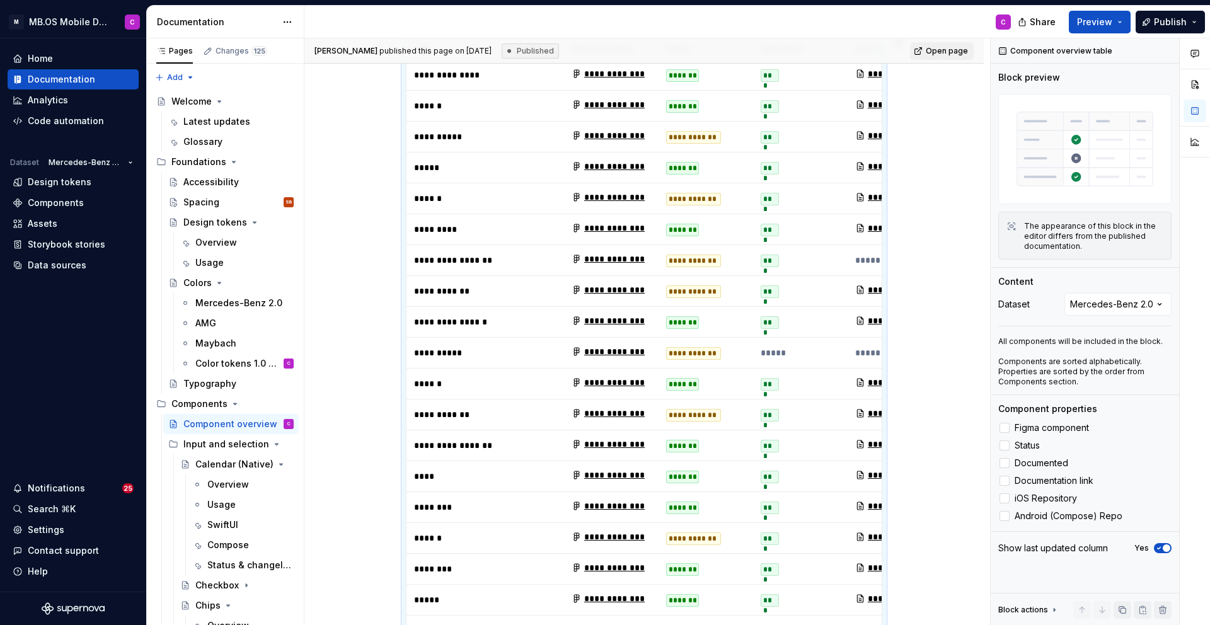
scroll to position [0, 0]
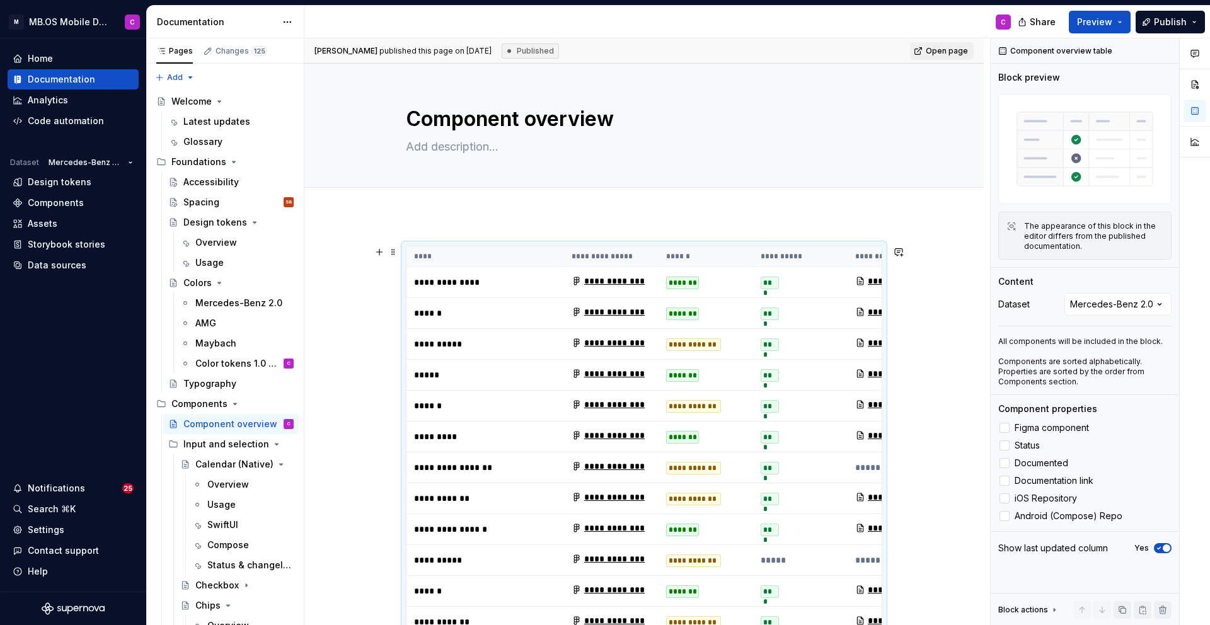
click at [536, 255] on th "****" at bounding box center [485, 256] width 158 height 21
click at [533, 284] on p "**********" at bounding box center [485, 282] width 142 height 13
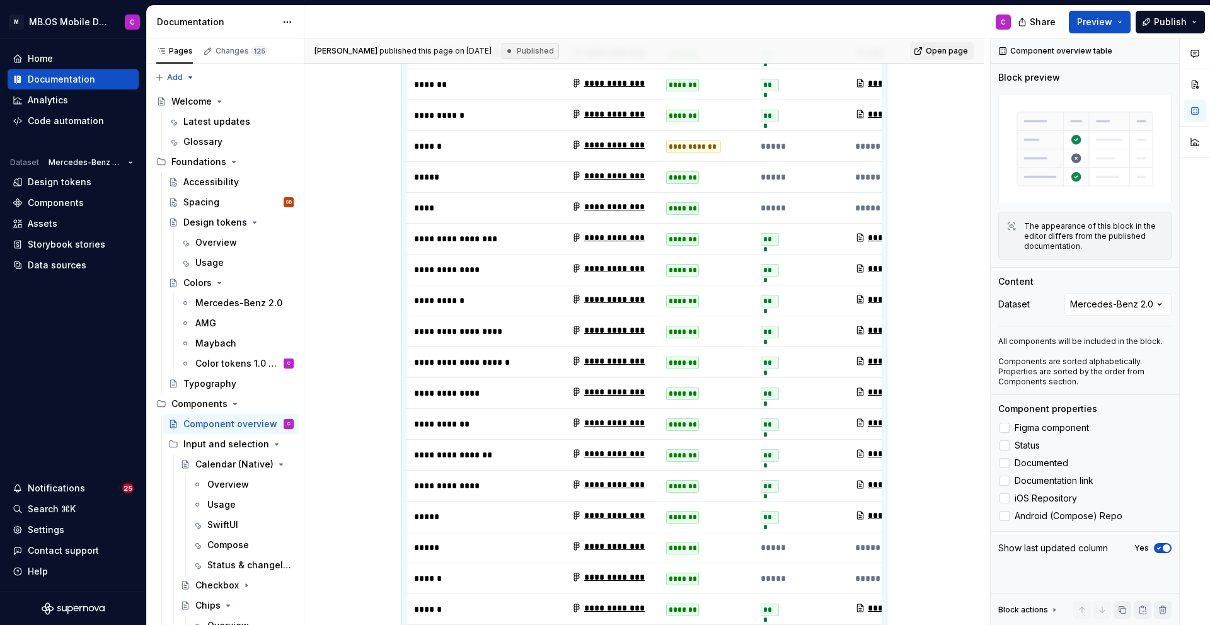
scroll to position [813, 0]
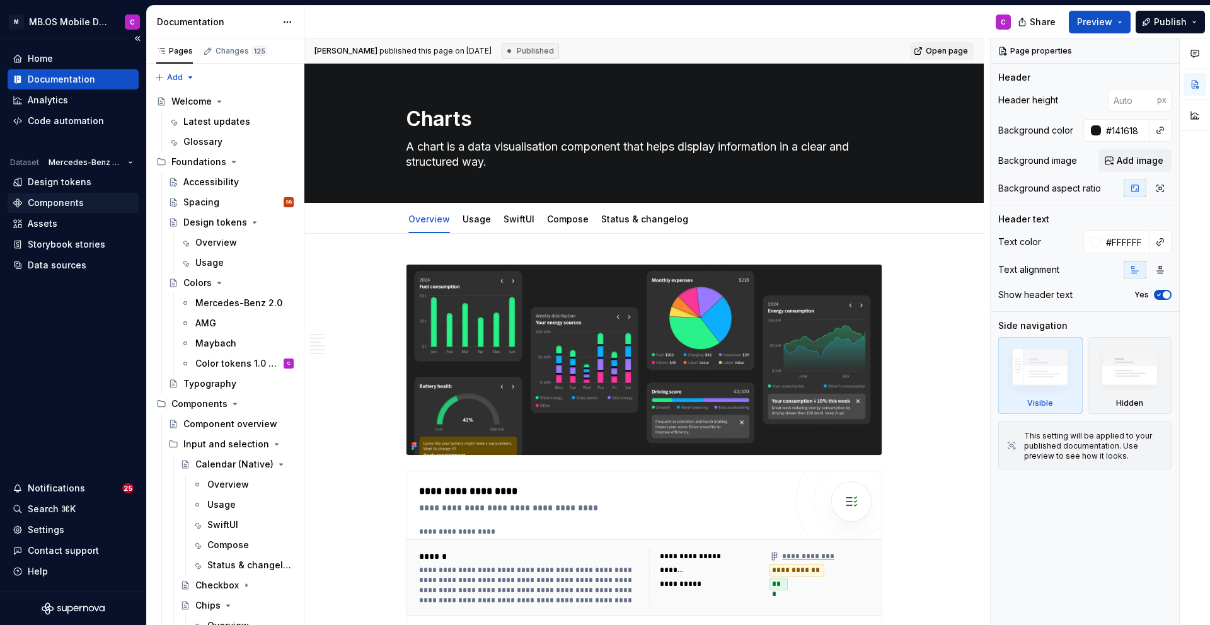
click at [54, 201] on div "Components" at bounding box center [56, 203] width 56 height 13
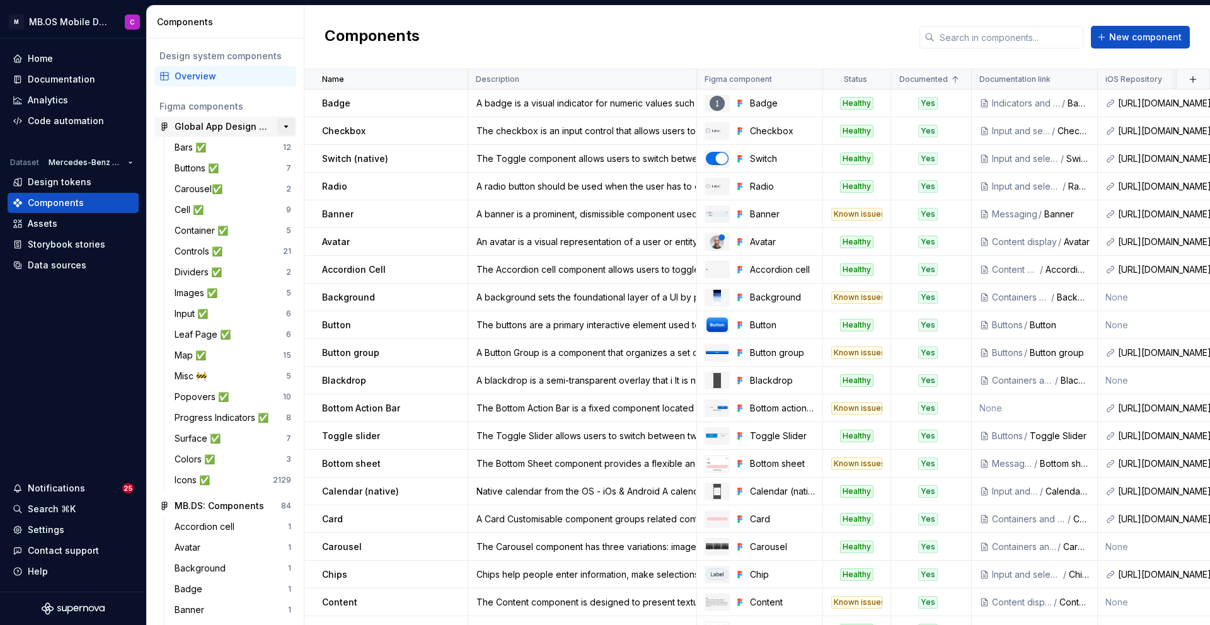
click at [284, 127] on button "button" at bounding box center [286, 127] width 18 height 18
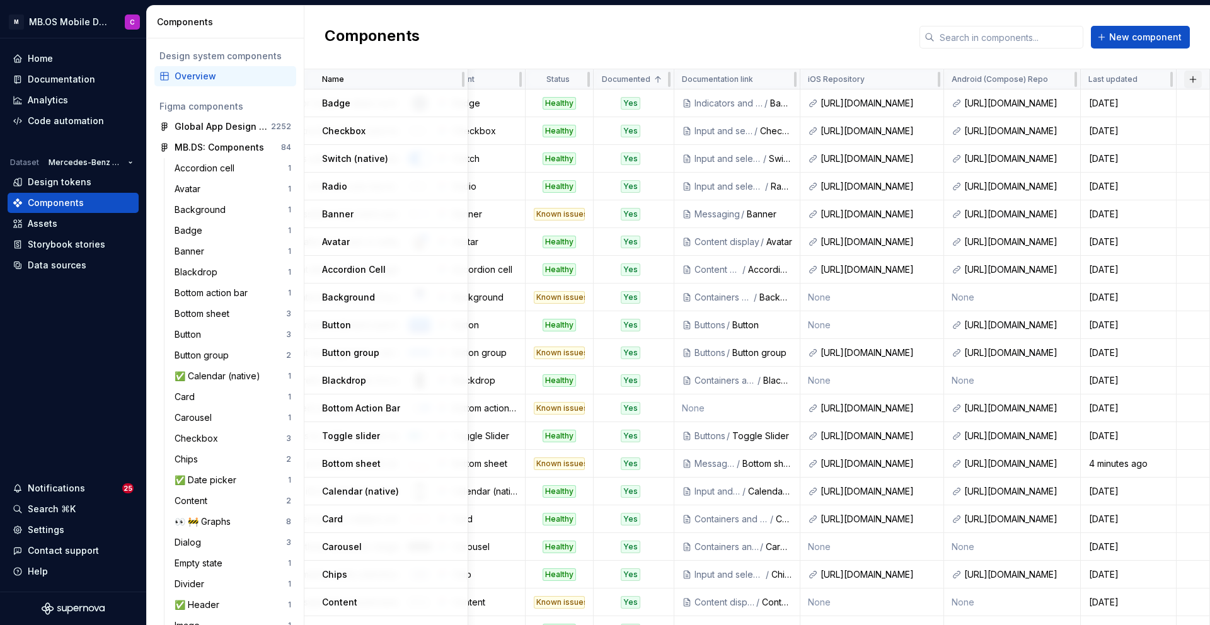
click at [1191, 83] on button "button" at bounding box center [1193, 80] width 18 height 18
click at [767, 28] on div "Components New component" at bounding box center [756, 38] width 905 height 64
click at [49, 74] on div "Documentation" at bounding box center [61, 79] width 67 height 13
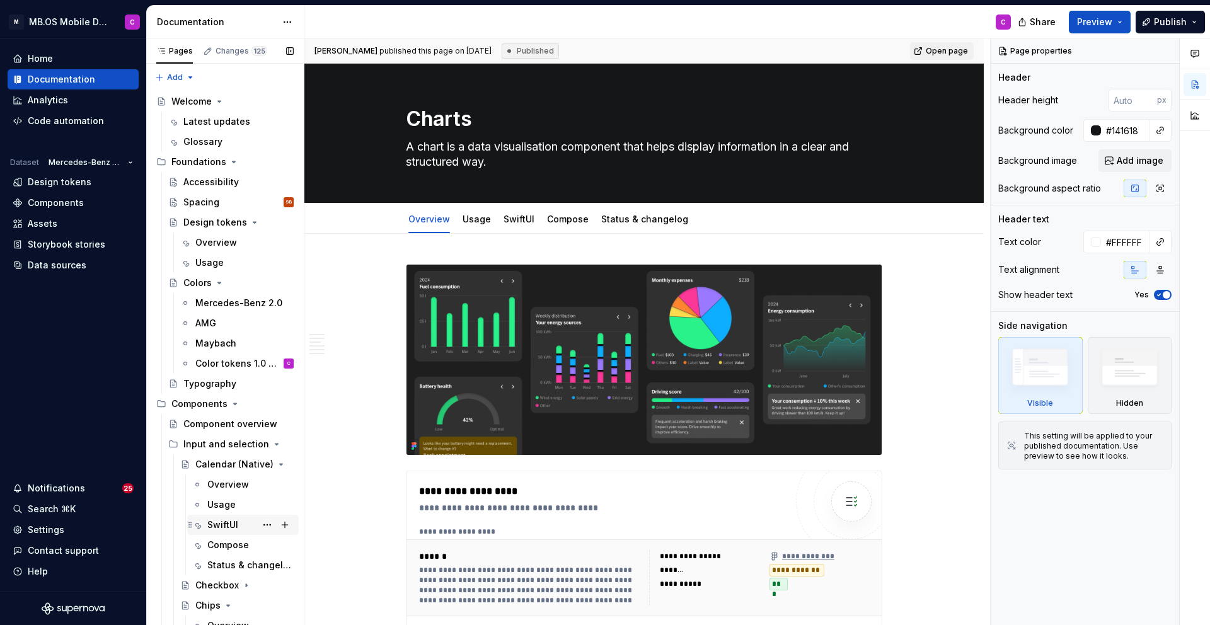
click at [228, 524] on div "SwiftUI" at bounding box center [222, 524] width 31 height 13
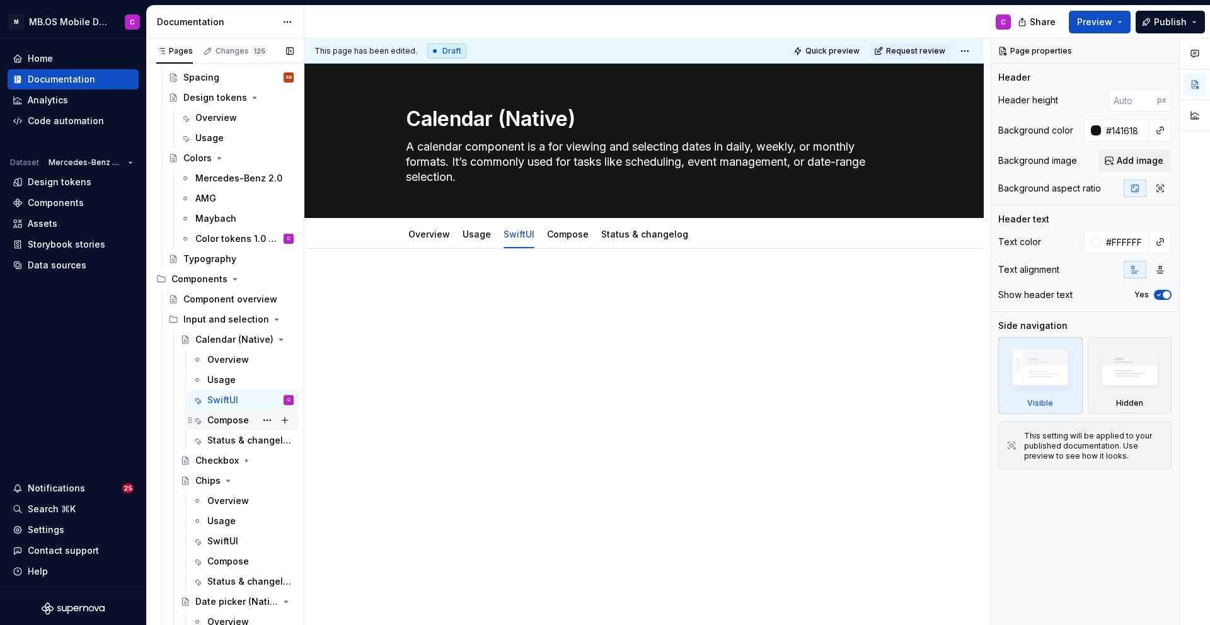
scroll to position [129, 0]
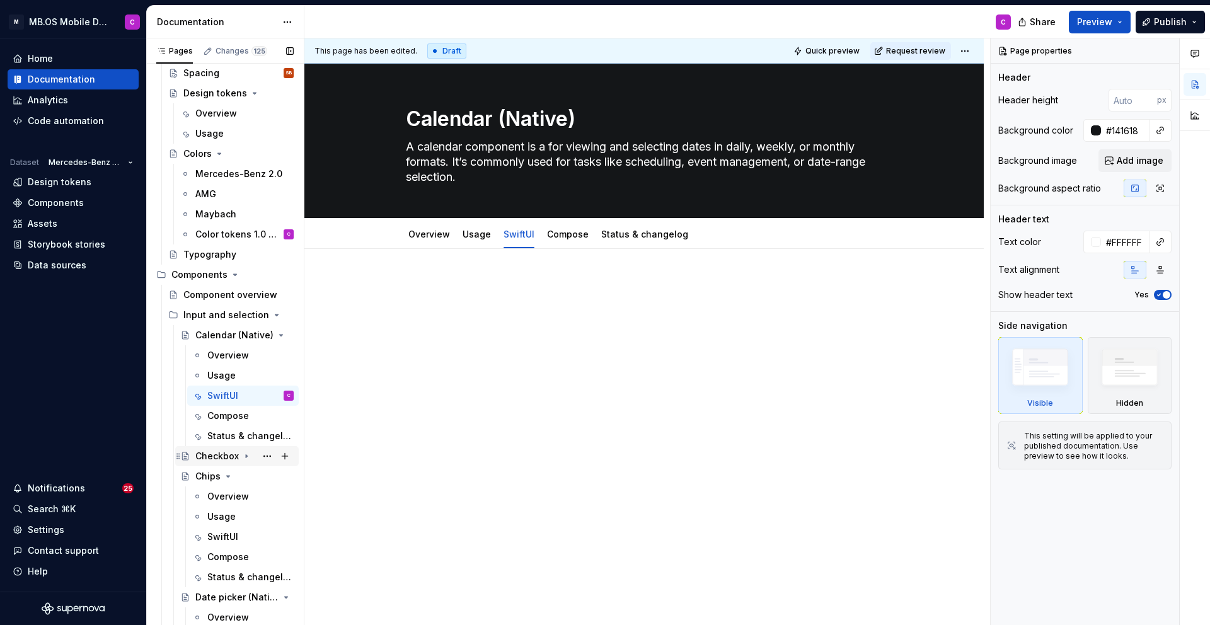
click at [243, 453] on icon "Page tree" at bounding box center [246, 456] width 10 height 10
click at [227, 511] on div "SwiftUI" at bounding box center [222, 516] width 31 height 13
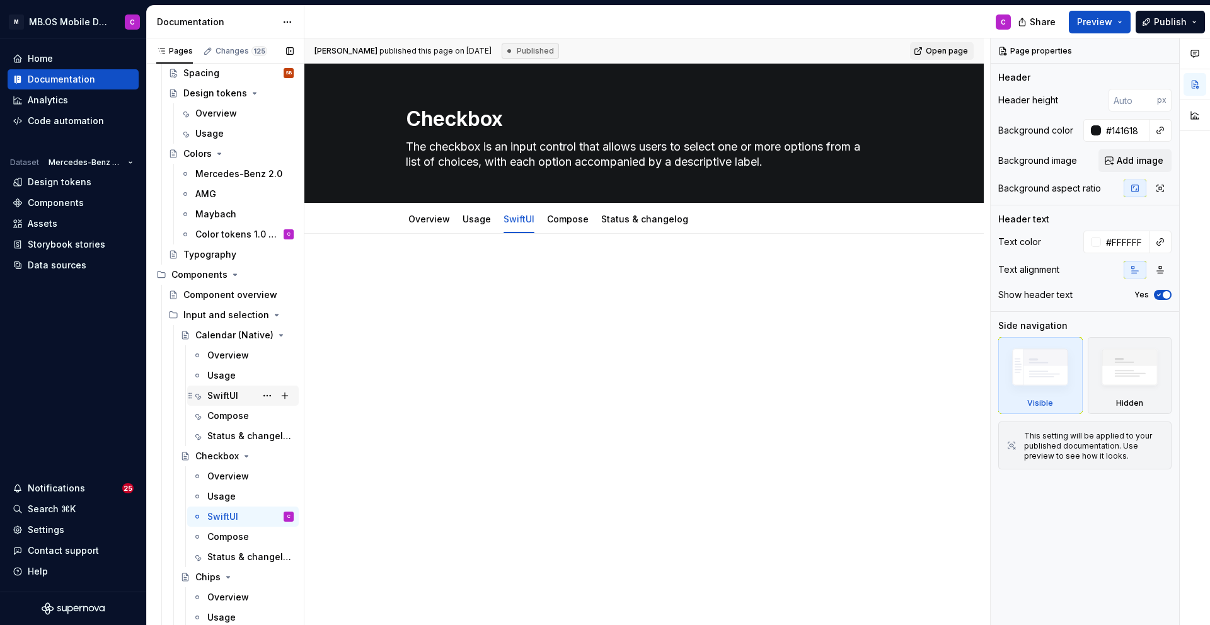
click at [229, 393] on div "SwiftUI" at bounding box center [222, 395] width 31 height 13
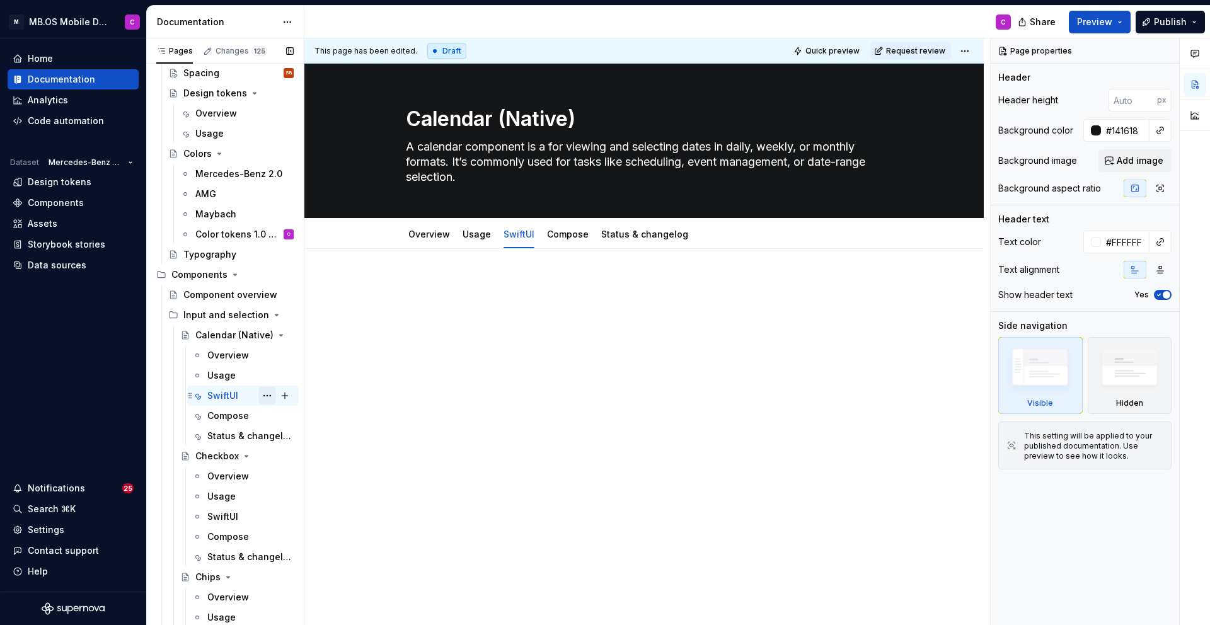
click at [268, 392] on button "Page tree" at bounding box center [267, 396] width 18 height 18
click at [709, 319] on html "M MB.OS Mobile Design System C Home Documentation Analytics Code automation Dat…" at bounding box center [605, 312] width 1210 height 625
click at [973, 52] on html "M MB.OS Mobile Design System C Home Documentation Analytics Code automation Dat…" at bounding box center [605, 312] width 1210 height 625
click at [226, 513] on div "Pages Changes 125 Add Accessibility guide for tree Page tree. Navigate the tree…" at bounding box center [225, 334] width 158 height 592
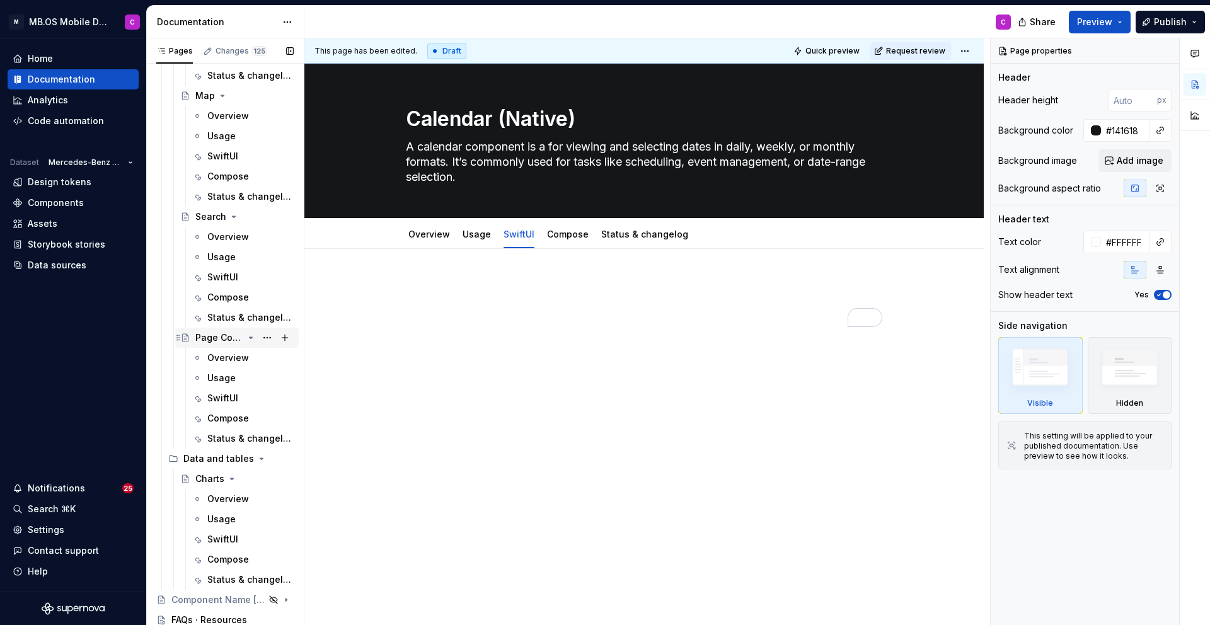
scroll to position [2104, 0]
click at [272, 457] on button "Page tree" at bounding box center [267, 457] width 18 height 18
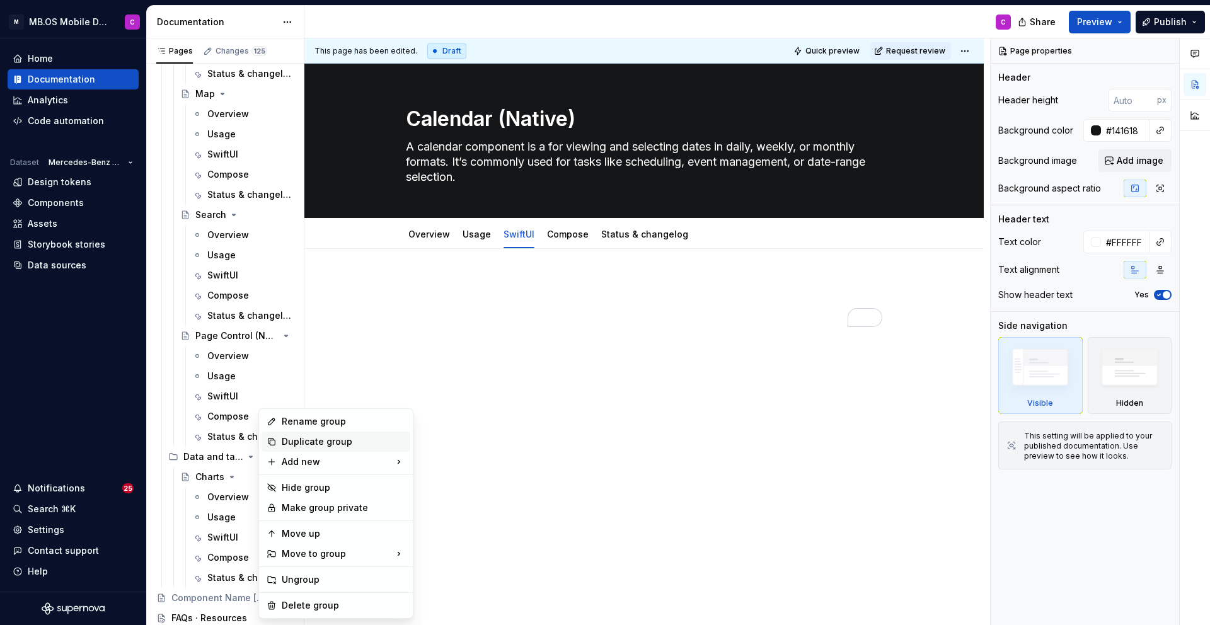
click at [302, 442] on div "Duplicate group" at bounding box center [343, 441] width 123 height 13
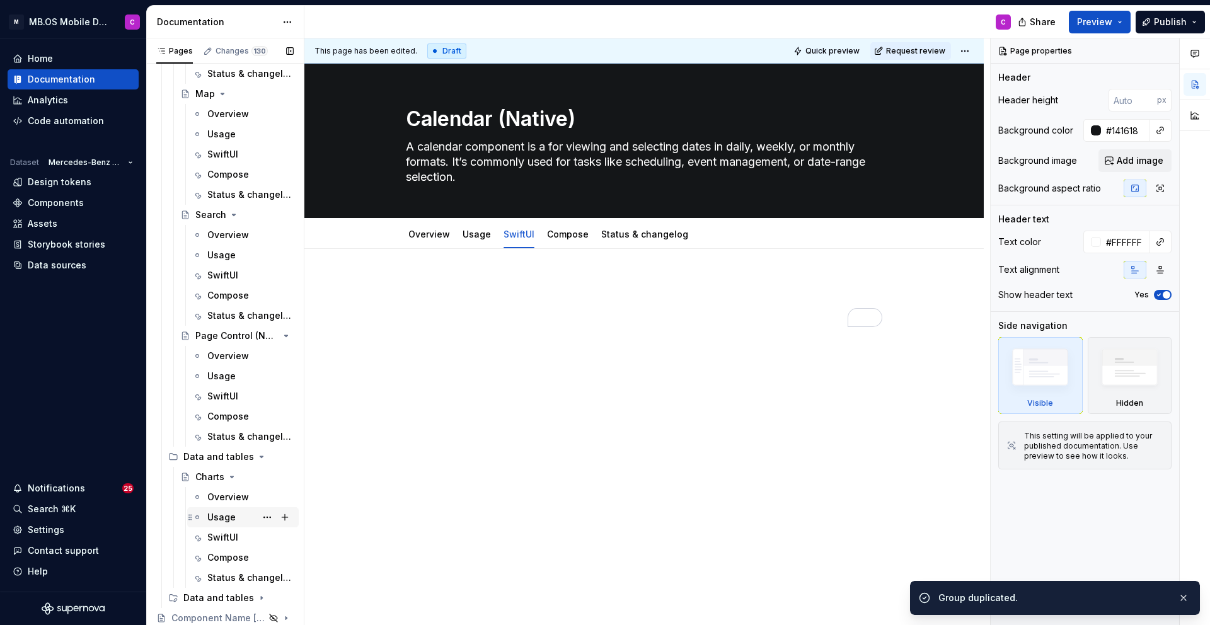
scroll to position [2124, 0]
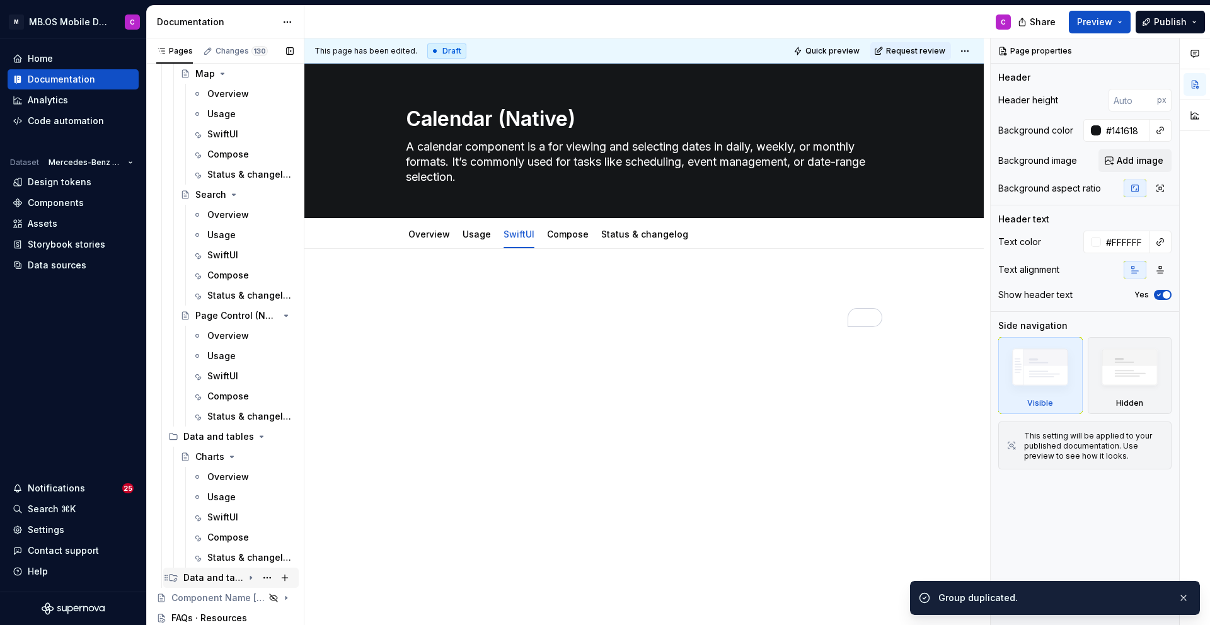
click at [216, 577] on div "Data and tables" at bounding box center [213, 577] width 60 height 13
click at [254, 576] on icon "Page tree" at bounding box center [251, 578] width 10 height 10
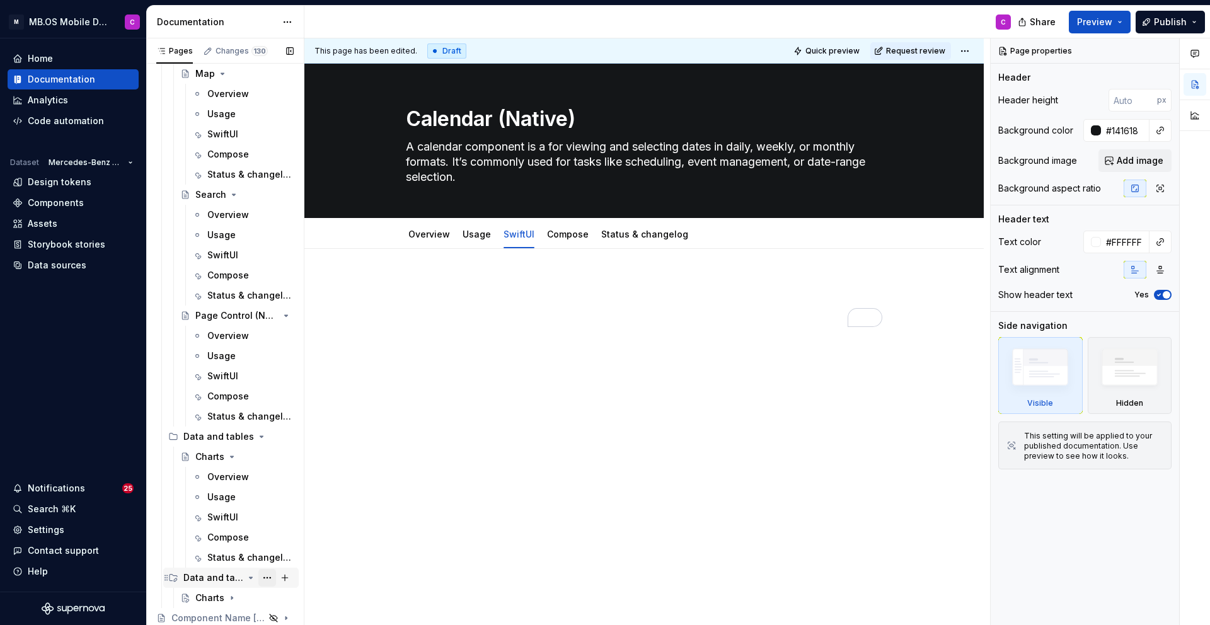
click at [270, 578] on button "Page tree" at bounding box center [267, 578] width 18 height 18
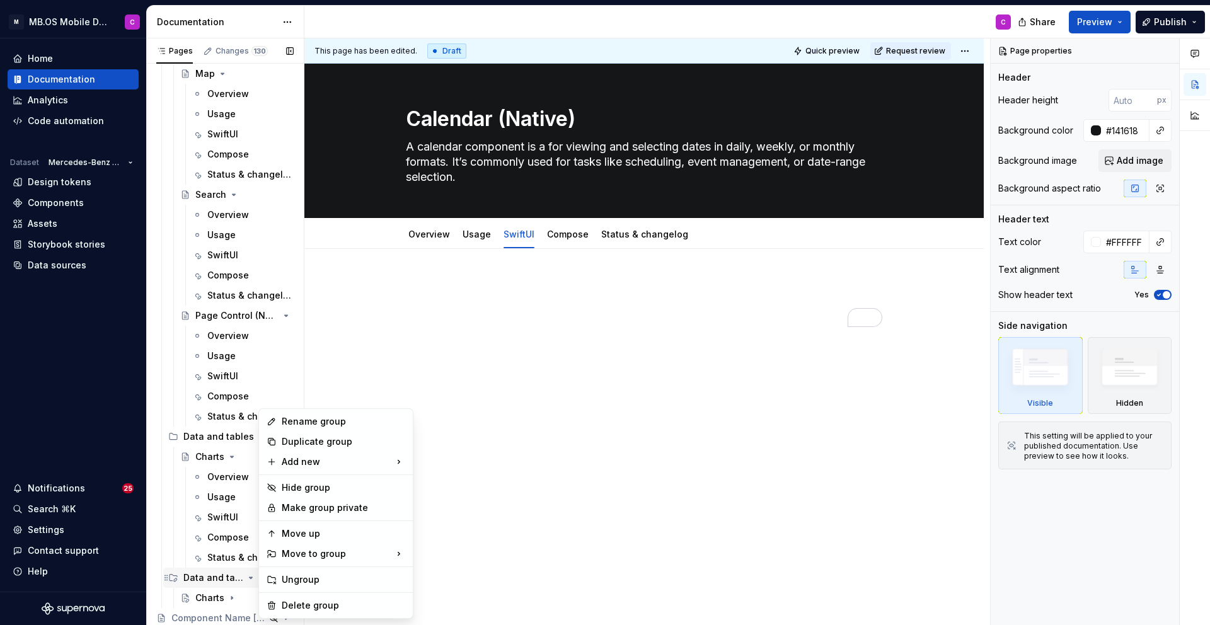
type textarea "*"
click at [290, 423] on div "Rename group" at bounding box center [343, 421] width 123 height 13
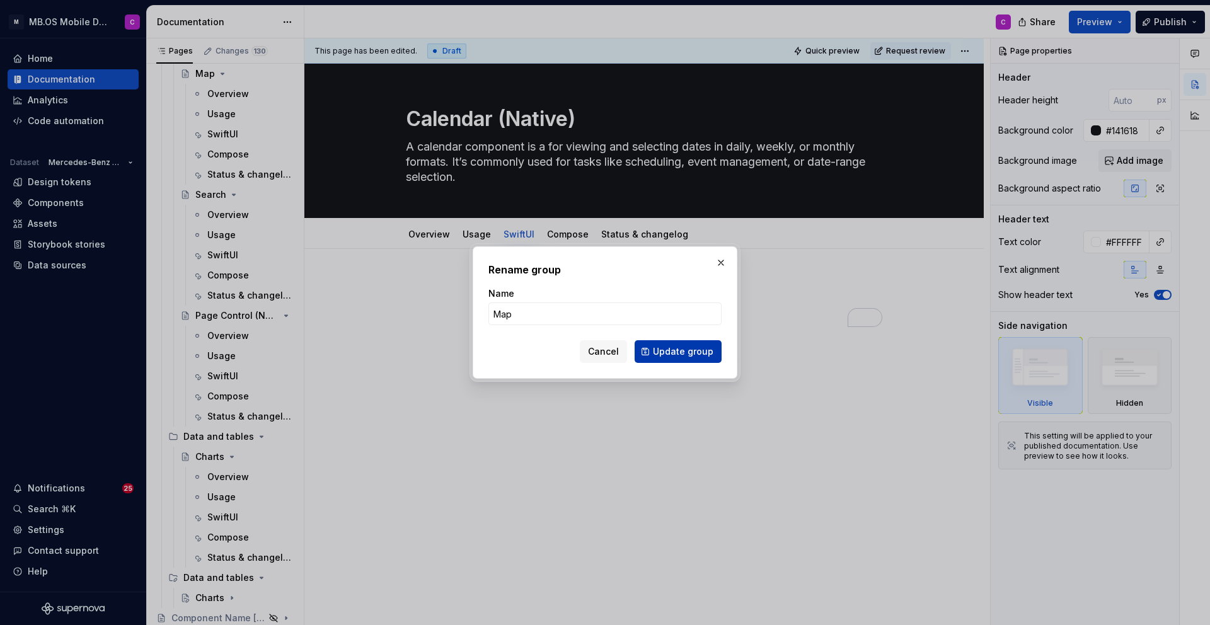
type input "Map"
click at [667, 353] on span "Update group" at bounding box center [683, 351] width 60 height 13
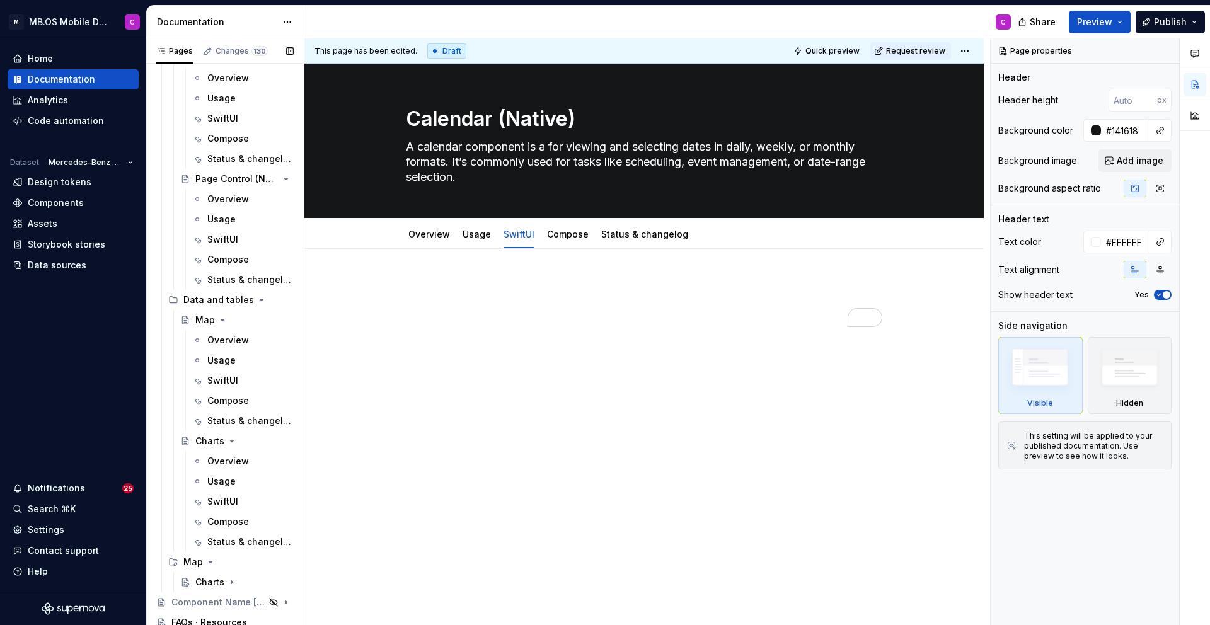
scroll to position [2145, 0]
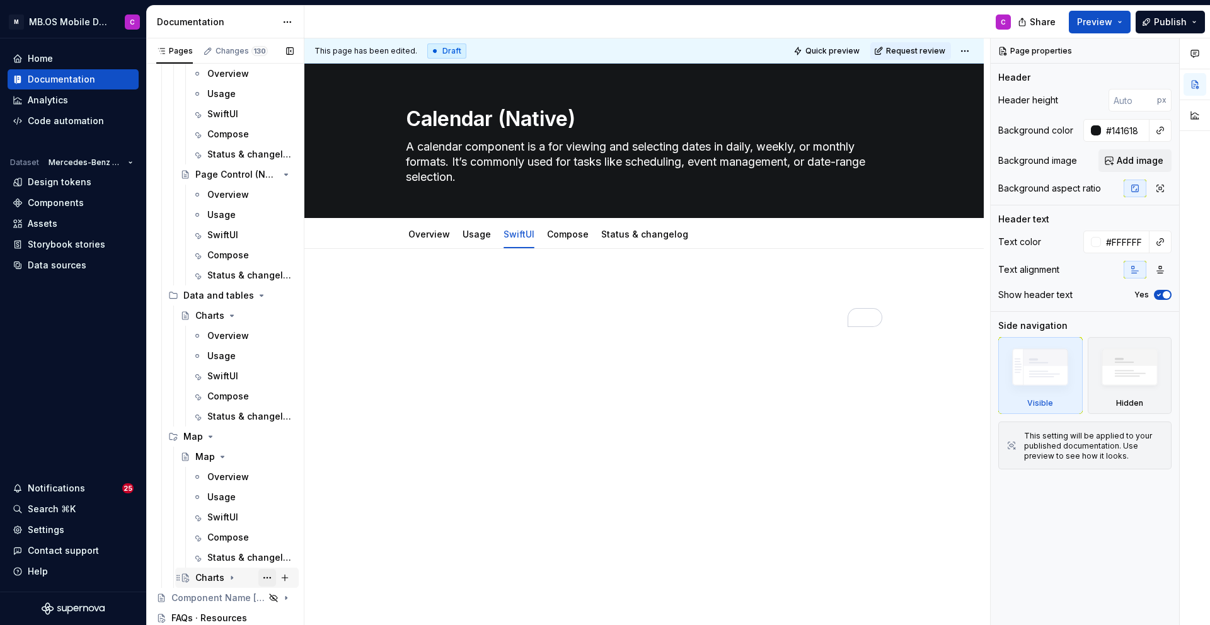
click at [270, 579] on button "Page tree" at bounding box center [267, 578] width 18 height 18
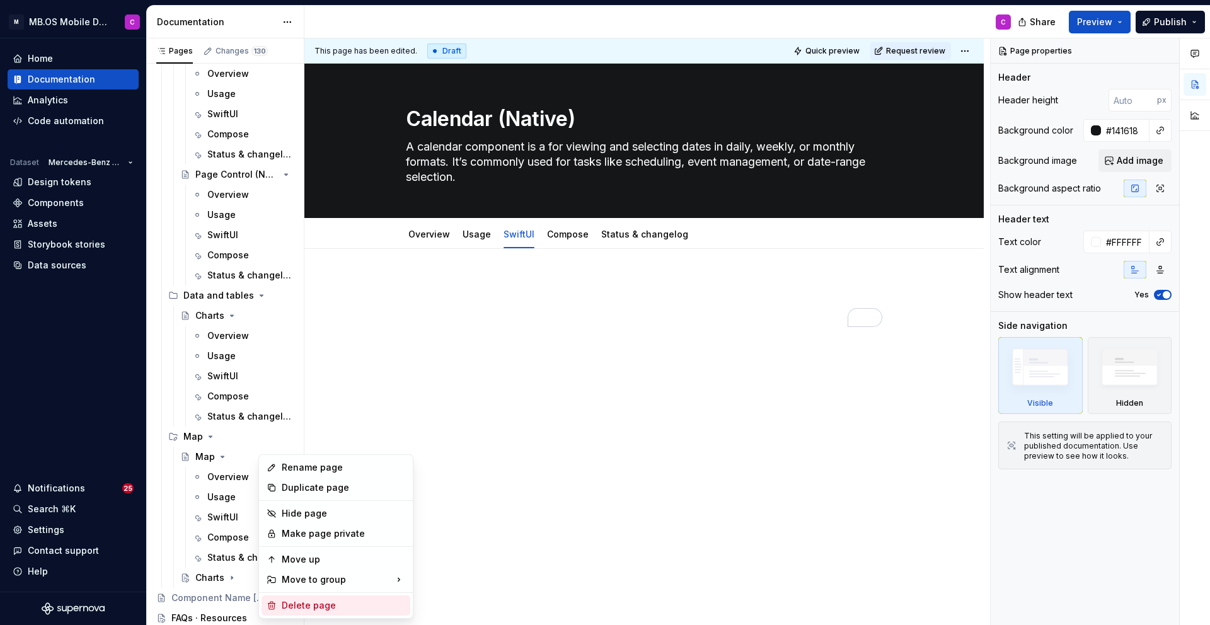
click at [304, 602] on div "Delete page" at bounding box center [343, 605] width 123 height 13
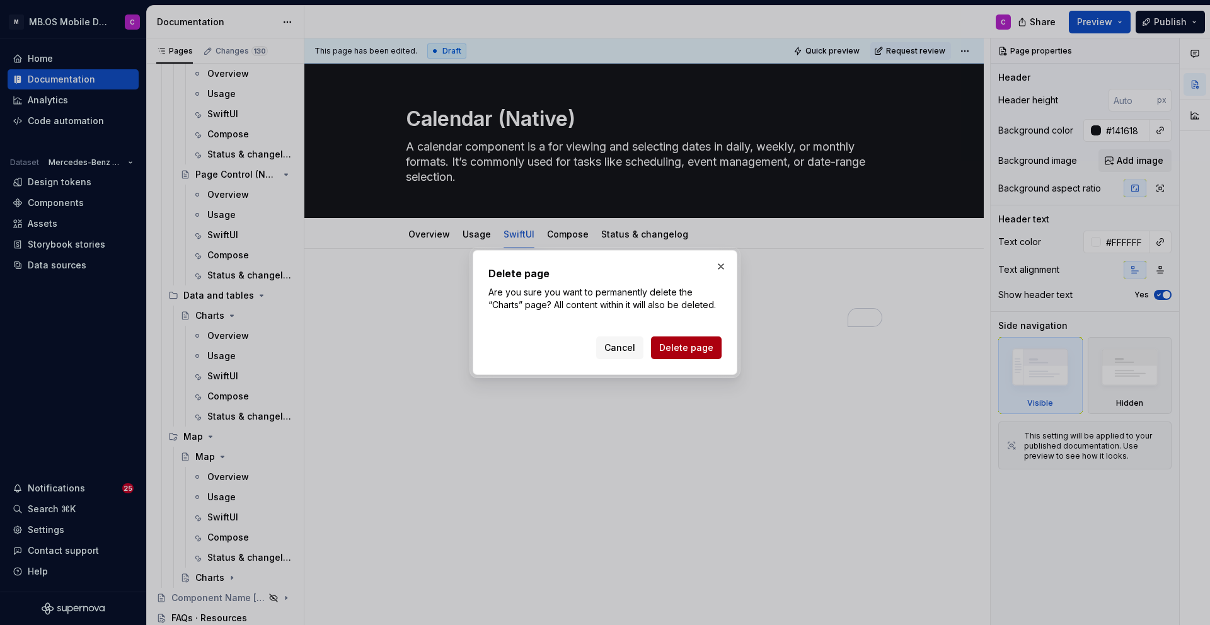
click at [680, 351] on span "Delete page" at bounding box center [686, 347] width 54 height 13
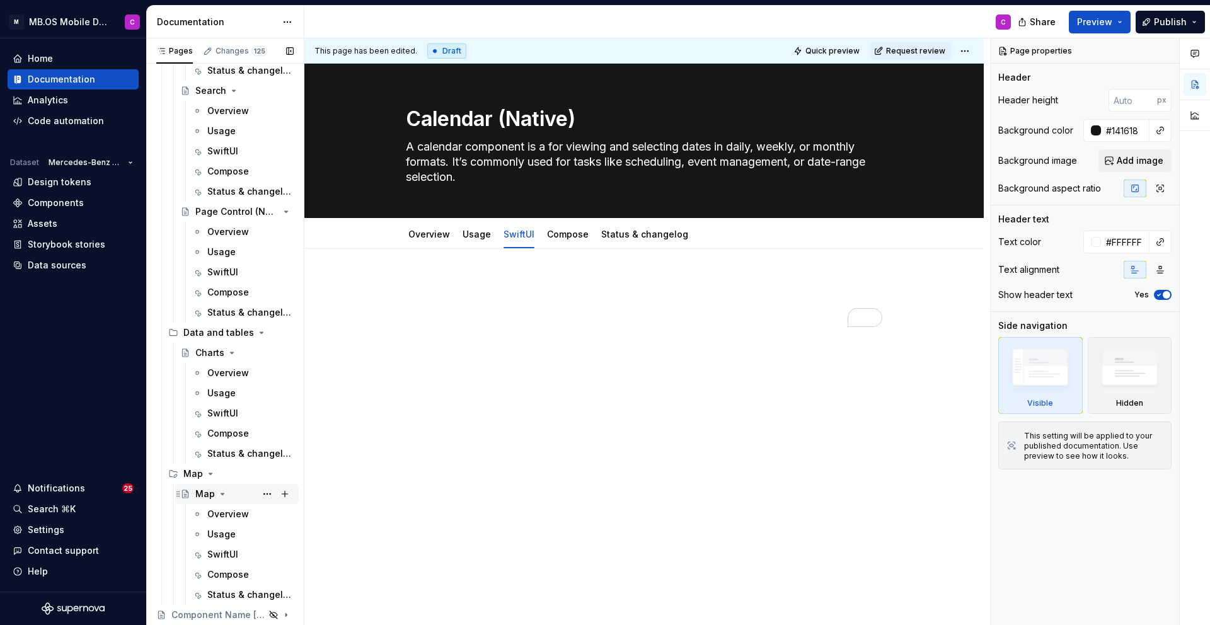
scroll to position [2124, 0]
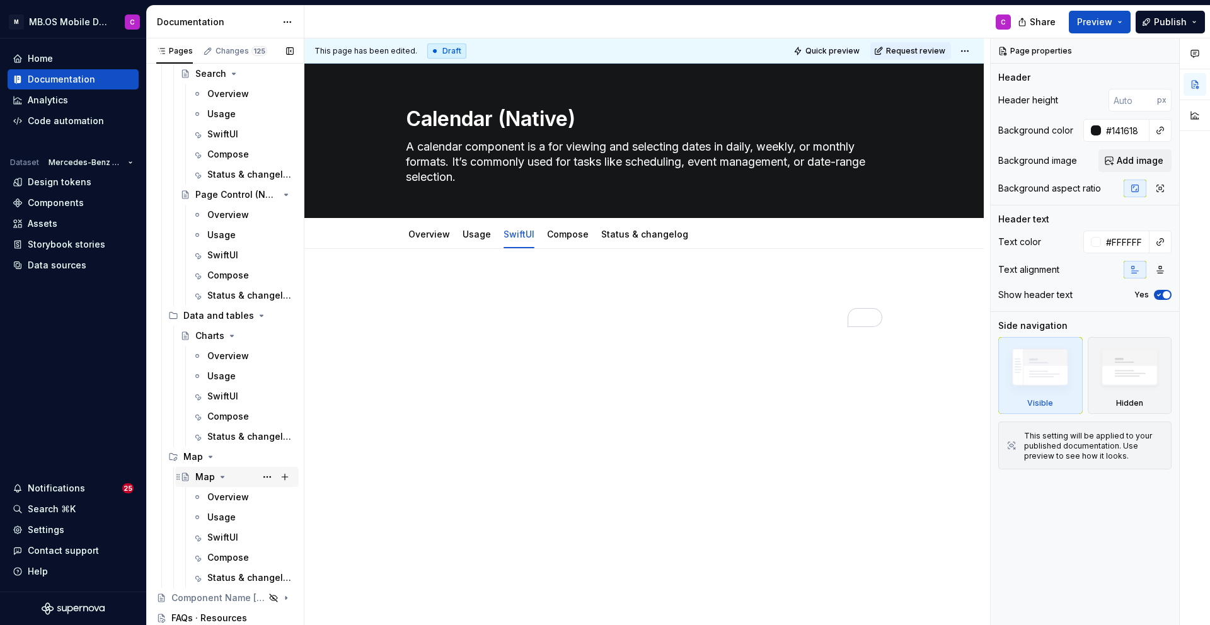
click at [204, 471] on div "Map" at bounding box center [205, 477] width 20 height 13
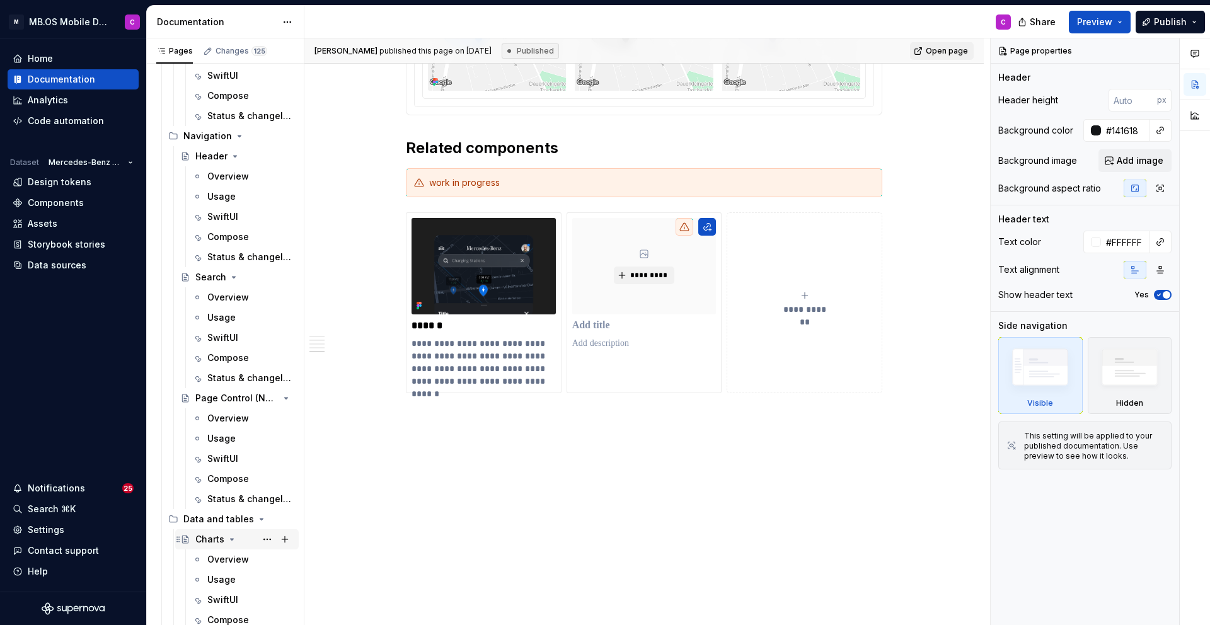
scroll to position [1918, 0]
type textarea "*"
